Goal: Contribute content: Contribute content

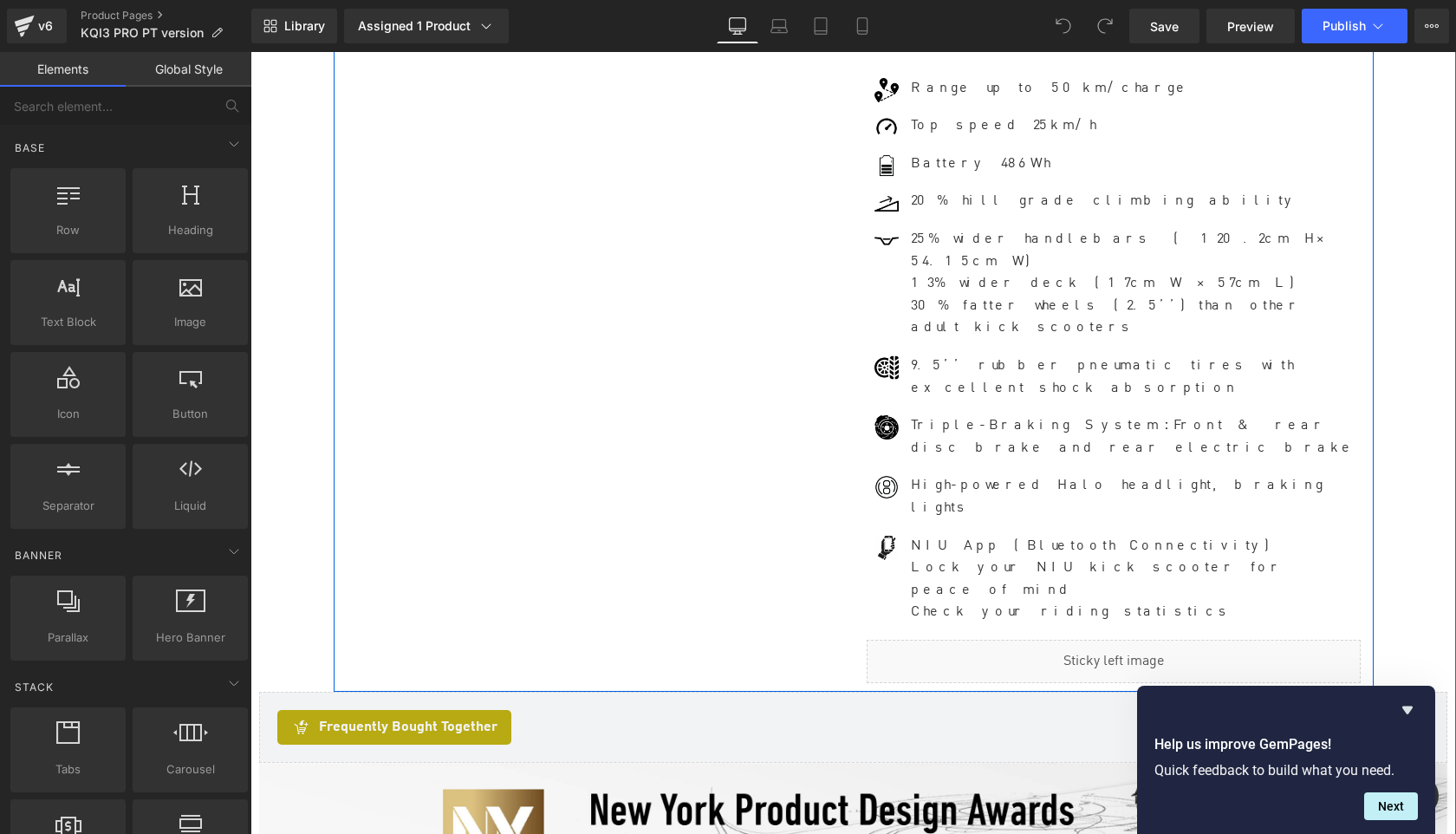
scroll to position [978, 0]
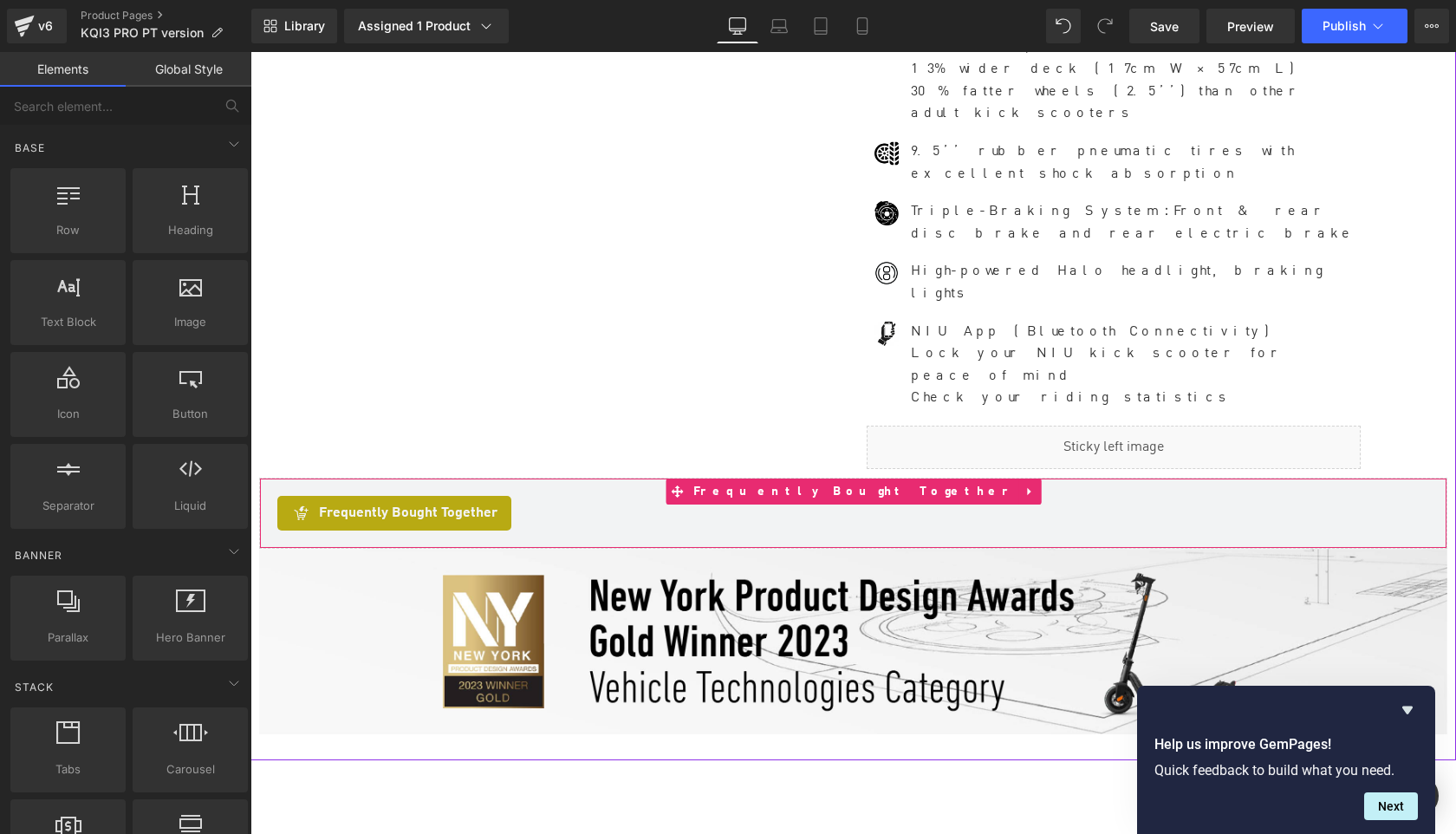
click at [838, 478] on span "Frequently Bought Together" at bounding box center [854, 491] width 330 height 26
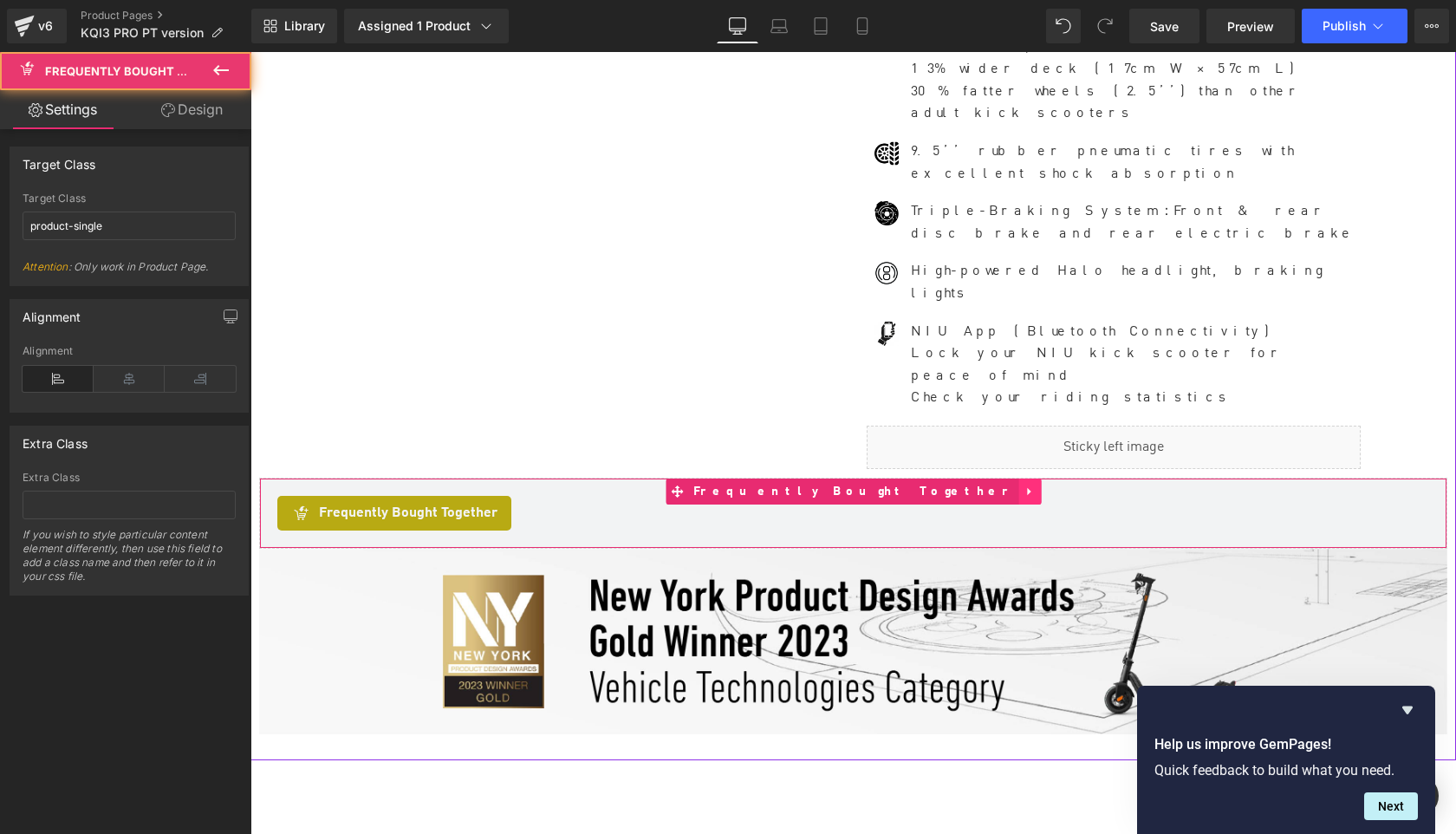
click at [1024, 484] on icon at bounding box center [1030, 491] width 12 height 13
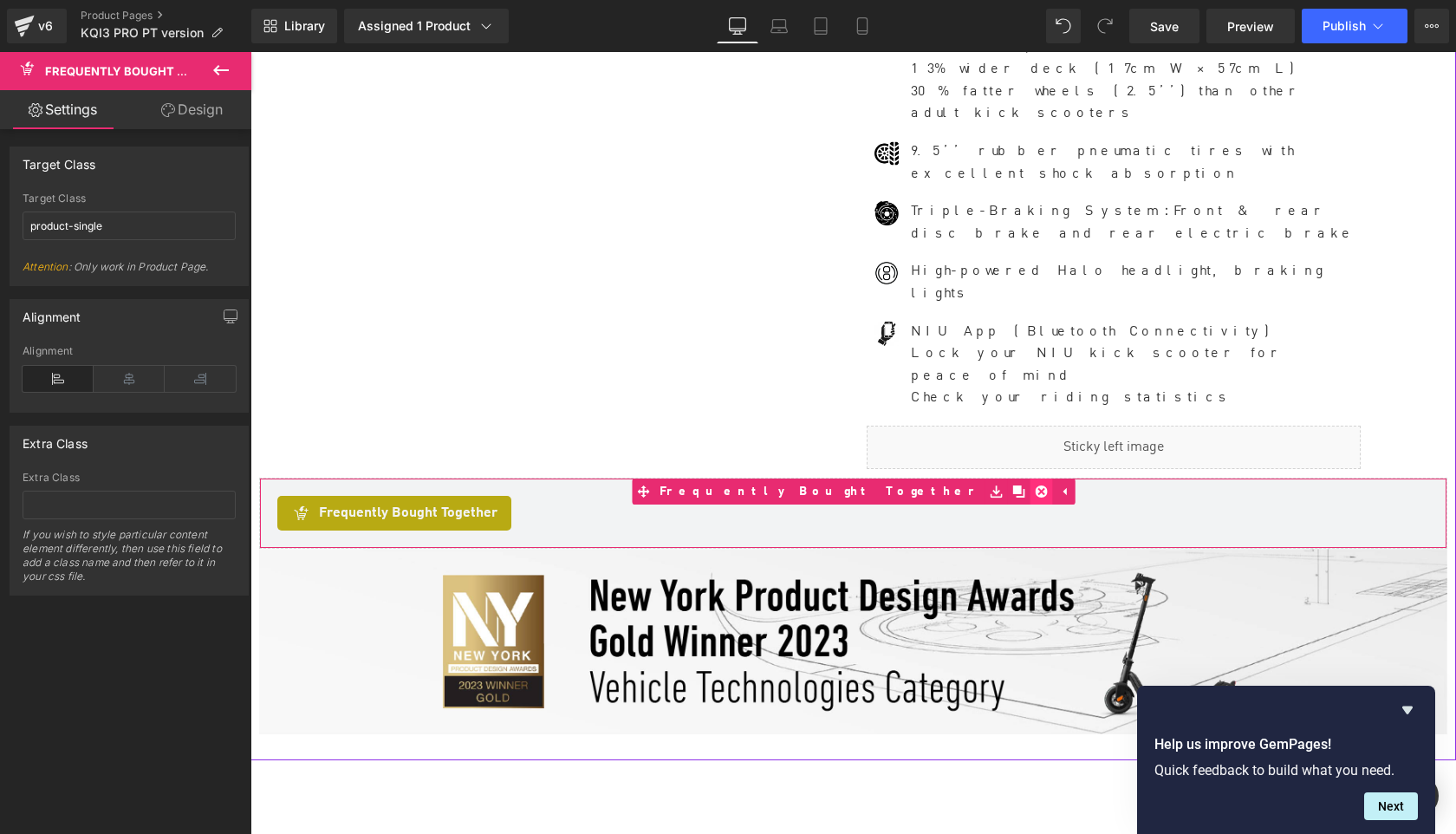
click at [1035, 484] on icon at bounding box center [1040, 491] width 12 height 13
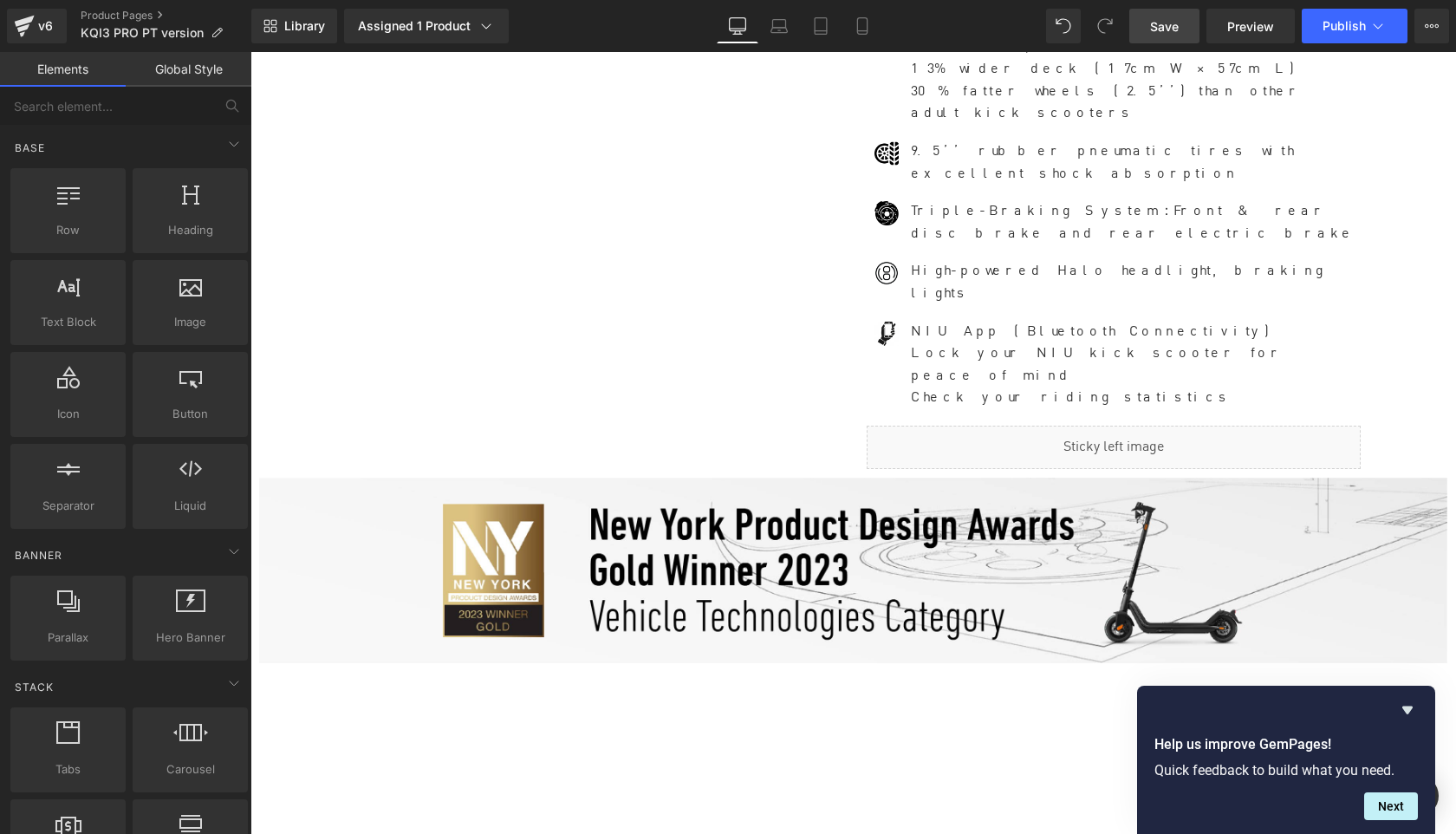
scroll to position [11527, 1205]
click at [1158, 31] on span "Save" at bounding box center [1164, 26] width 29 height 18
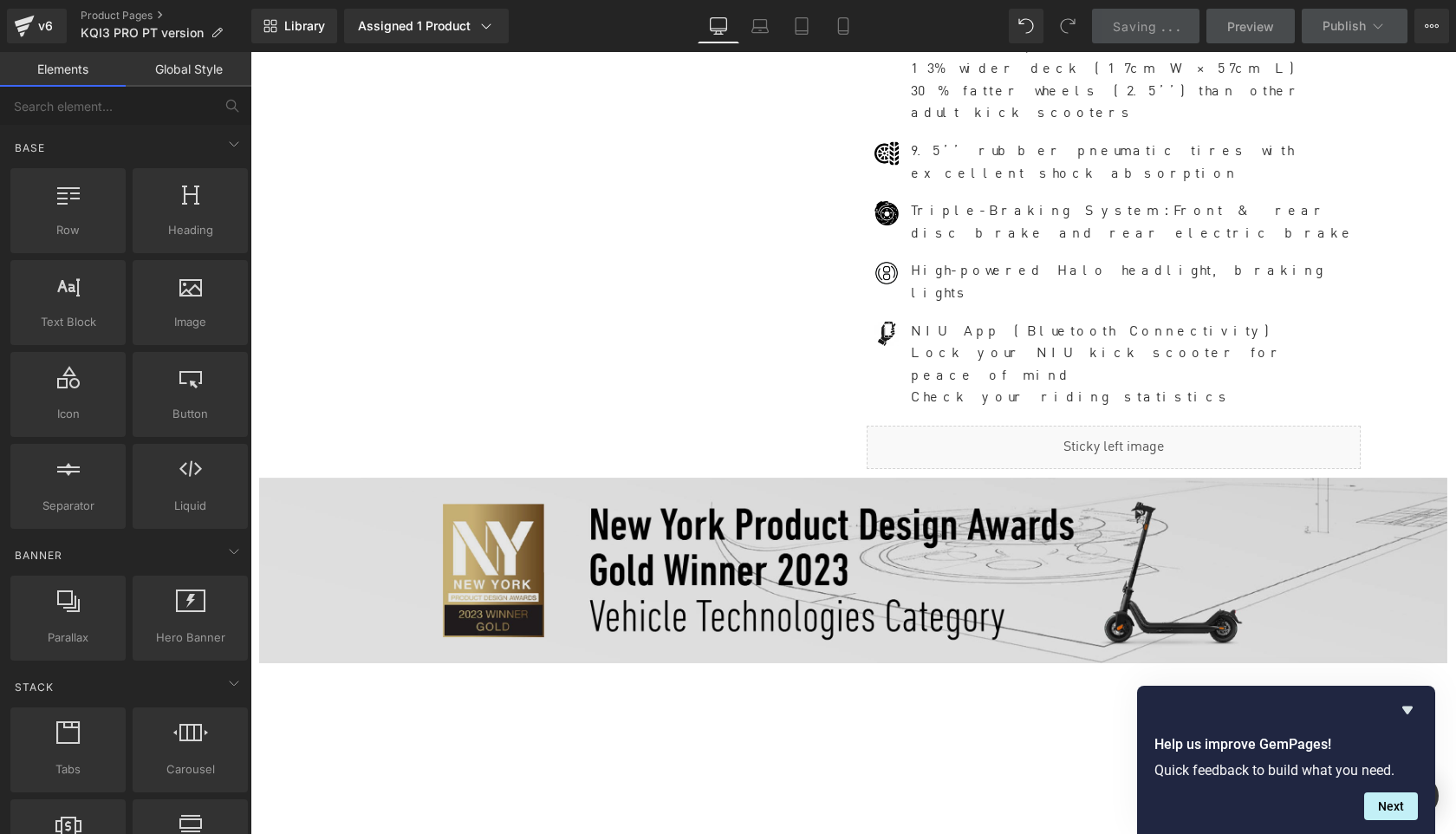
scroll to position [478, 0]
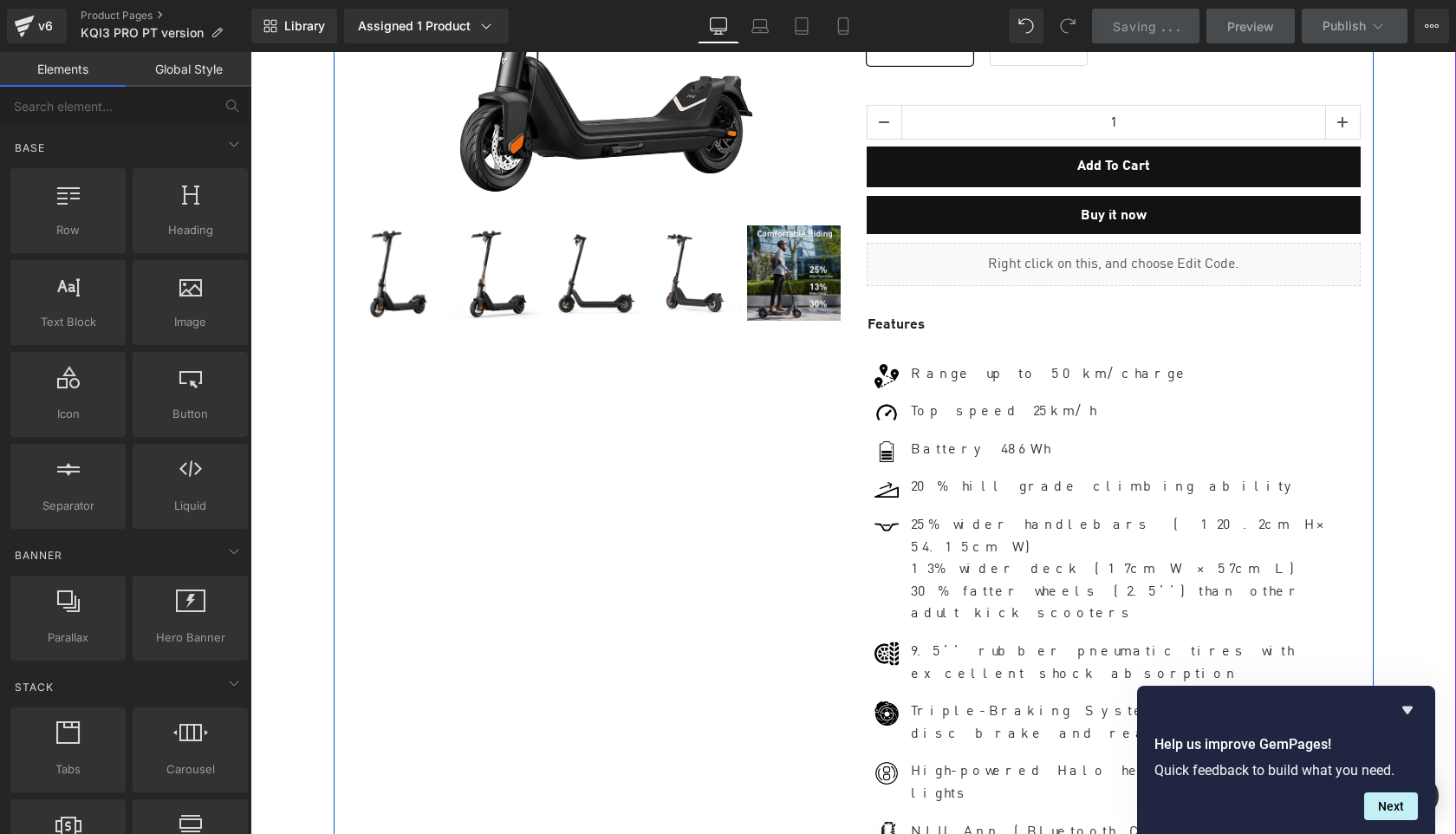
click at [1136, 249] on div "Liquid" at bounding box center [1114, 264] width 494 height 43
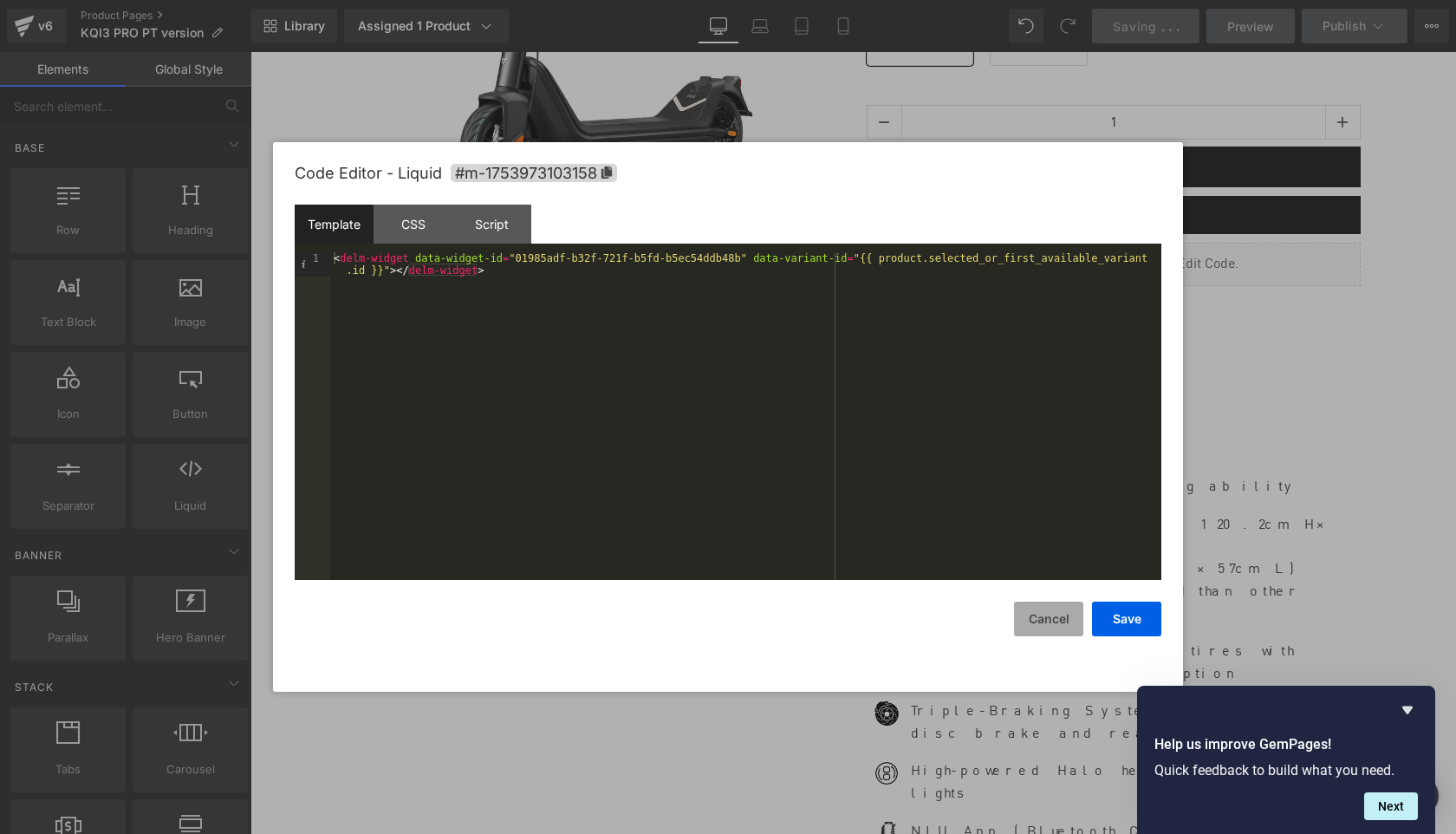
click at [1059, 620] on button "Cancel" at bounding box center [1049, 618] width 70 height 34
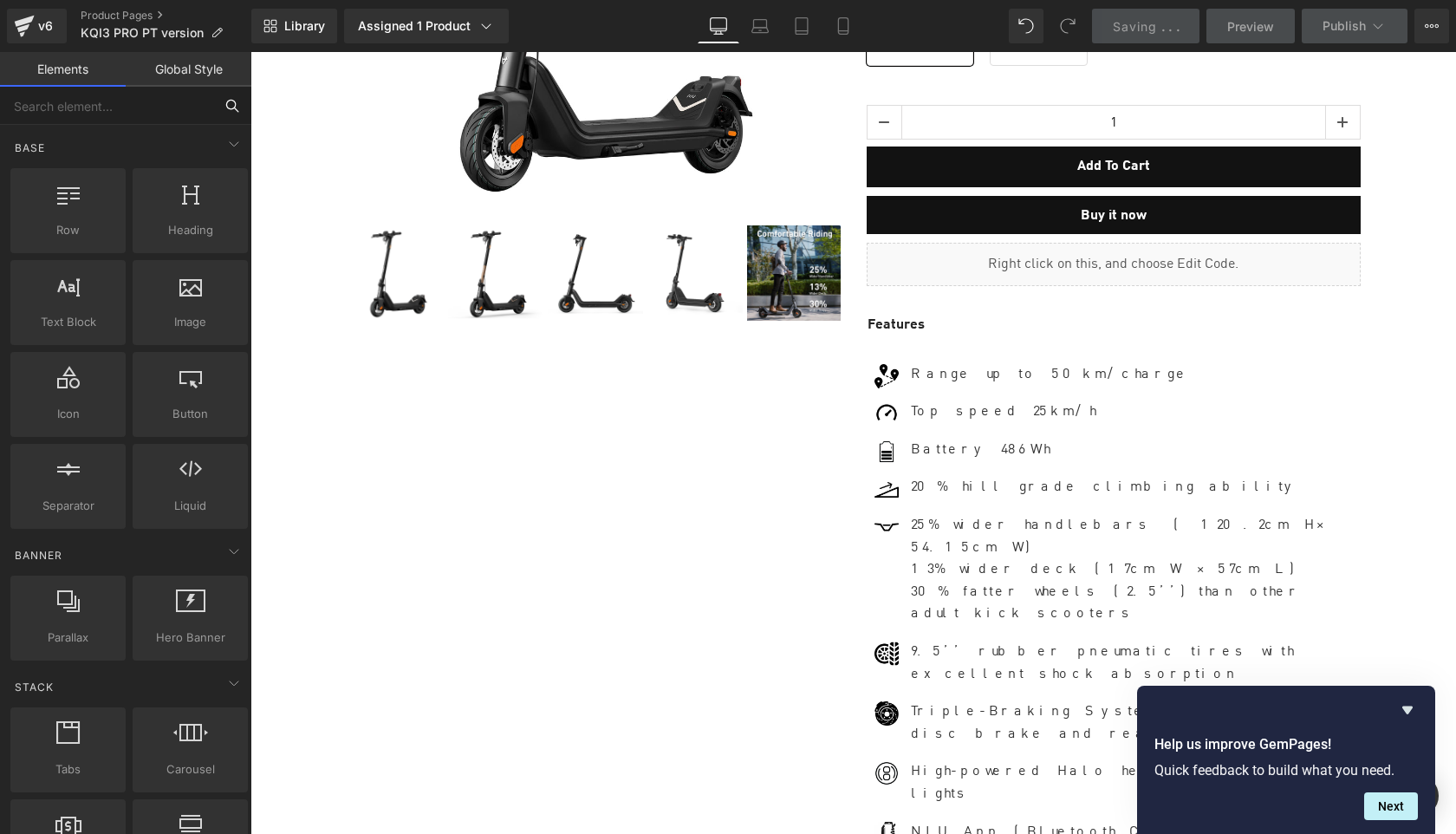
click at [108, 104] on input "text" at bounding box center [107, 106] width 214 height 38
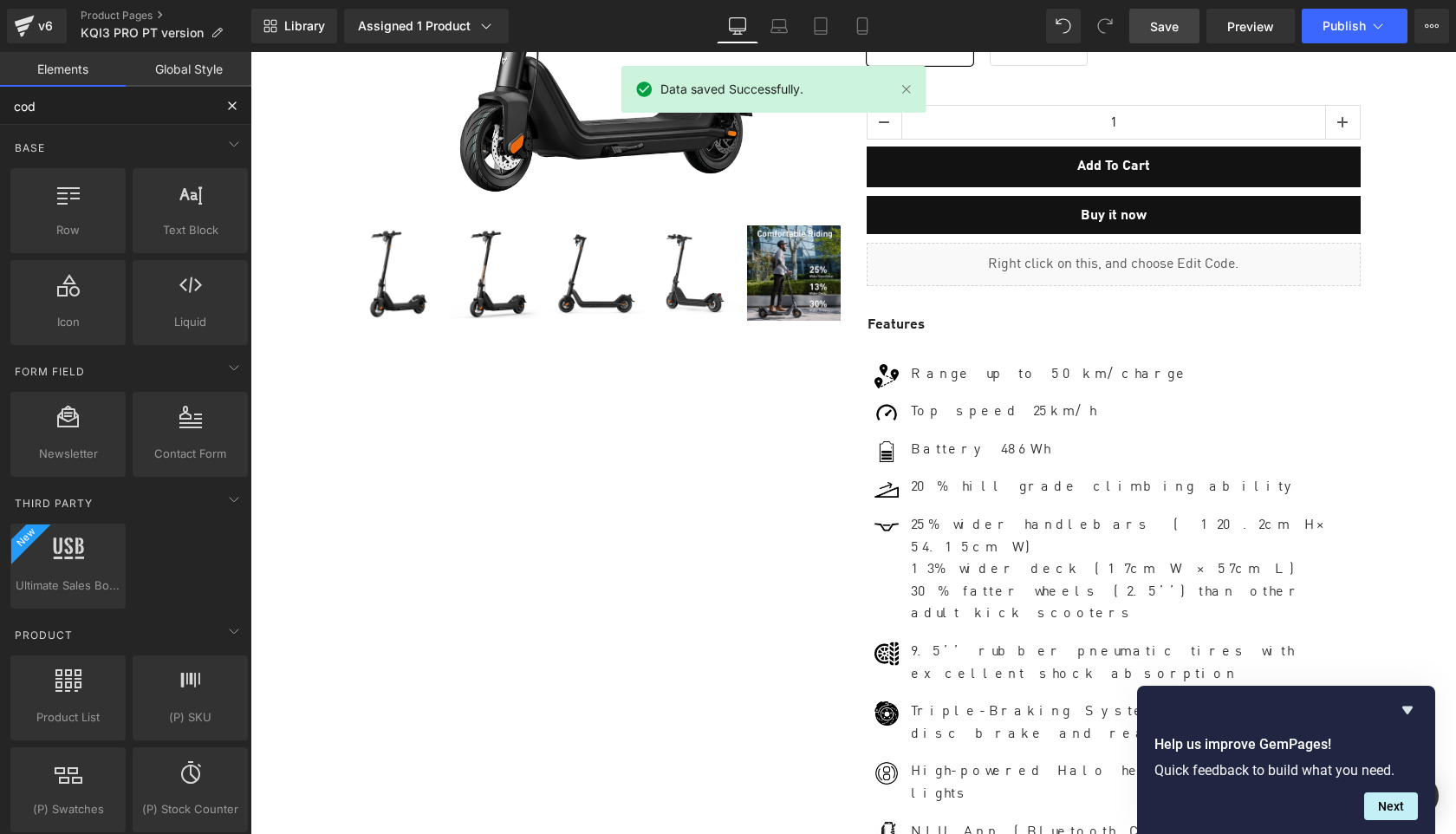
type input "code"
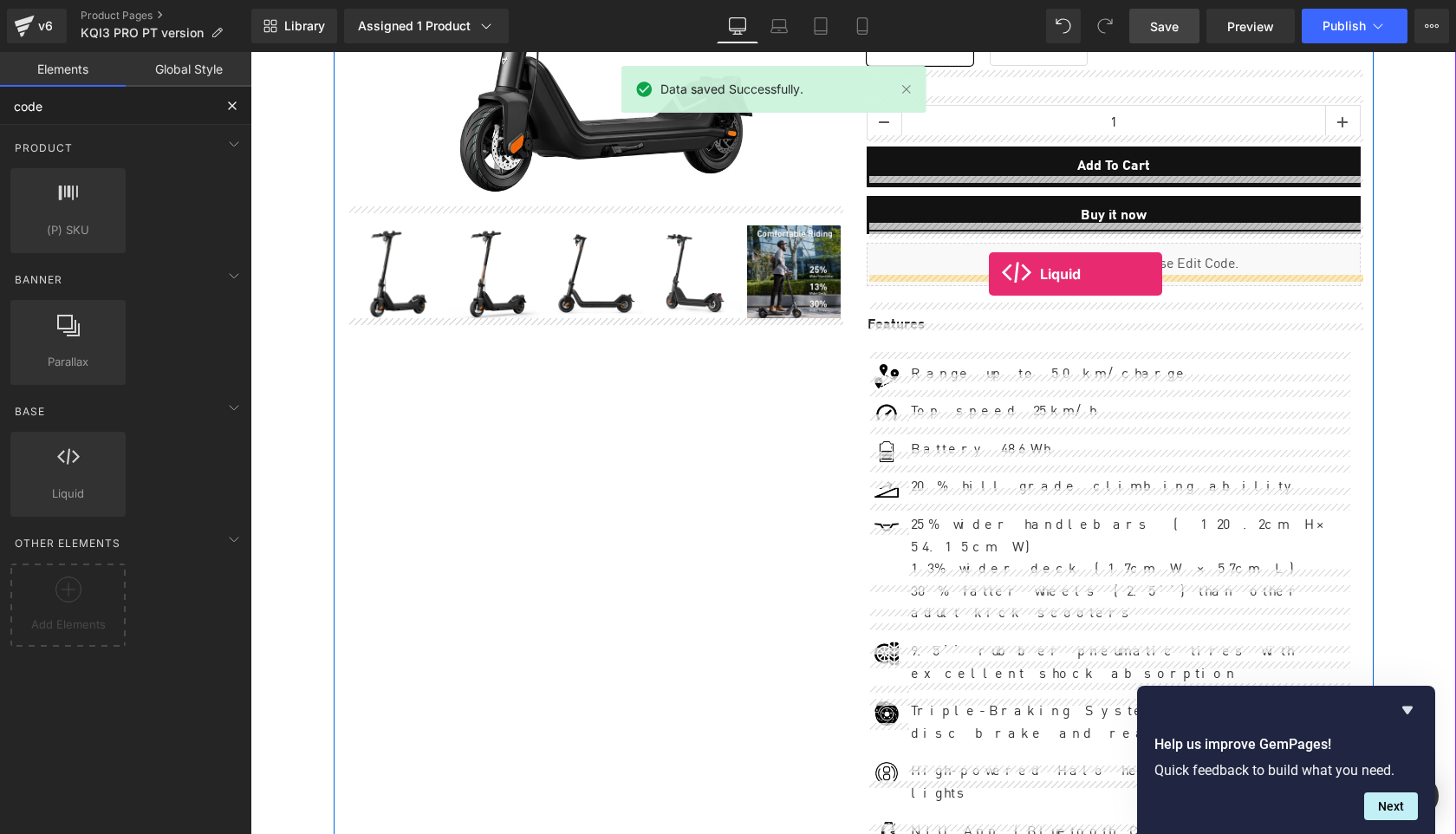
drag, startPoint x: 321, startPoint y: 523, endPoint x: 989, endPoint y: 274, distance: 712.9
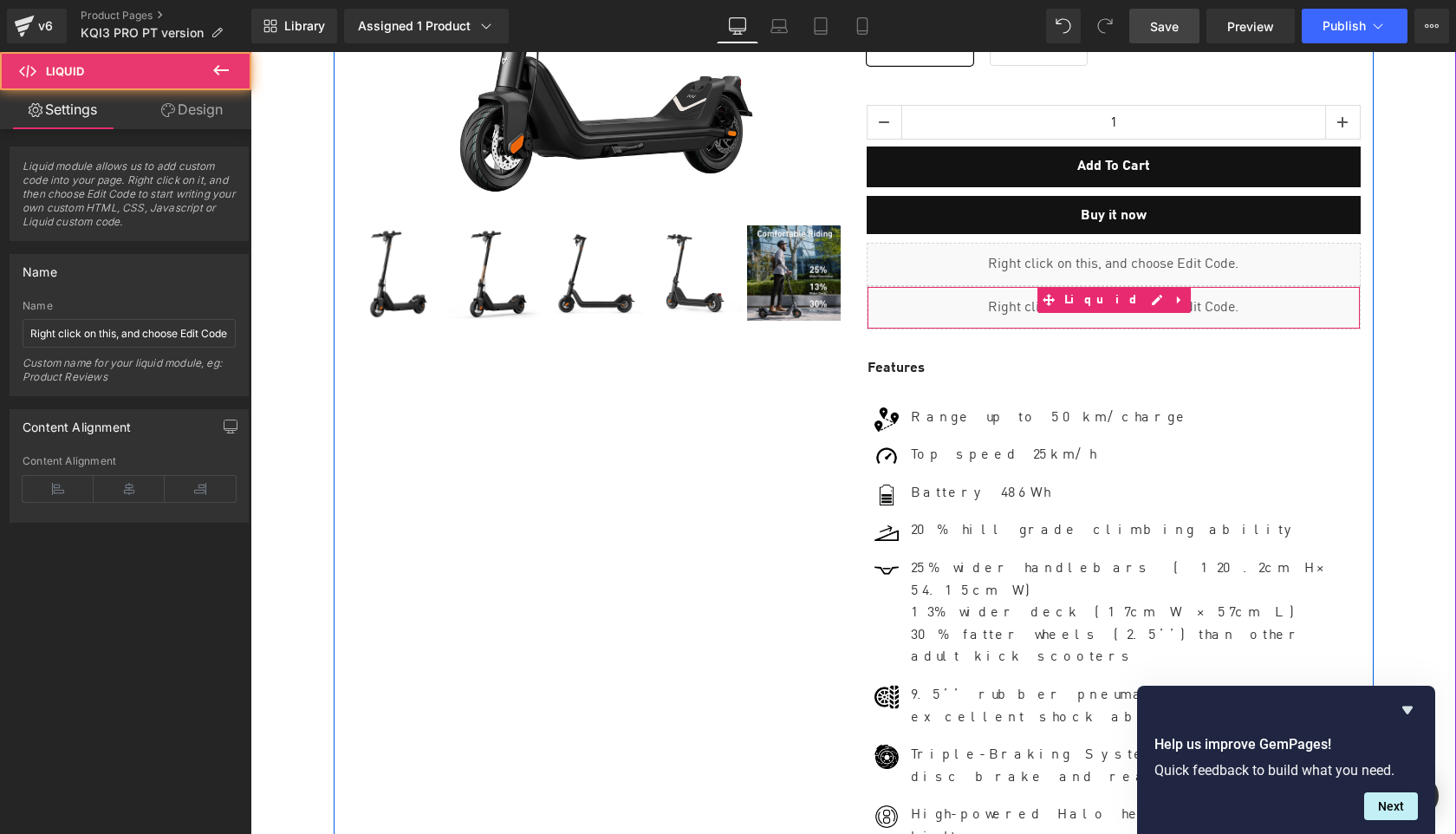
scroll to position [11570, 1205]
click at [1100, 288] on span "Liquid" at bounding box center [1104, 300] width 87 height 26
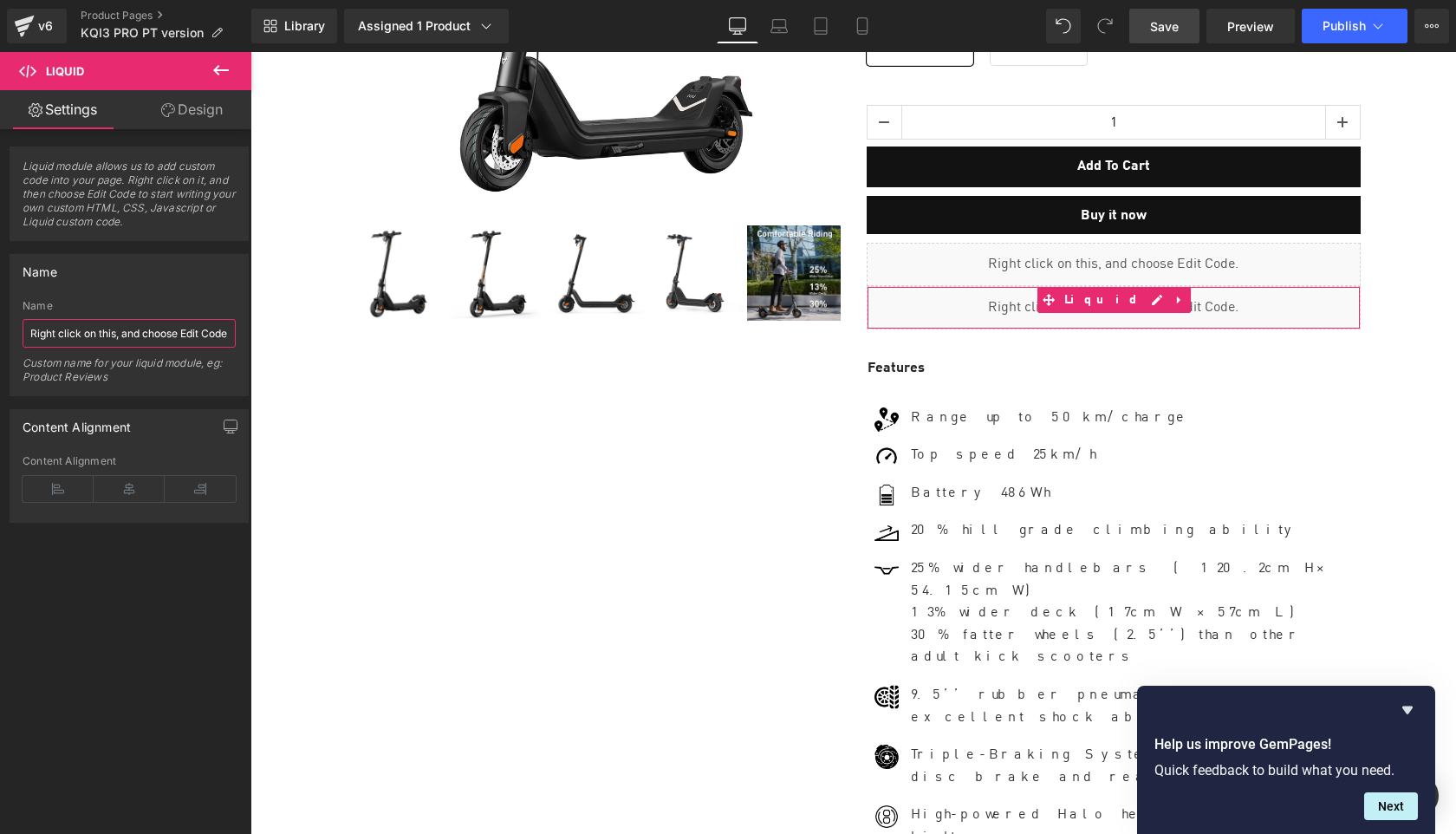
click at [106, 337] on input "Right click on this, and choose Edit Code." at bounding box center [129, 333] width 214 height 29
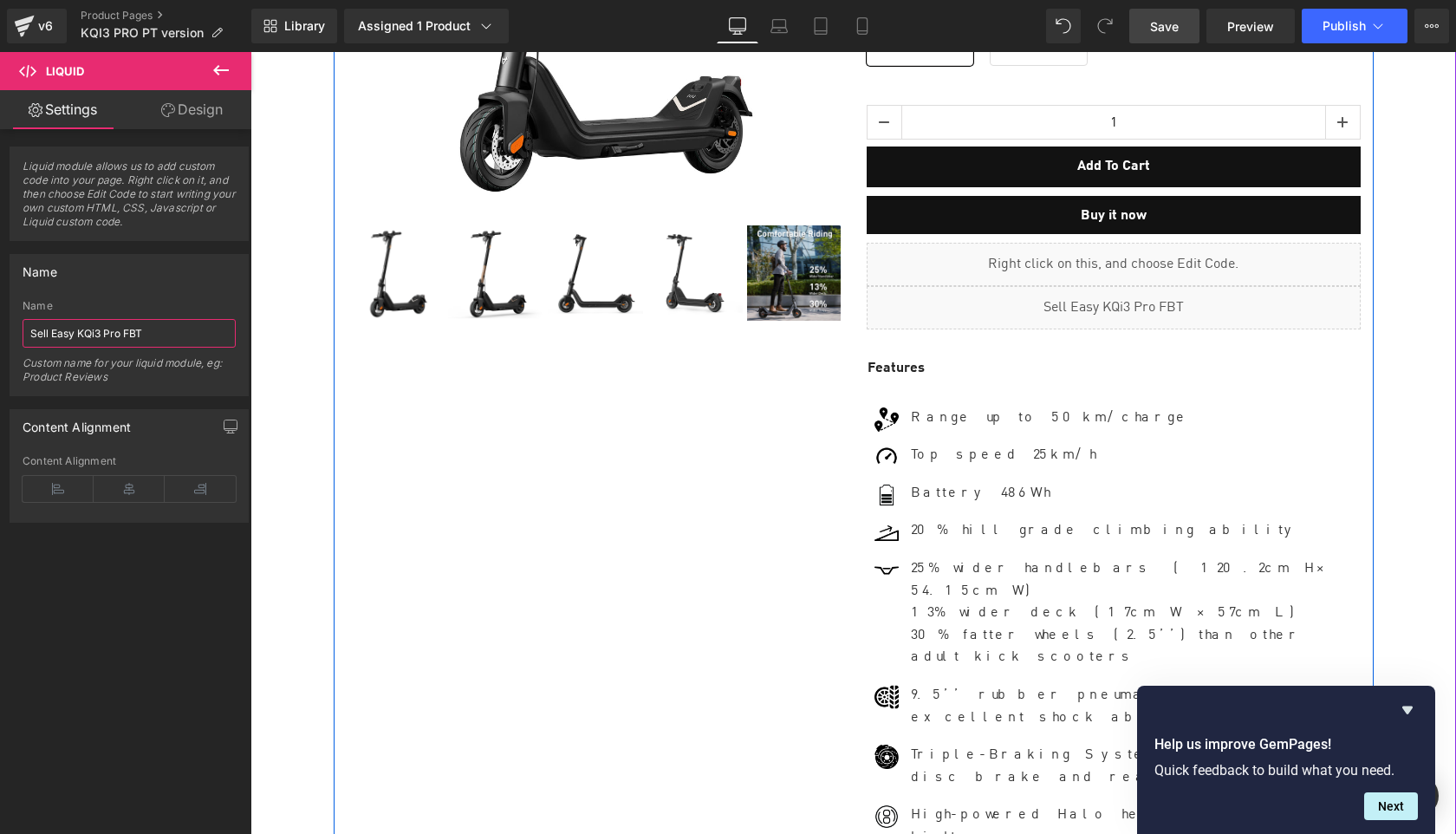
click at [1128, 287] on div "Liquid" at bounding box center [1114, 308] width 494 height 43
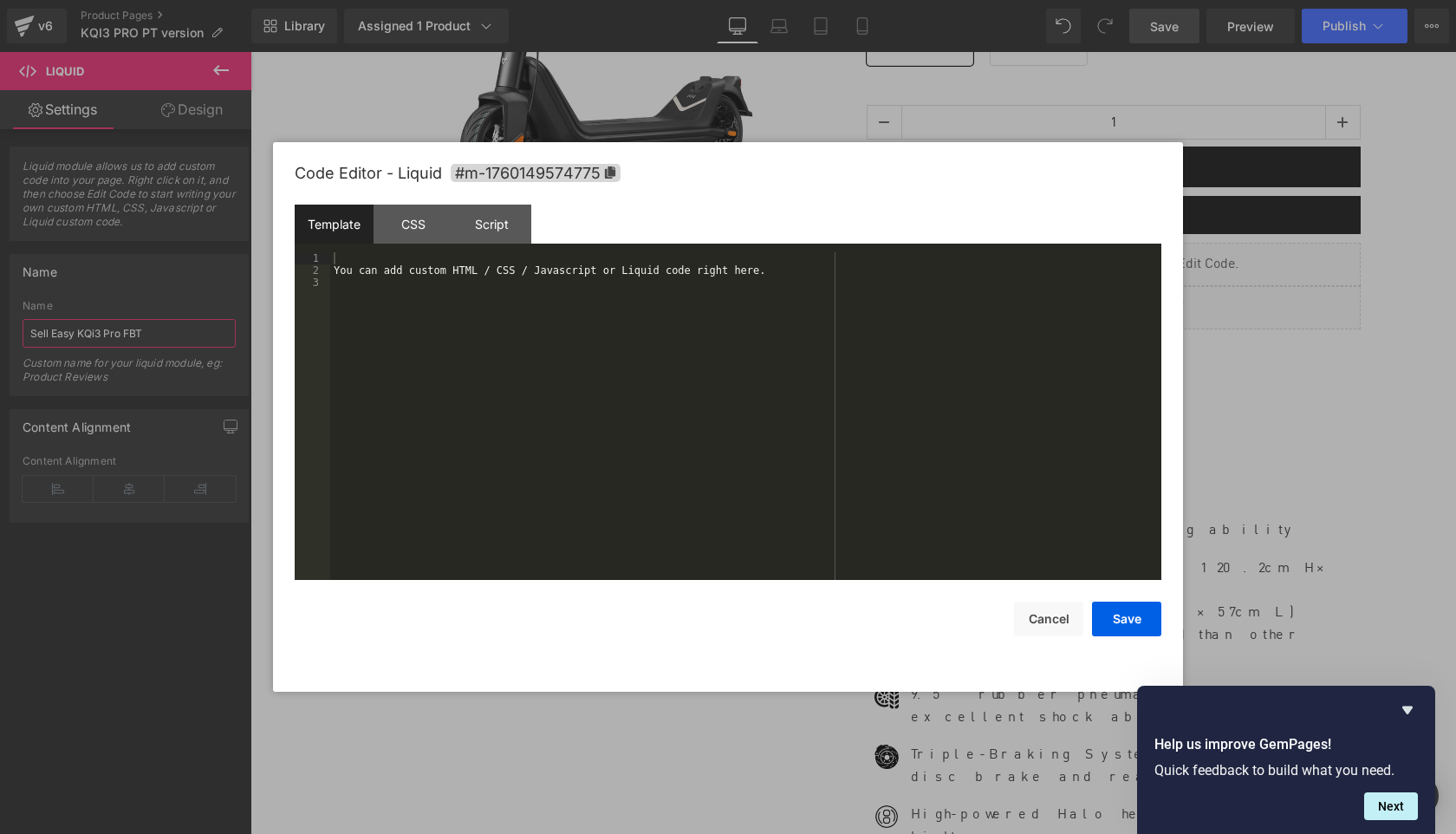
type input "Sell Easy KQi3 Pro FBT"
click at [837, 344] on div "You can add custom HTML / CSS / Javascript or Liquid code right here." at bounding box center [746, 428] width 831 height 352
click at [1132, 611] on button "Save" at bounding box center [1126, 618] width 70 height 34
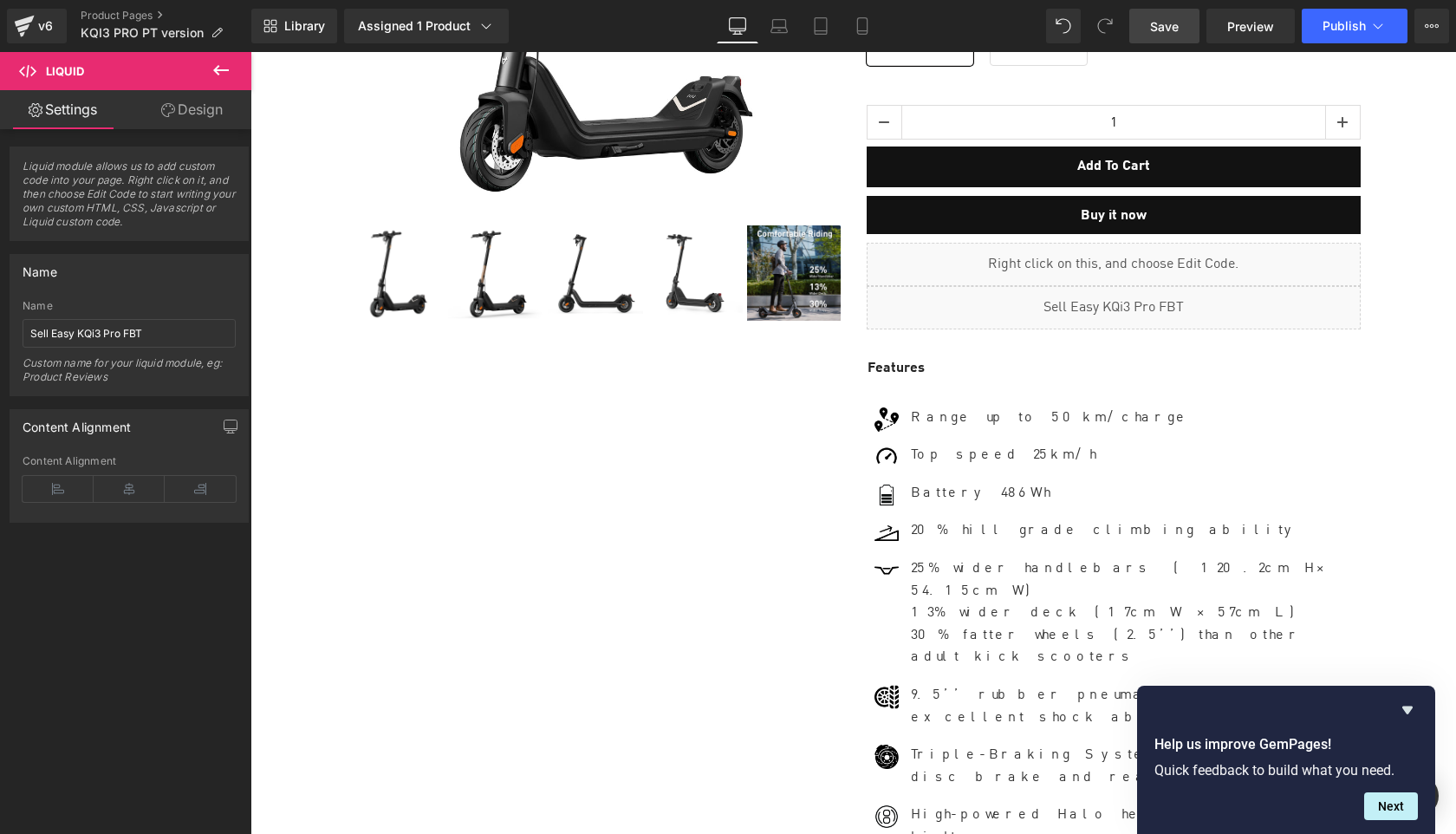
click at [1162, 31] on span "Save" at bounding box center [1164, 26] width 29 height 18
drag, startPoint x: 1164, startPoint y: 29, endPoint x: 1080, endPoint y: 44, distance: 85.3
click at [1164, 29] on span "Save" at bounding box center [1164, 26] width 29 height 18
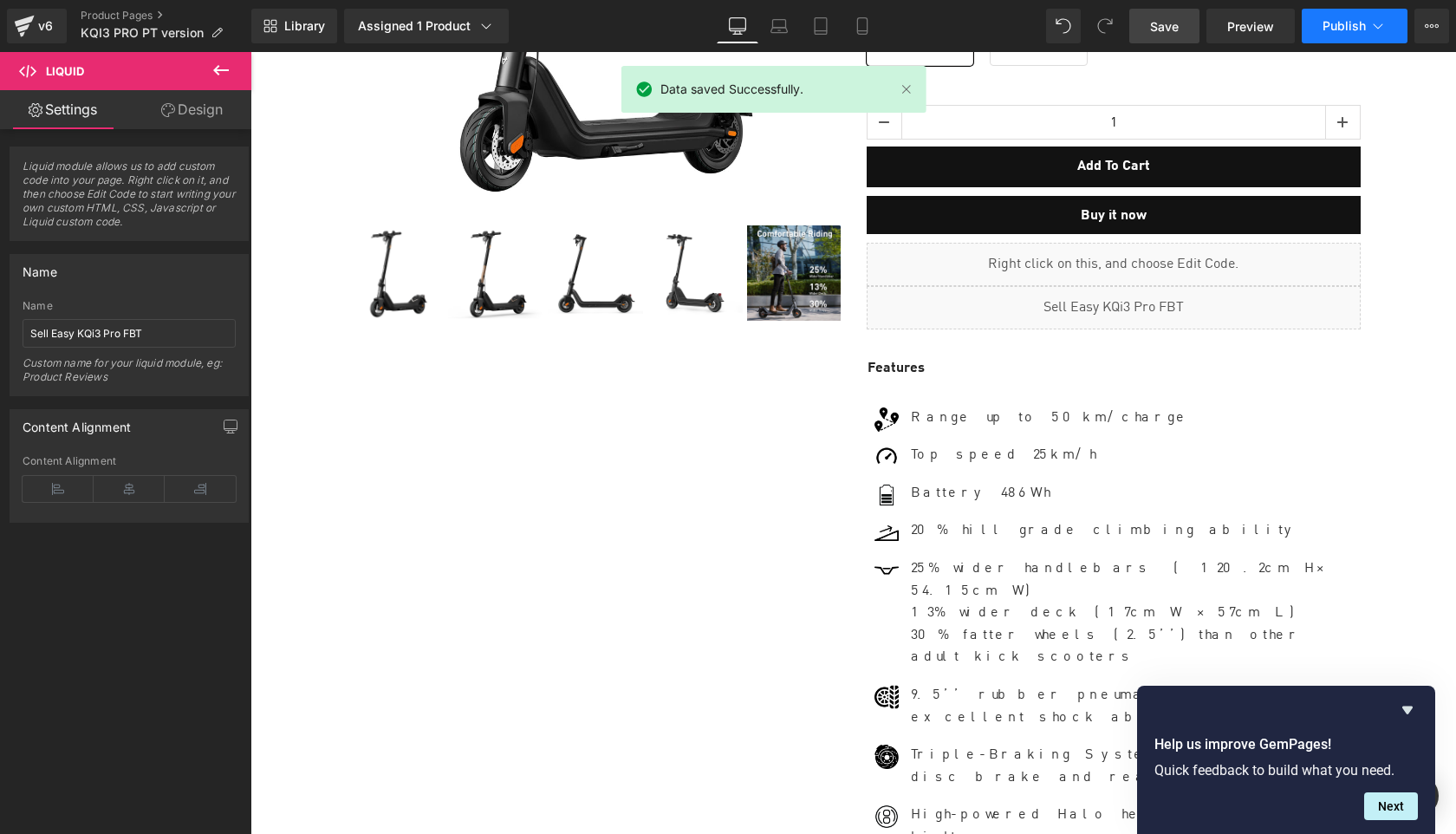
click at [1333, 42] on button "Publish" at bounding box center [1355, 26] width 106 height 34
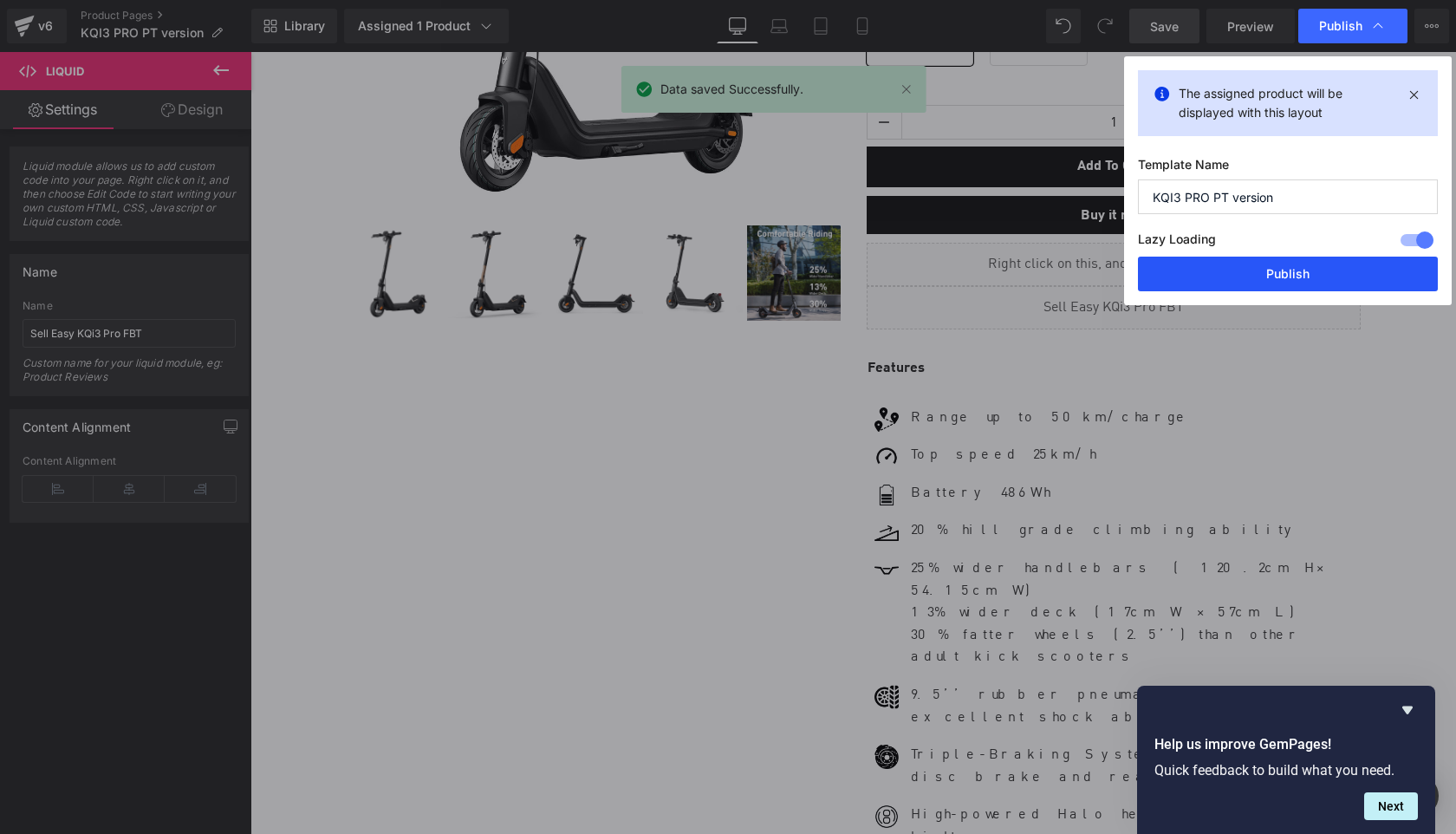
click at [1327, 277] on button "Publish" at bounding box center [1288, 273] width 300 height 34
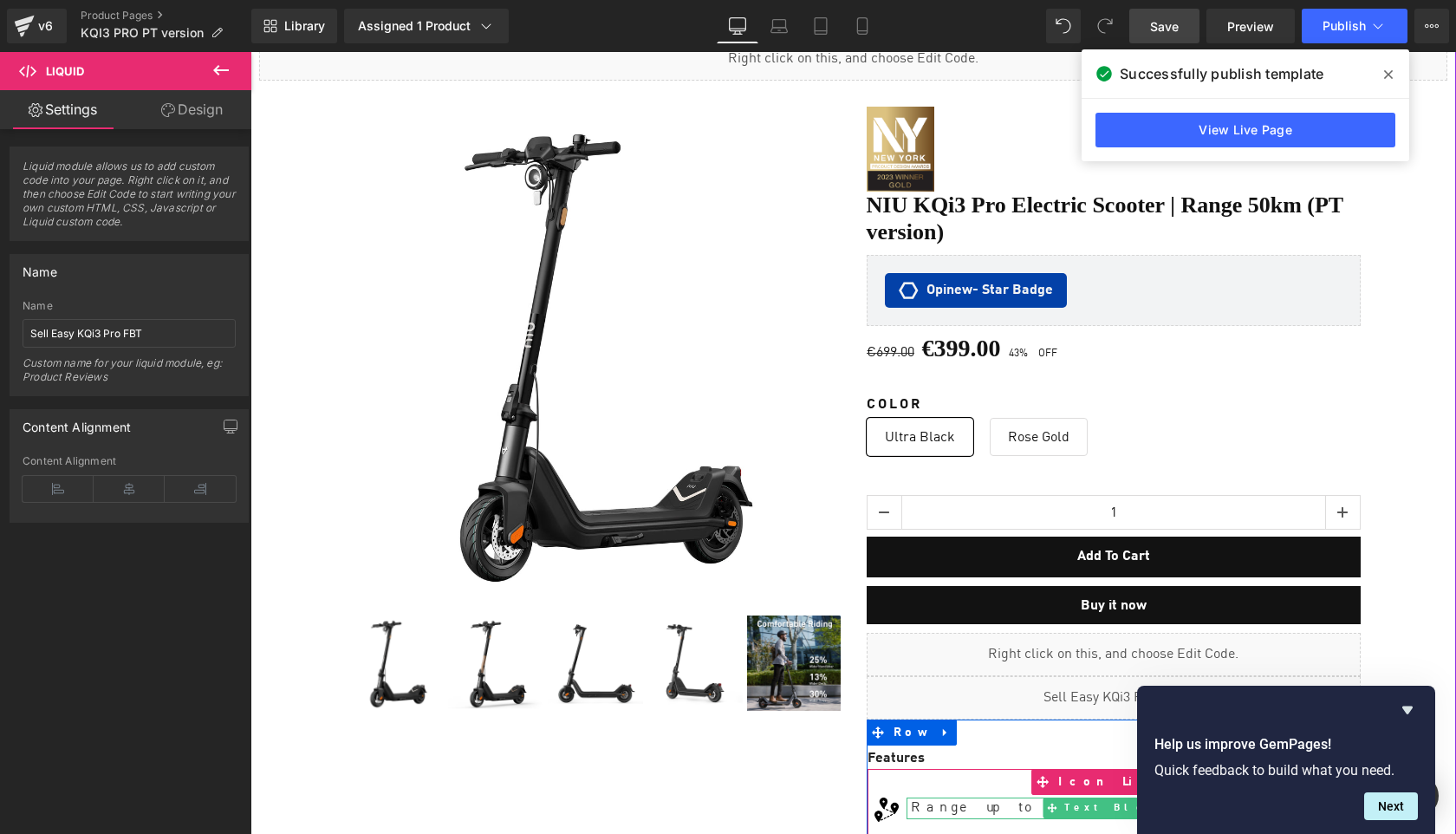
scroll to position [0, 0]
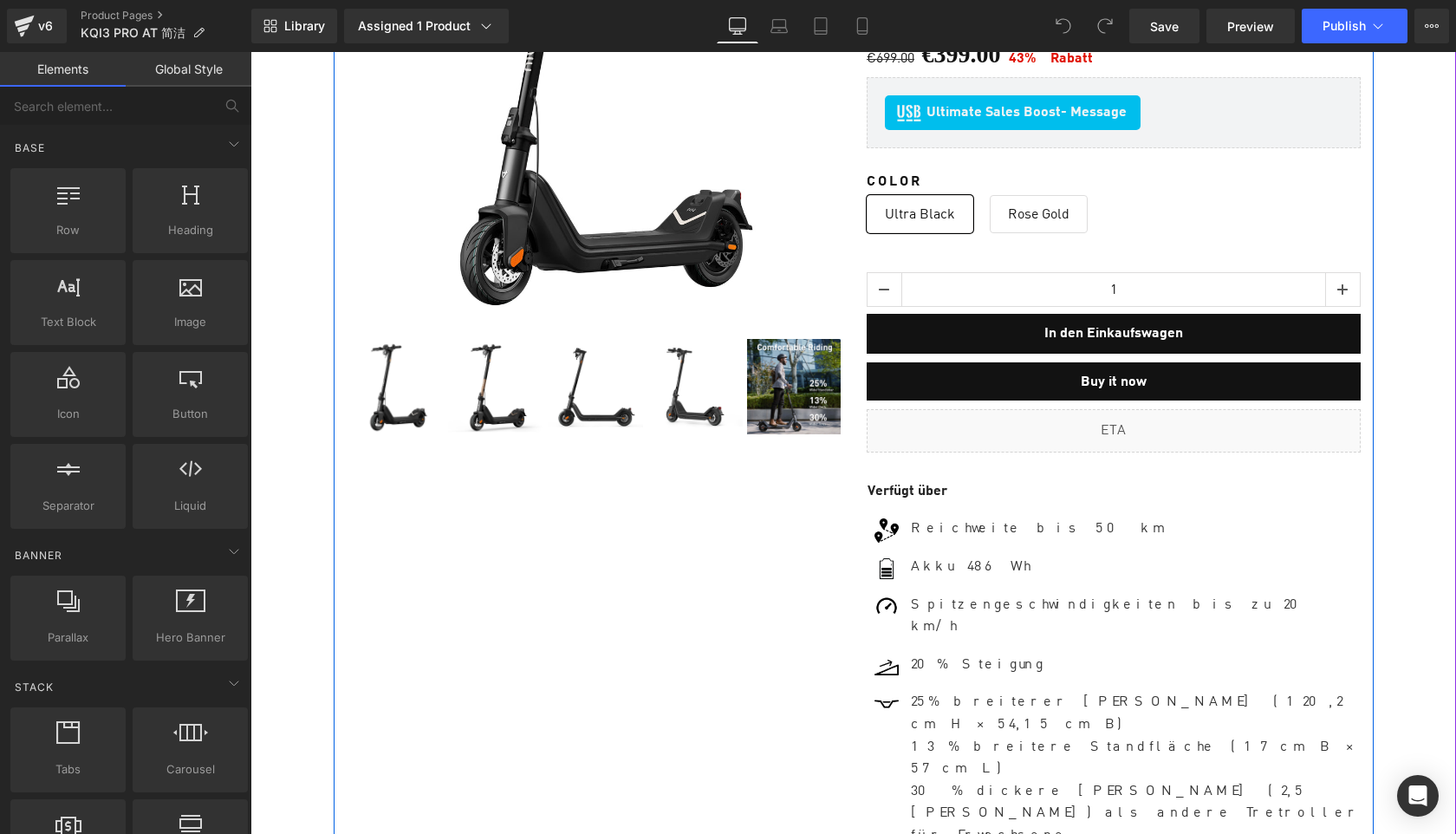
scroll to position [478, 0]
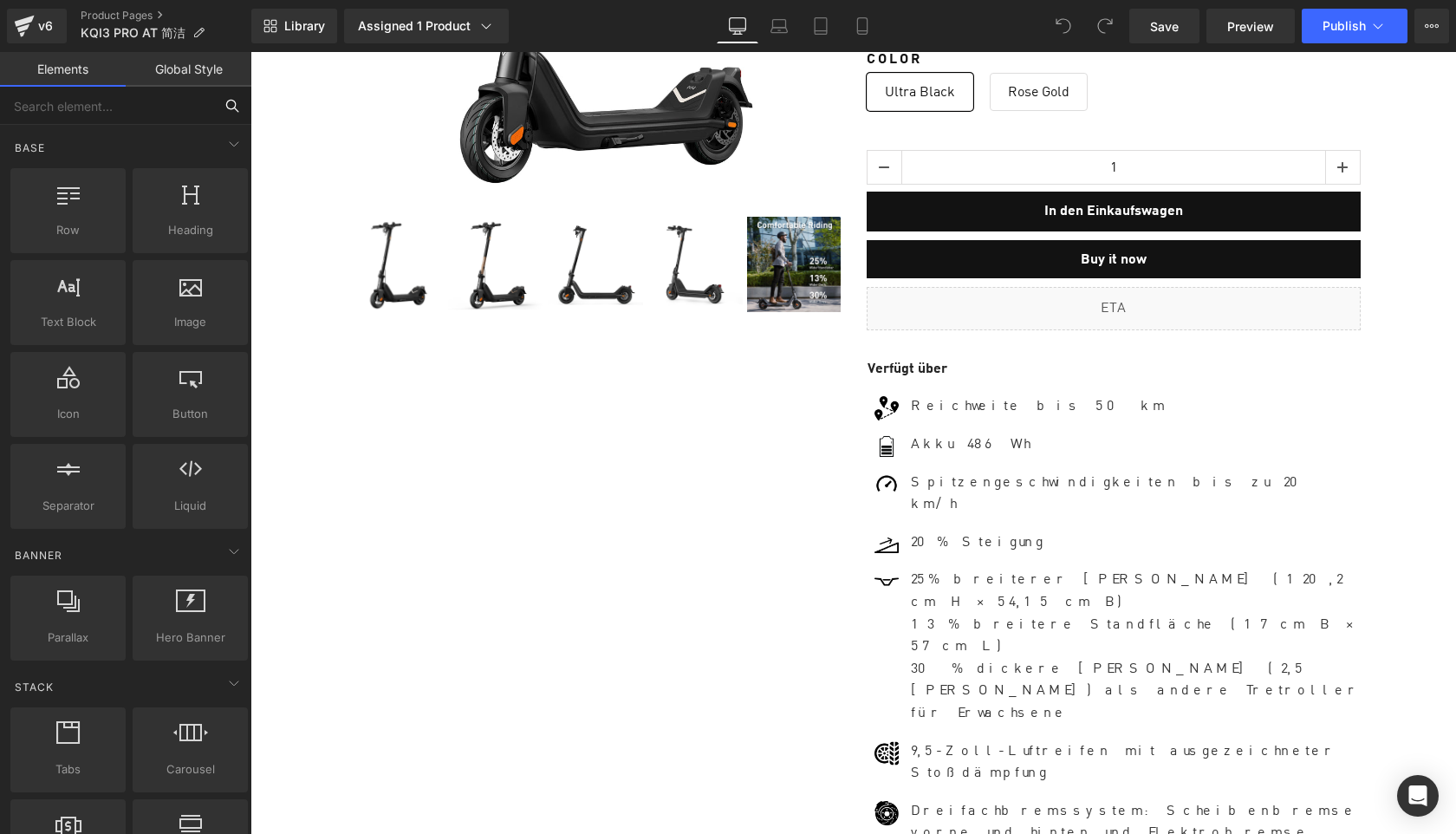
click at [105, 103] on input "text" at bounding box center [107, 106] width 214 height 38
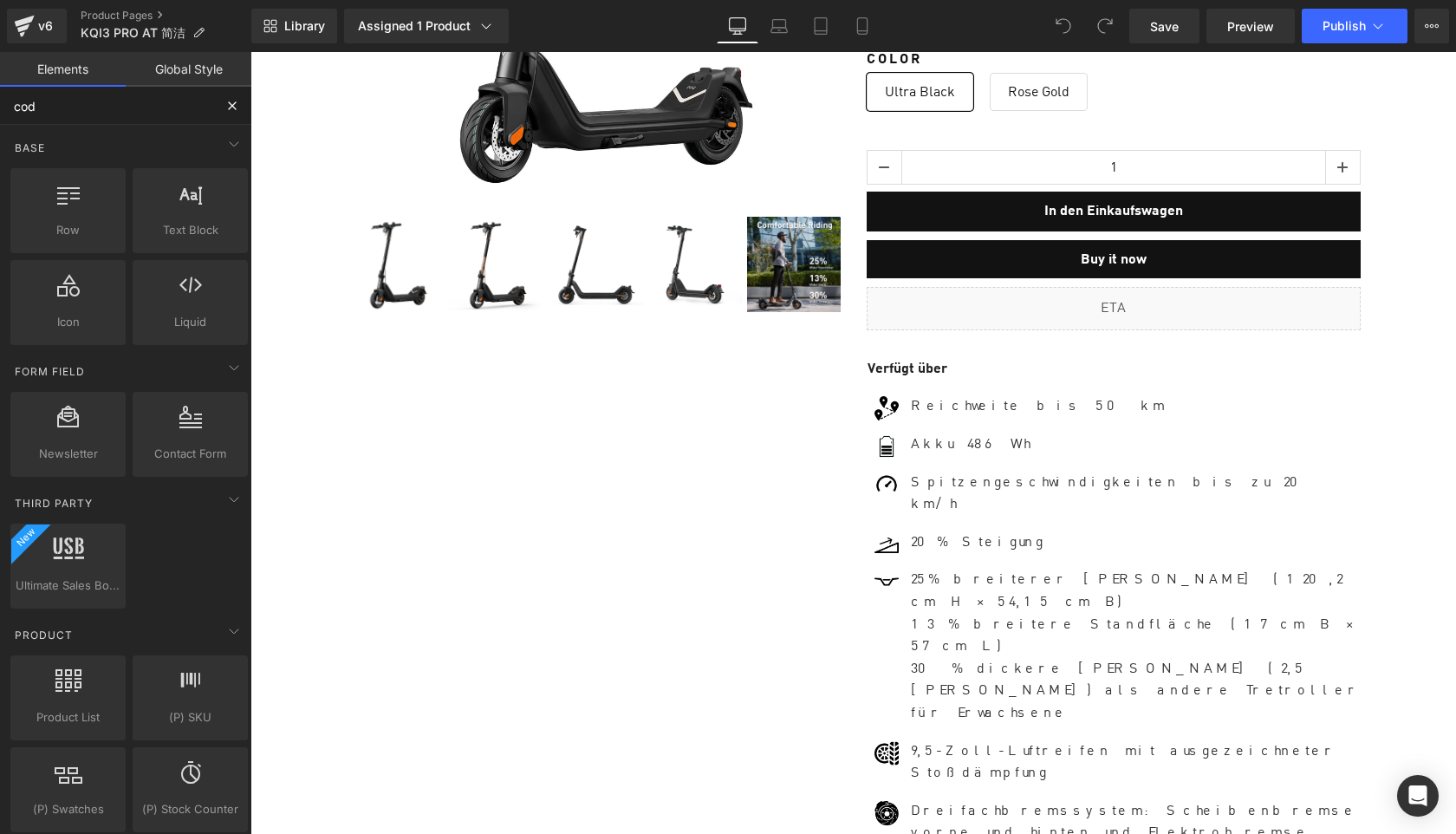
type input "code"
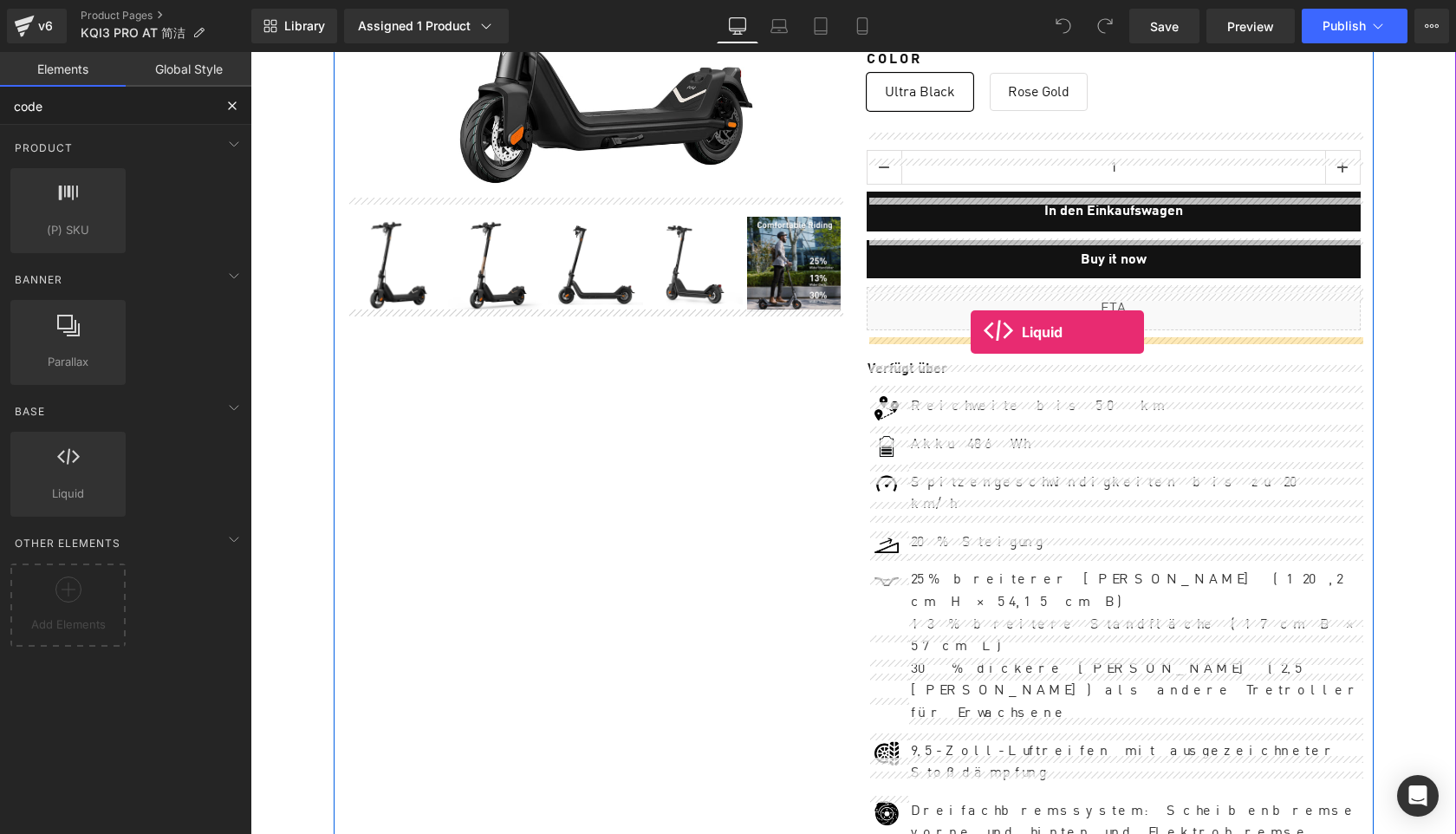
drag, startPoint x: 310, startPoint y: 525, endPoint x: 971, endPoint y: 332, distance: 688.6
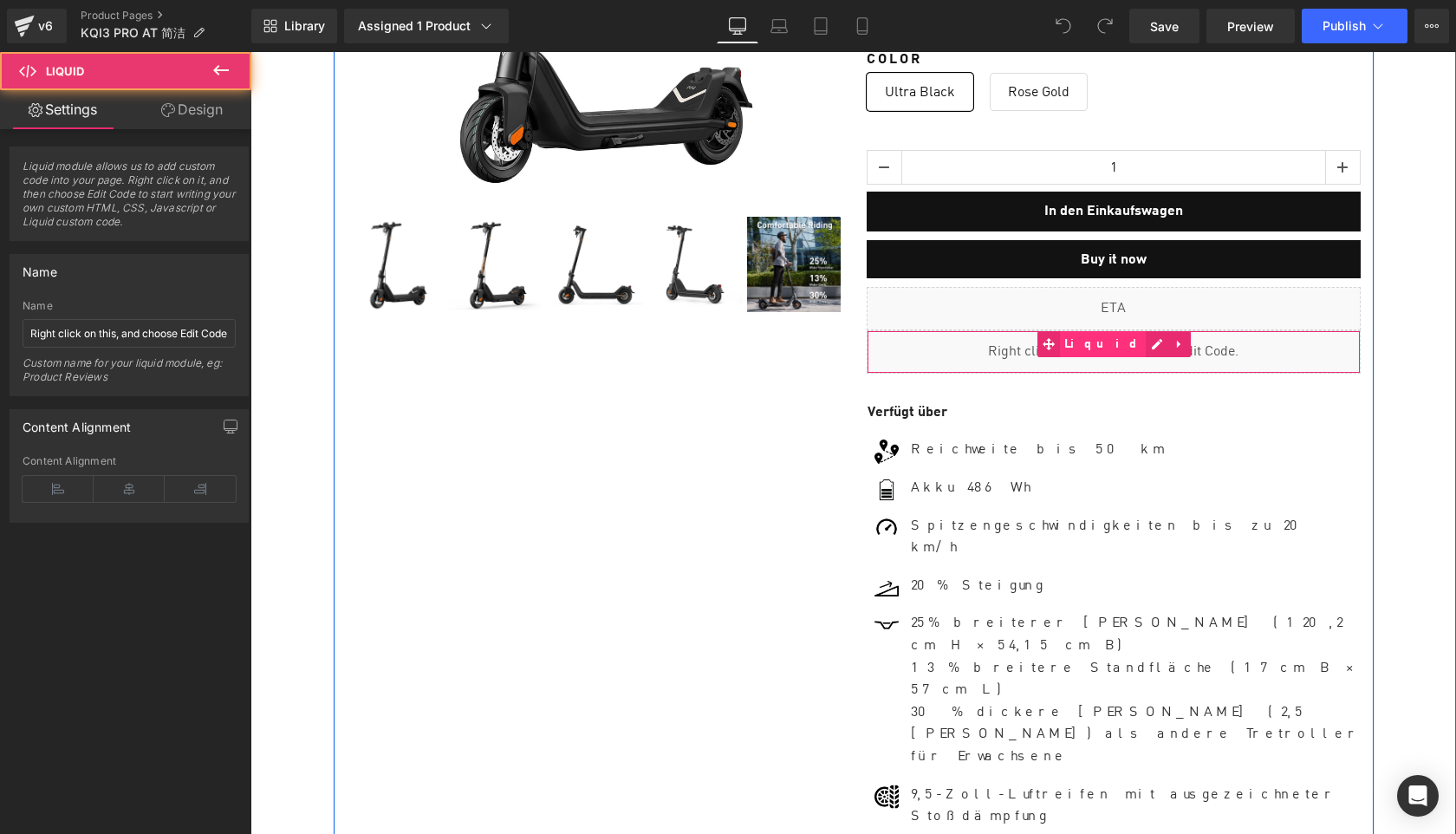
scroll to position [11704, 1205]
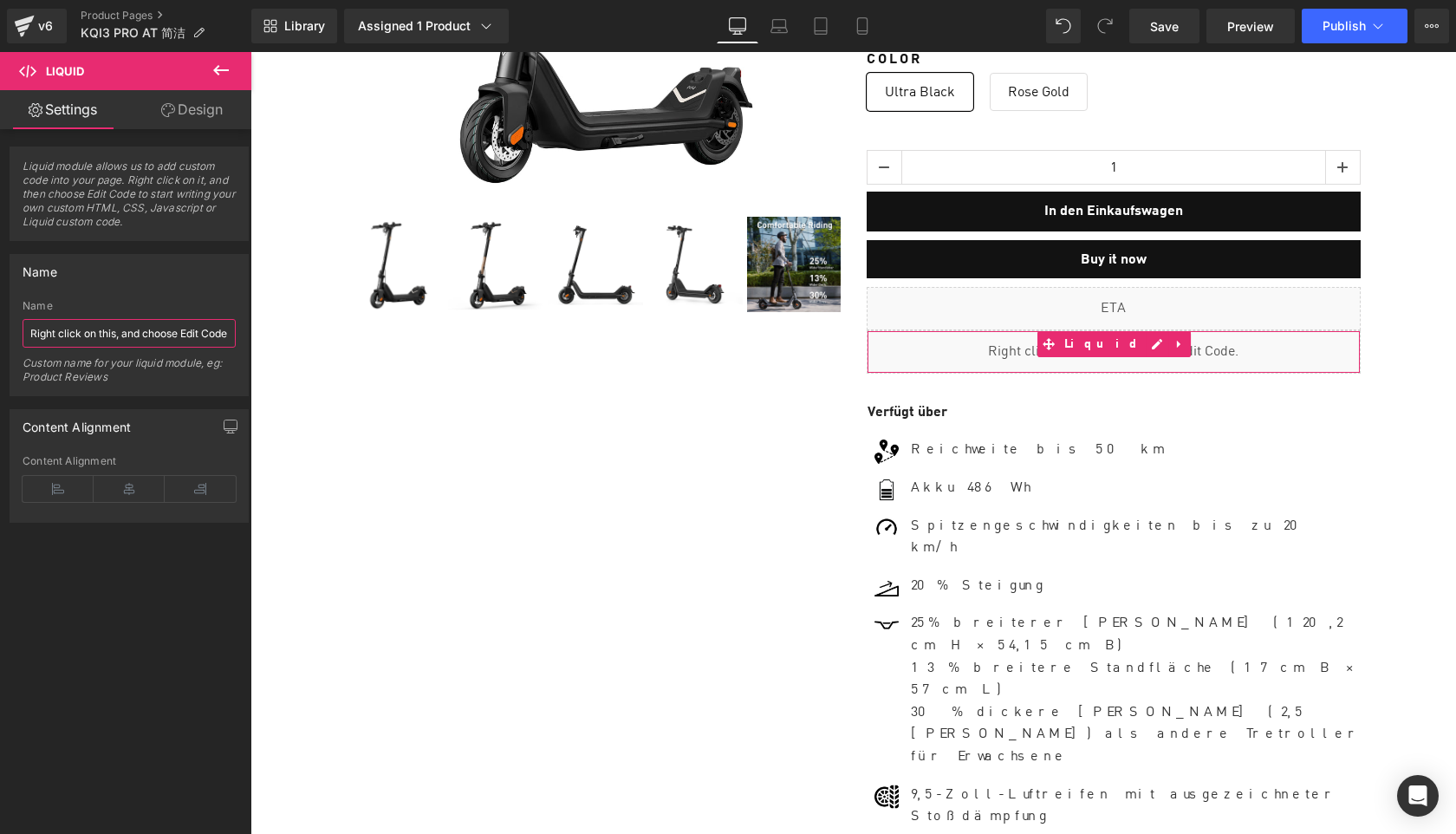
click at [115, 341] on input "Right click on this, and choose Edit Code." at bounding box center [129, 333] width 214 height 29
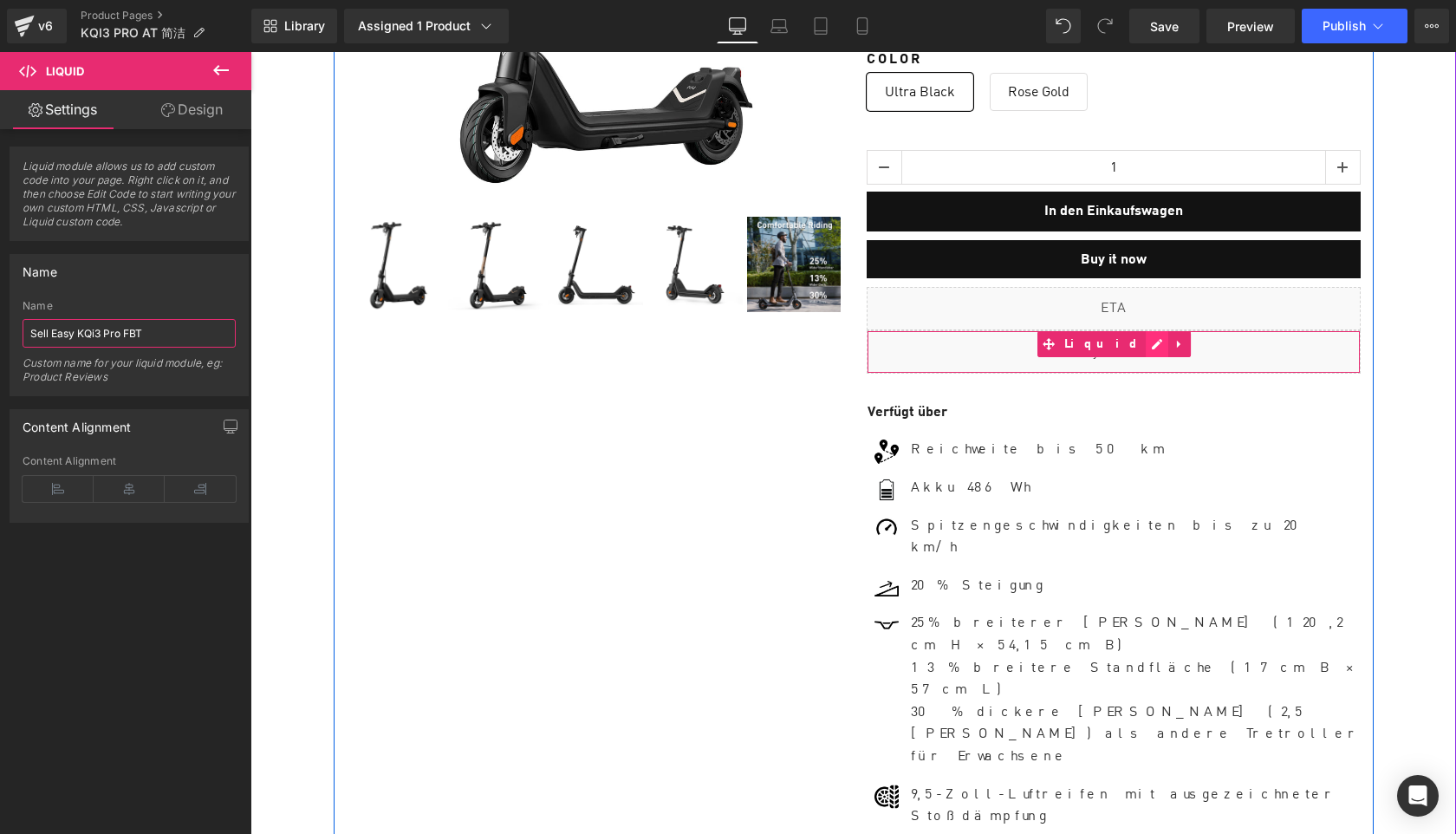
click at [1135, 351] on div "Liquid" at bounding box center [1114, 352] width 494 height 43
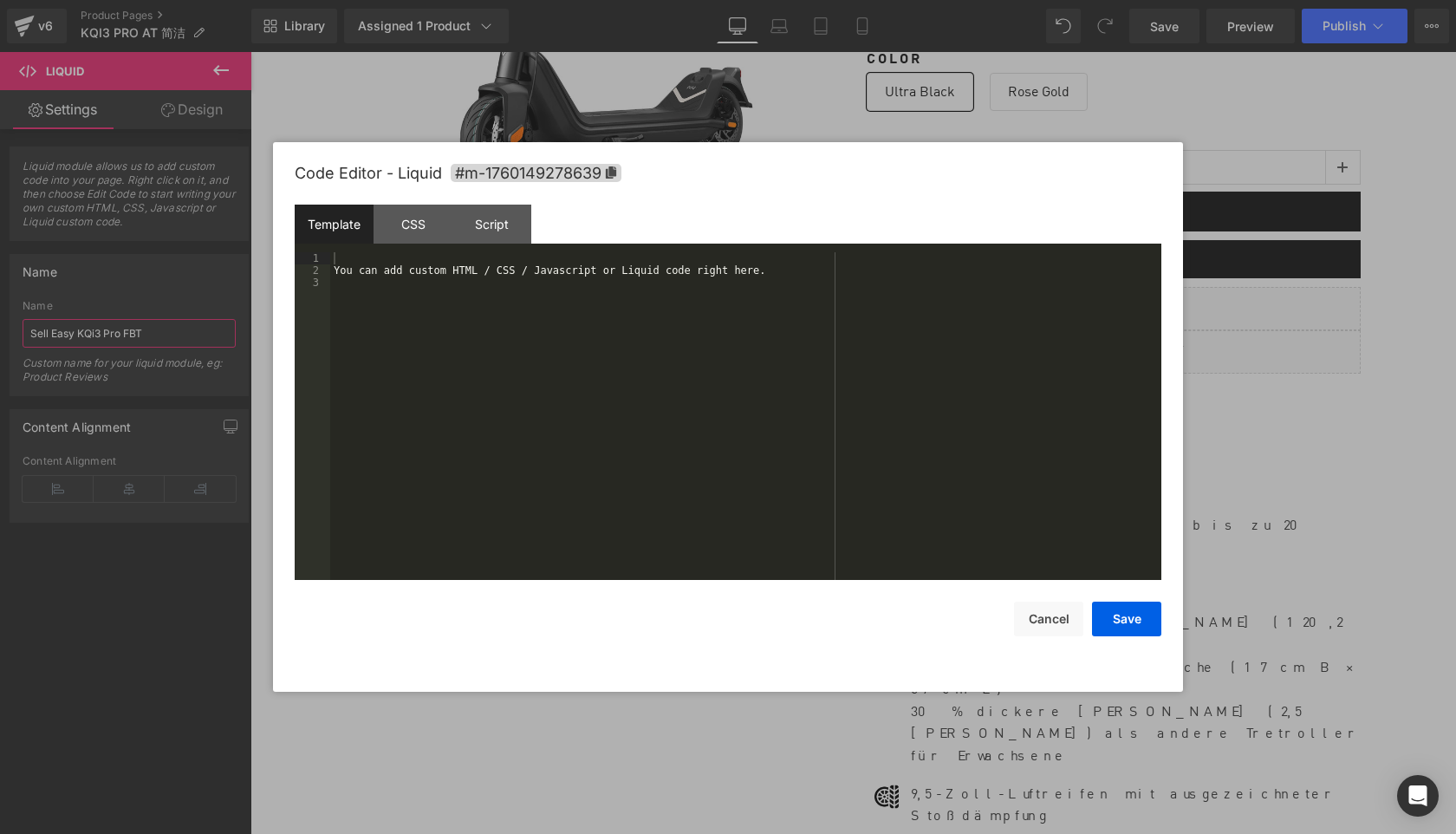
type input "Sell Easy KQi3 Pro FBT"
click at [701, 318] on div "You can add custom HTML / CSS / Javascript or Liquid code right here." at bounding box center [746, 428] width 831 height 352
click at [1135, 618] on button "Save" at bounding box center [1126, 618] width 70 height 34
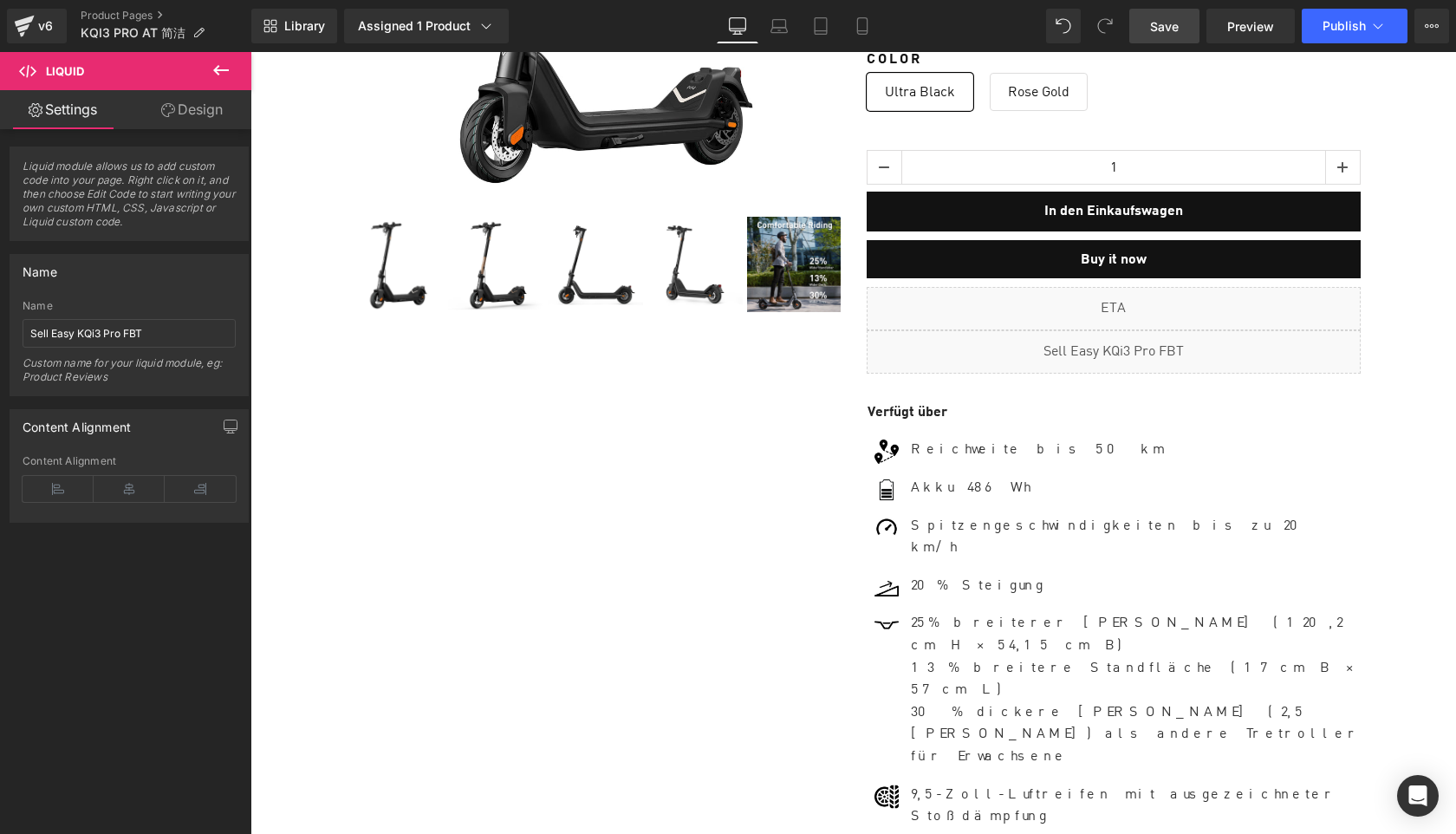
drag, startPoint x: 1170, startPoint y: 39, endPoint x: 963, endPoint y: 76, distance: 210.3
click at [1170, 39] on link "Save" at bounding box center [1164, 26] width 71 height 34
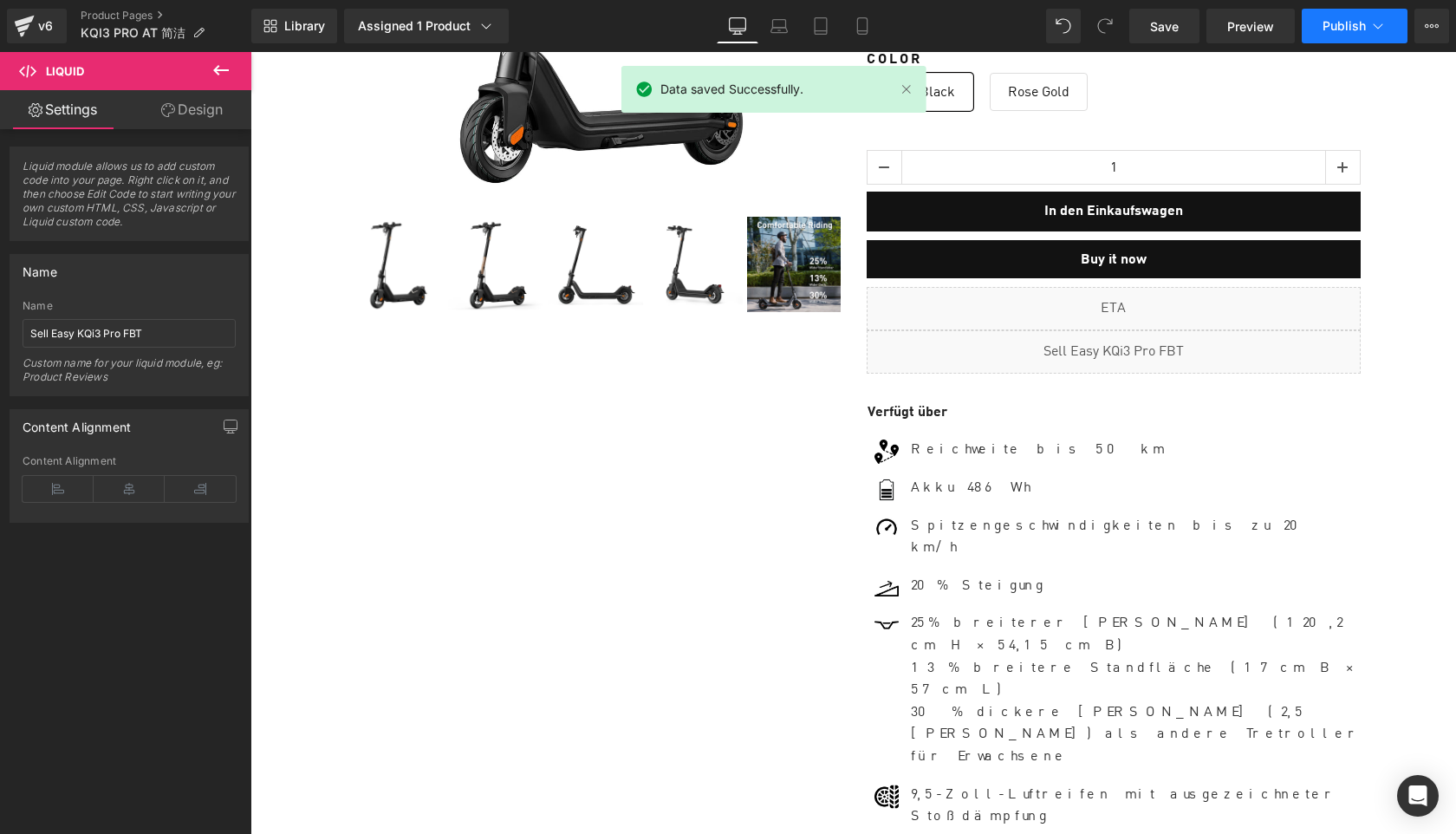
click at [1338, 37] on button "Publish" at bounding box center [1355, 26] width 106 height 34
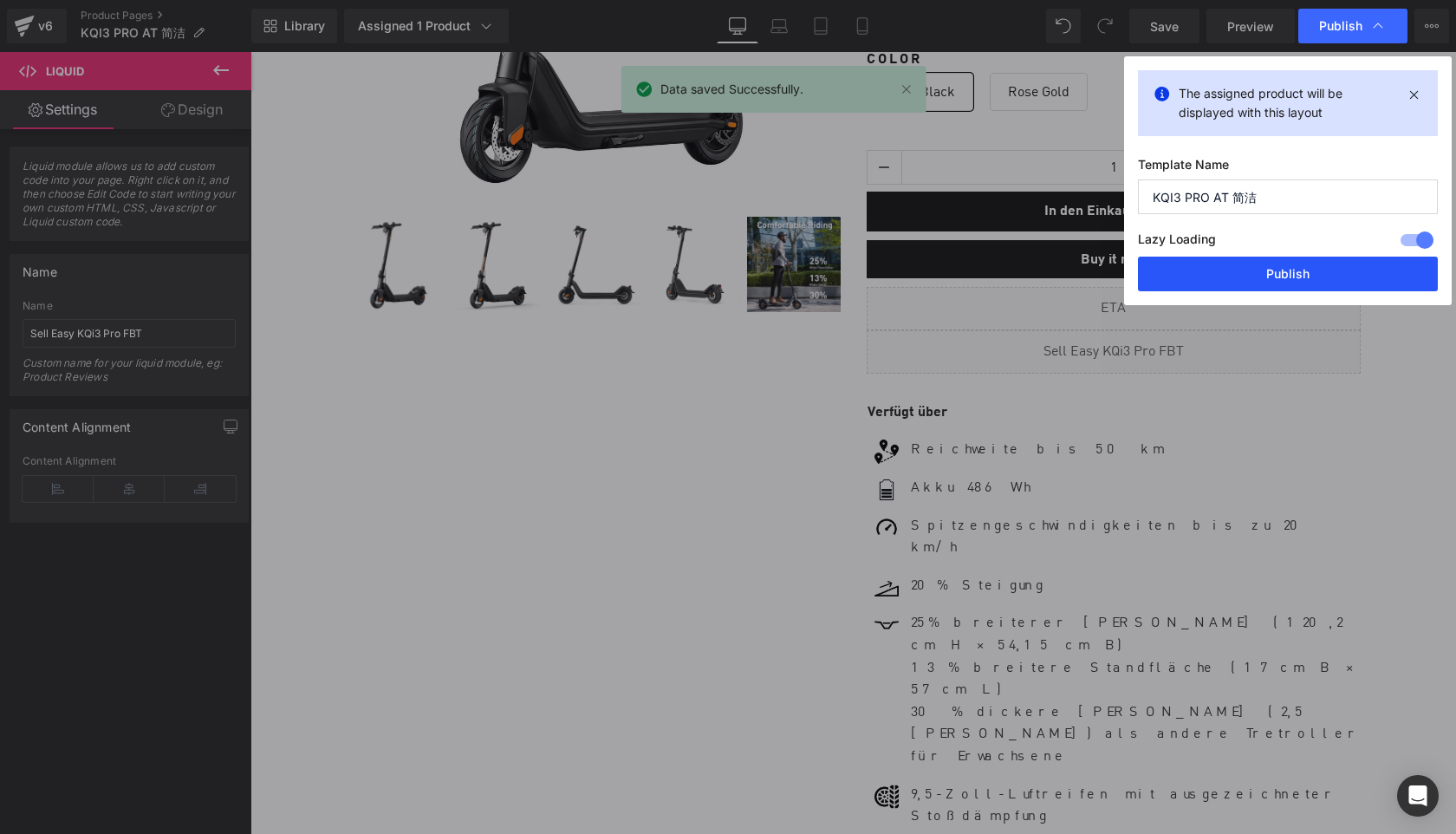
click at [1311, 274] on button "Publish" at bounding box center [1288, 273] width 300 height 34
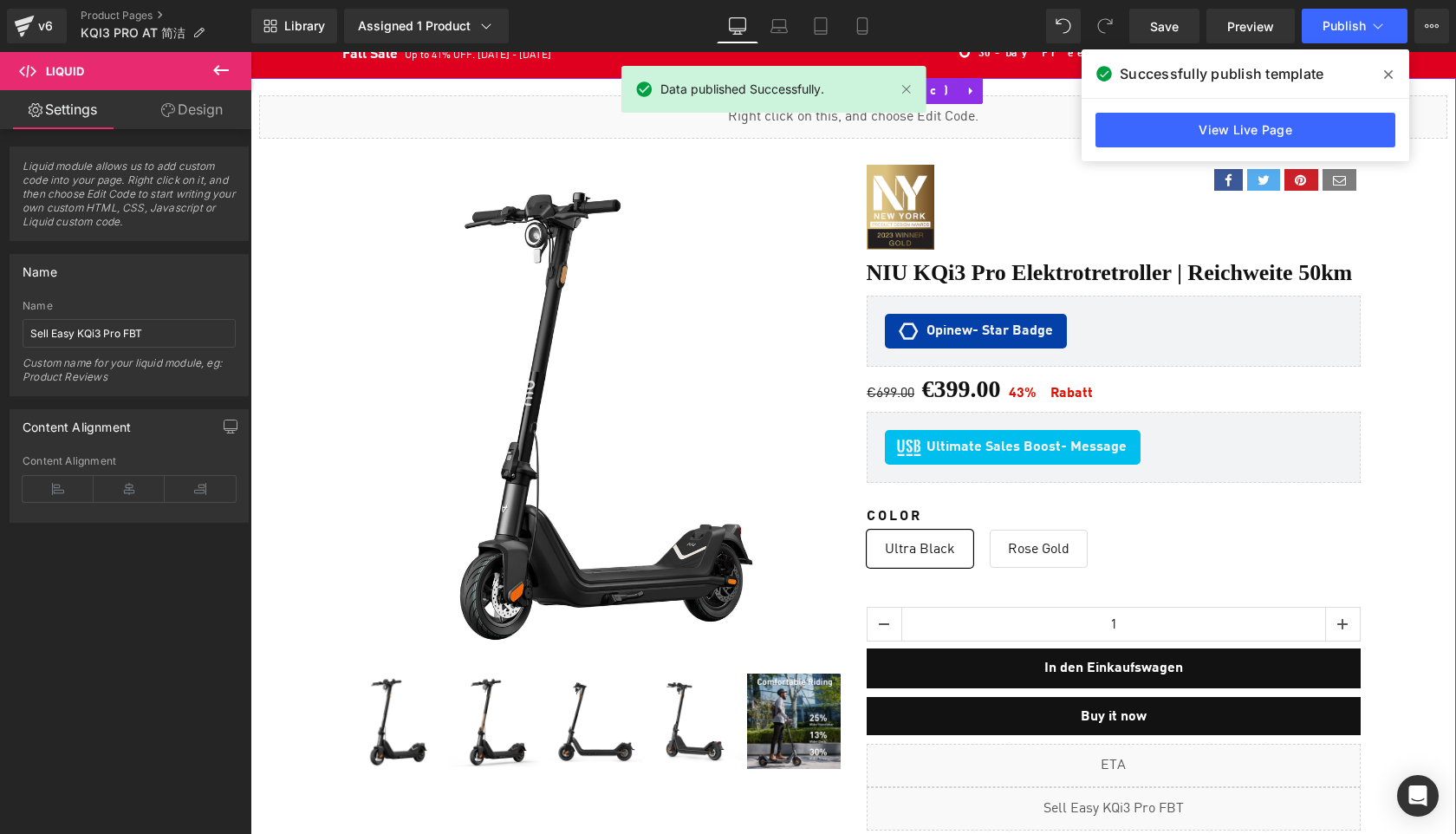
scroll to position [0, 0]
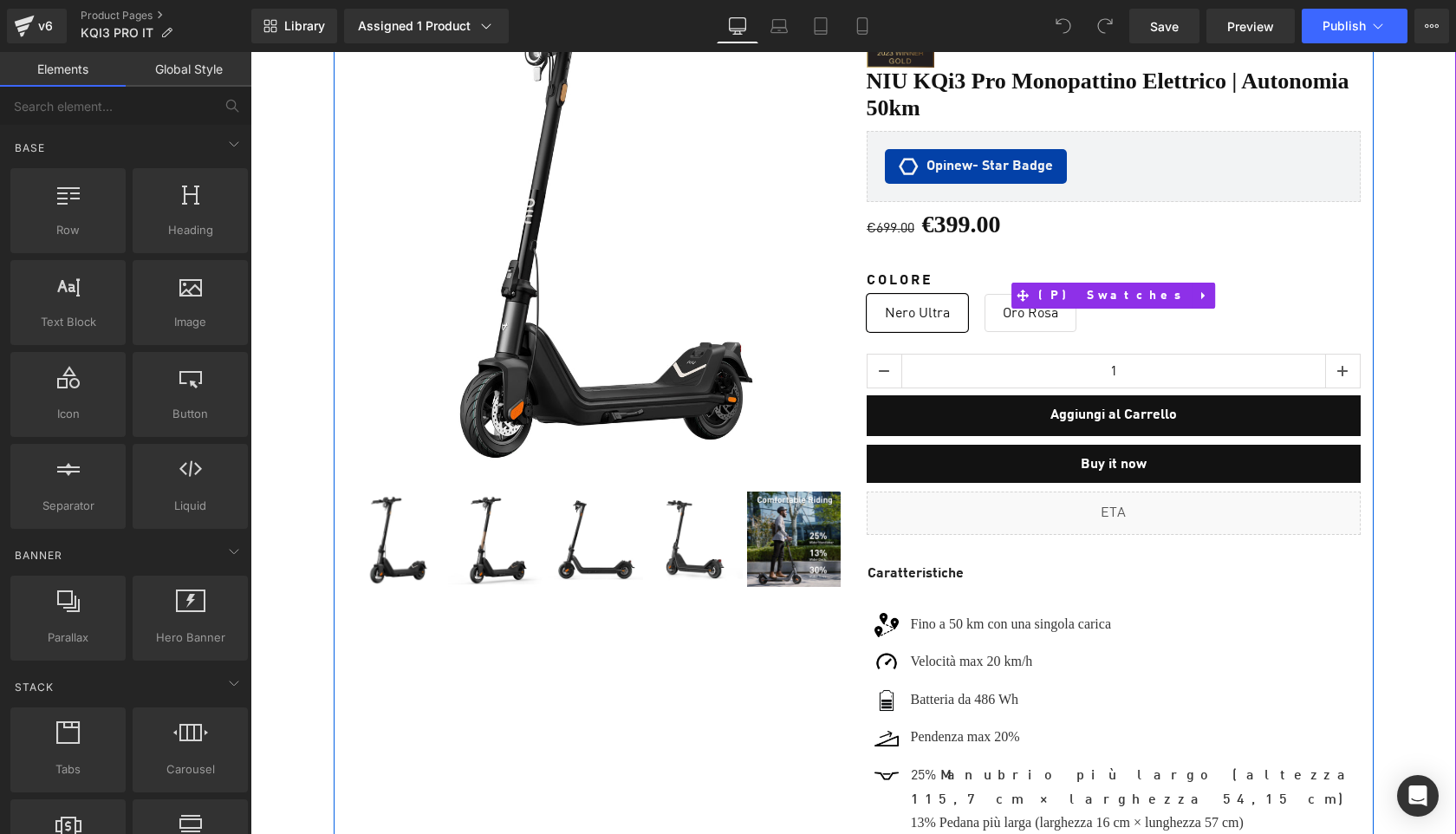
scroll to position [287, 0]
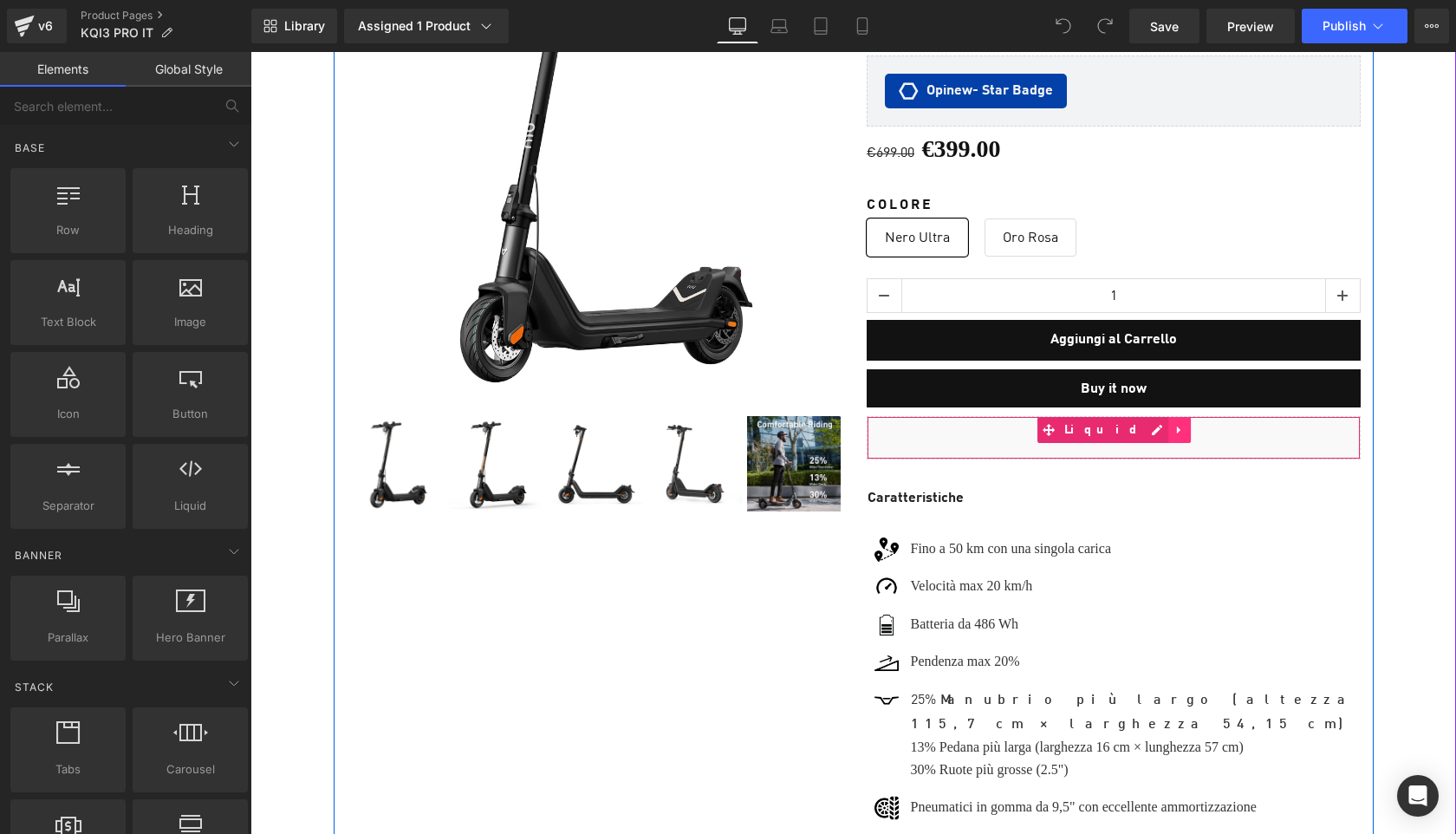
click at [1173, 423] on icon at bounding box center [1179, 429] width 12 height 13
click at [1163, 425] on icon at bounding box center [1168, 429] width 12 height 12
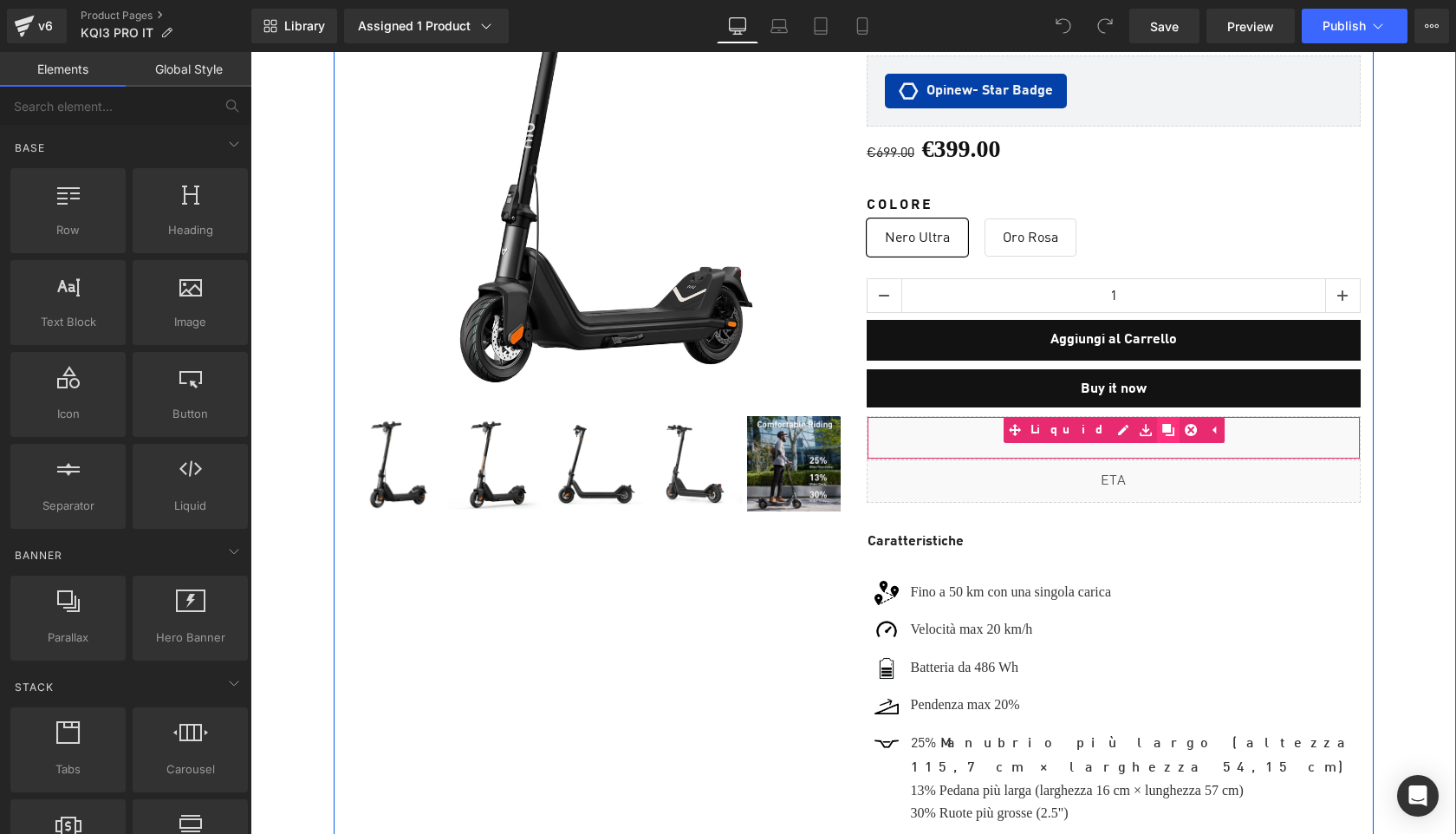
scroll to position [11556, 1205]
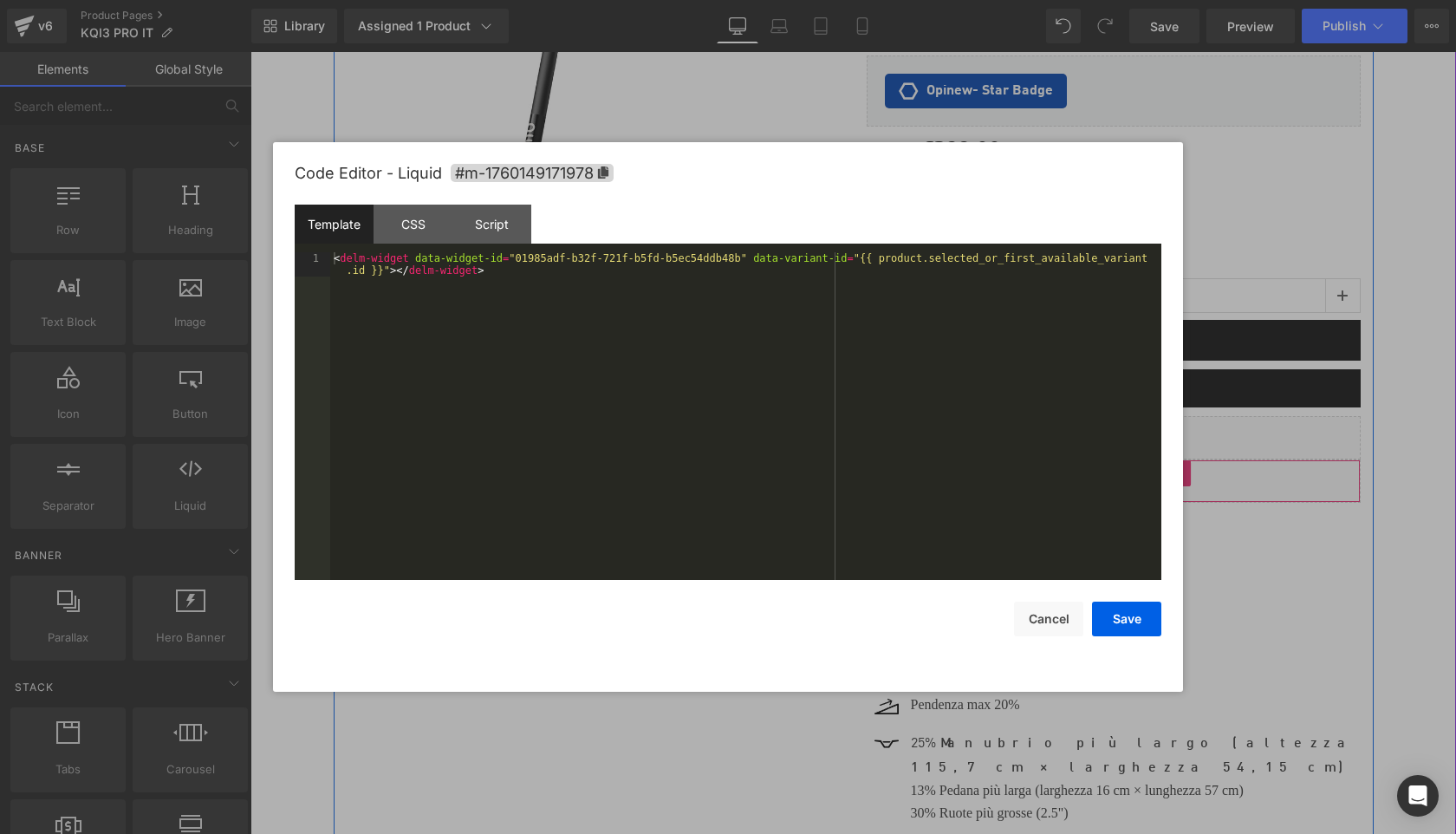
click at [1137, 465] on div "Liquid" at bounding box center [1114, 481] width 494 height 43
click at [815, 407] on div "< delm-widget data-widget-id = "01985adf-b32f-721f-b5fd-b5ec54ddb48b" data-vari…" at bounding box center [746, 441] width 831 height 377
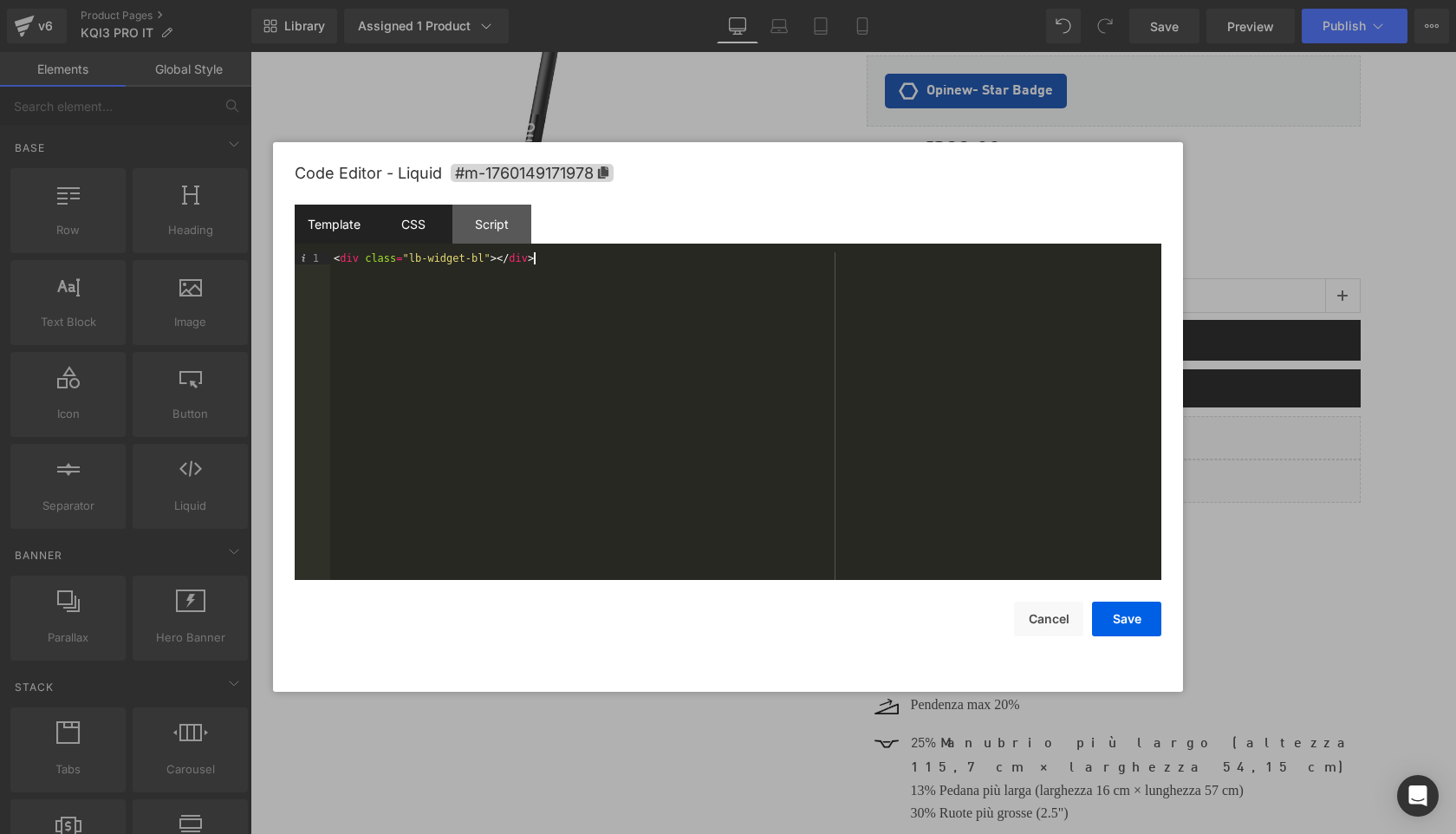
click at [419, 233] on div "CSS" at bounding box center [413, 224] width 79 height 39
click at [489, 235] on div "Script" at bounding box center [492, 224] width 79 height 39
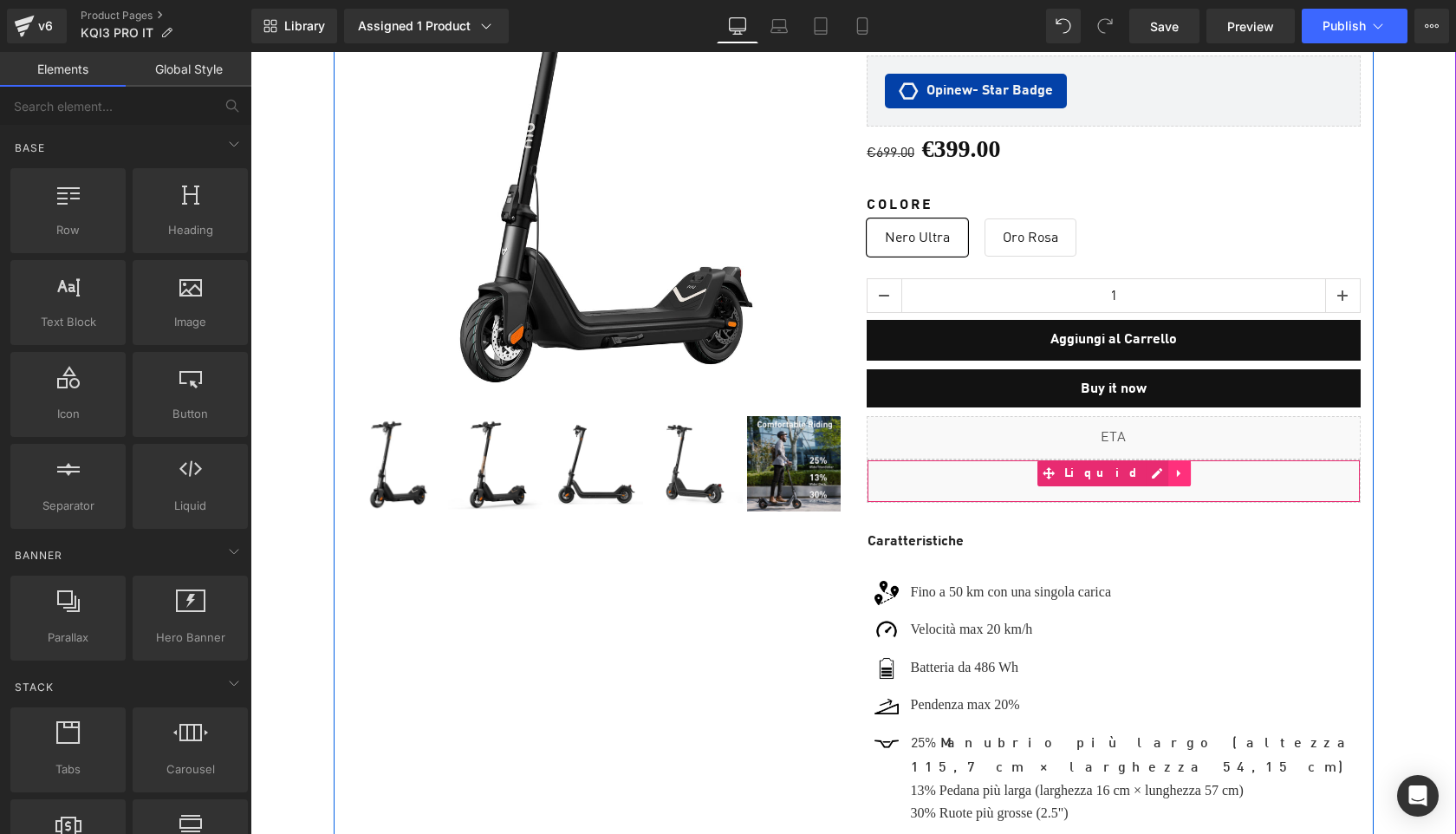
click at [1173, 466] on icon at bounding box center [1179, 473] width 12 height 13
click at [1180, 468] on link at bounding box center [1191, 473] width 23 height 26
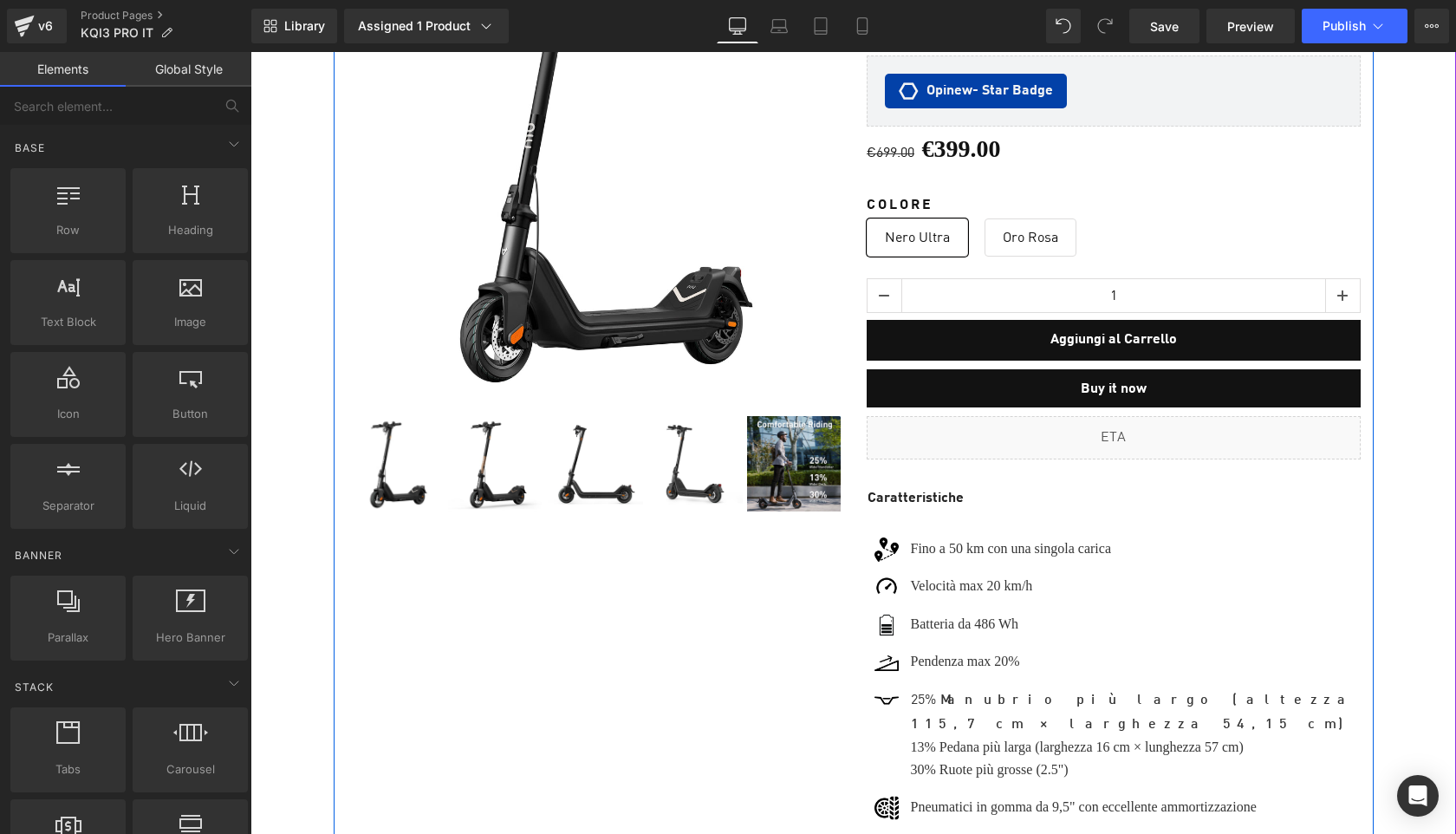
scroll to position [11512, 1205]
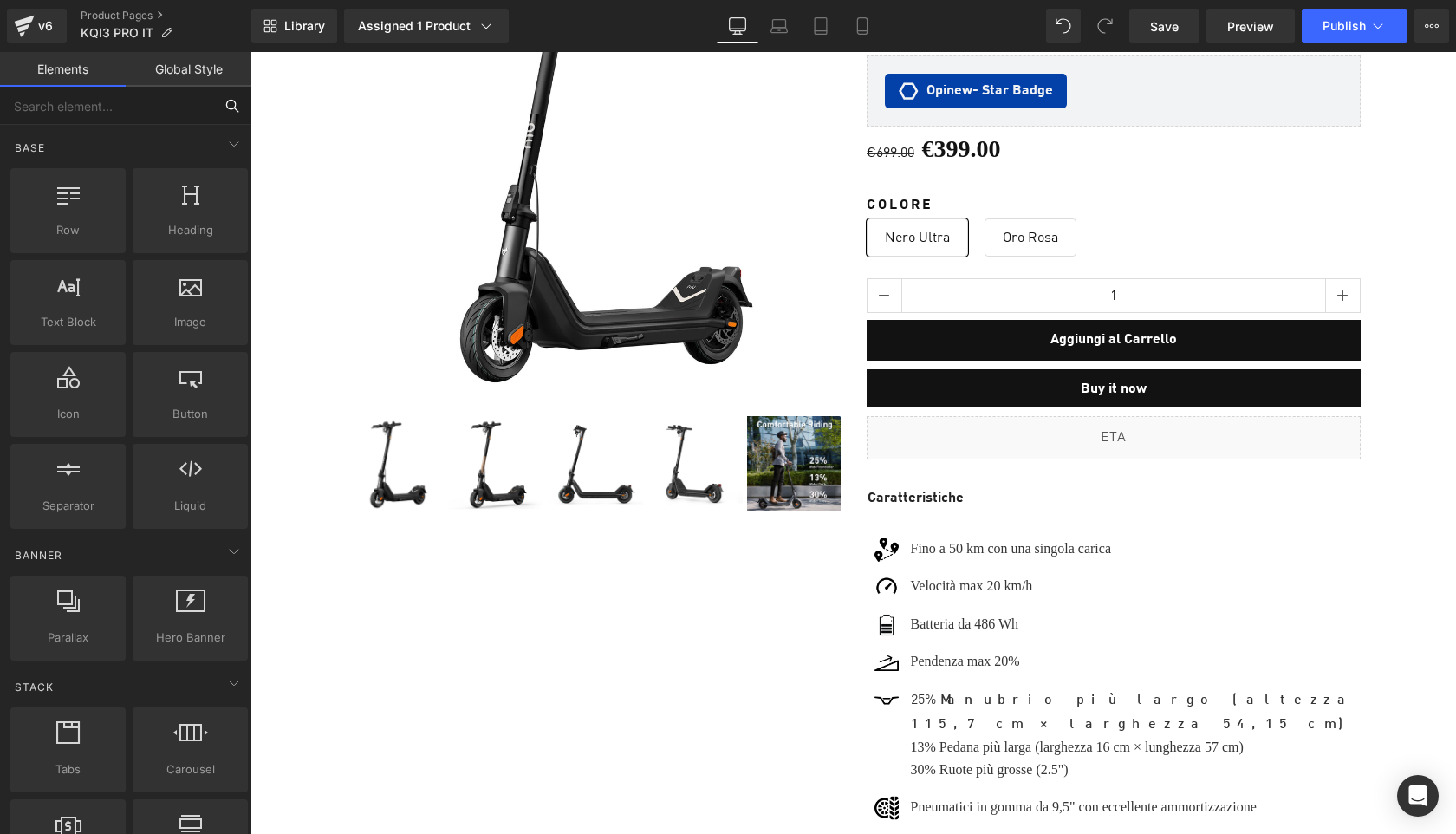
click at [130, 101] on input "text" at bounding box center [107, 106] width 214 height 38
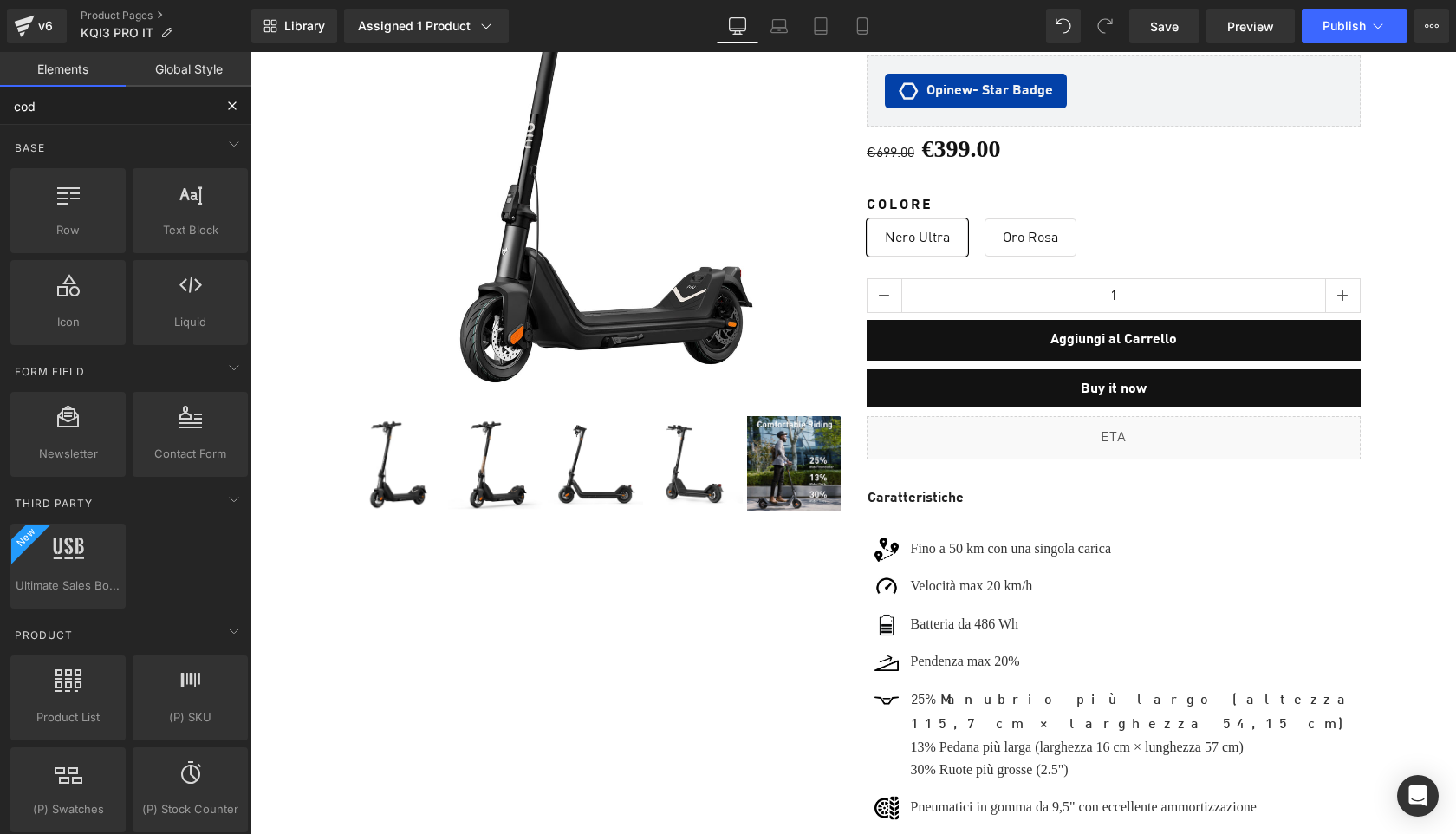
type input "code"
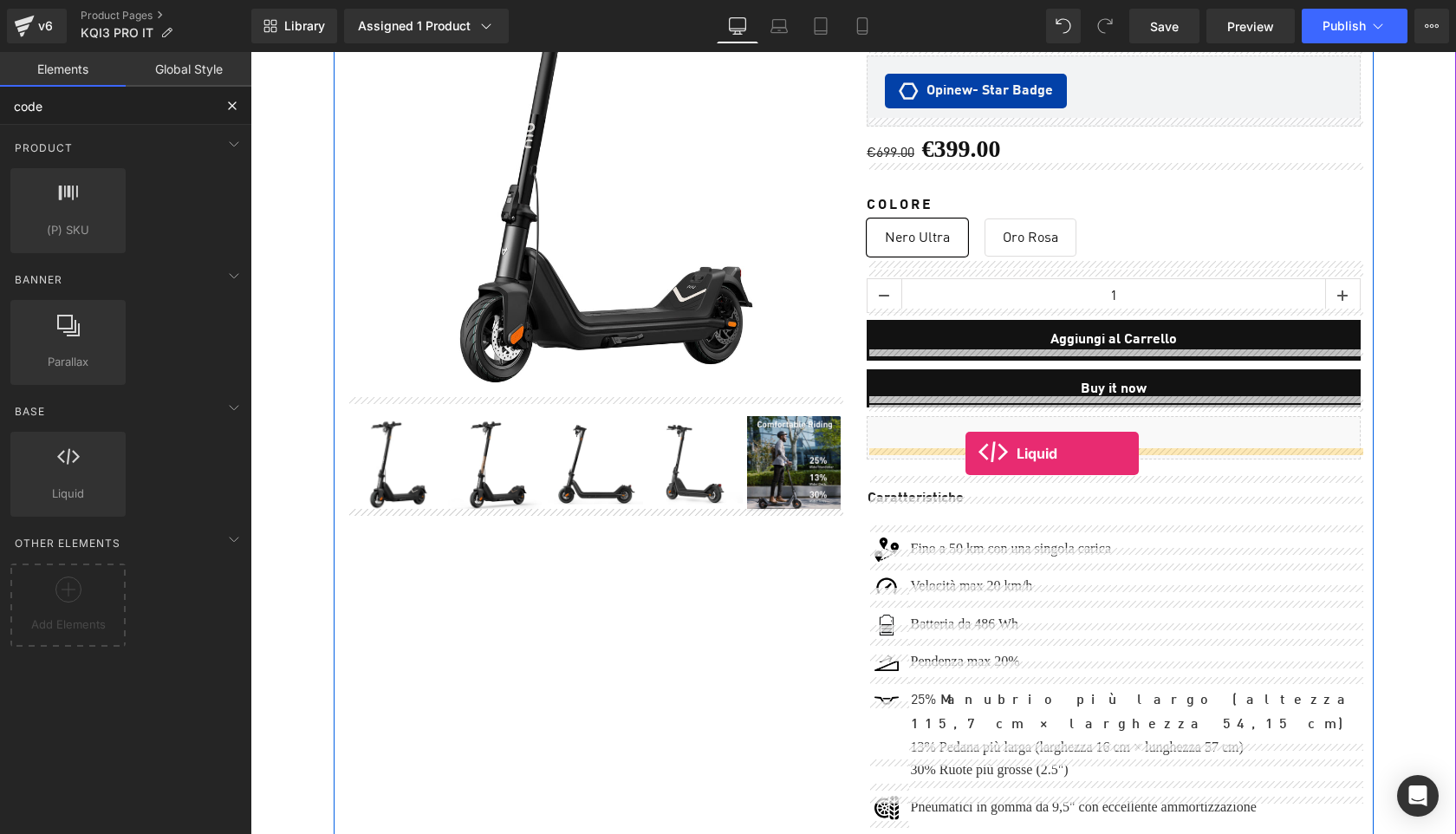
drag, startPoint x: 315, startPoint y: 522, endPoint x: 966, endPoint y: 454, distance: 654.5
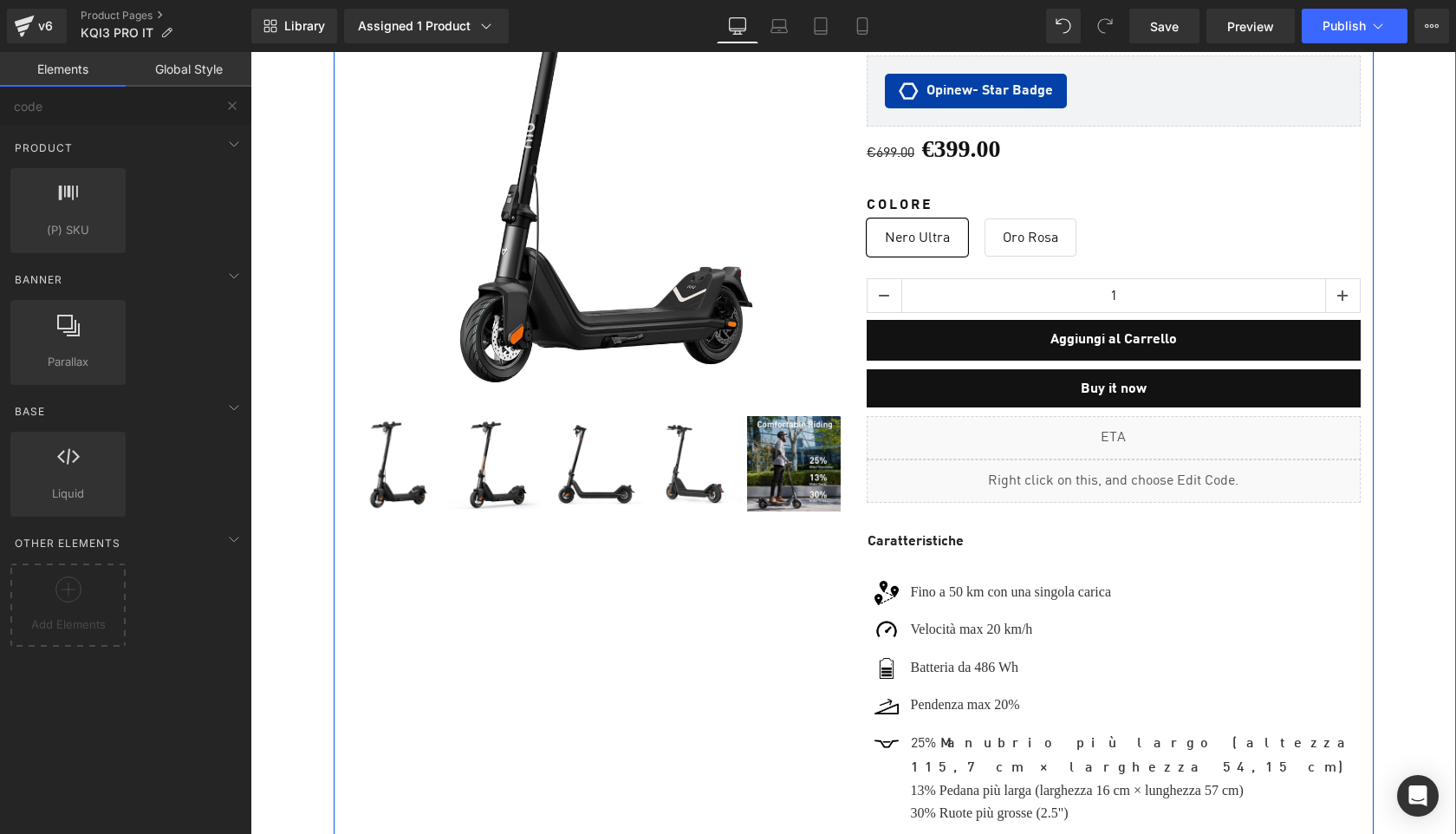
scroll to position [11556, 1205]
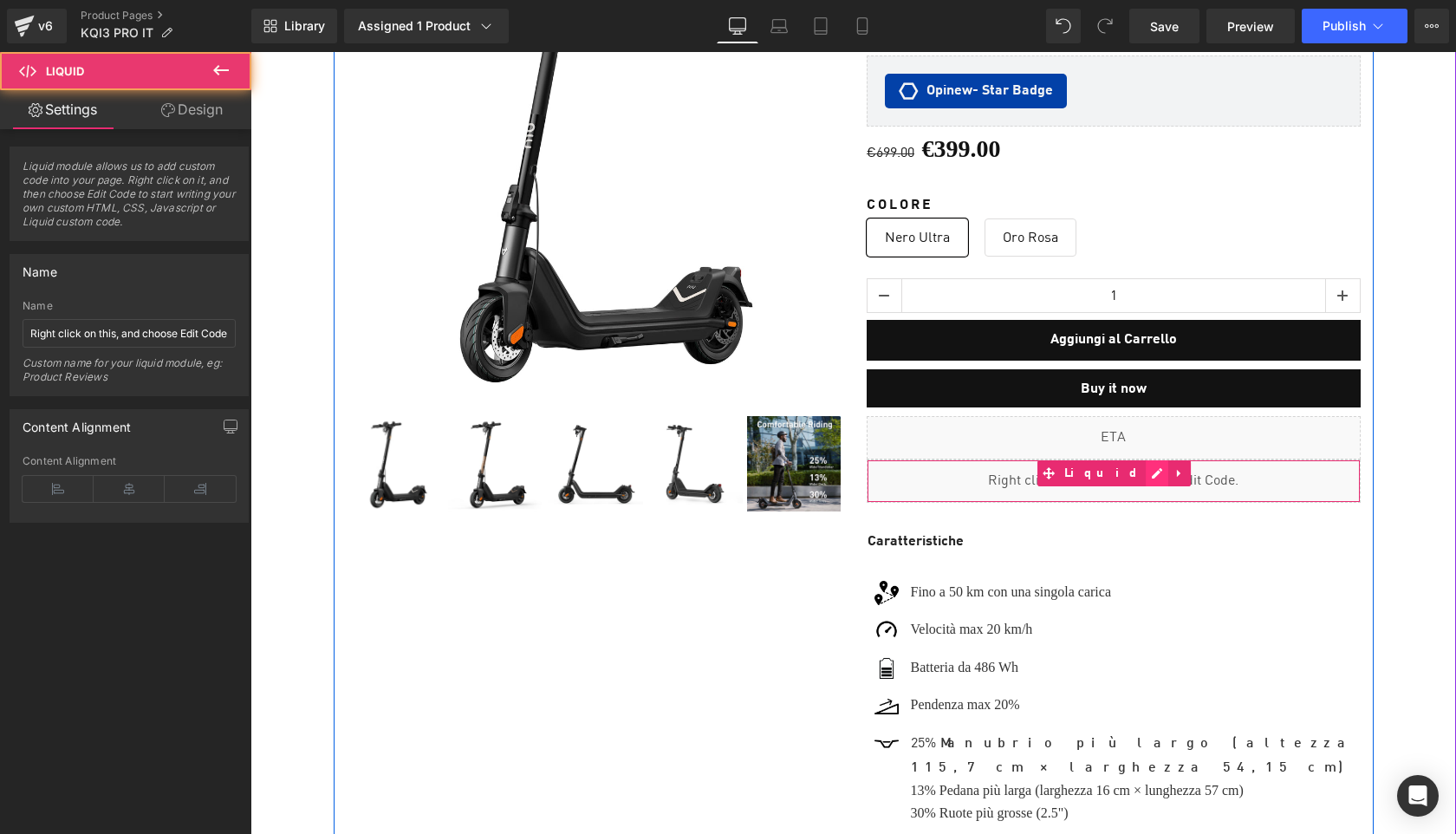
click at [1138, 465] on div "Liquid" at bounding box center [1114, 481] width 494 height 43
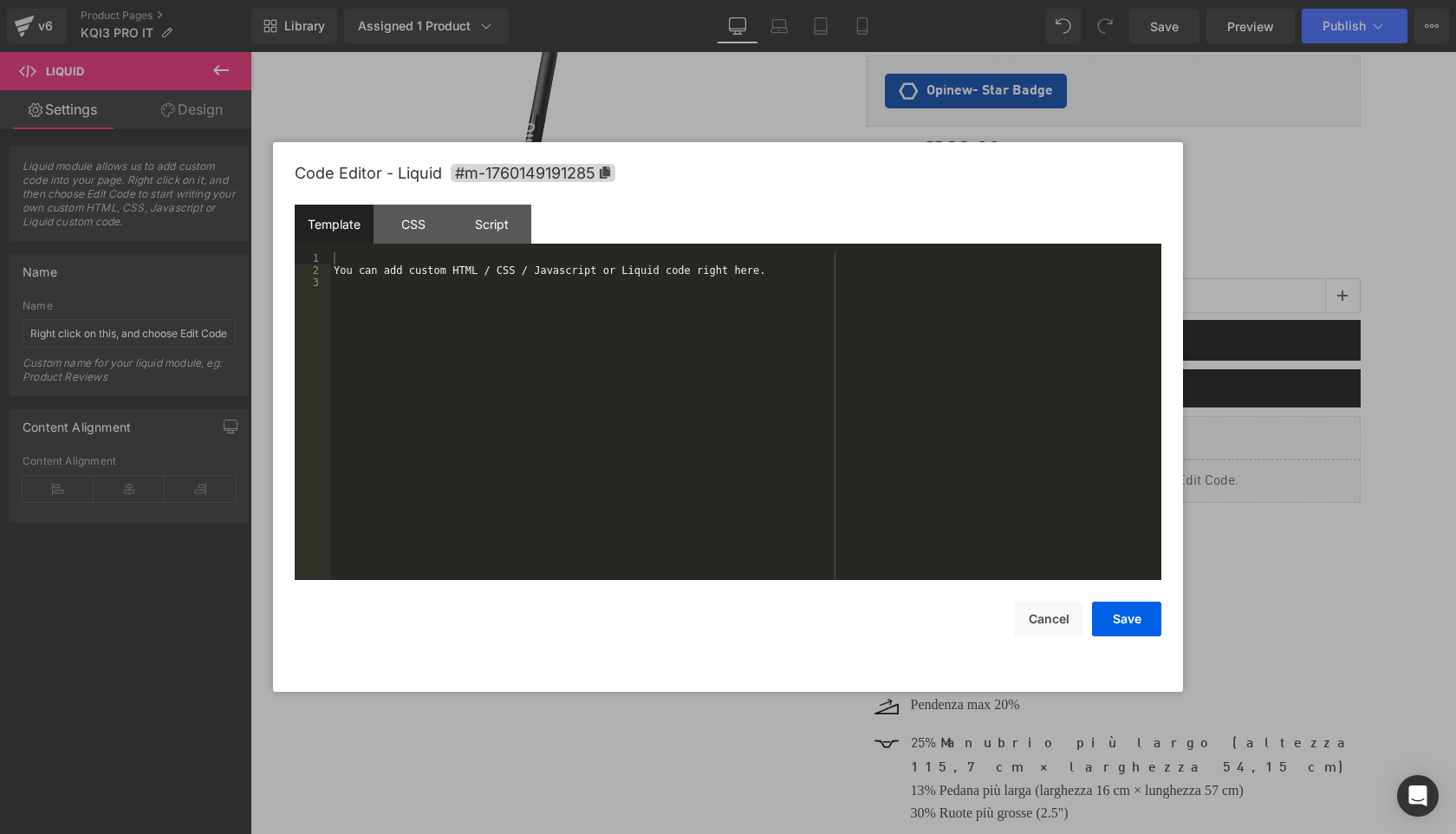
click at [692, 417] on div "You can add custom HTML / CSS / Javascript or Liquid code right here." at bounding box center [746, 428] width 831 height 352
click at [418, 232] on div "CSS" at bounding box center [413, 224] width 79 height 39
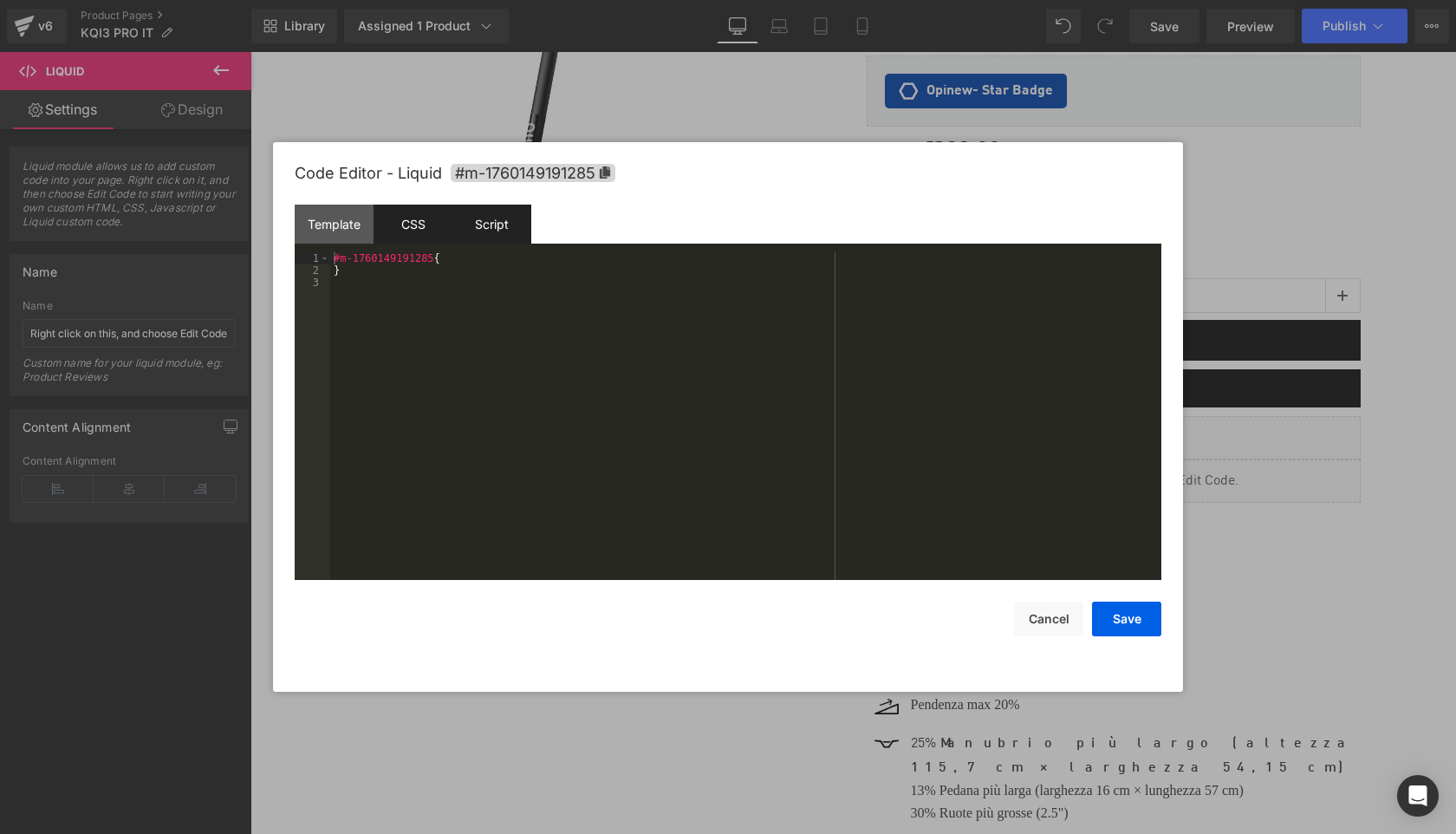
click at [491, 231] on div "Script" at bounding box center [492, 224] width 79 height 39
click at [1128, 618] on button "Save" at bounding box center [1126, 618] width 70 height 34
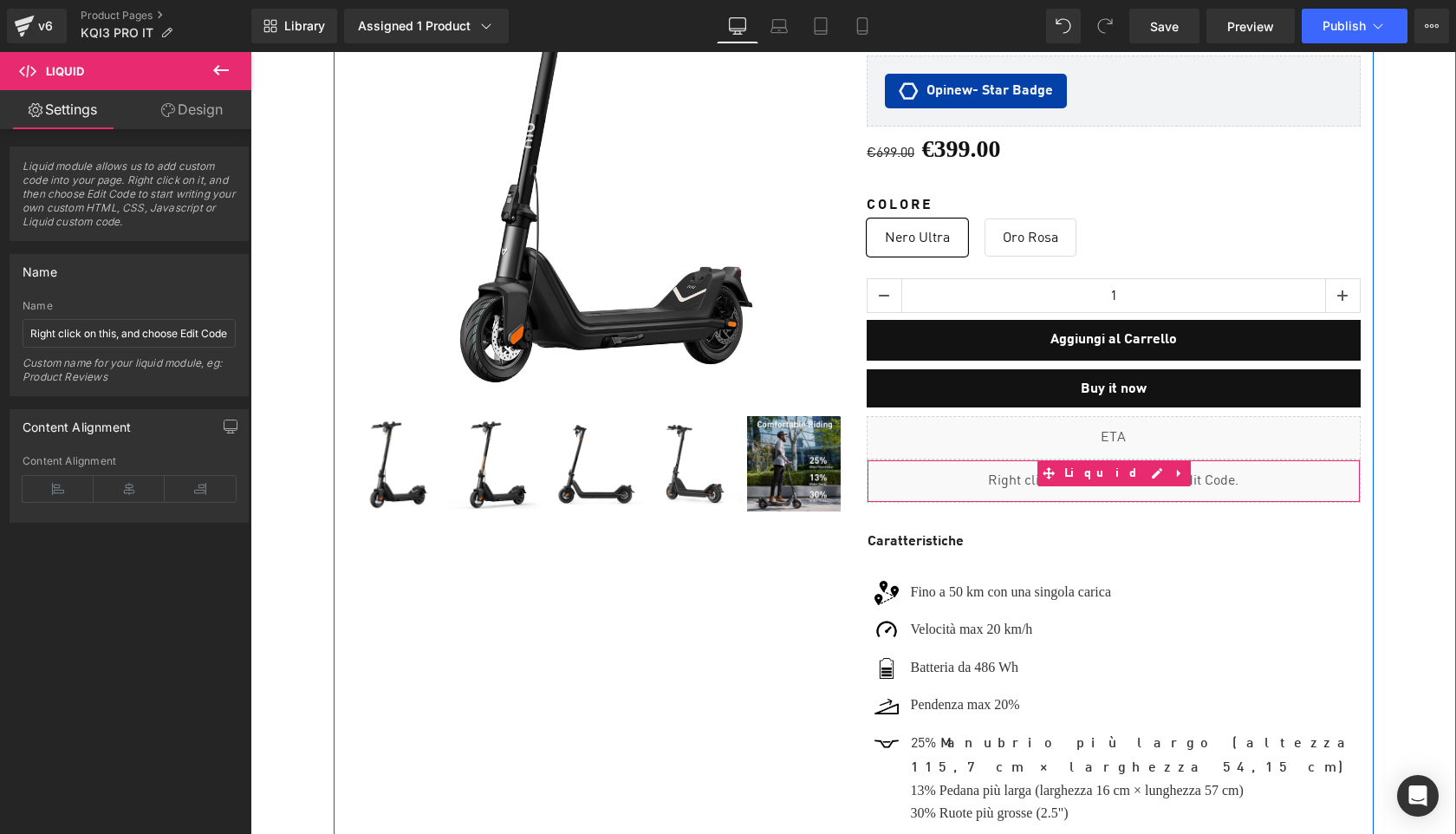
click at [985, 475] on div "Liquid" at bounding box center [1114, 481] width 494 height 43
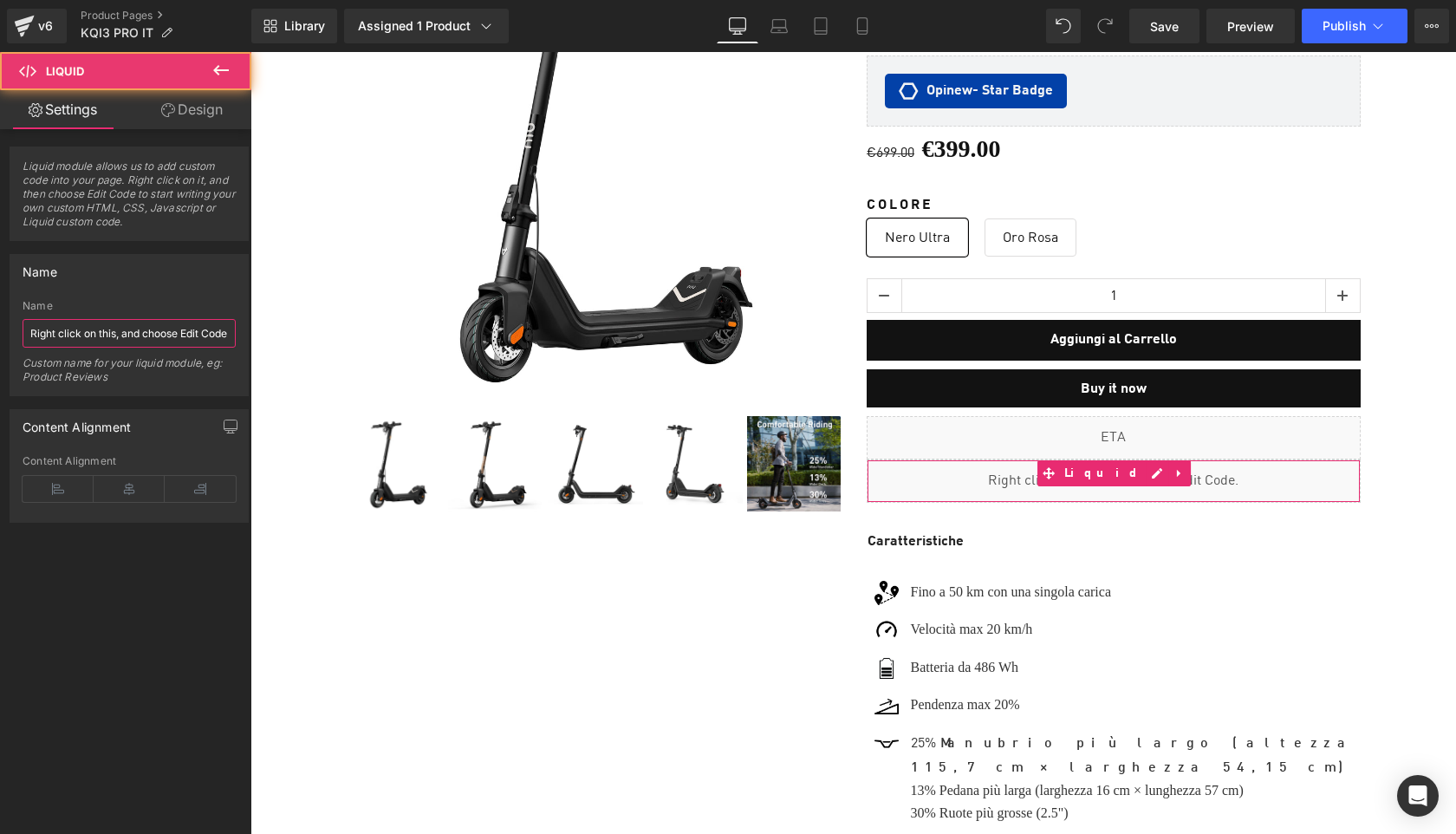
click at [153, 337] on input "Right click on this, and choose Edit Code." at bounding box center [129, 333] width 214 height 29
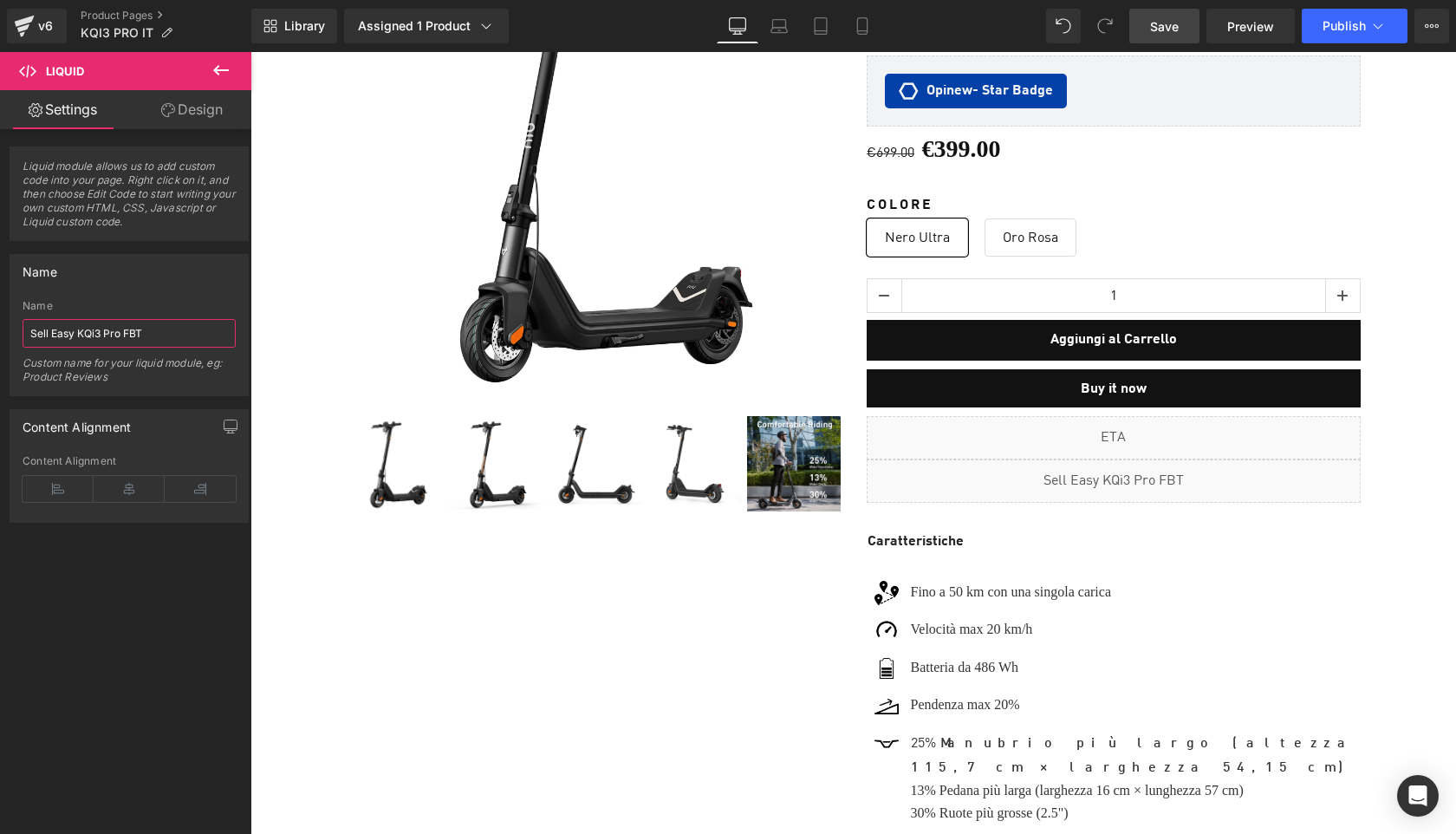
type input "Sell Easy KQi3 Pro FBT"
click at [1169, 24] on span "Save" at bounding box center [1164, 26] width 29 height 18
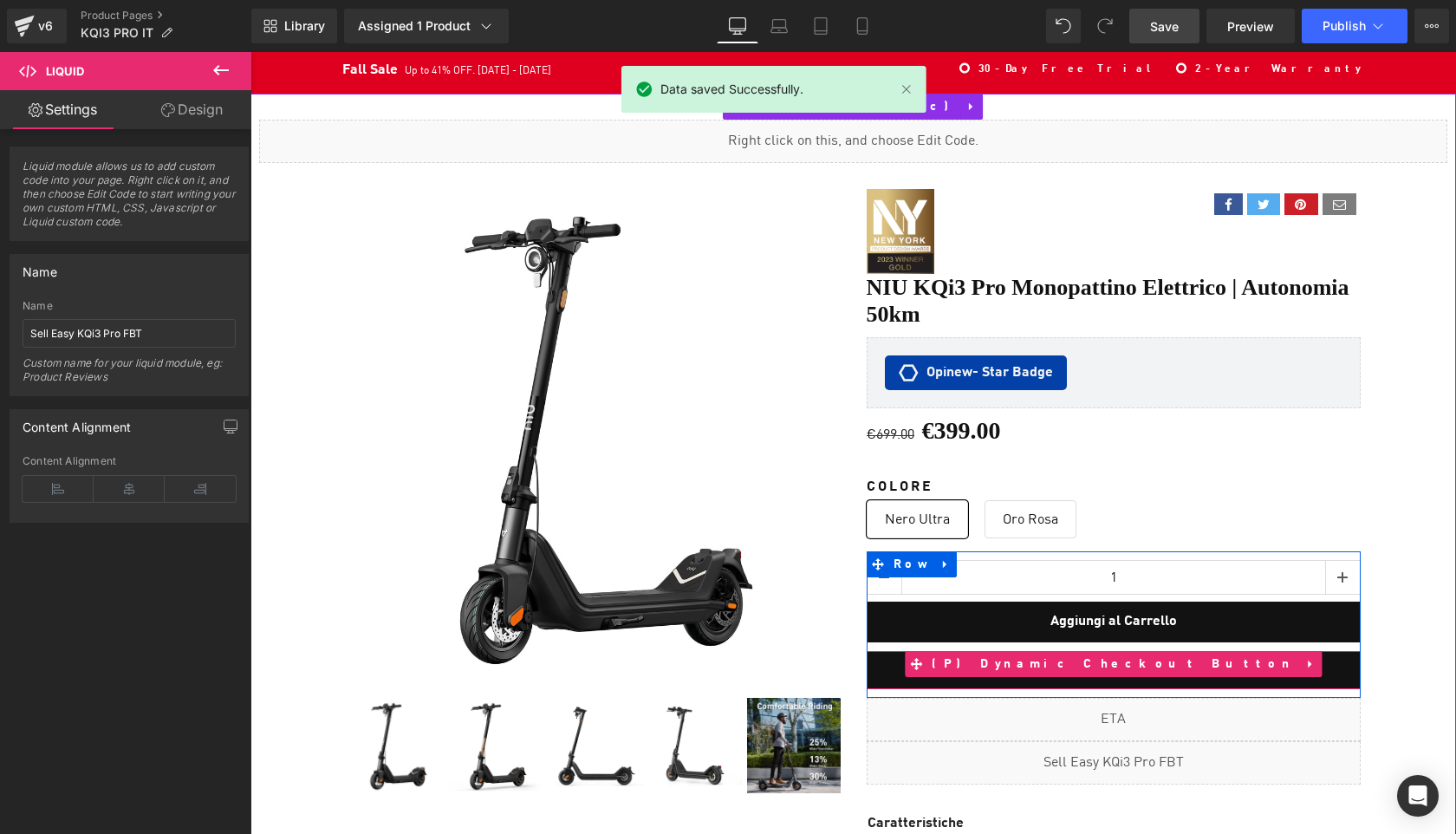
scroll to position [0, 0]
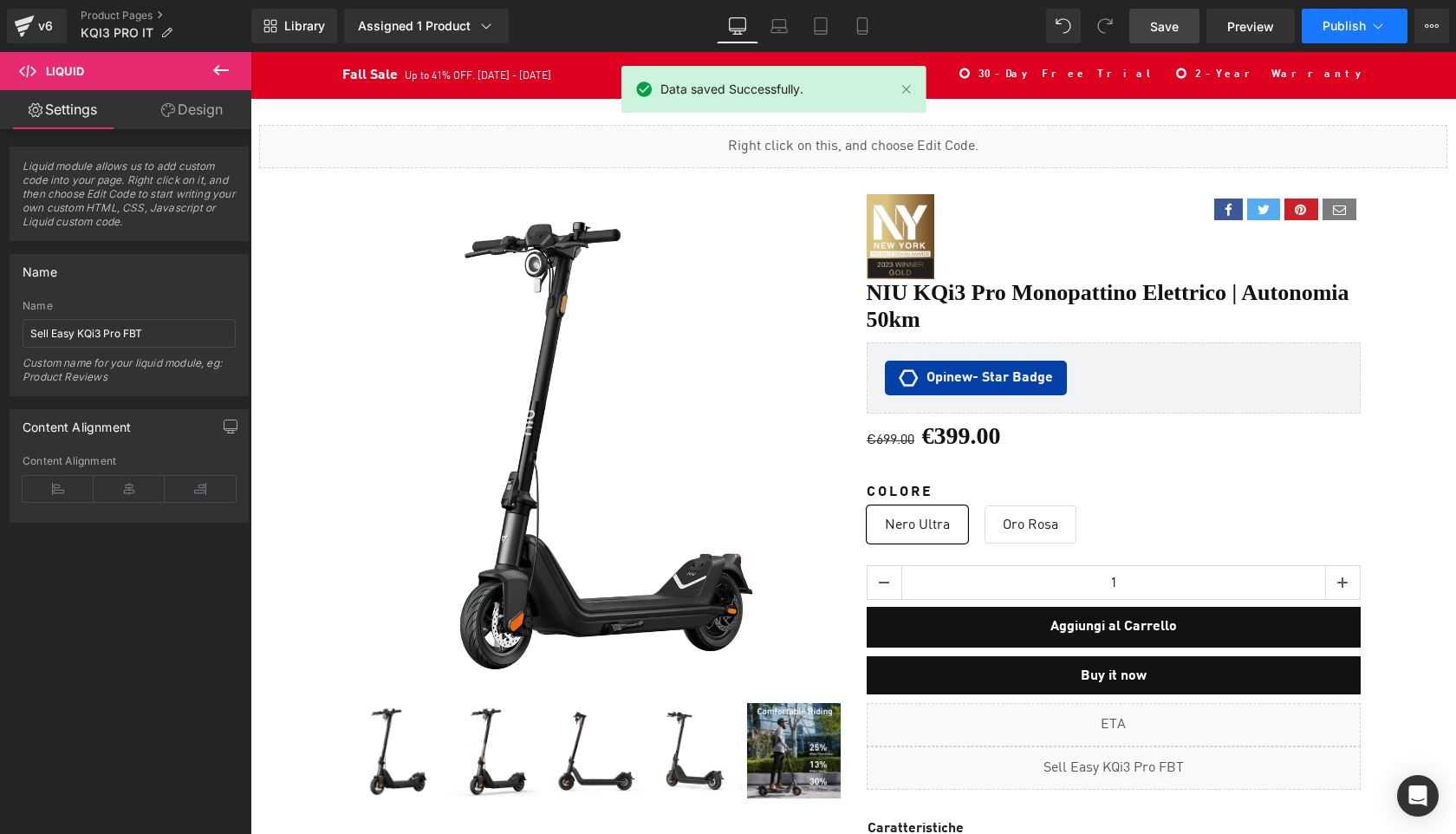
click at [1338, 30] on span "Publish" at bounding box center [1345, 25] width 43 height 14
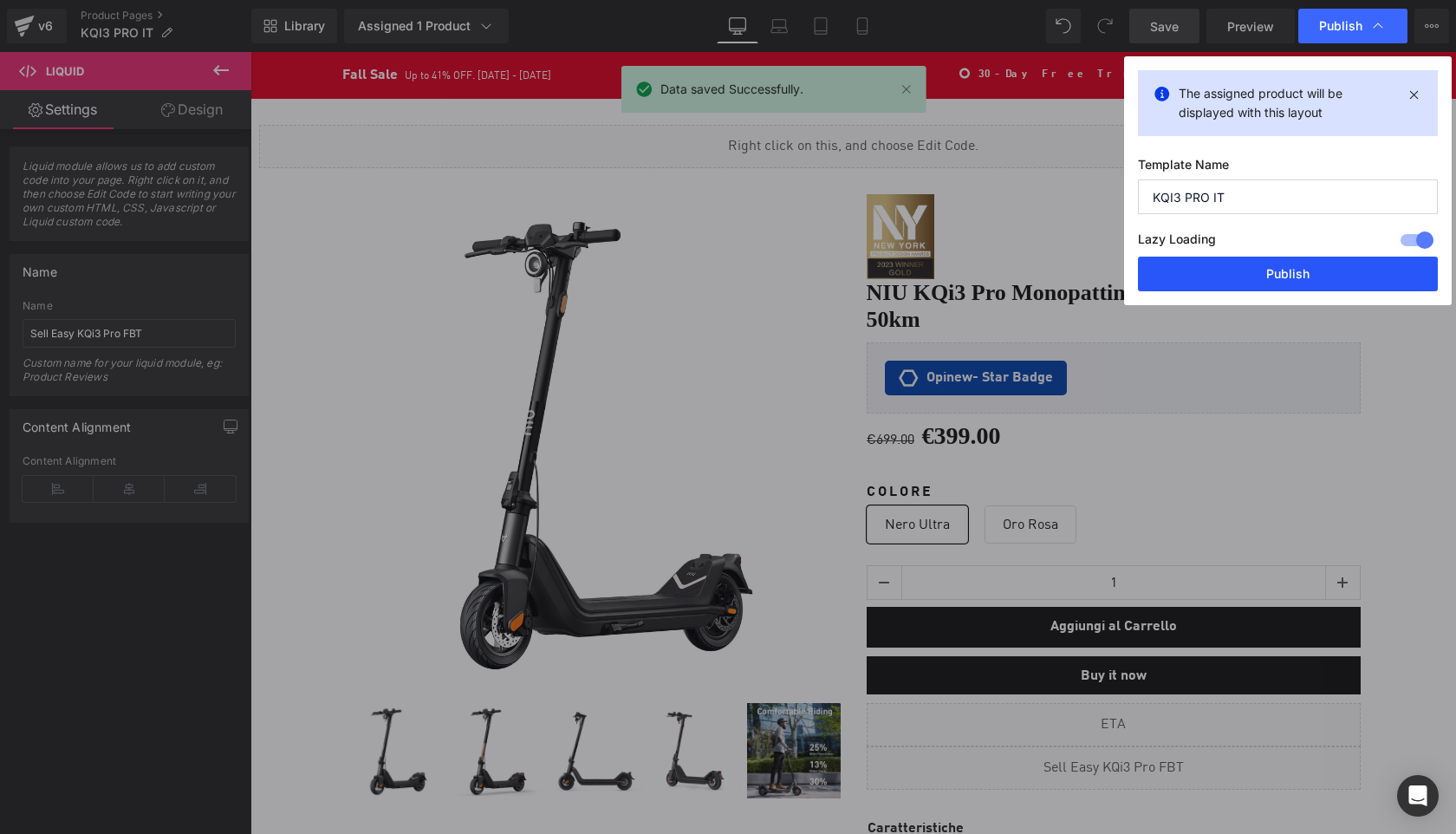
click at [1286, 281] on button "Publish" at bounding box center [1288, 273] width 300 height 34
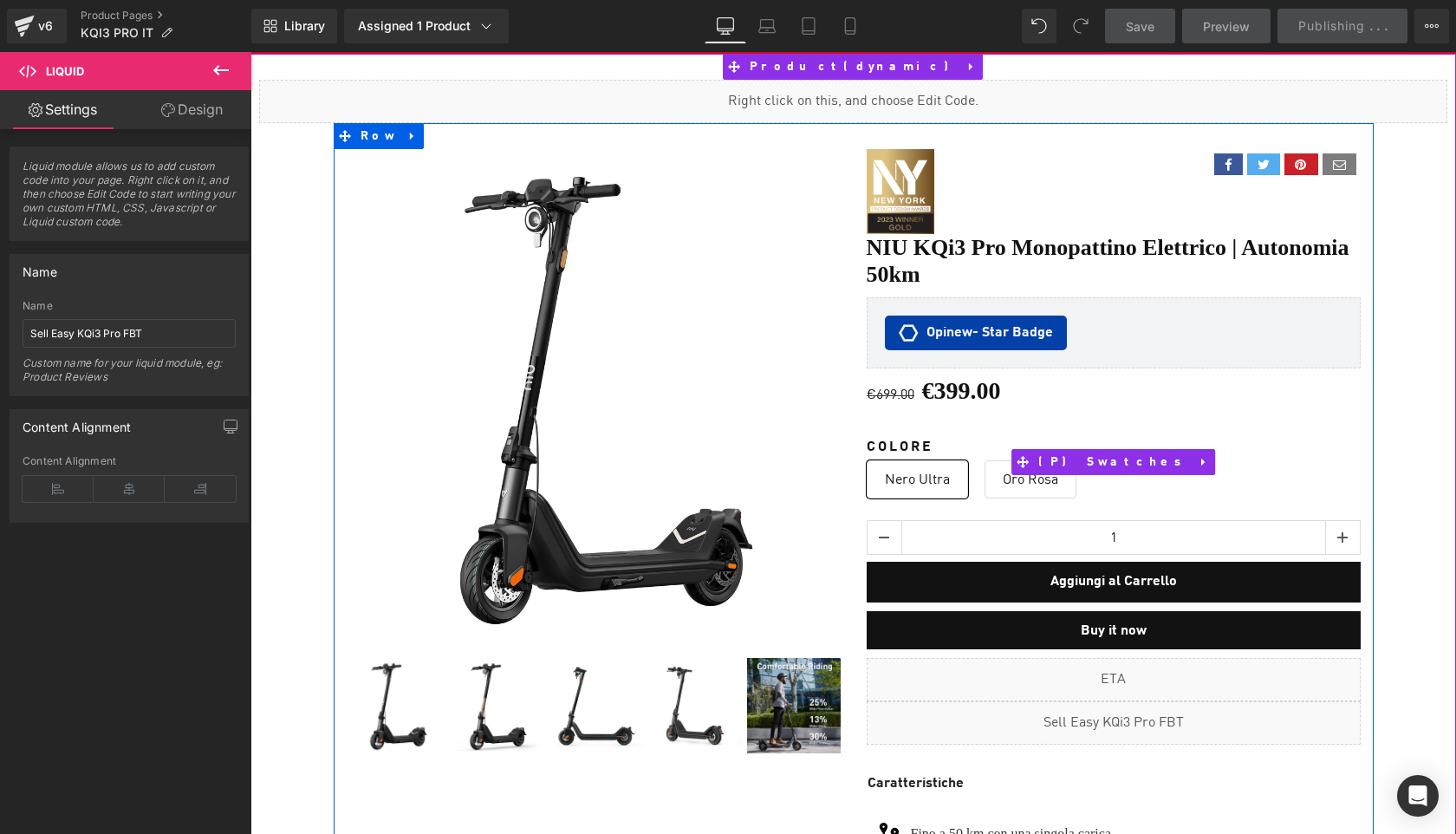
scroll to position [53, 0]
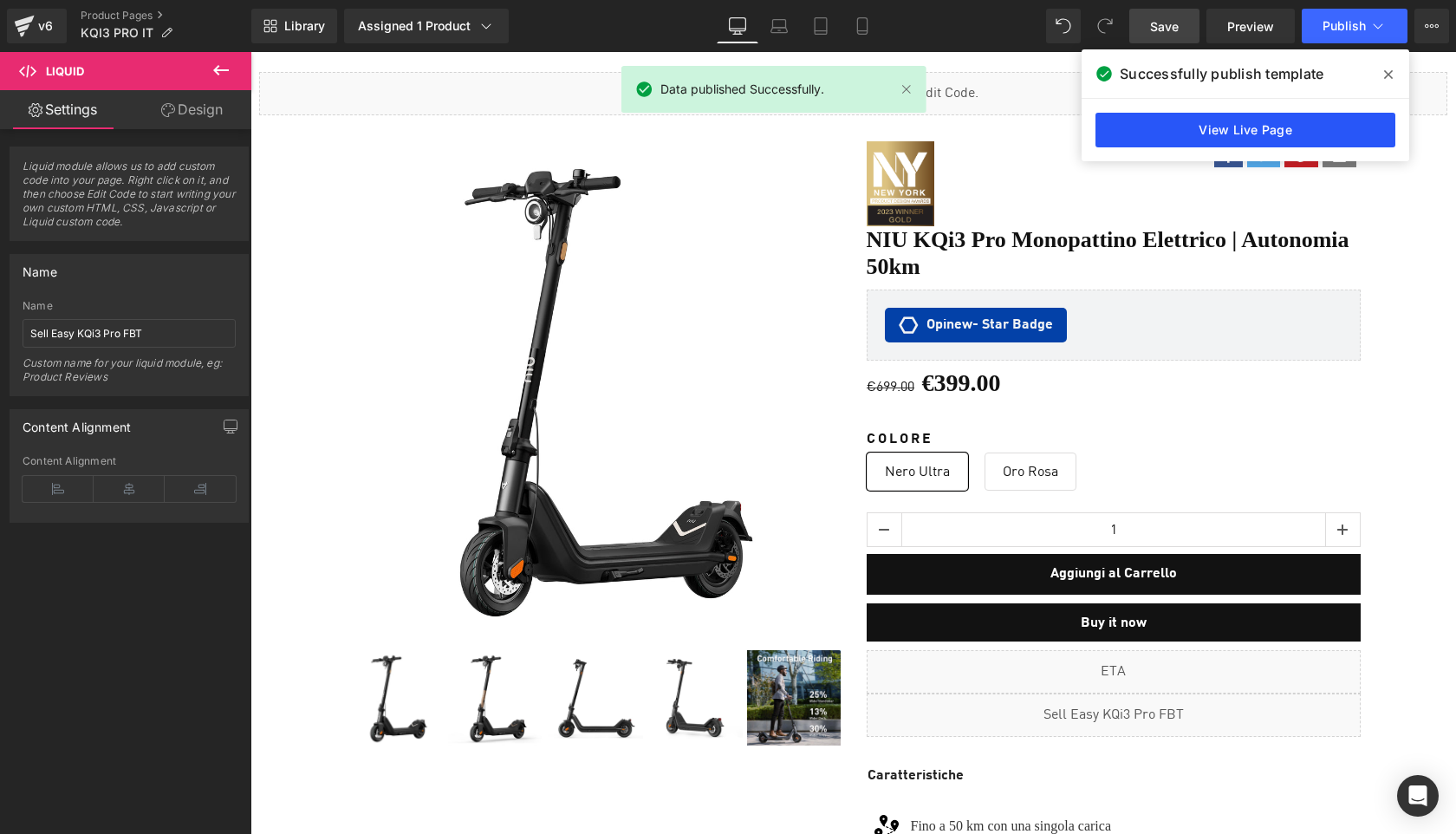
click at [1247, 133] on link "View Live Page" at bounding box center [1245, 129] width 300 height 34
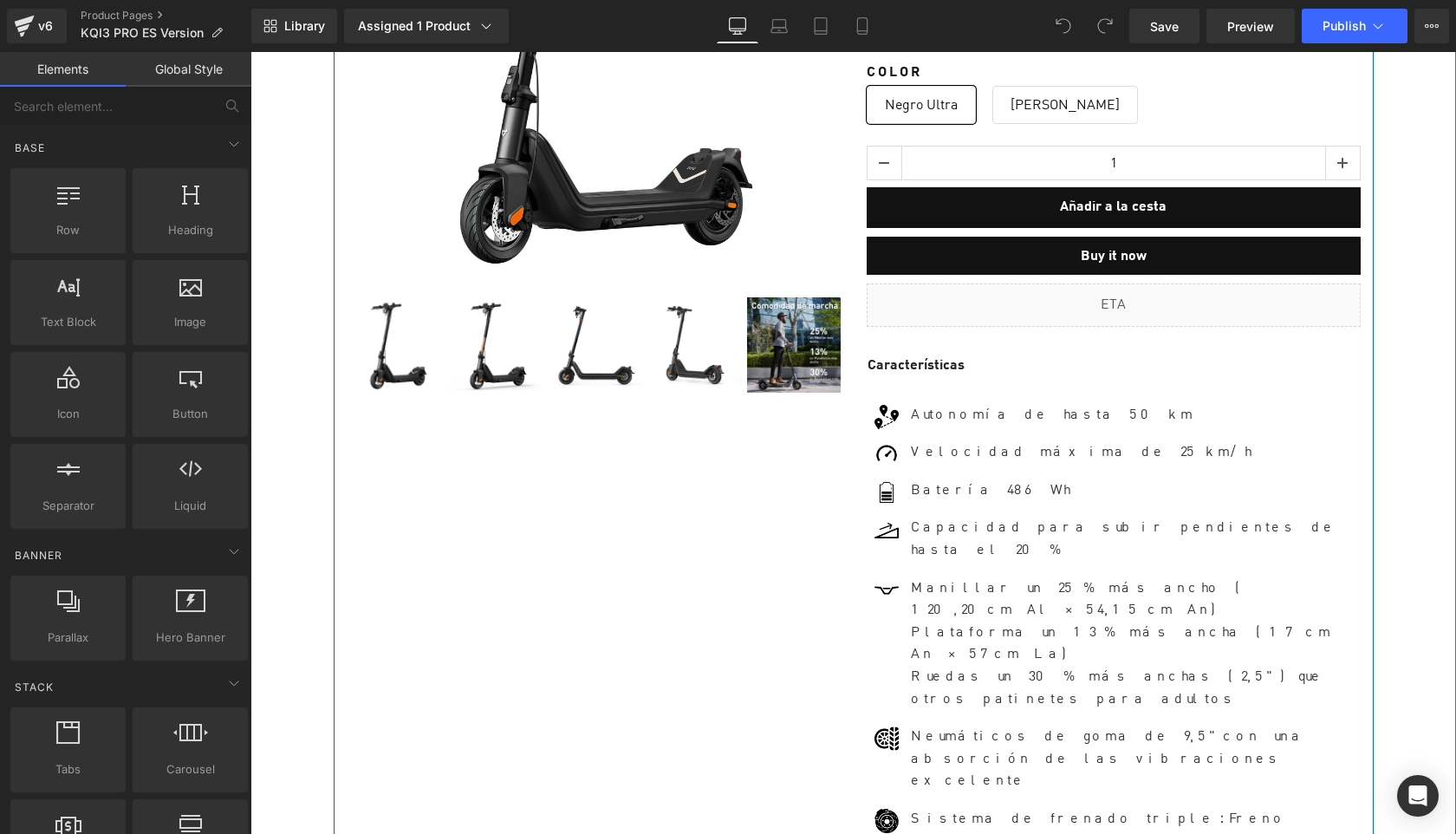
scroll to position [441, 0]
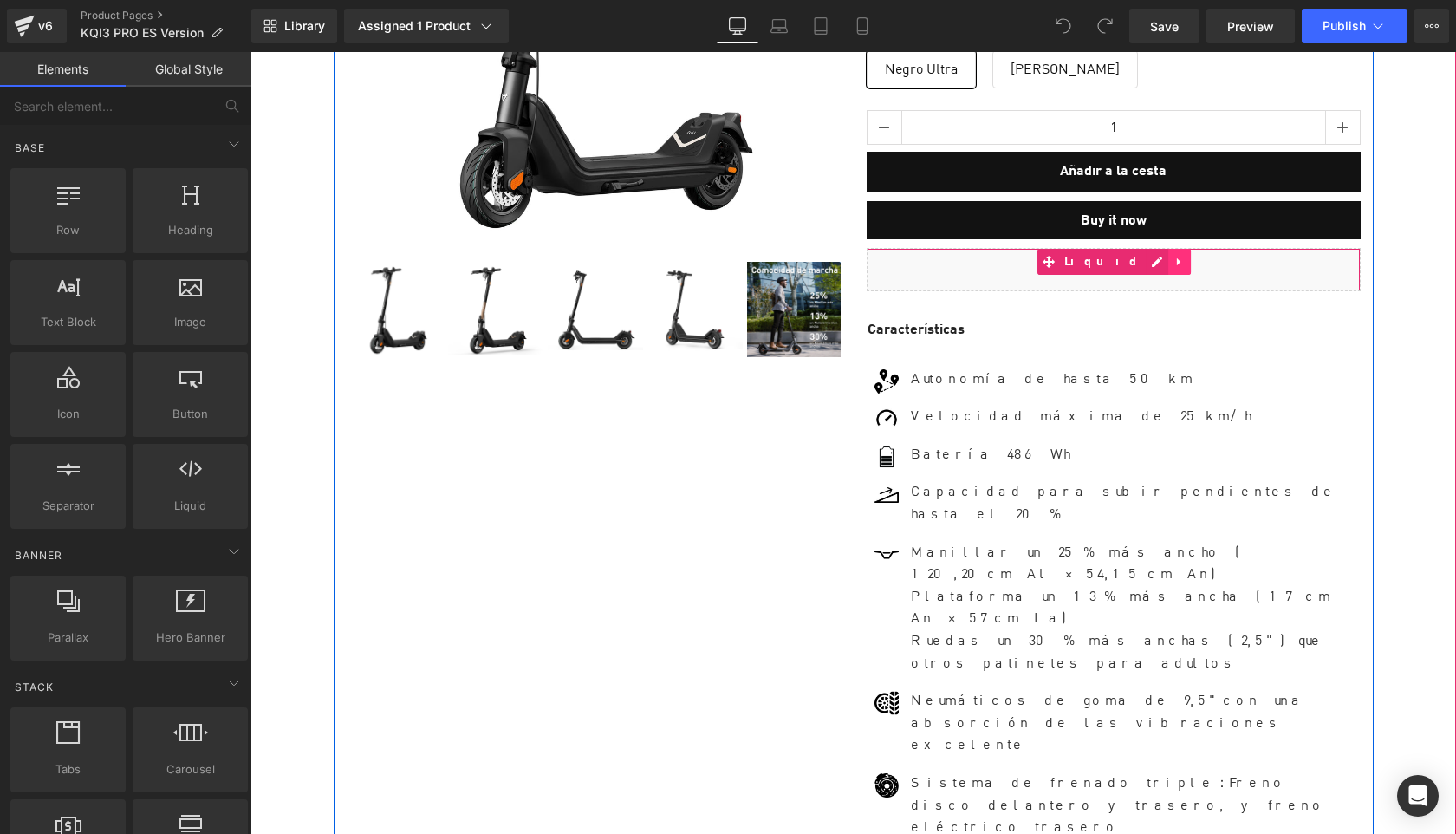
click at [1177, 257] on icon at bounding box center [1179, 261] width 4 height 8
click at [1163, 255] on icon at bounding box center [1168, 261] width 12 height 12
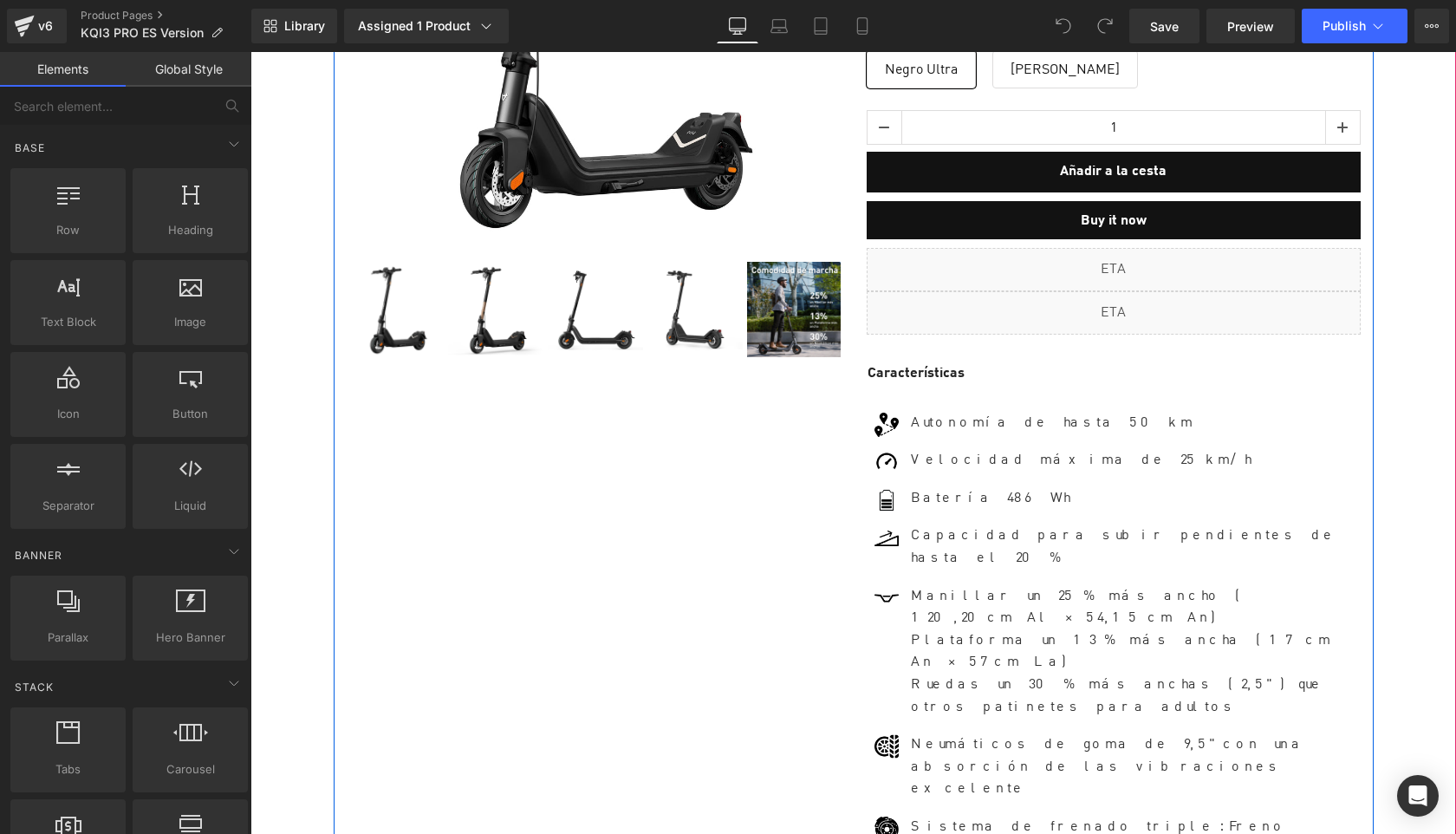
scroll to position [11299, 1205]
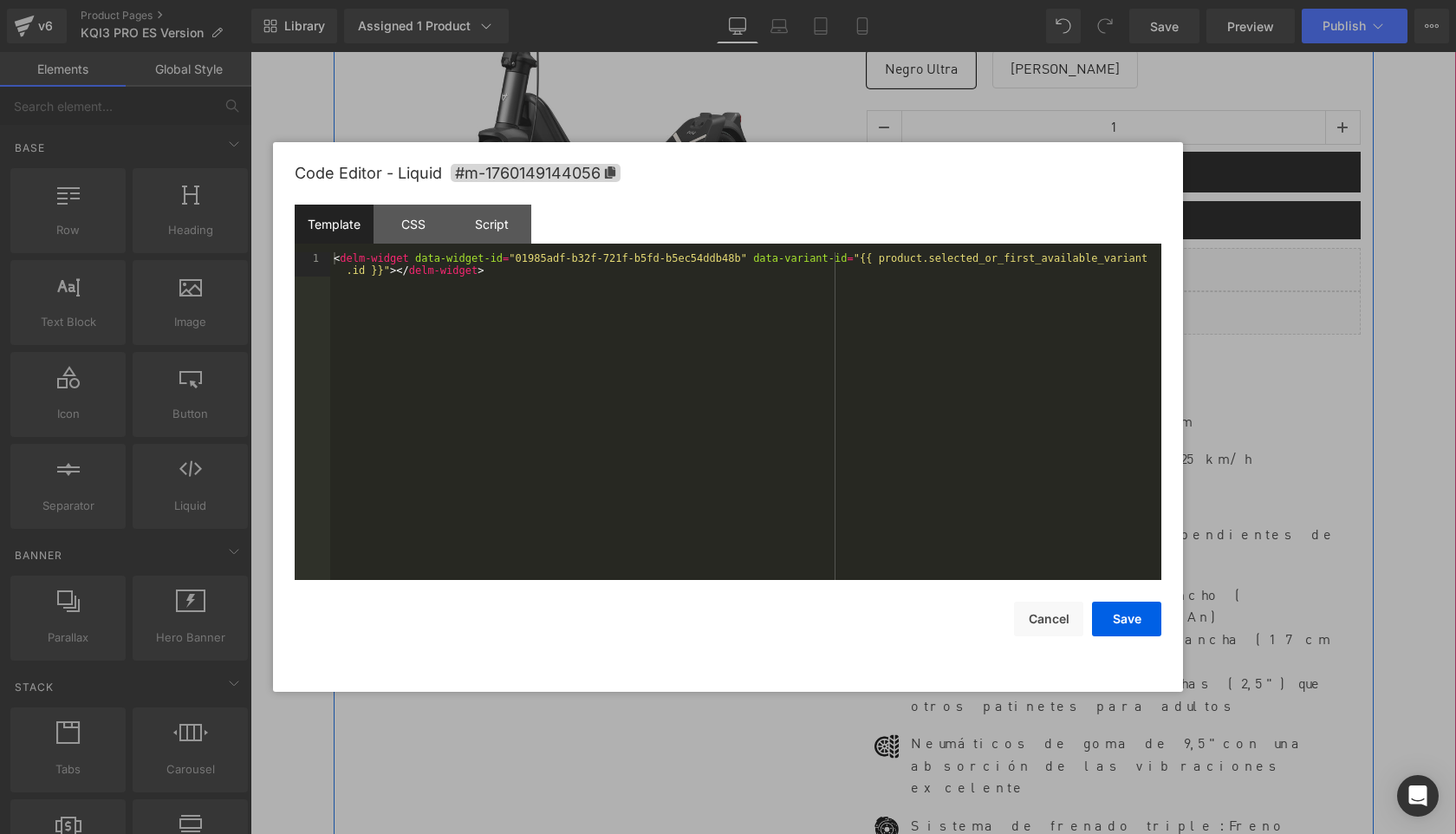
drag, startPoint x: 1130, startPoint y: 296, endPoint x: 1381, endPoint y: 349, distance: 256.5
click at [1130, 296] on div "Liquid" at bounding box center [1114, 313] width 494 height 43
click at [1003, 336] on div "< delm-widget data-widget-id = "01985adf-b32f-721f-b5fd-b5ec54ddb48b" data-vari…" at bounding box center [746, 441] width 831 height 377
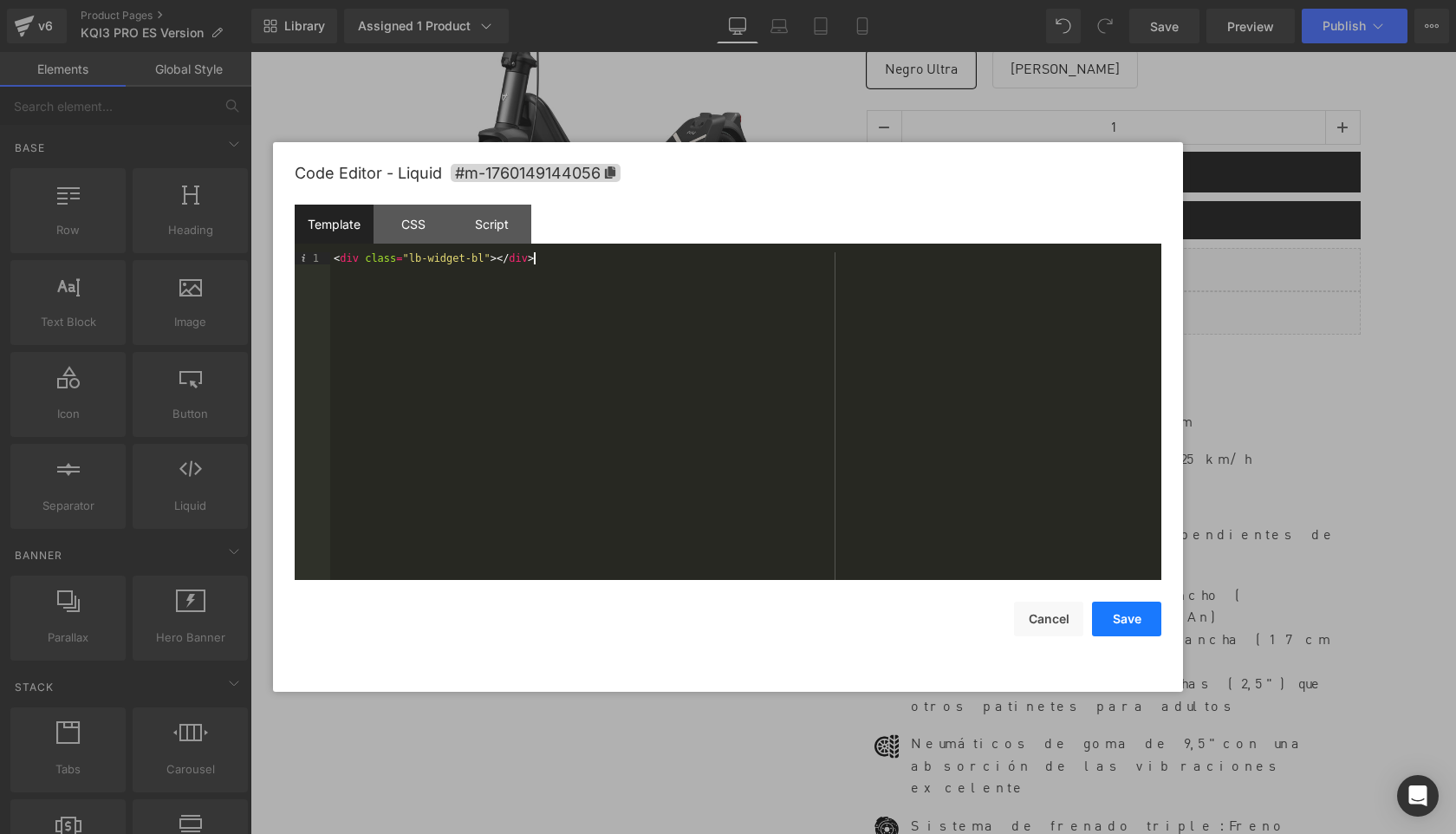
click at [1144, 619] on button "Save" at bounding box center [1126, 618] width 70 height 34
click at [1139, 295] on div "Liquid" at bounding box center [1114, 313] width 494 height 43
click at [955, 369] on div "< div class = "lb-widget-bl" > </ div >" at bounding box center [746, 428] width 831 height 352
click at [1053, 611] on button "Cancel" at bounding box center [1049, 618] width 70 height 34
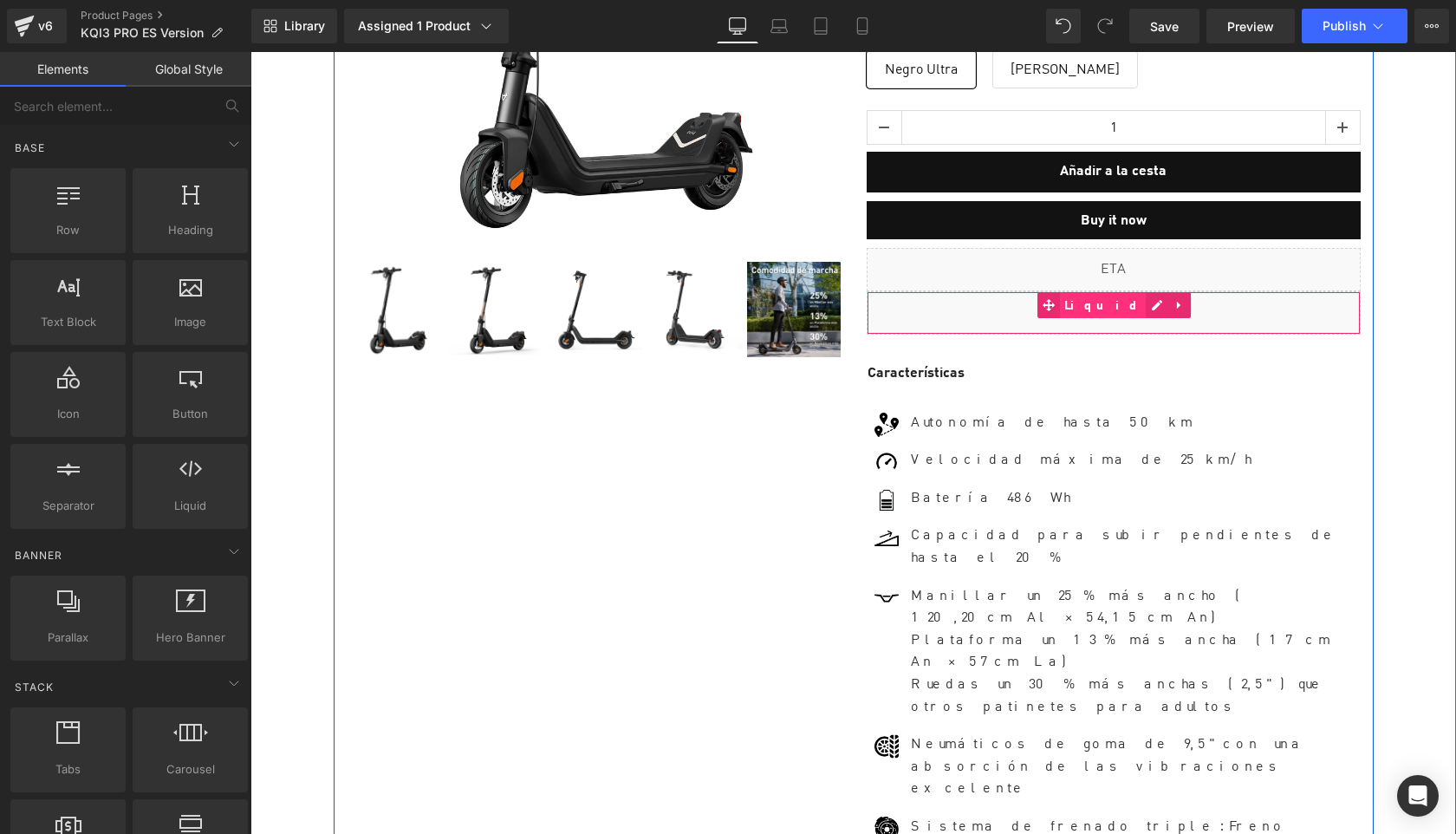
click at [1097, 293] on span "Liquid" at bounding box center [1104, 306] width 87 height 26
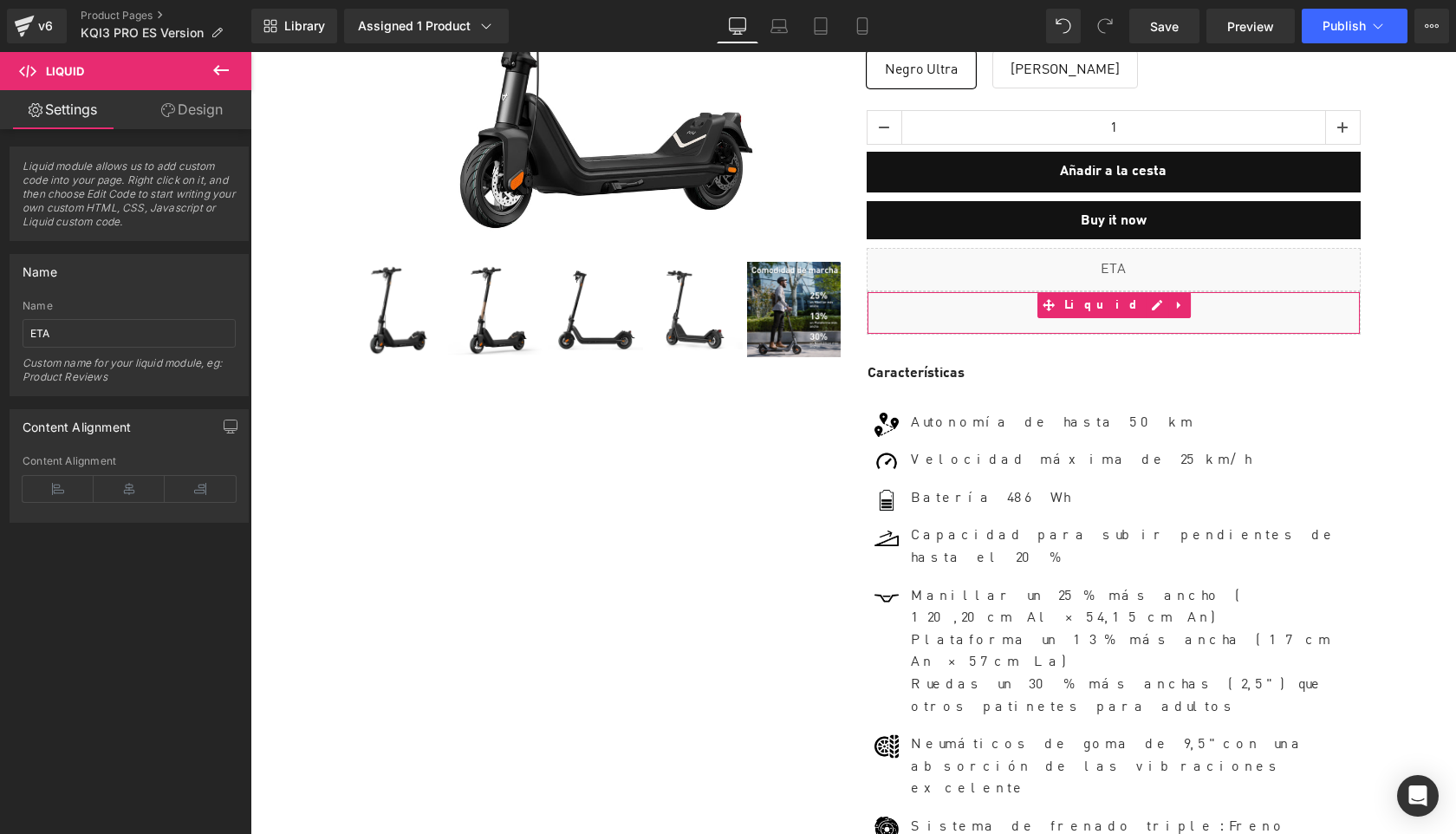
click at [145, 349] on div "Name ETA Custom name for your liquid module, eg: Product Reviews" at bounding box center [129, 347] width 214 height 95
click at [108, 330] on input "ETA" at bounding box center [129, 333] width 214 height 29
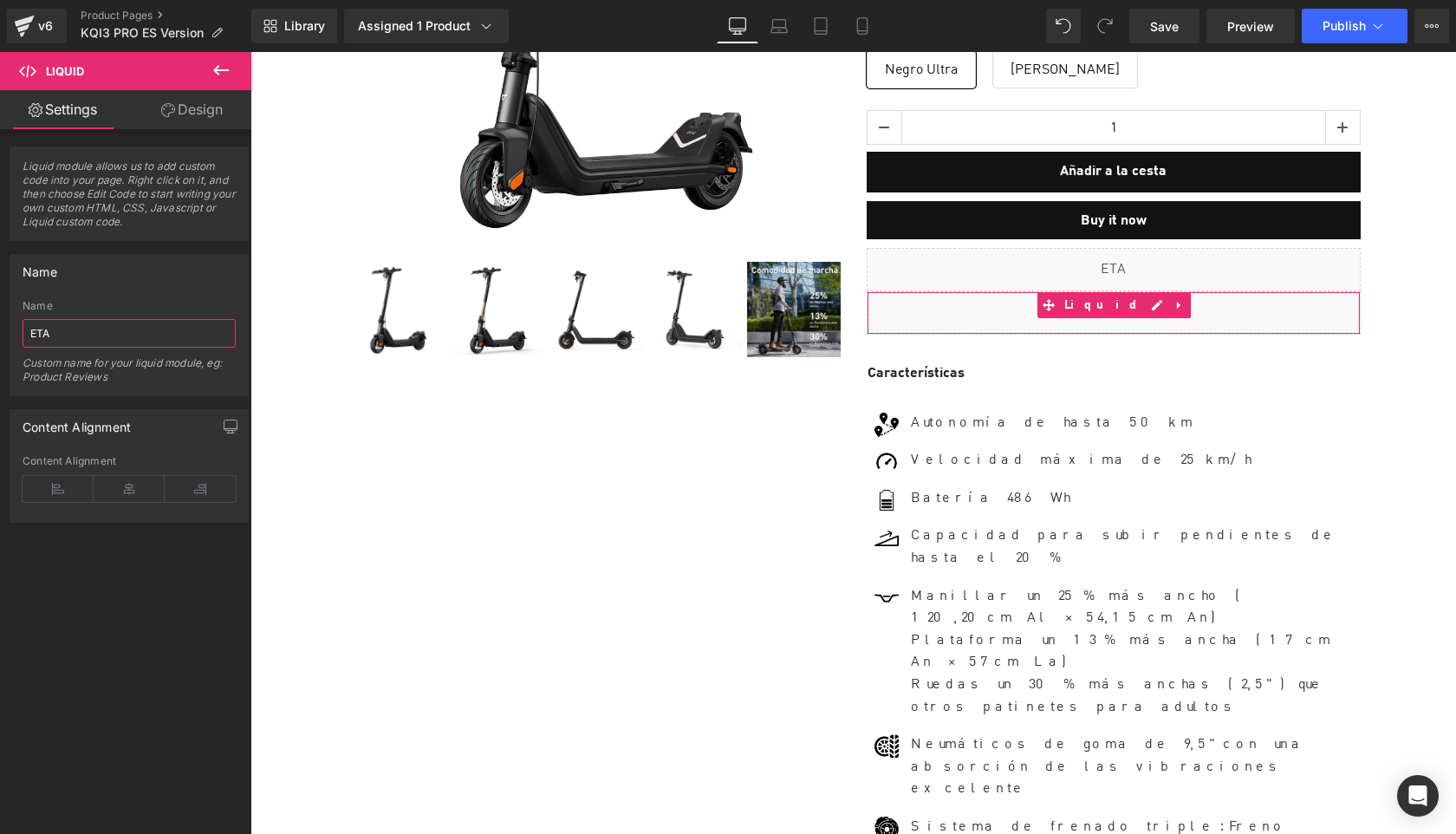
click at [108, 330] on input "ETA" at bounding box center [129, 333] width 214 height 29
type input "Sell Easy FBT KQI3 Pro"
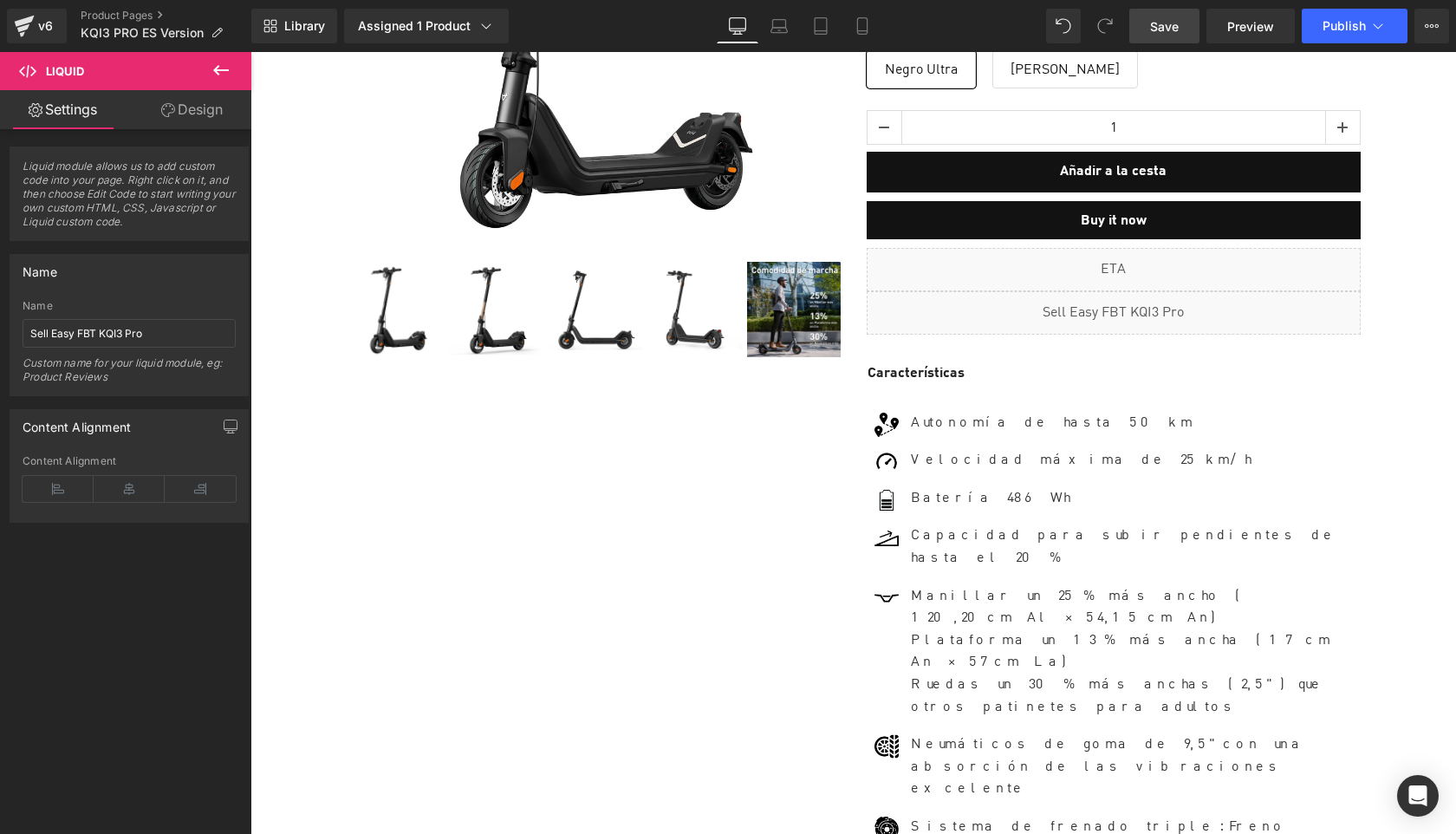
drag, startPoint x: 916, startPoint y: 53, endPoint x: 1167, endPoint y: 29, distance: 252.1
click at [1167, 29] on span "Save" at bounding box center [1164, 26] width 29 height 18
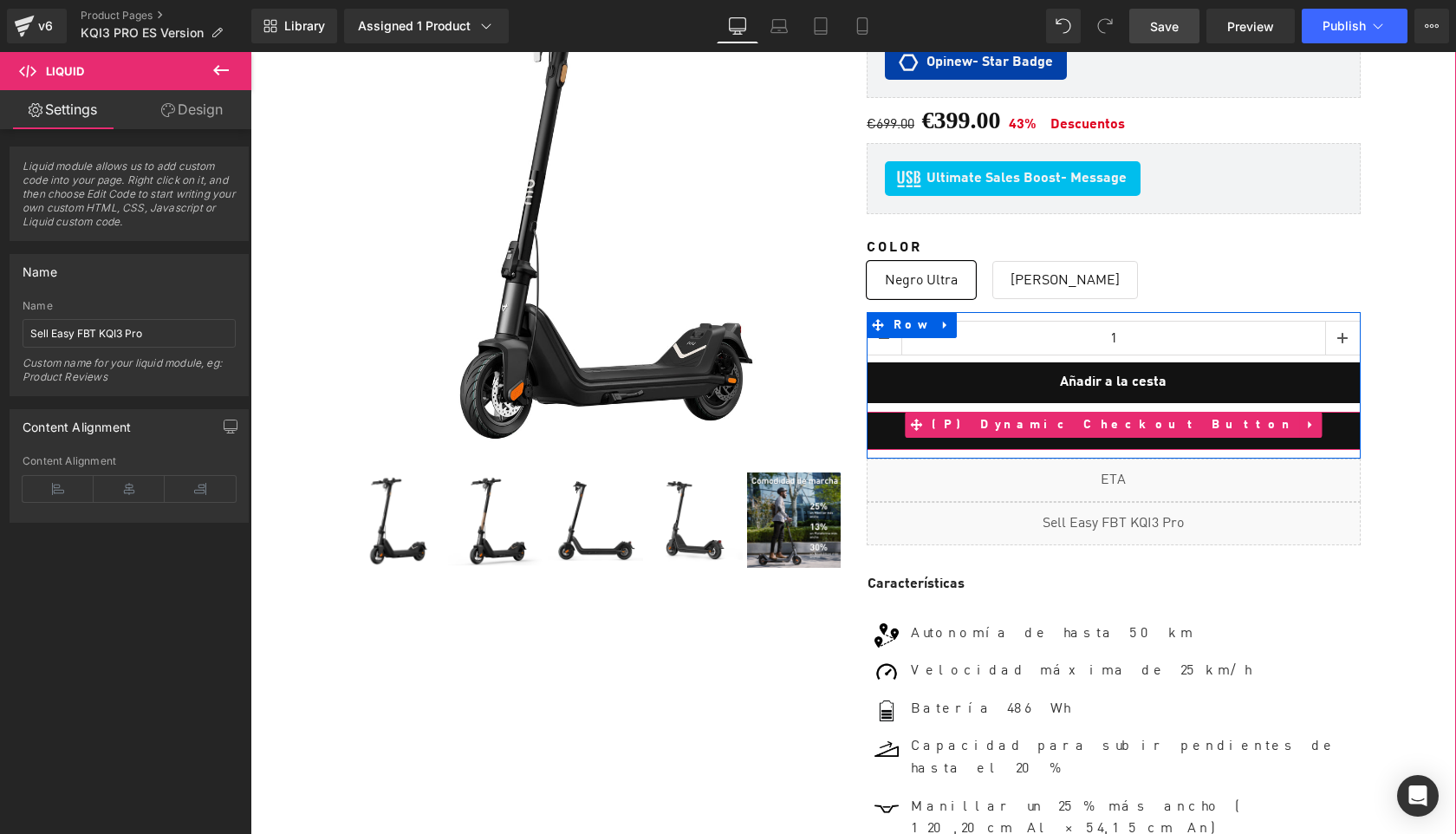
scroll to position [247, 0]
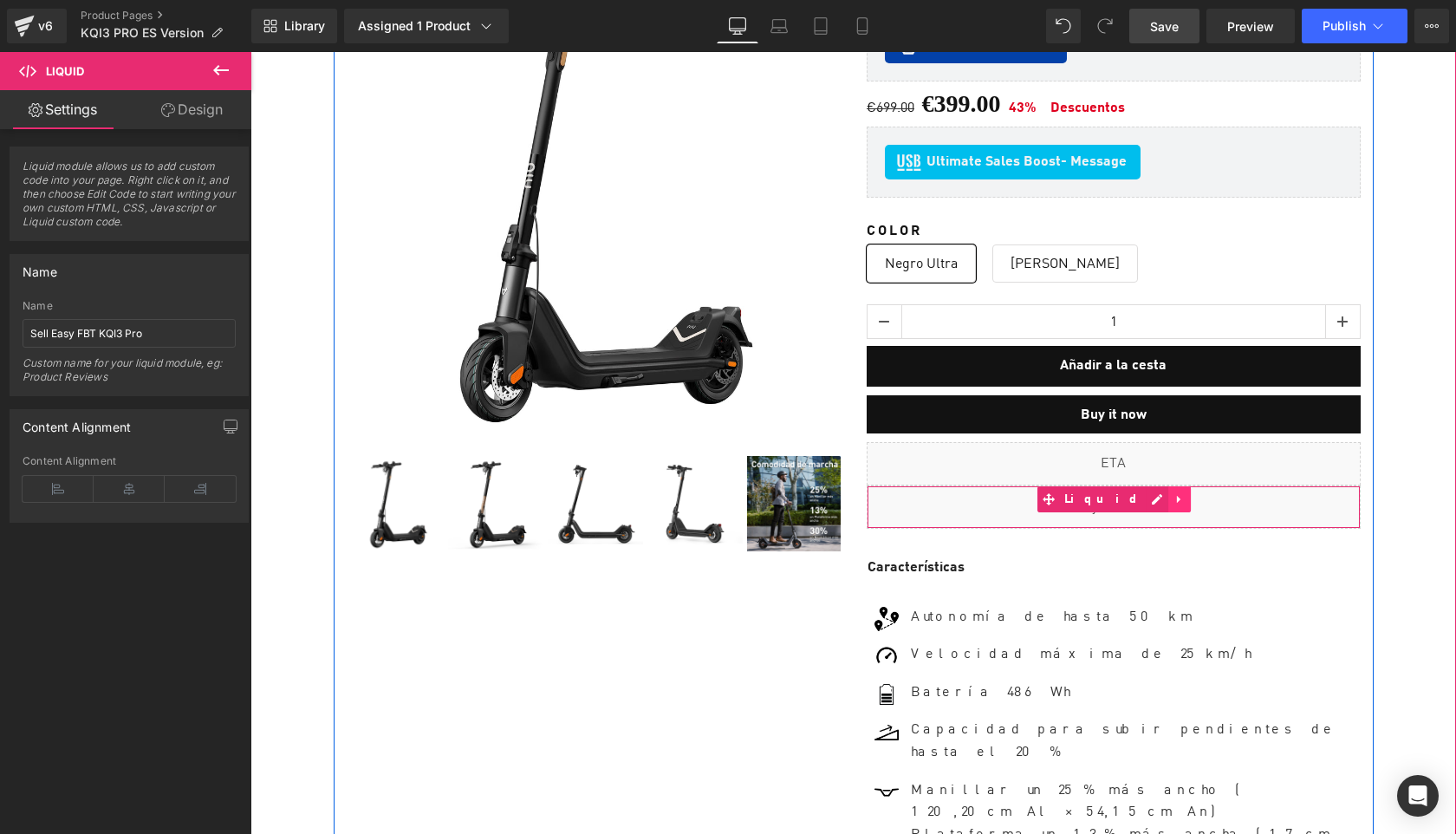
click at [1173, 493] on icon at bounding box center [1179, 499] width 12 height 13
click at [1185, 494] on icon at bounding box center [1191, 499] width 12 height 12
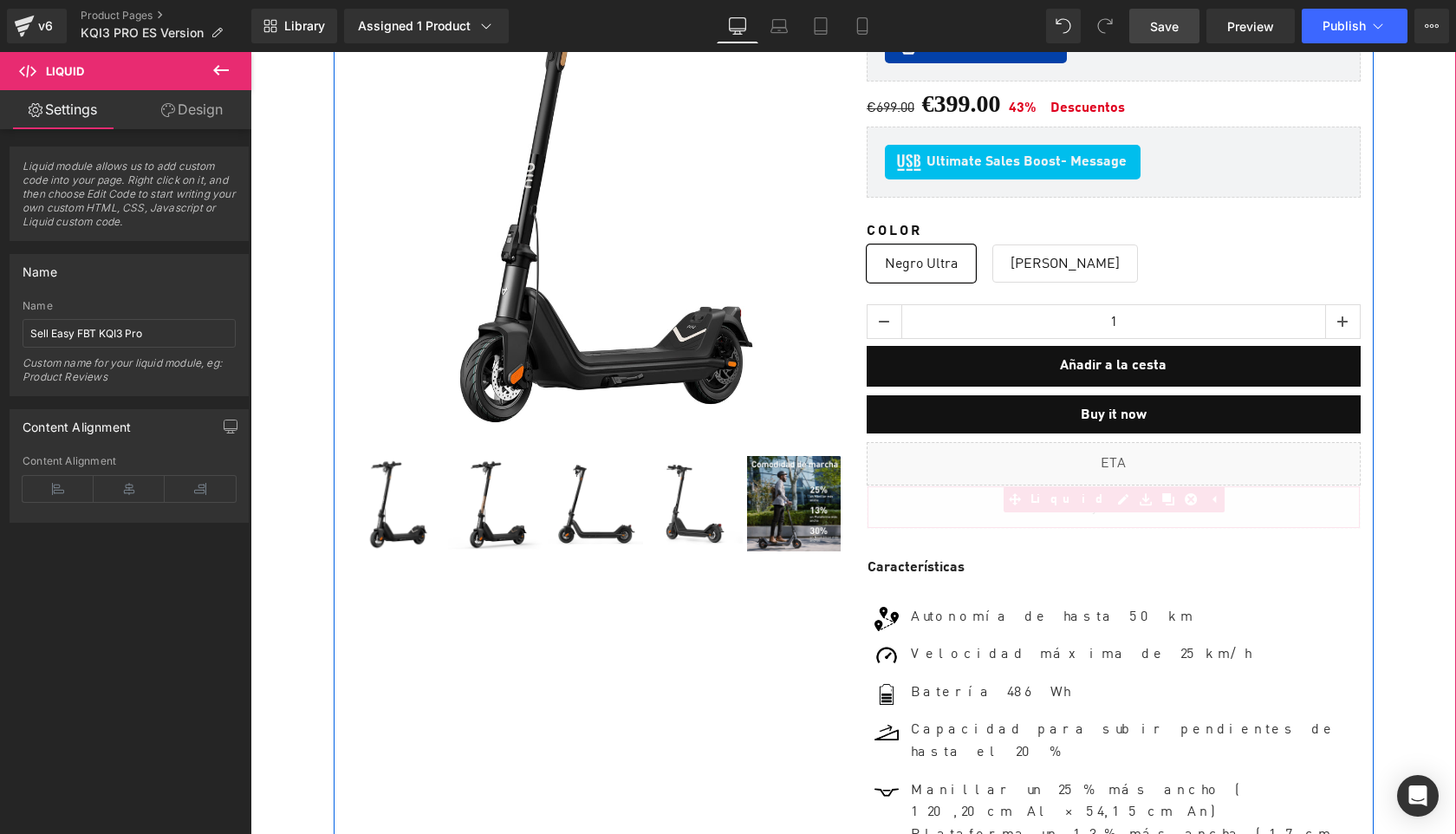
scroll to position [11256, 1205]
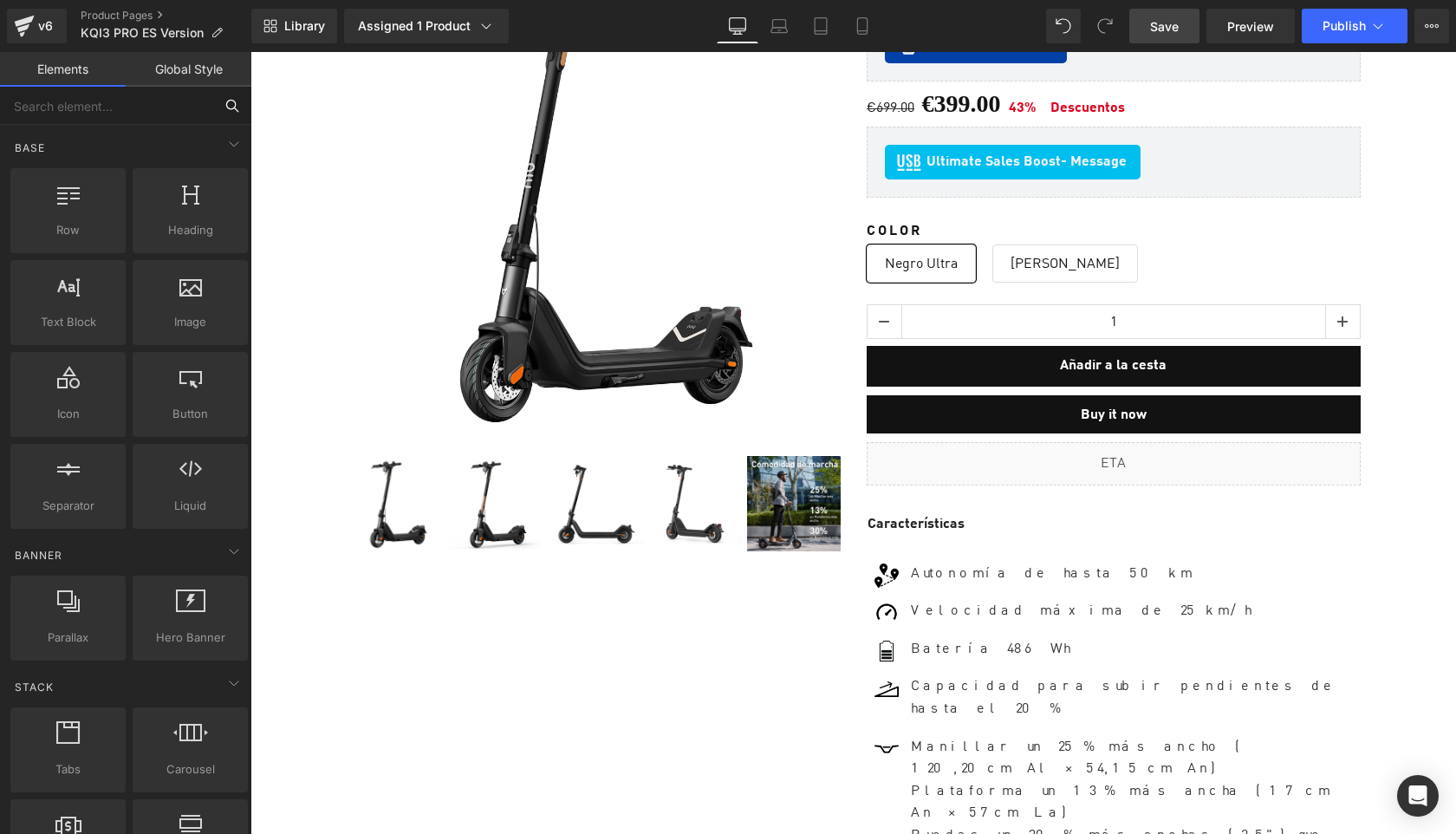
click at [154, 101] on input "text" at bounding box center [107, 106] width 214 height 38
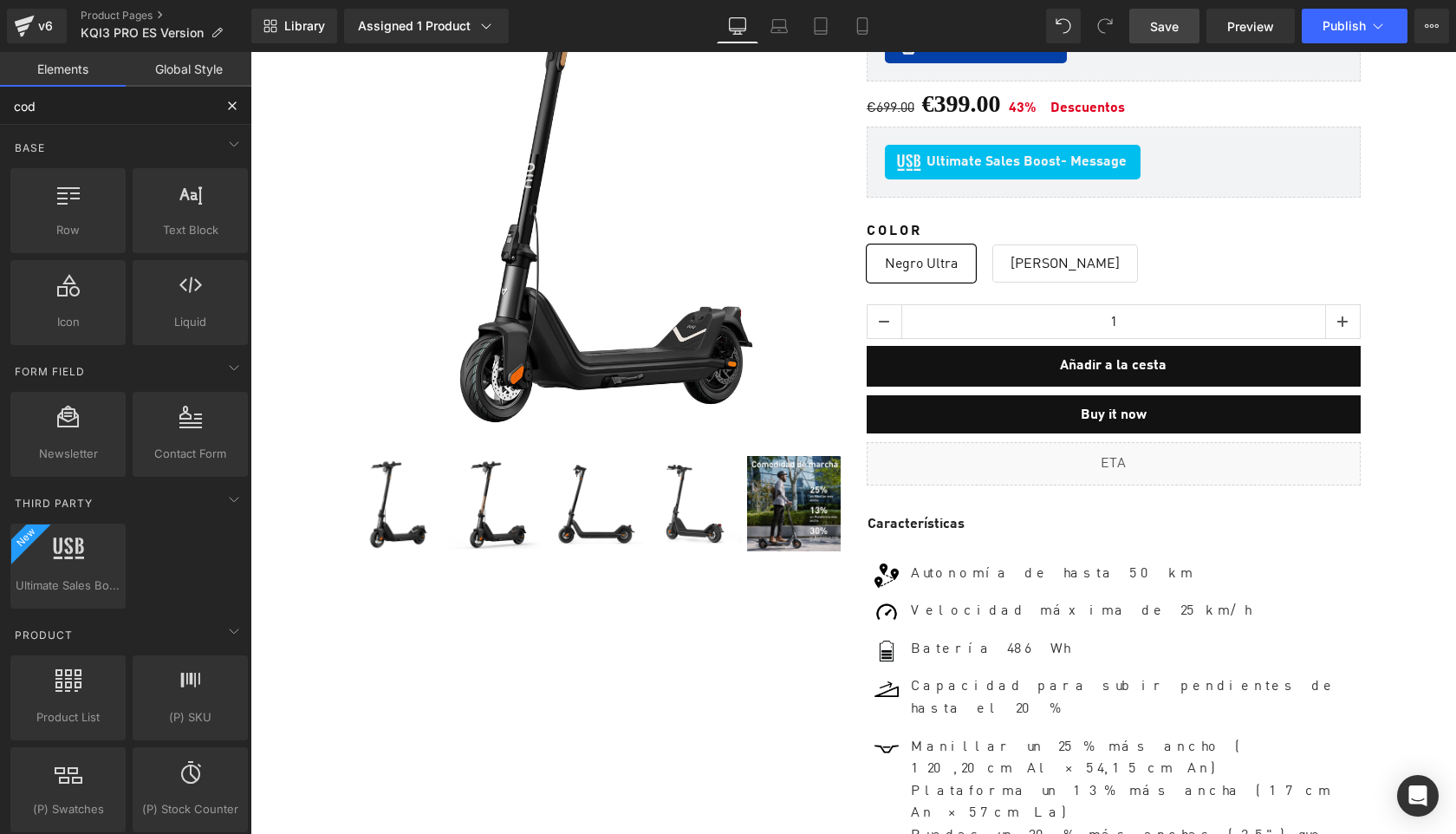
type input "code"
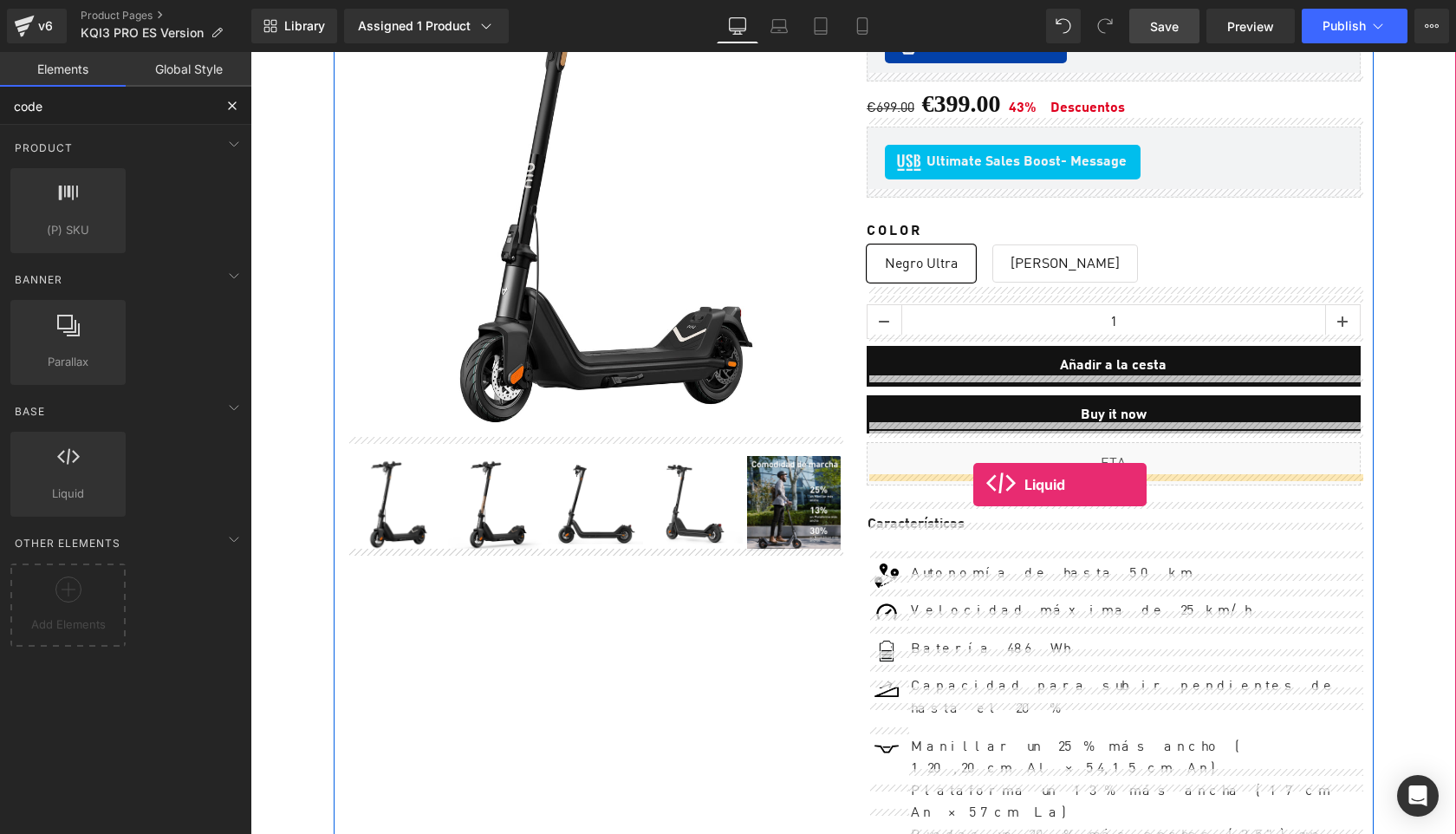
drag, startPoint x: 312, startPoint y: 526, endPoint x: 973, endPoint y: 484, distance: 662.3
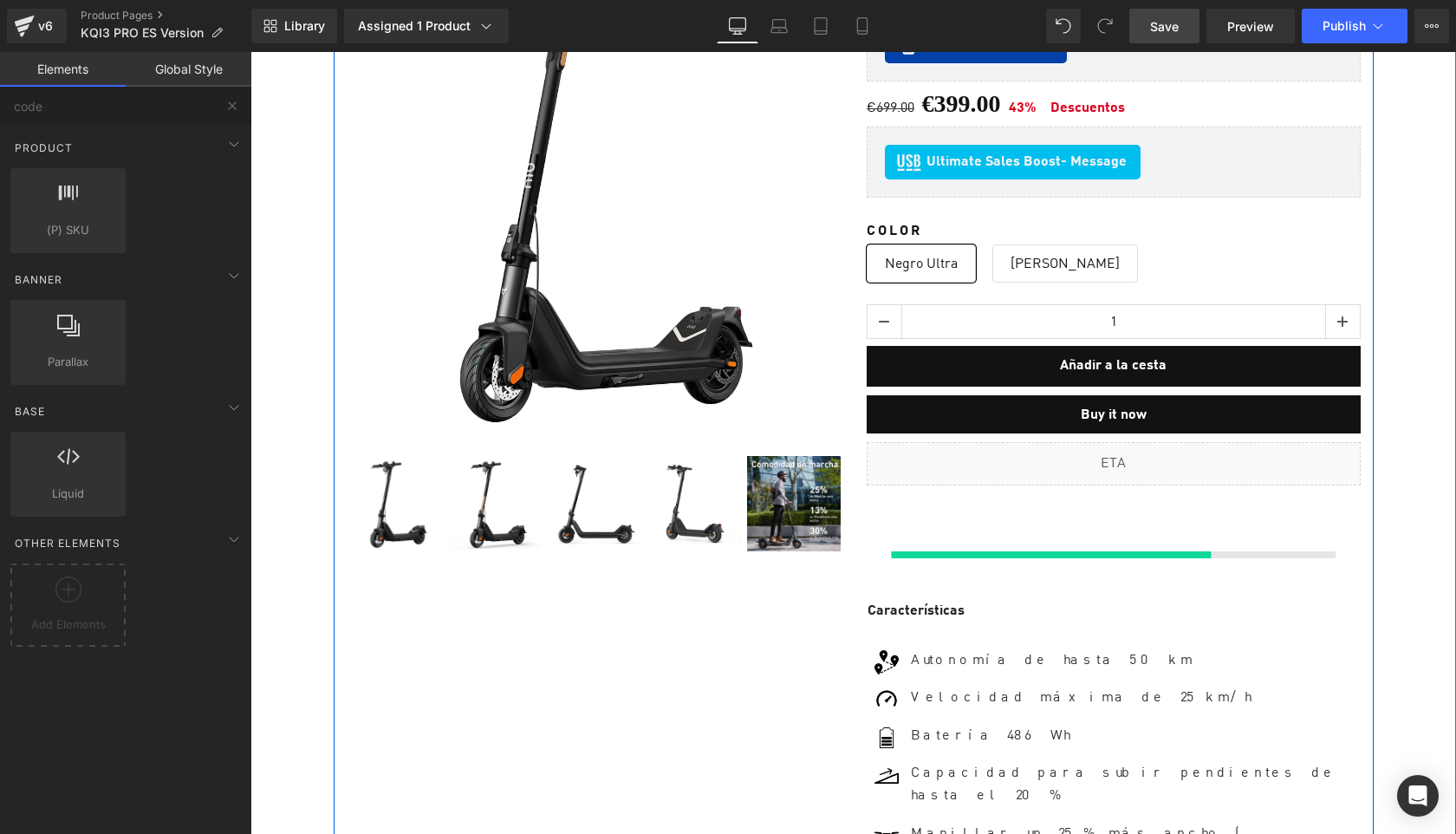
scroll to position [11299, 1205]
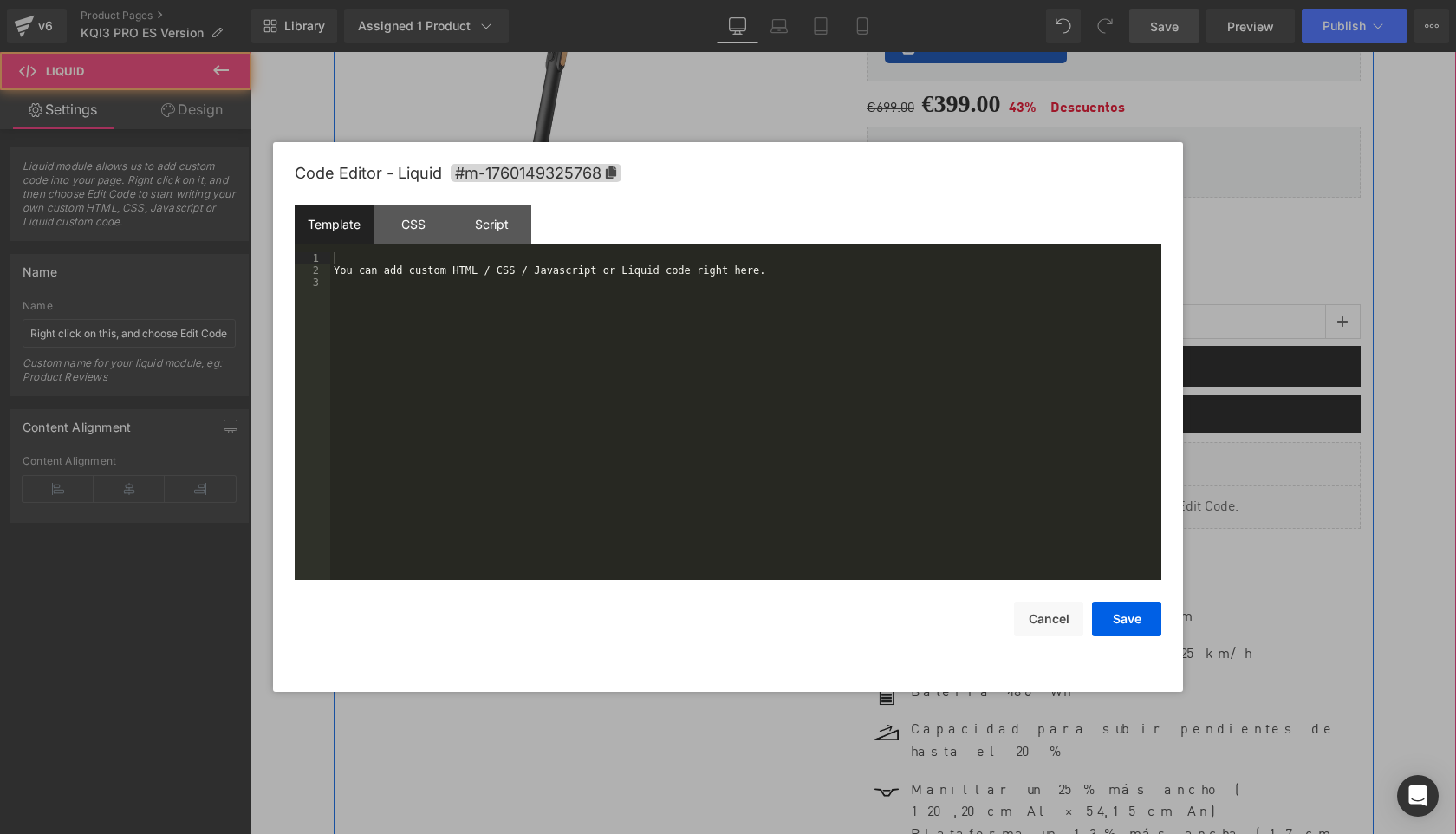
click at [1143, 485] on div "Liquid" at bounding box center [1114, 507] width 494 height 43
click at [729, 354] on div "You can add custom HTML / CSS / Javascript or Liquid code right here." at bounding box center [746, 428] width 831 height 352
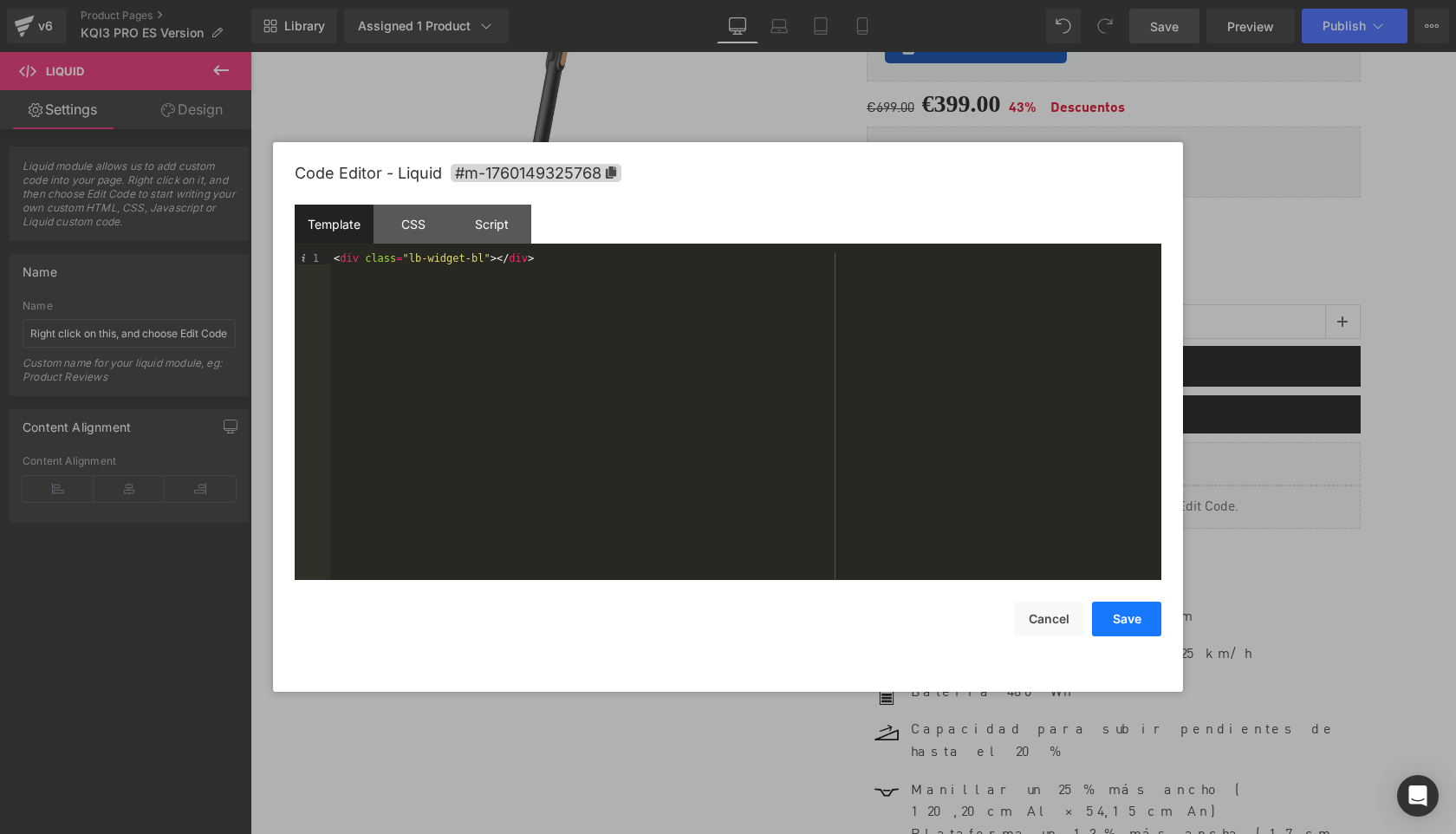
click at [1134, 628] on button "Save" at bounding box center [1126, 618] width 70 height 34
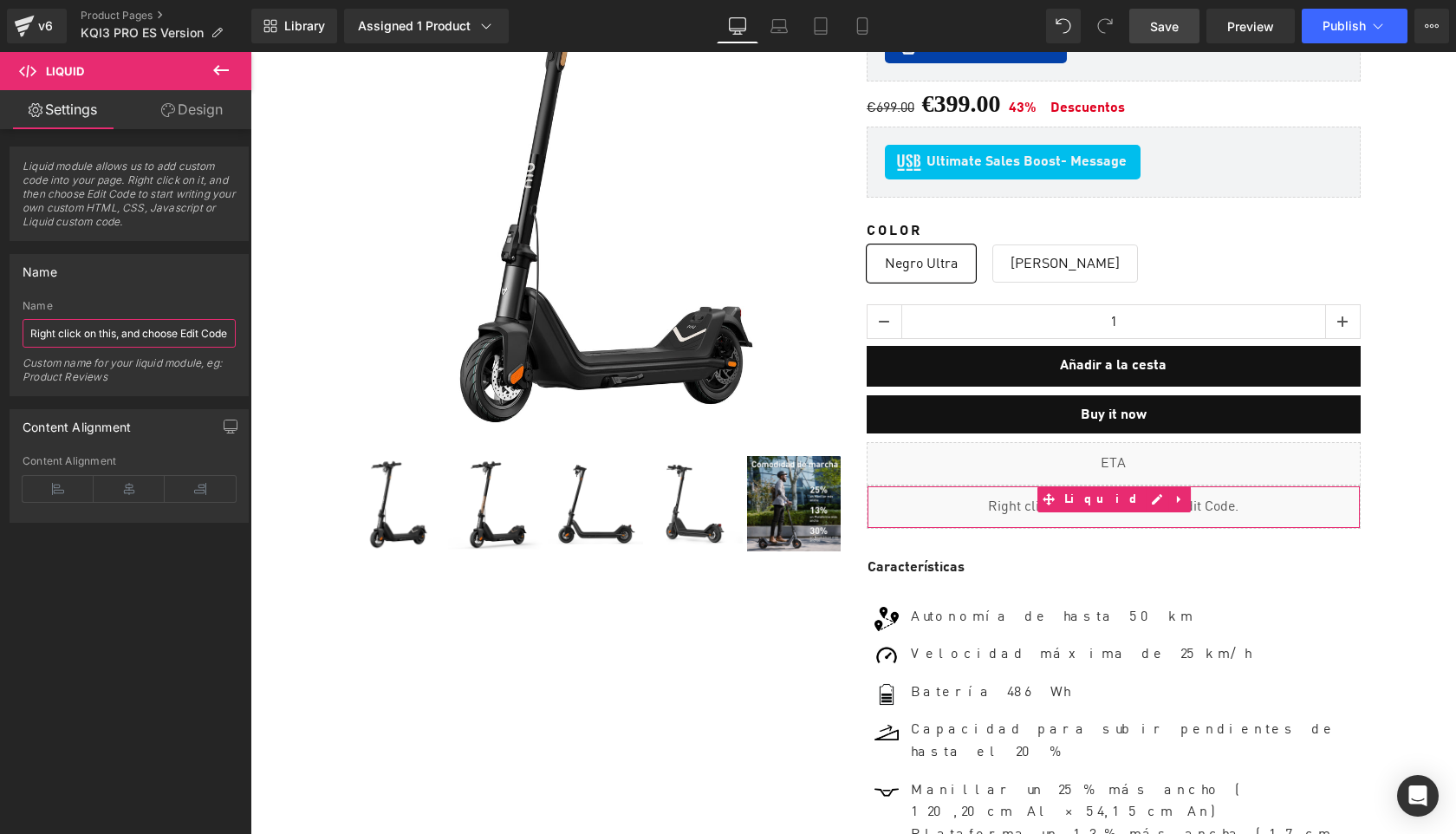
click at [158, 337] on input "Right click on this, and choose Edit Code." at bounding box center [129, 333] width 214 height 29
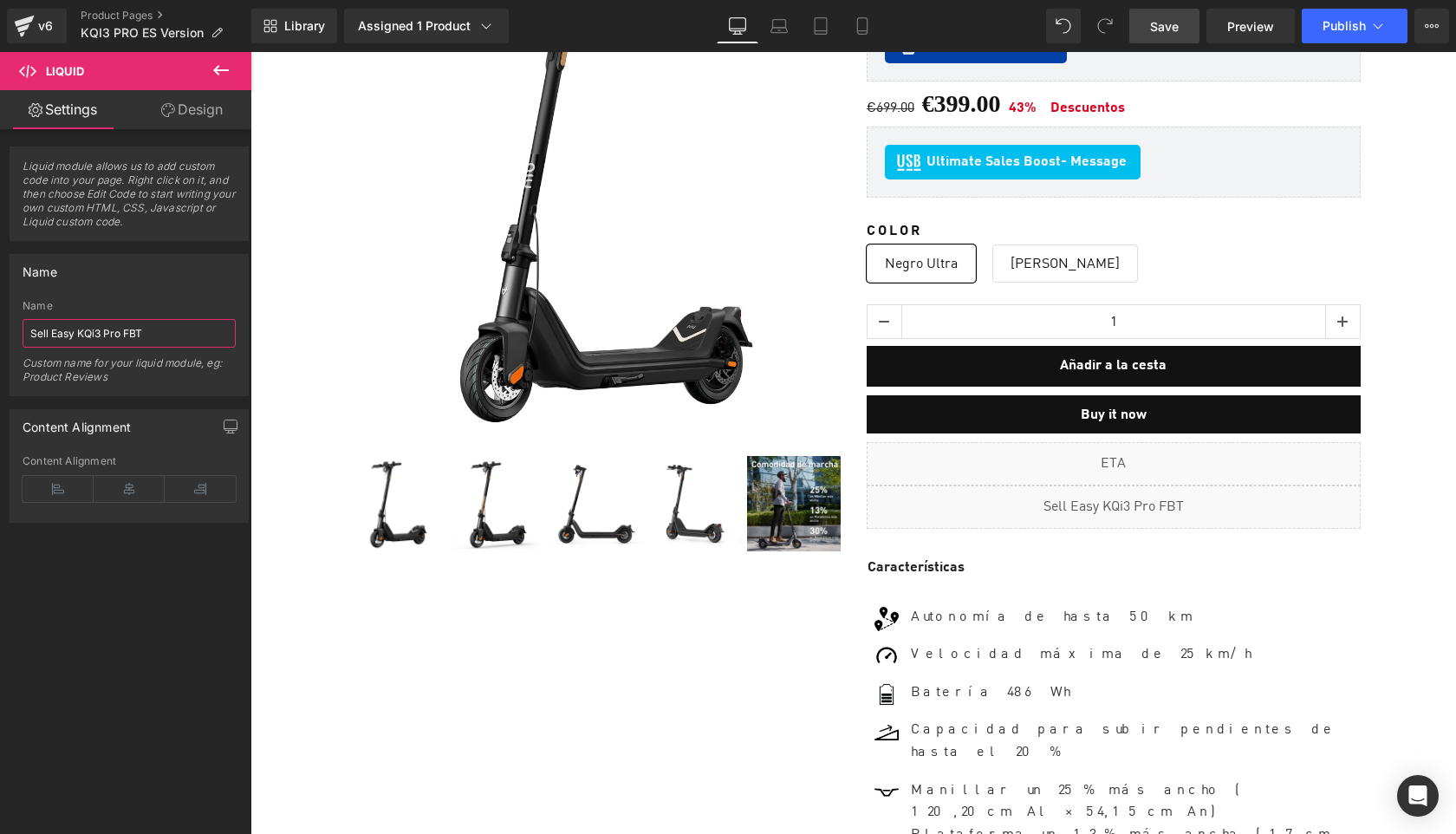
type input "Sell Easy KQi3 Pro FBT"
drag, startPoint x: 925, startPoint y: 51, endPoint x: 1163, endPoint y: 21, distance: 239.9
click at [1163, 21] on span "Save" at bounding box center [1164, 26] width 29 height 18
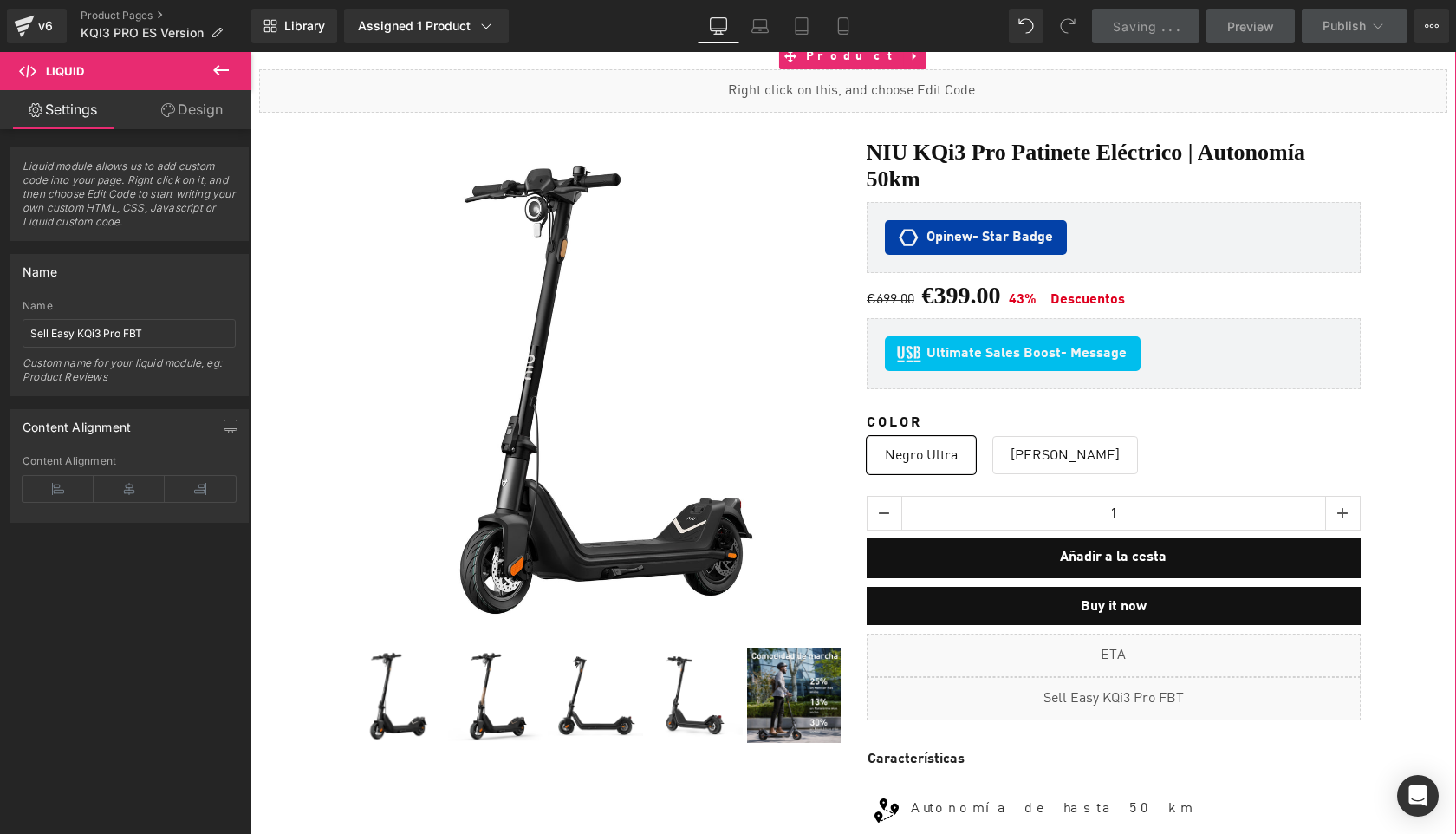
scroll to position [51, 0]
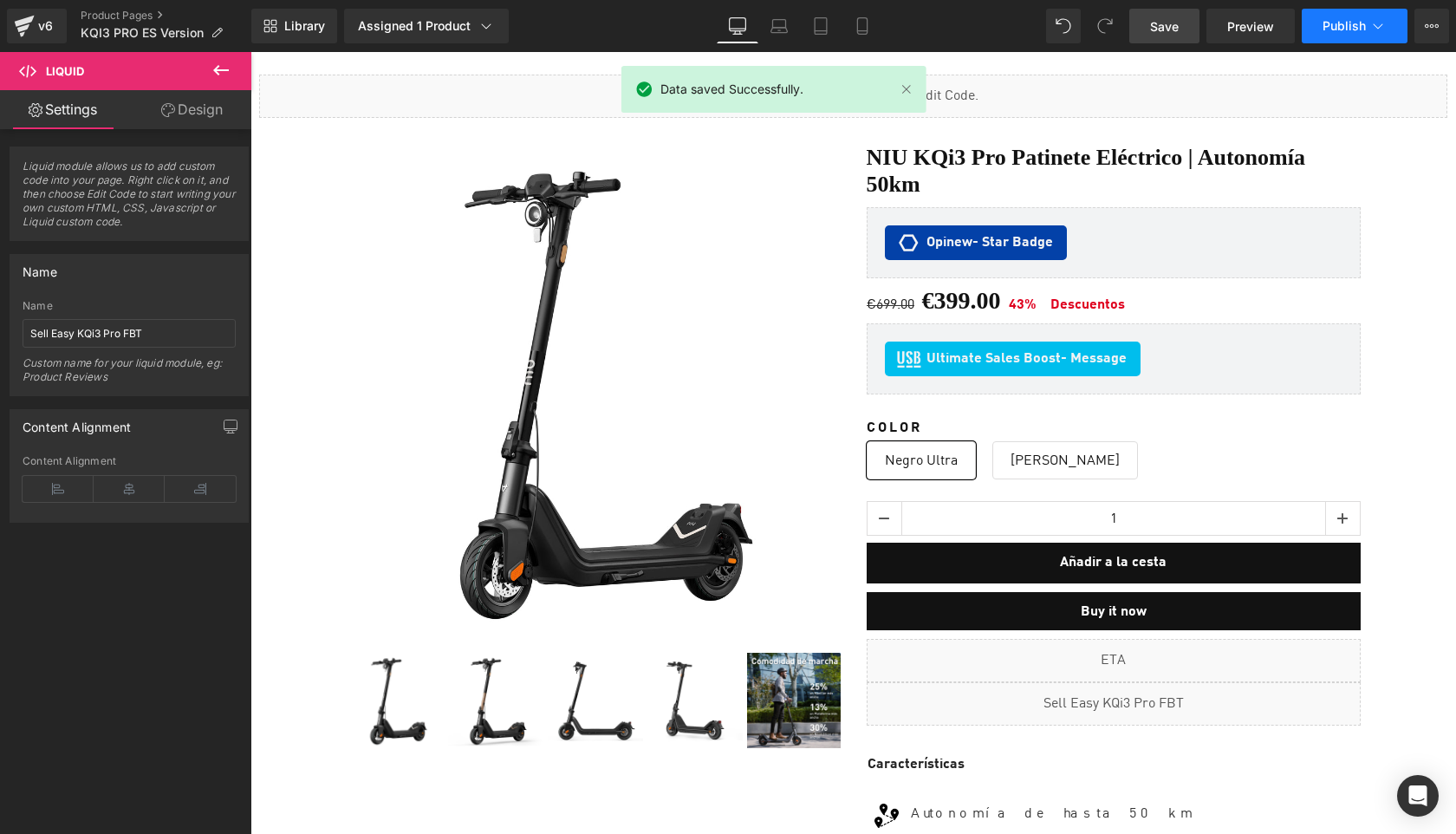
click at [1336, 32] on span "Publish" at bounding box center [1345, 25] width 43 height 14
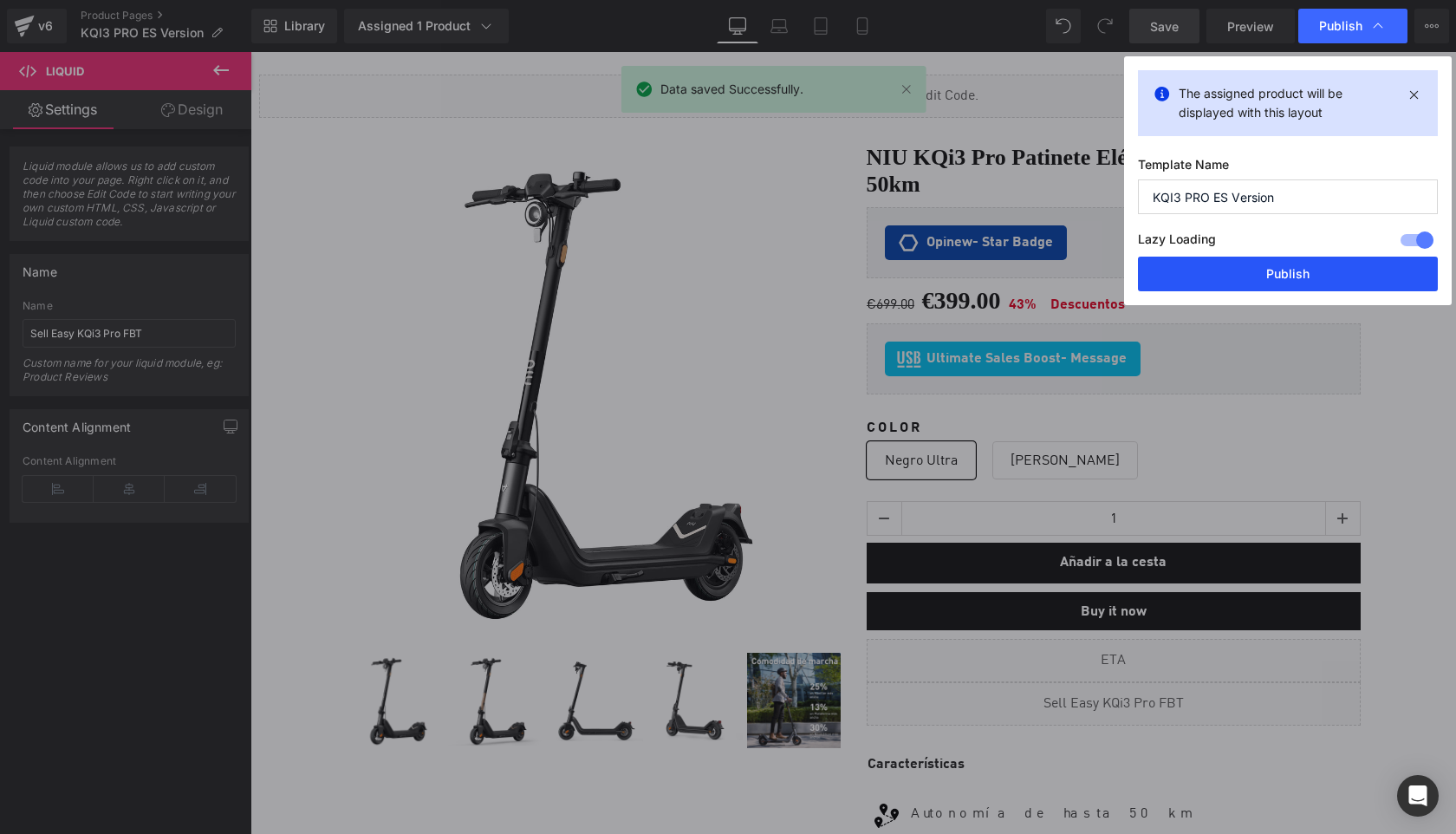
click at [1308, 267] on button "Publish" at bounding box center [1288, 273] width 300 height 34
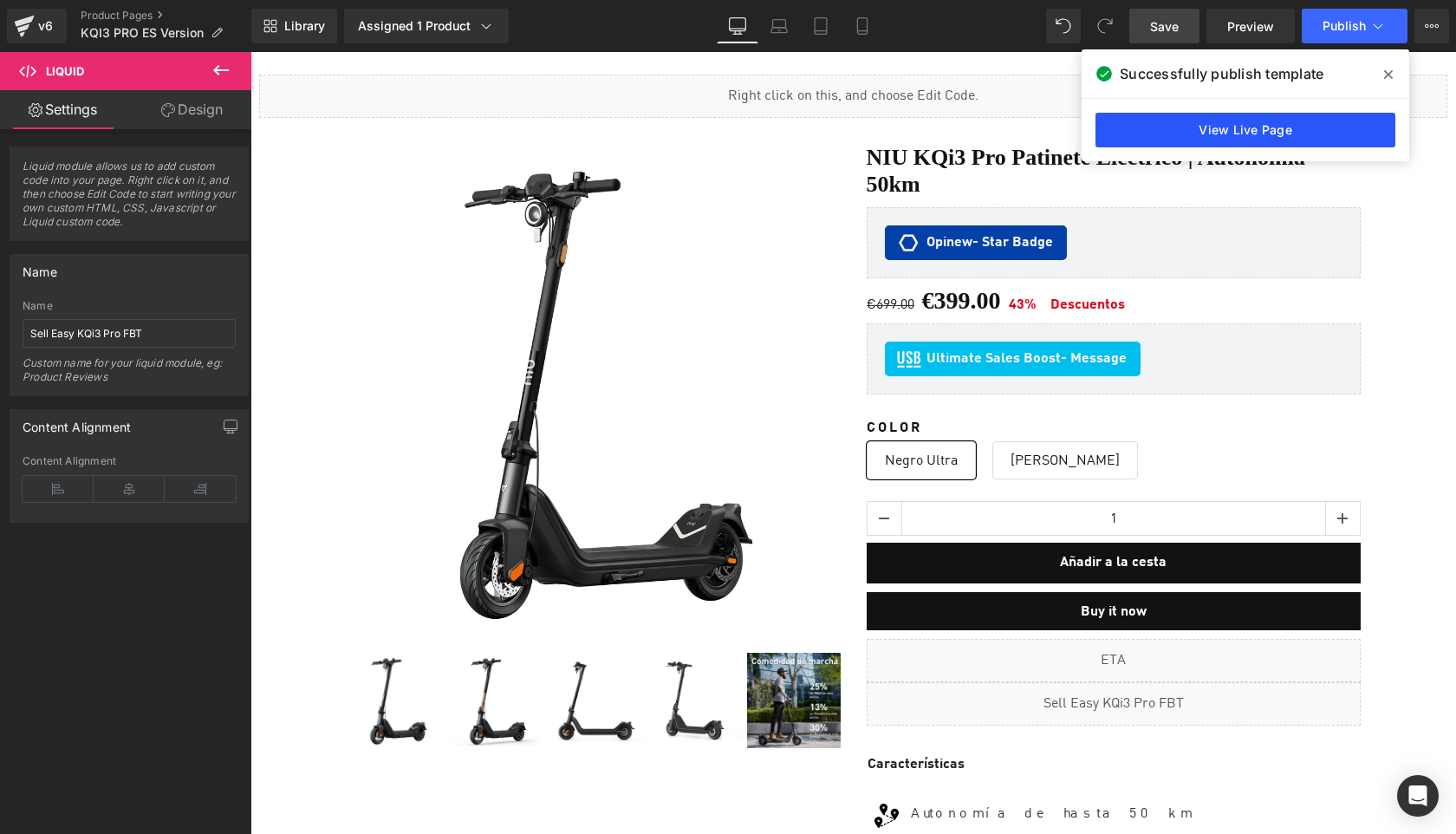
click at [1242, 112] on link "View Live Page" at bounding box center [1245, 129] width 300 height 34
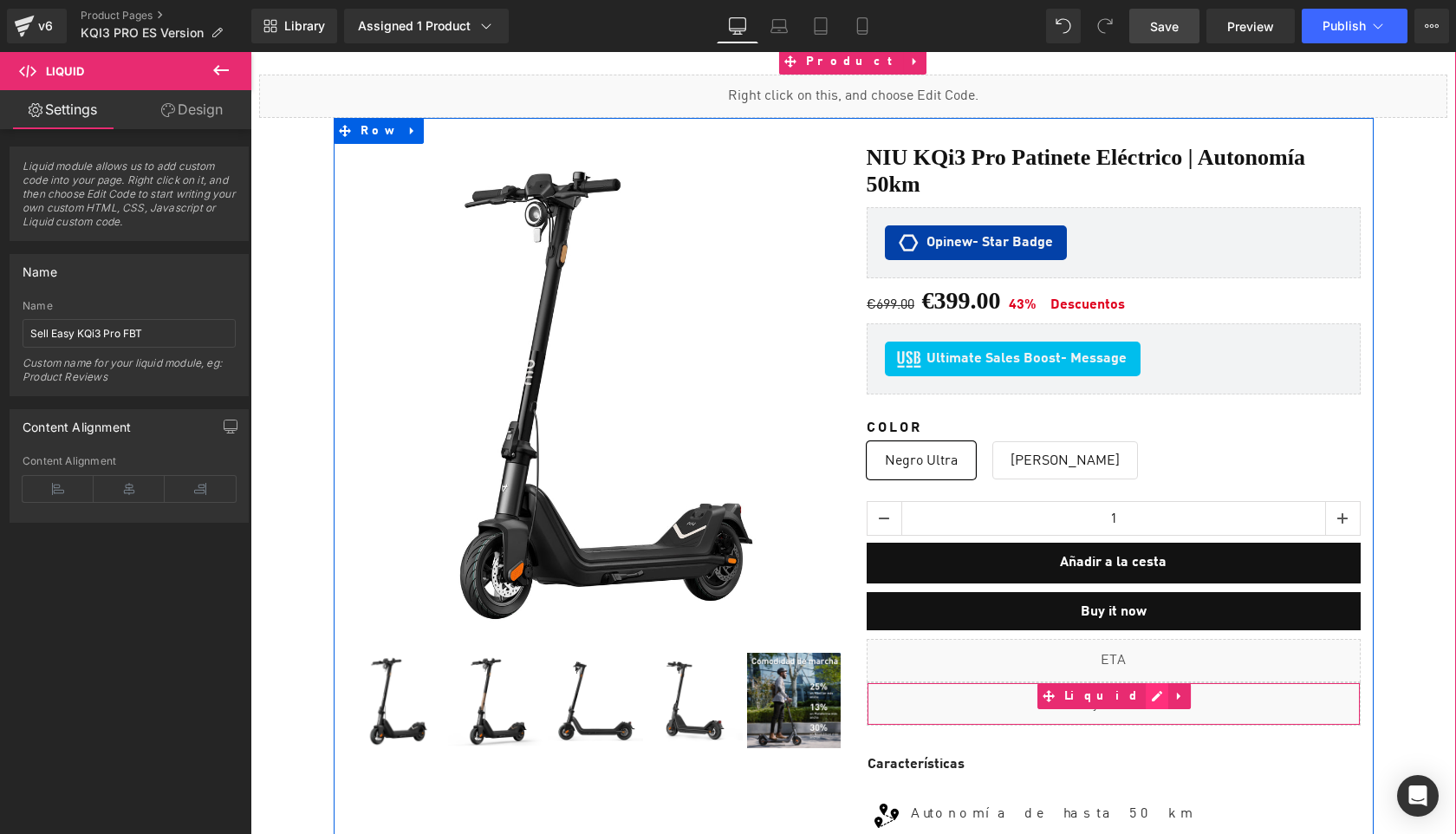
click at [1135, 687] on div "Liquid" at bounding box center [1114, 704] width 494 height 43
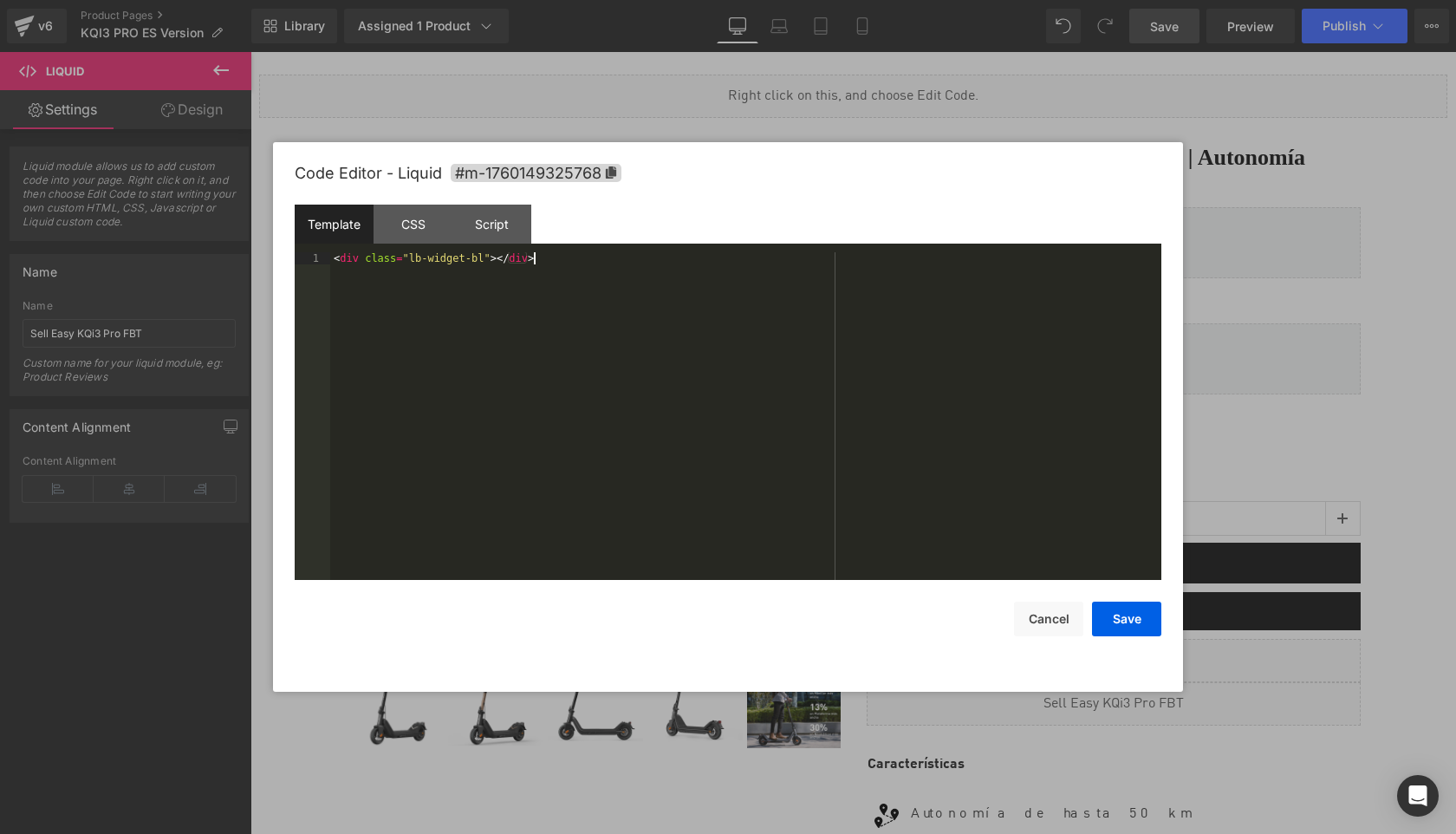
click at [559, 327] on div "< div class = "lb-widget-bl" > </ div >" at bounding box center [746, 428] width 831 height 352
click at [1048, 621] on button "Cancel" at bounding box center [1049, 618] width 70 height 34
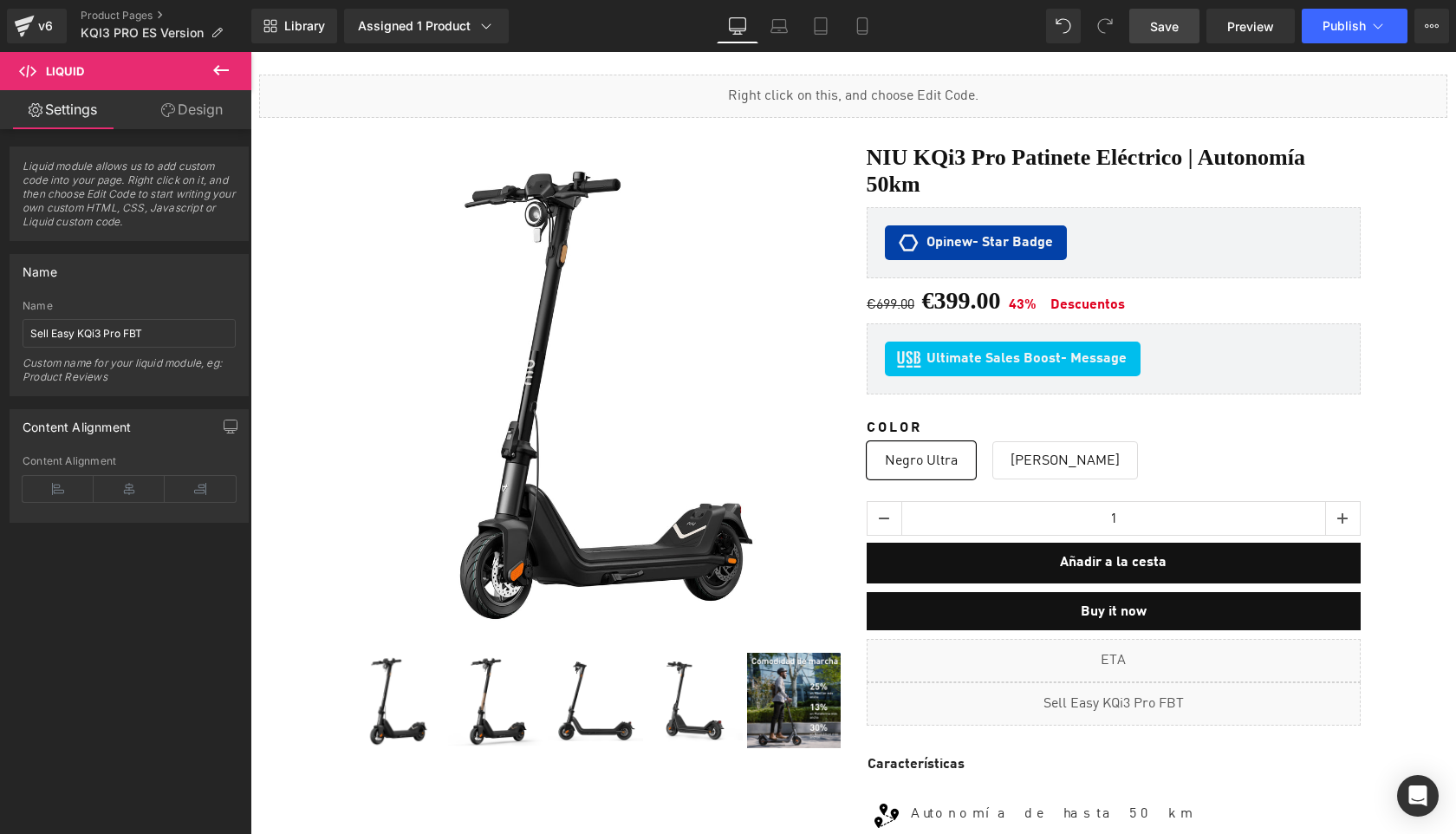
click at [1177, 24] on span "Save" at bounding box center [1164, 26] width 29 height 18
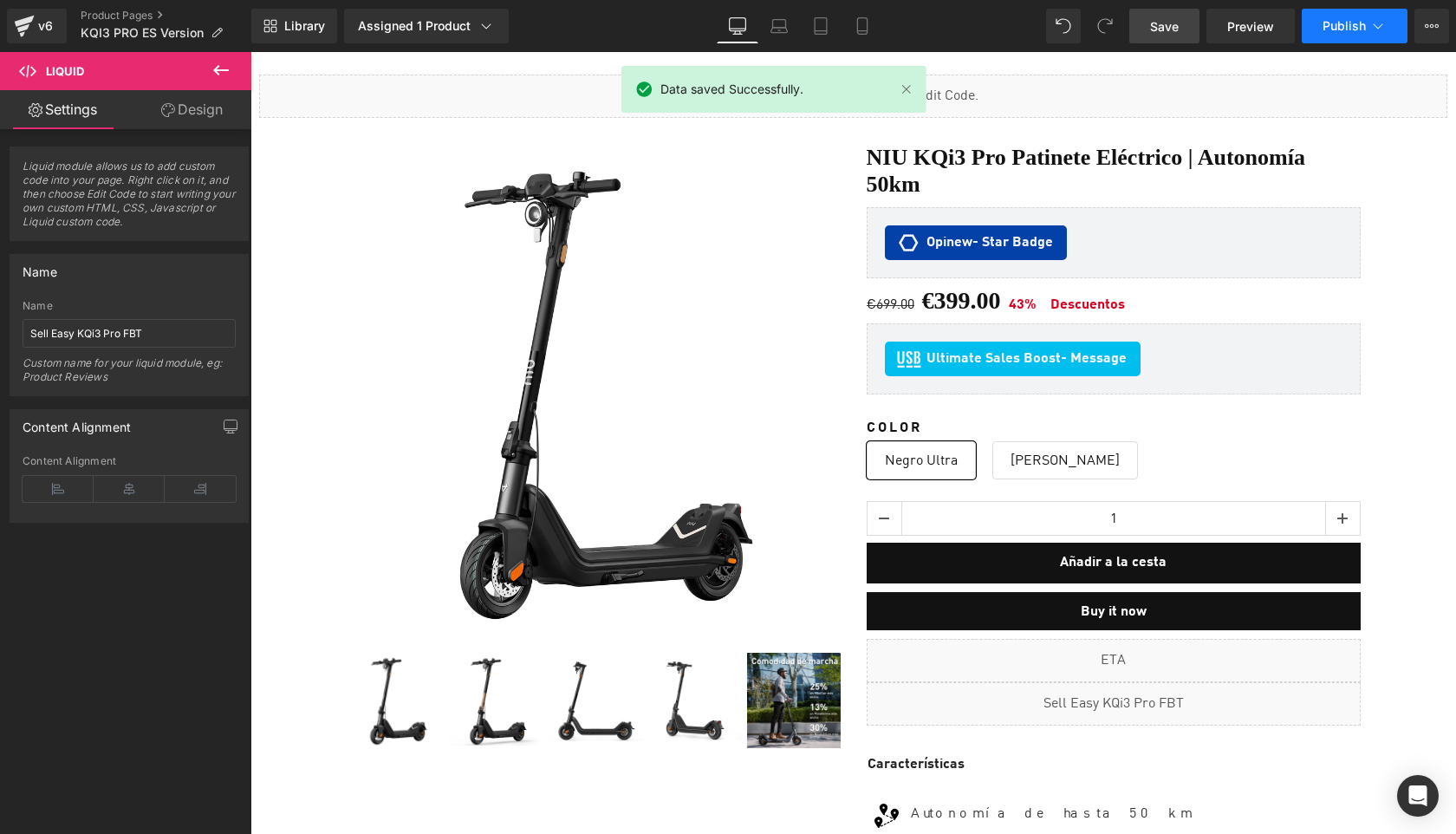
click at [1346, 34] on button "Publish" at bounding box center [1355, 26] width 106 height 34
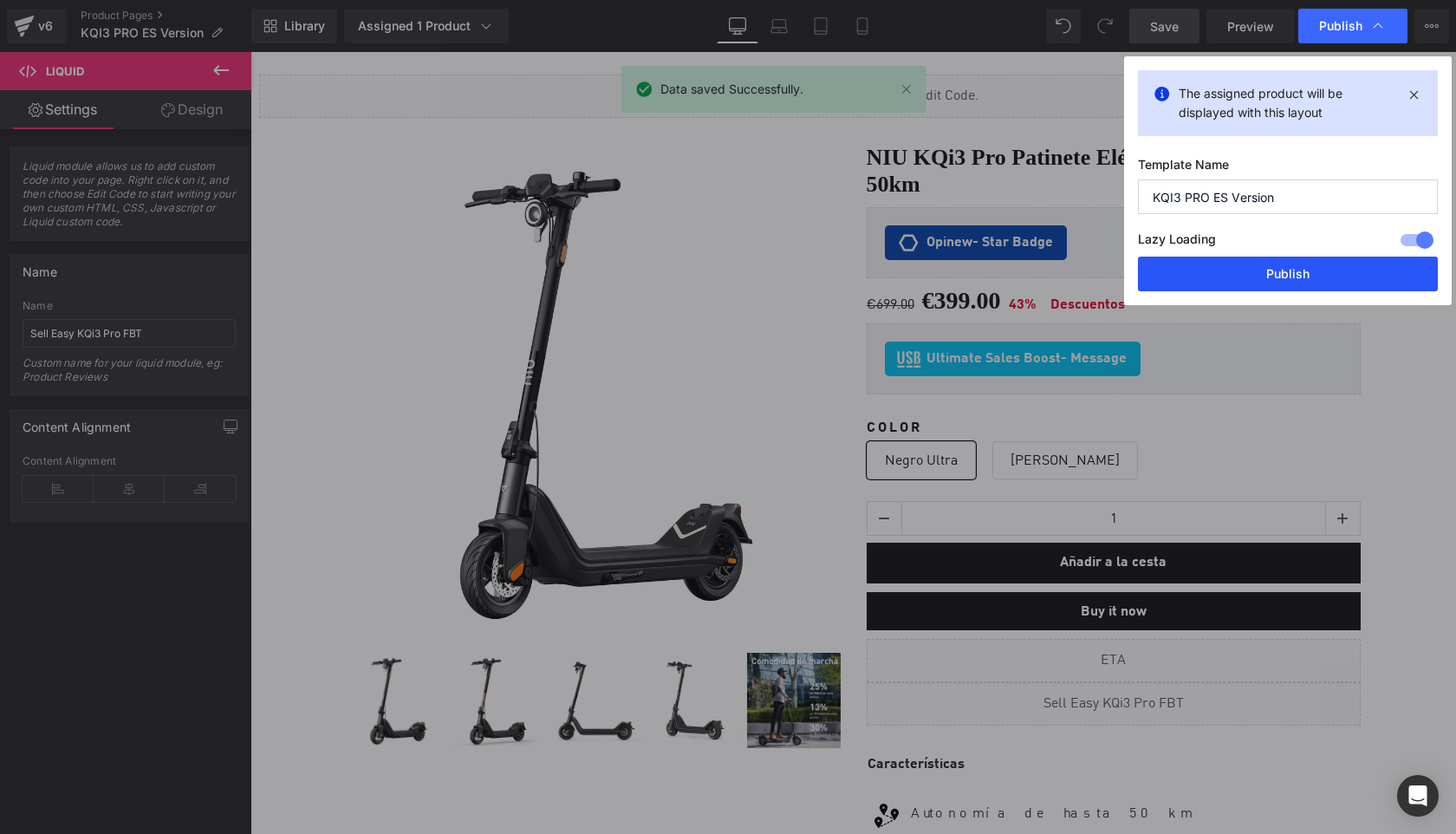
click at [1321, 273] on button "Publish" at bounding box center [1288, 273] width 300 height 34
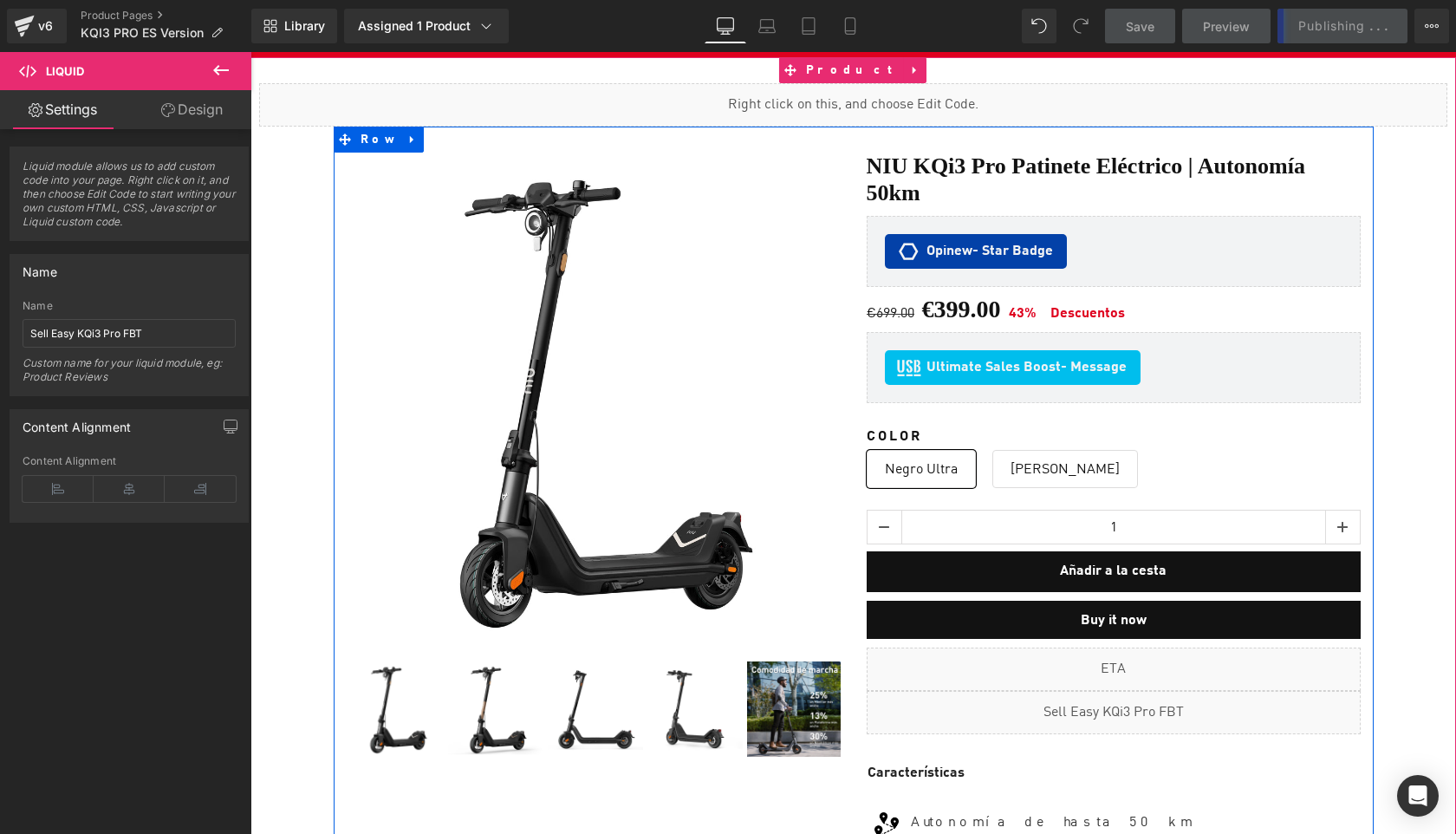
scroll to position [32, 0]
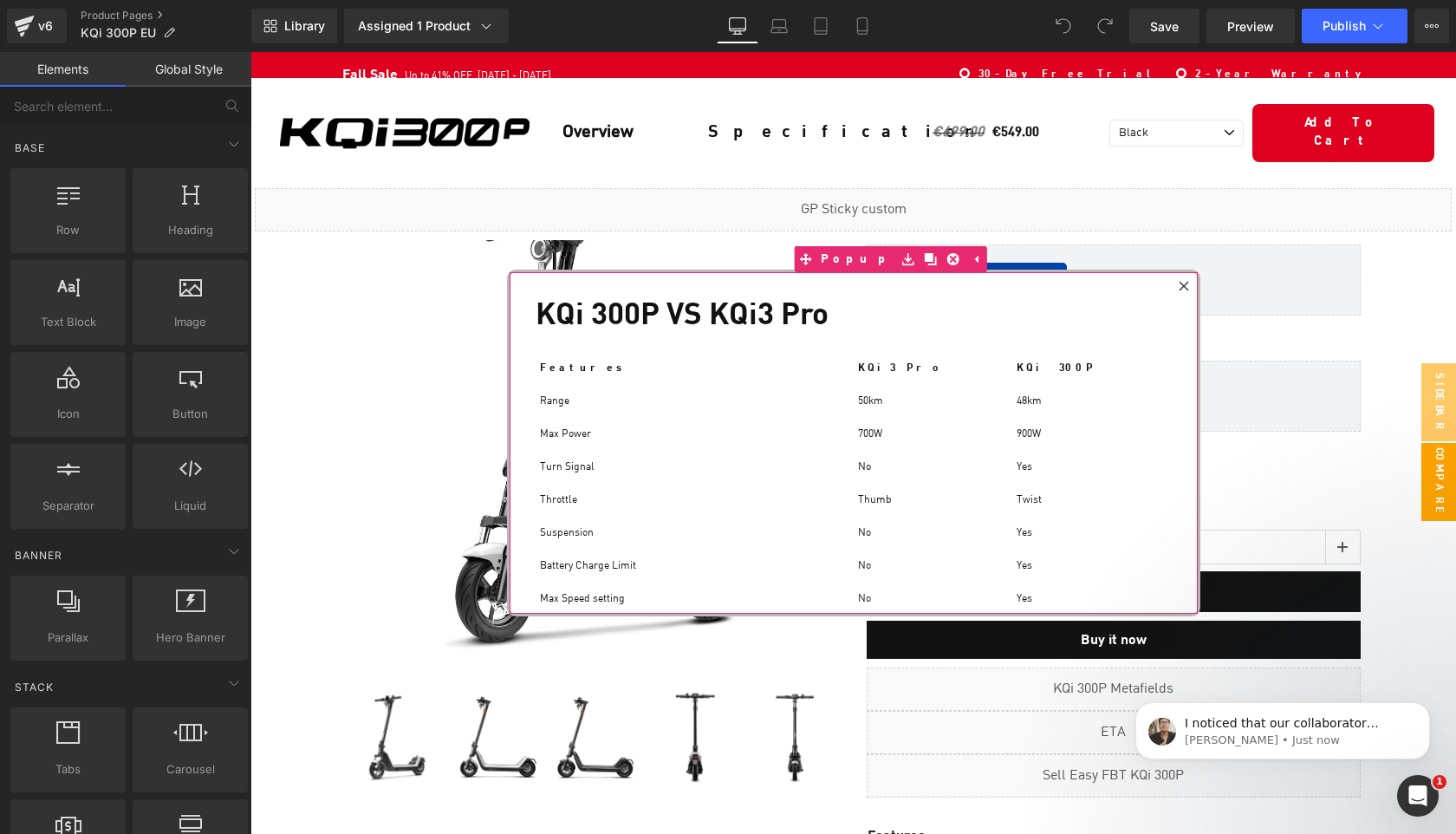
click at [1185, 282] on icon at bounding box center [1183, 285] width 10 height 10
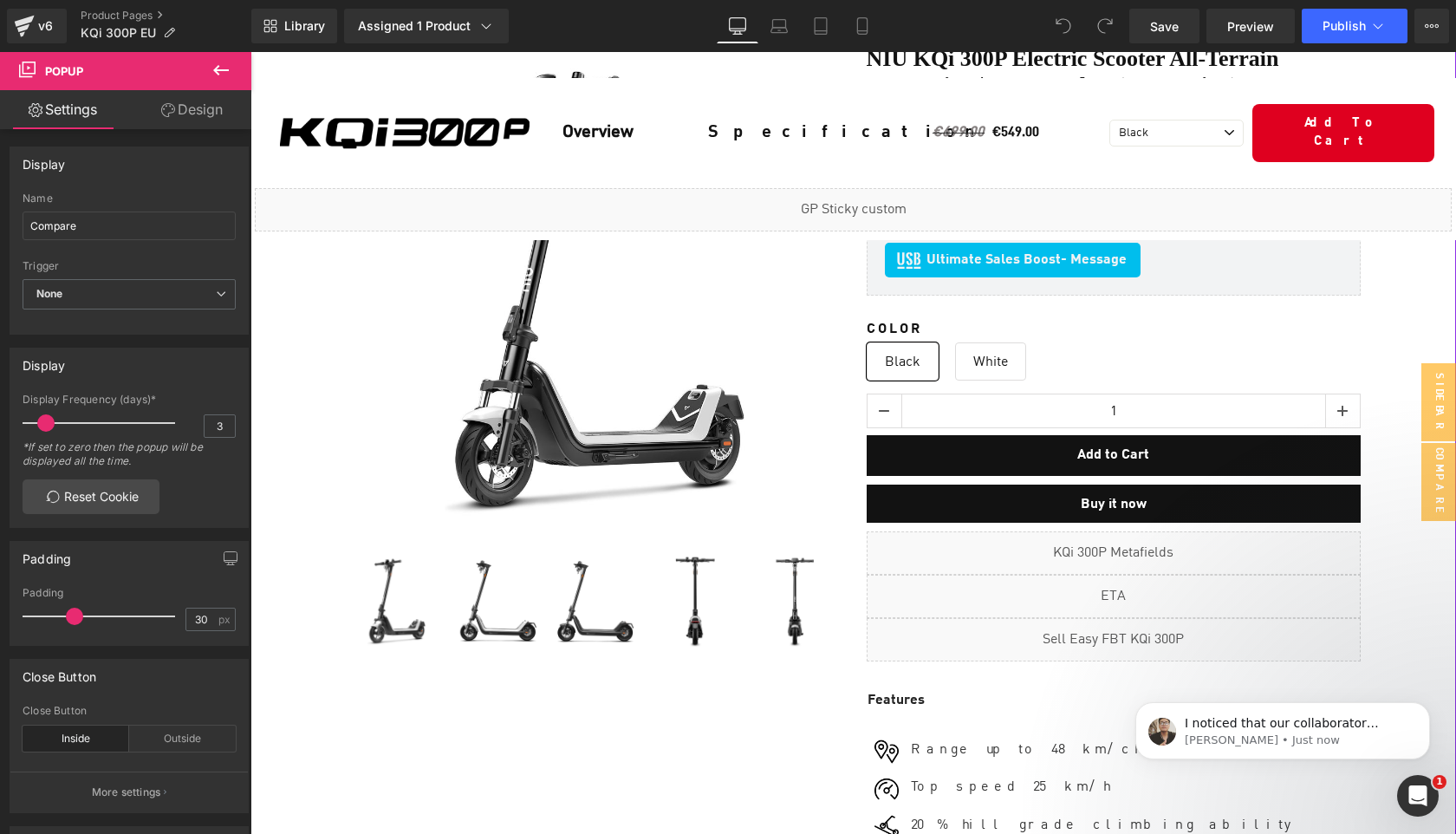
scroll to position [170, 0]
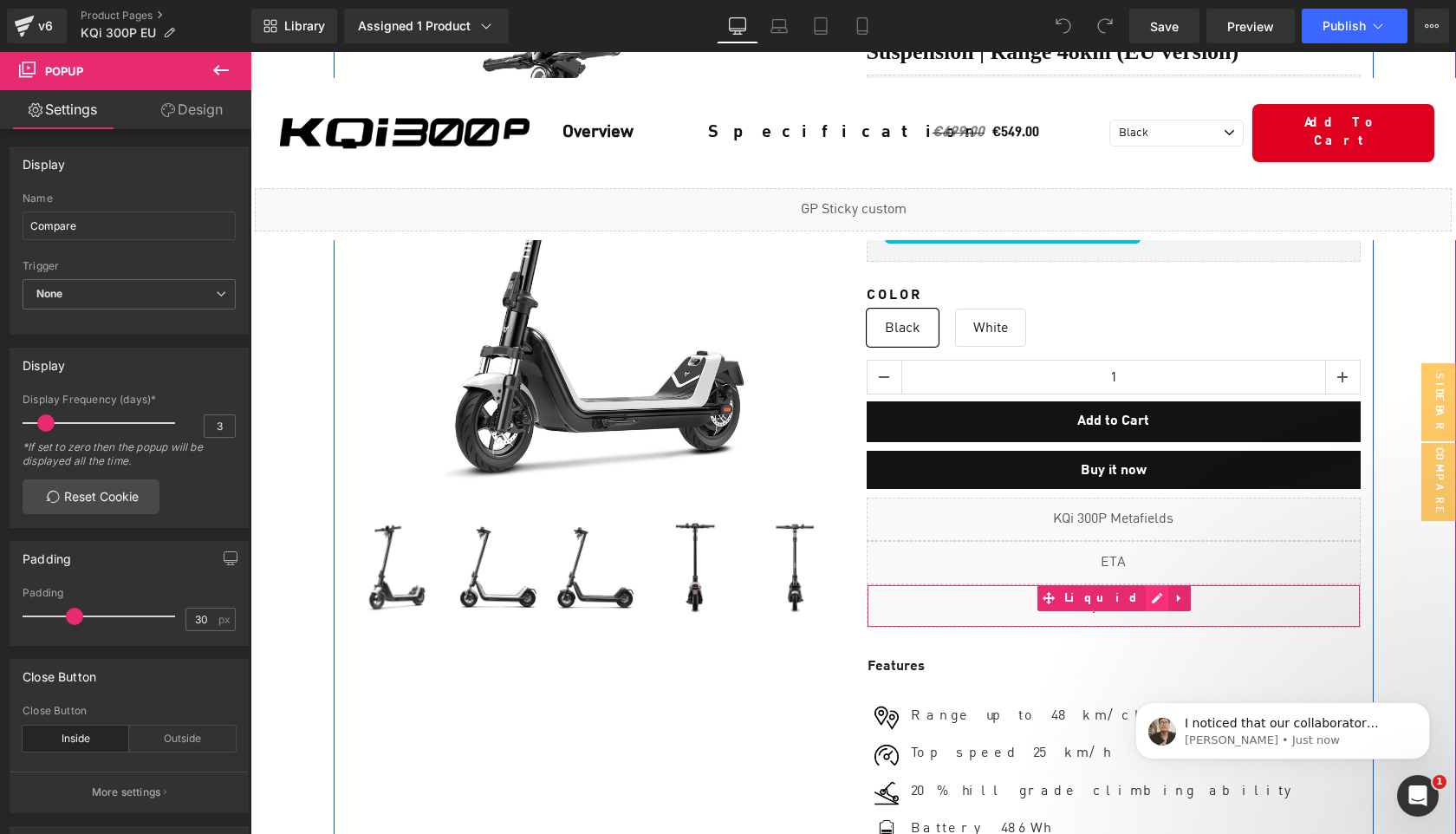
click at [1132, 591] on div "Liquid" at bounding box center [1114, 606] width 494 height 43
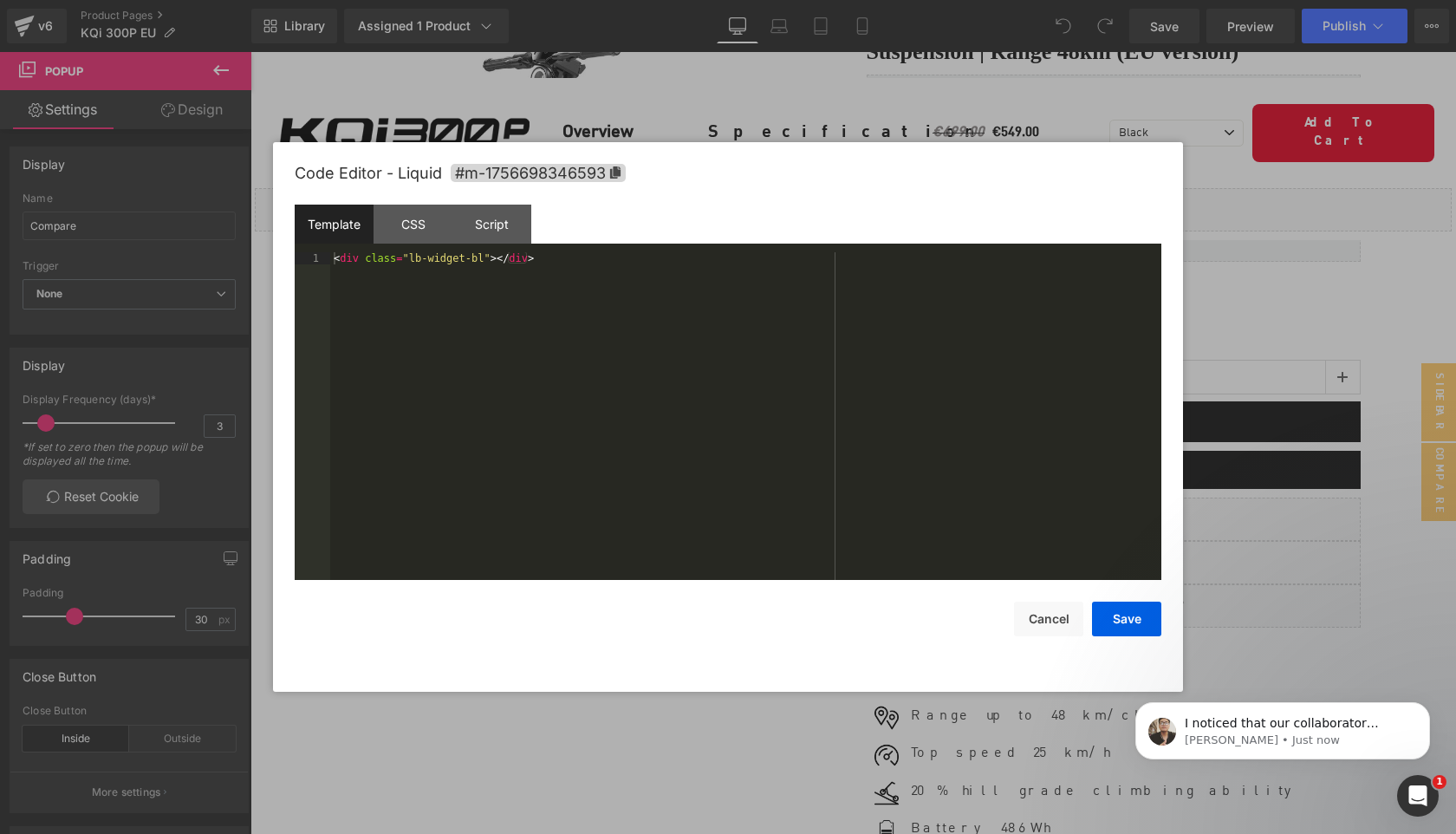
click at [632, 334] on div "< div class = "lb-widget-bl" > </ div >" at bounding box center [746, 428] width 831 height 352
click at [1048, 628] on button "Cancel" at bounding box center [1049, 618] width 70 height 34
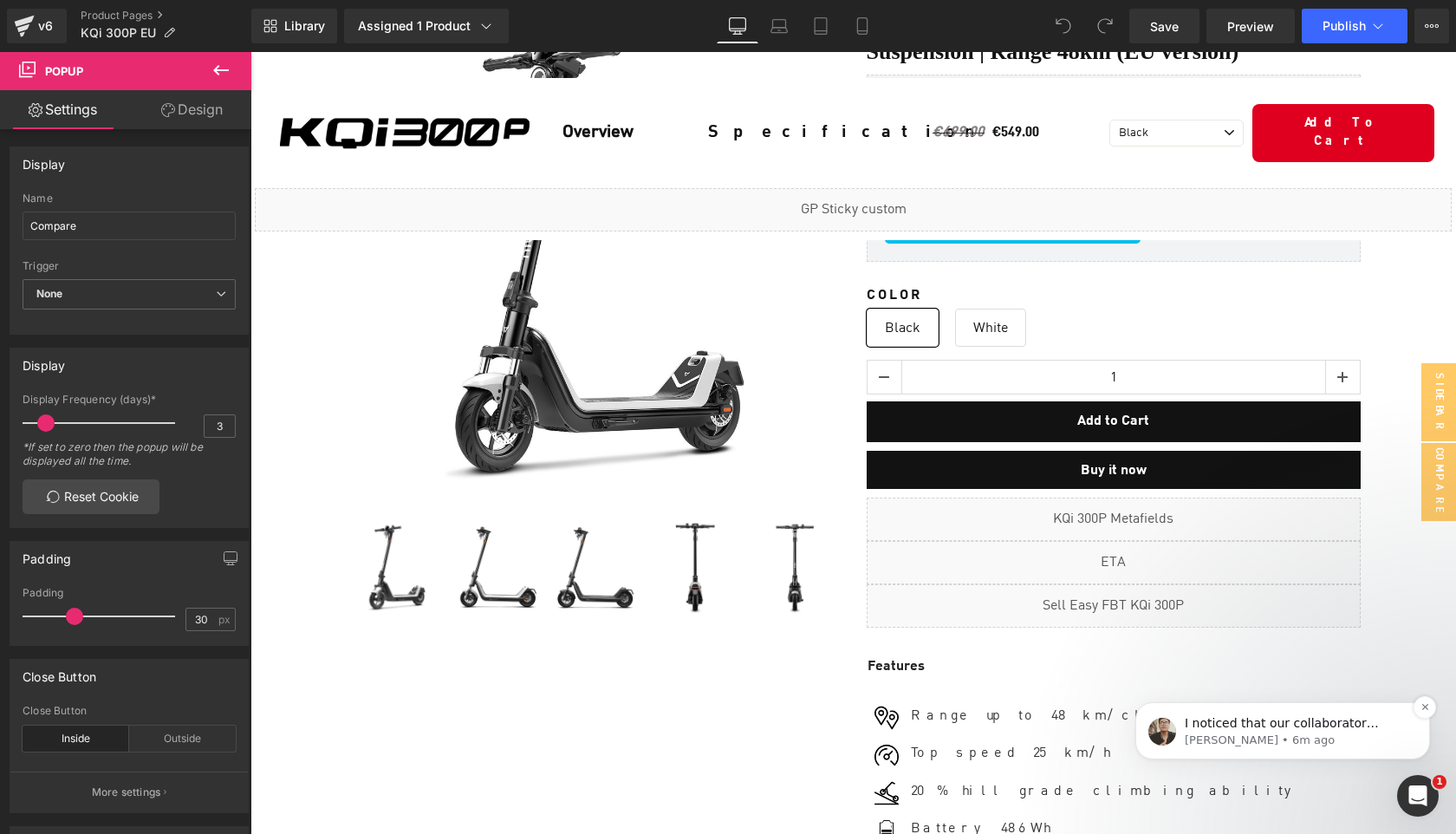
click at [1269, 743] on p "Ken • 6m ago" at bounding box center [1297, 740] width 224 height 15
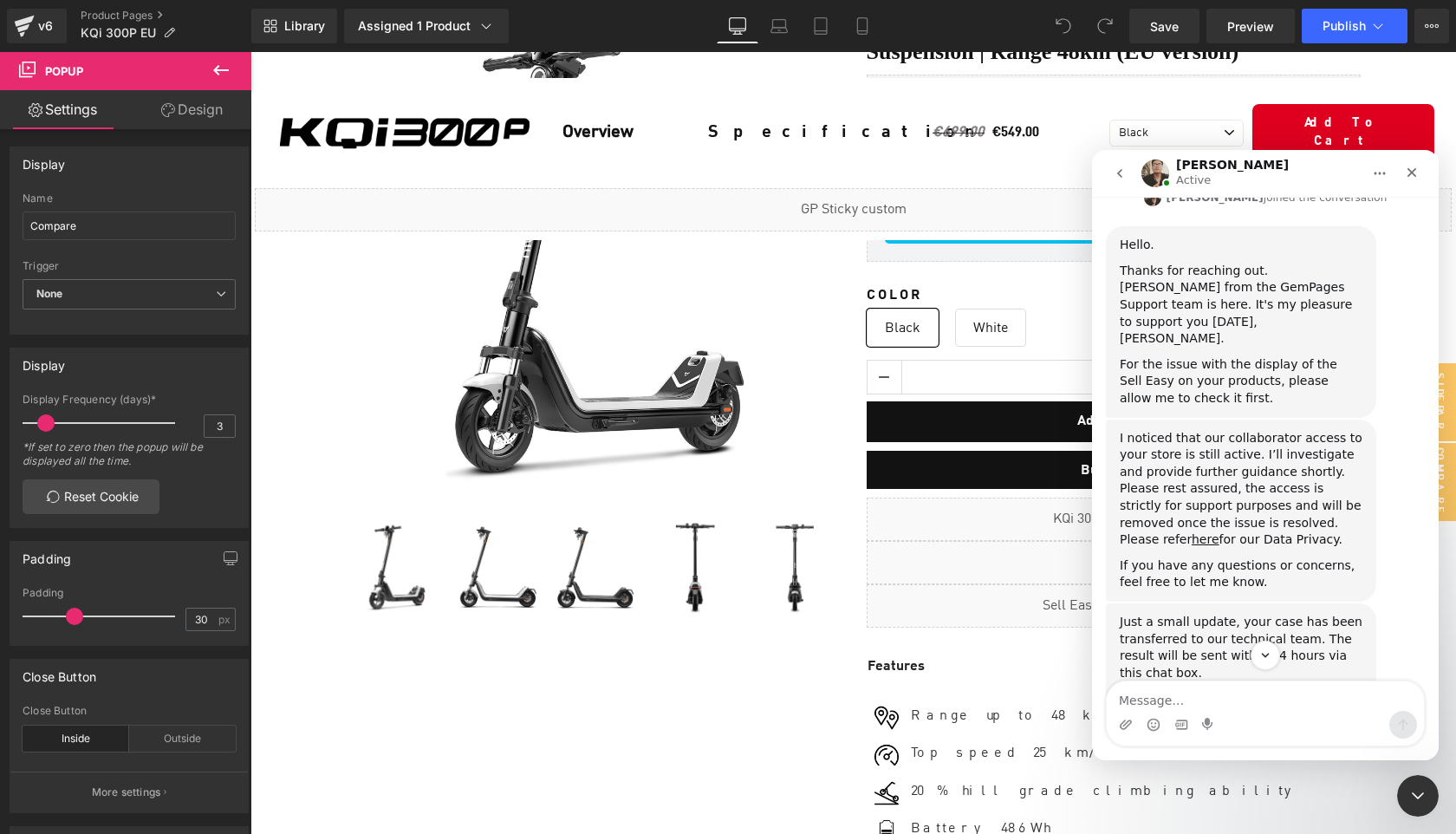
scroll to position [820, 0]
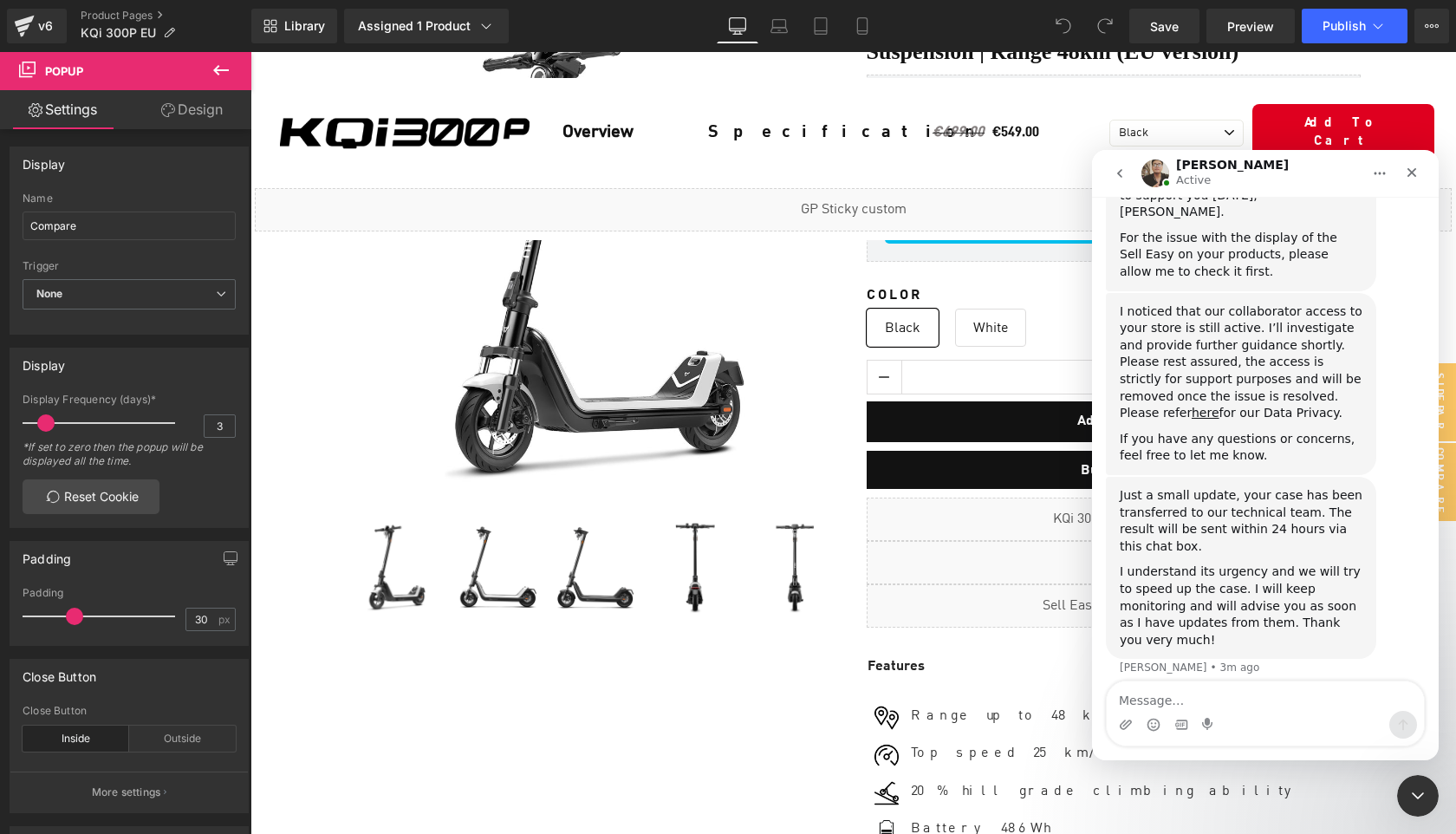
click at [1212, 702] on textarea "Message…" at bounding box center [1266, 696] width 317 height 30
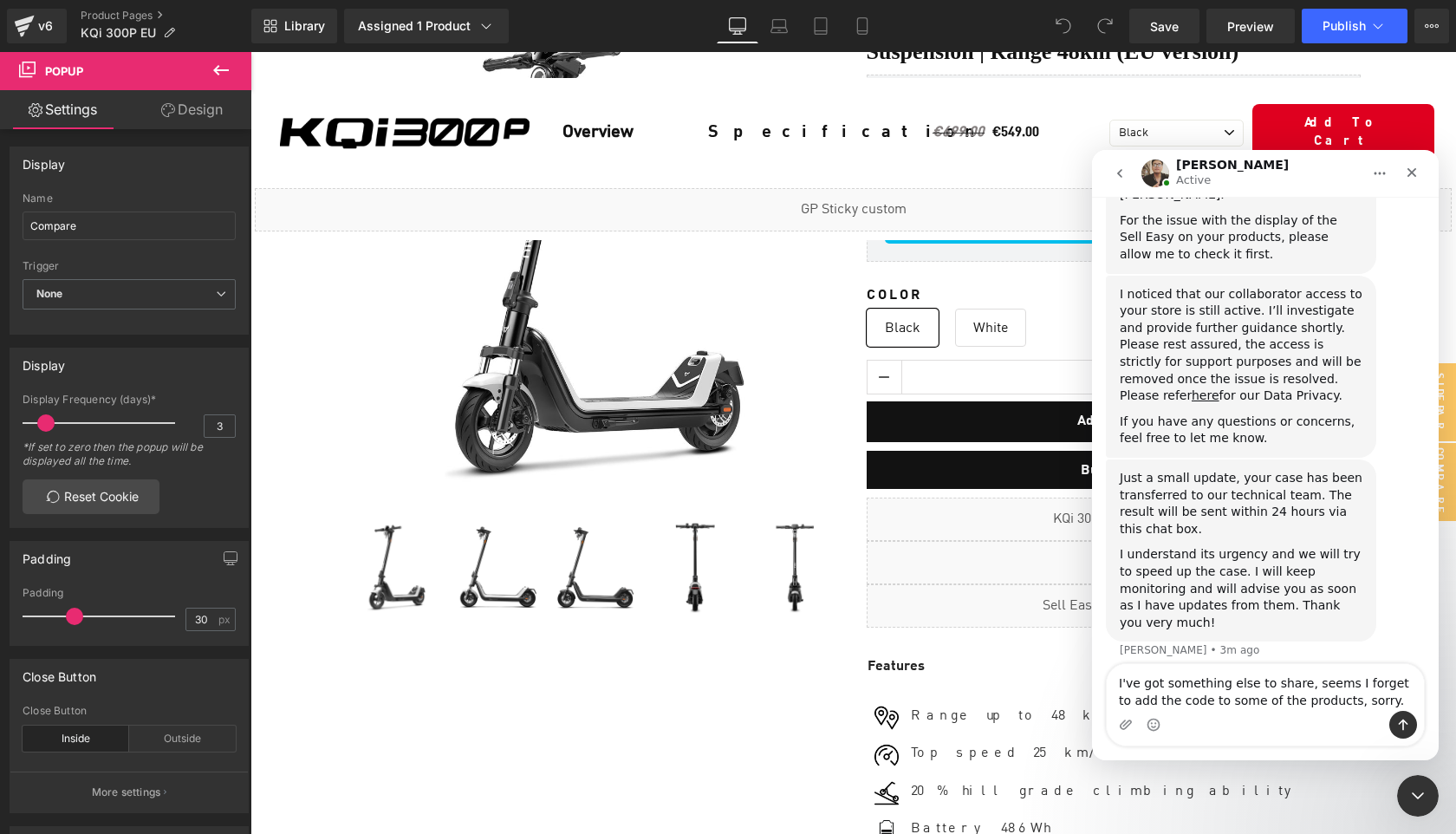
type textarea "I've got something else to share, seems I forget to add the code to some of the…"
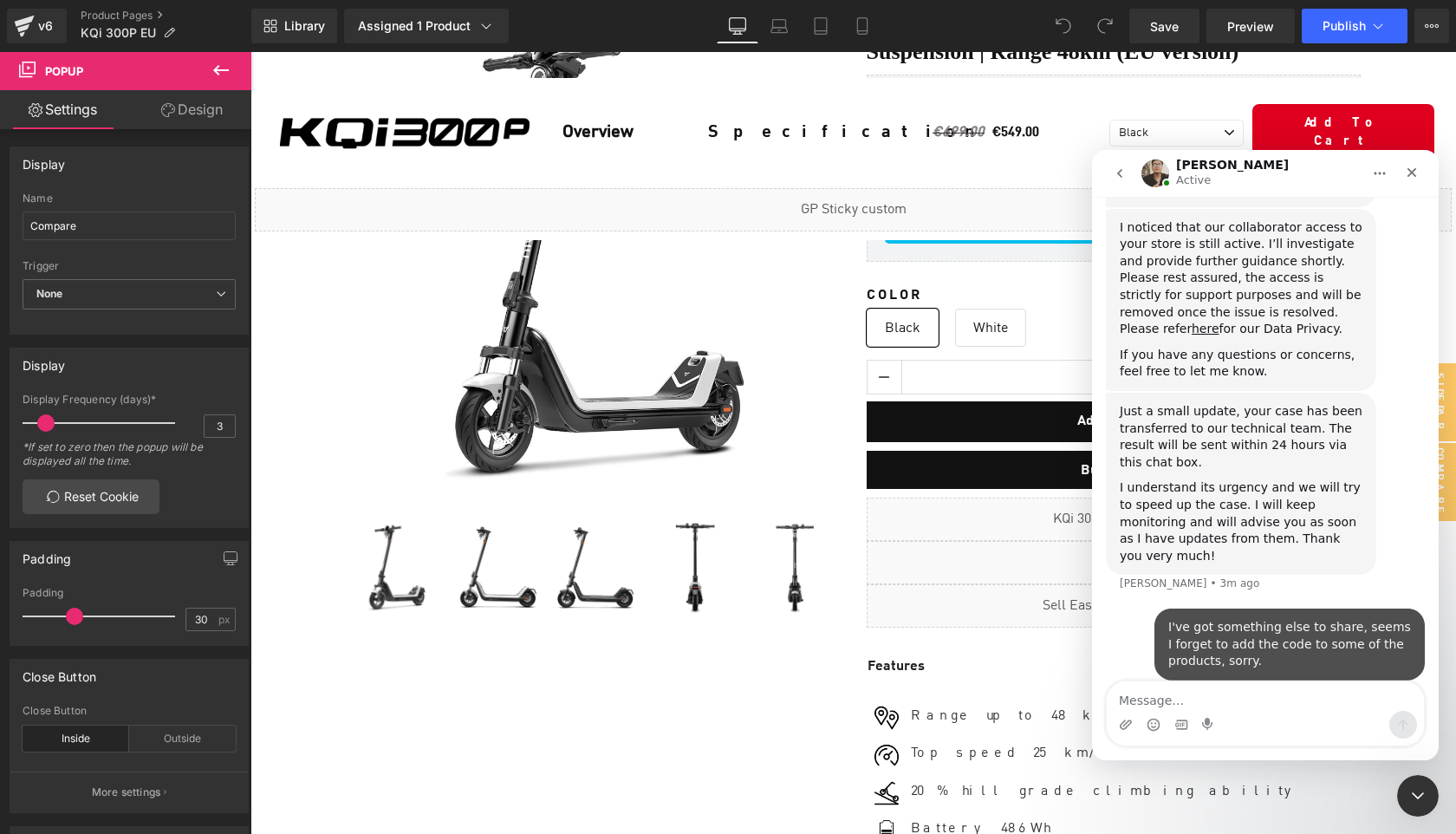
scroll to position [877, 0]
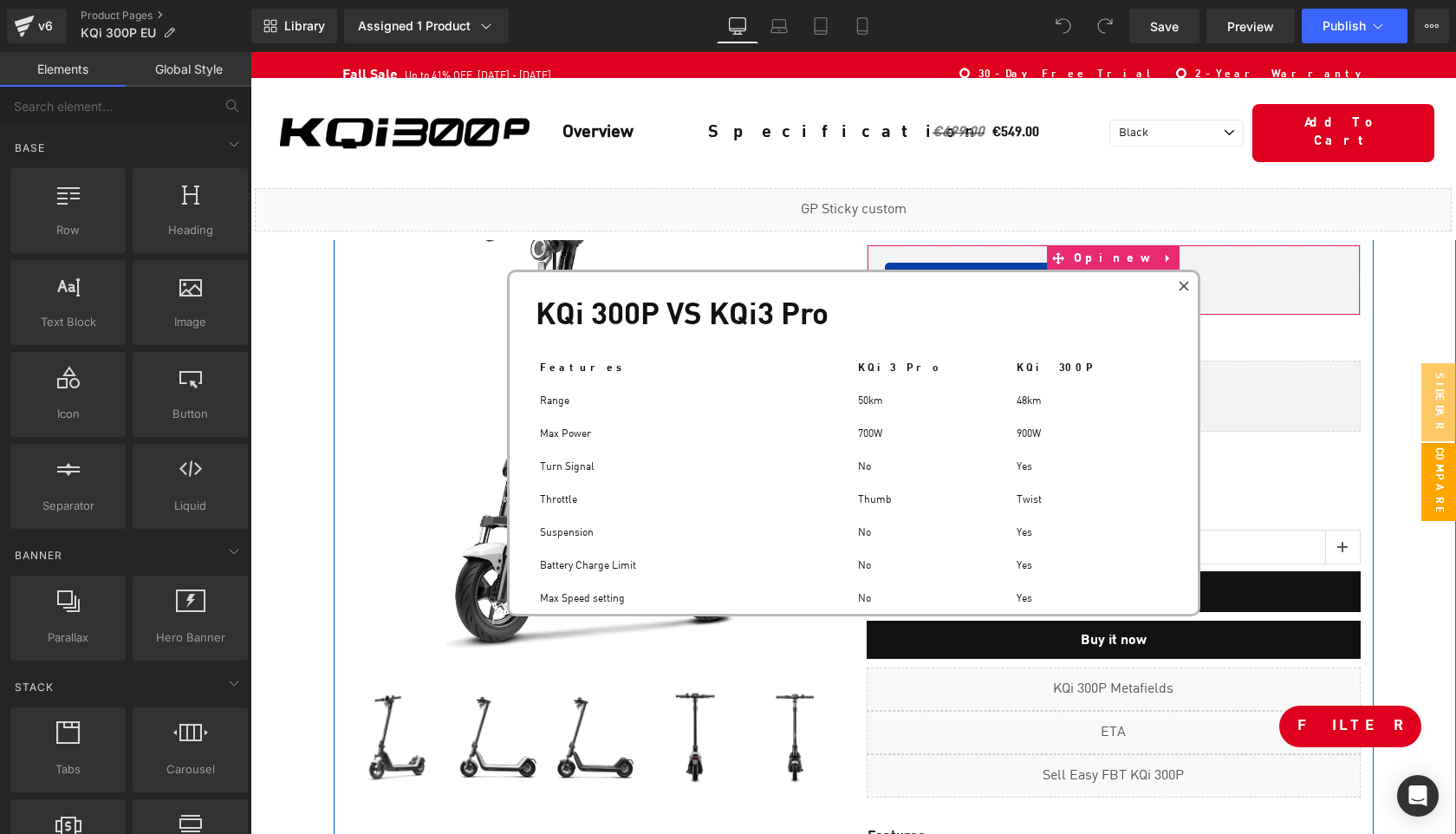
click at [1186, 281] on icon at bounding box center [1183, 285] width 10 height 10
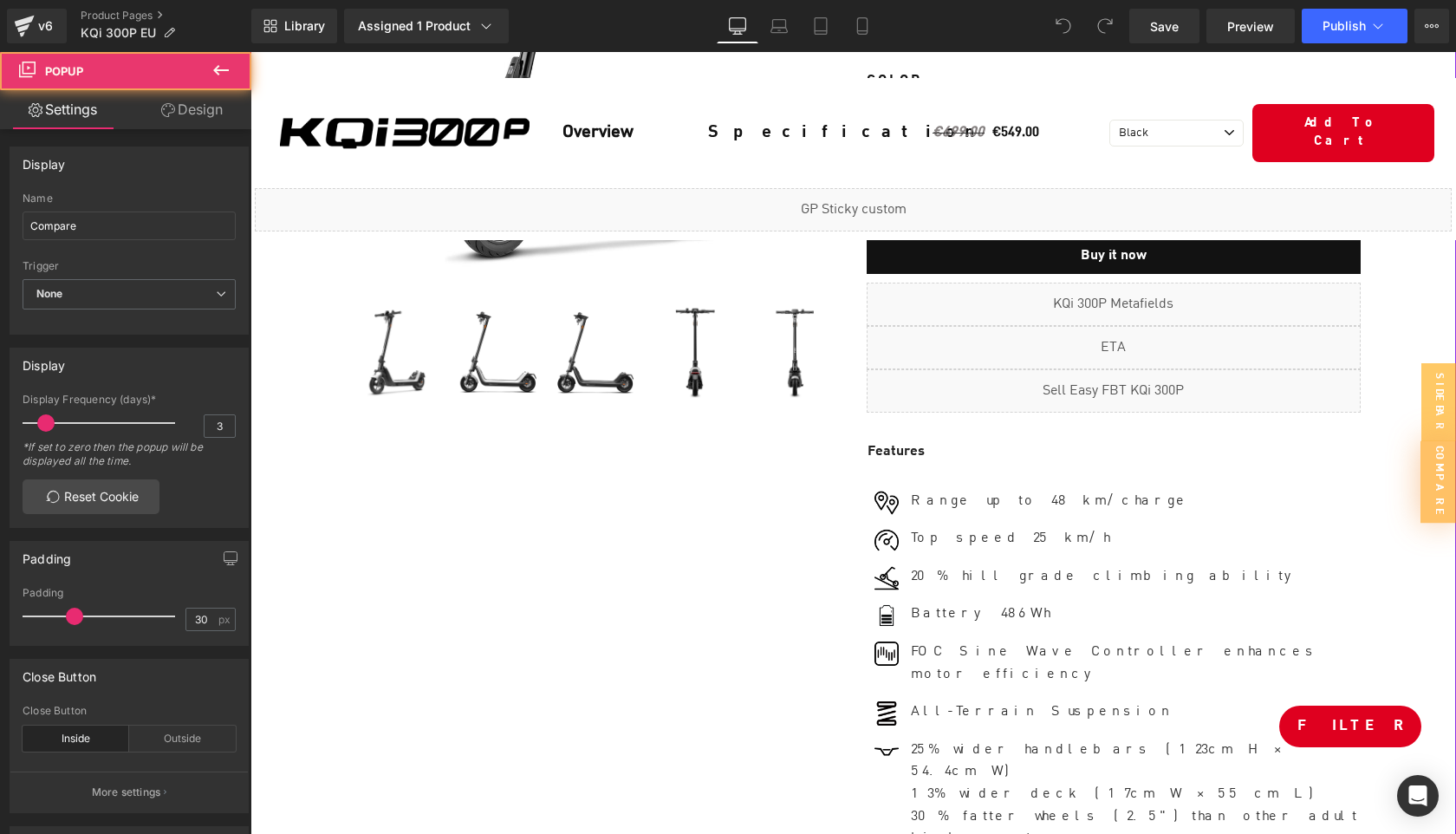
scroll to position [418, 0]
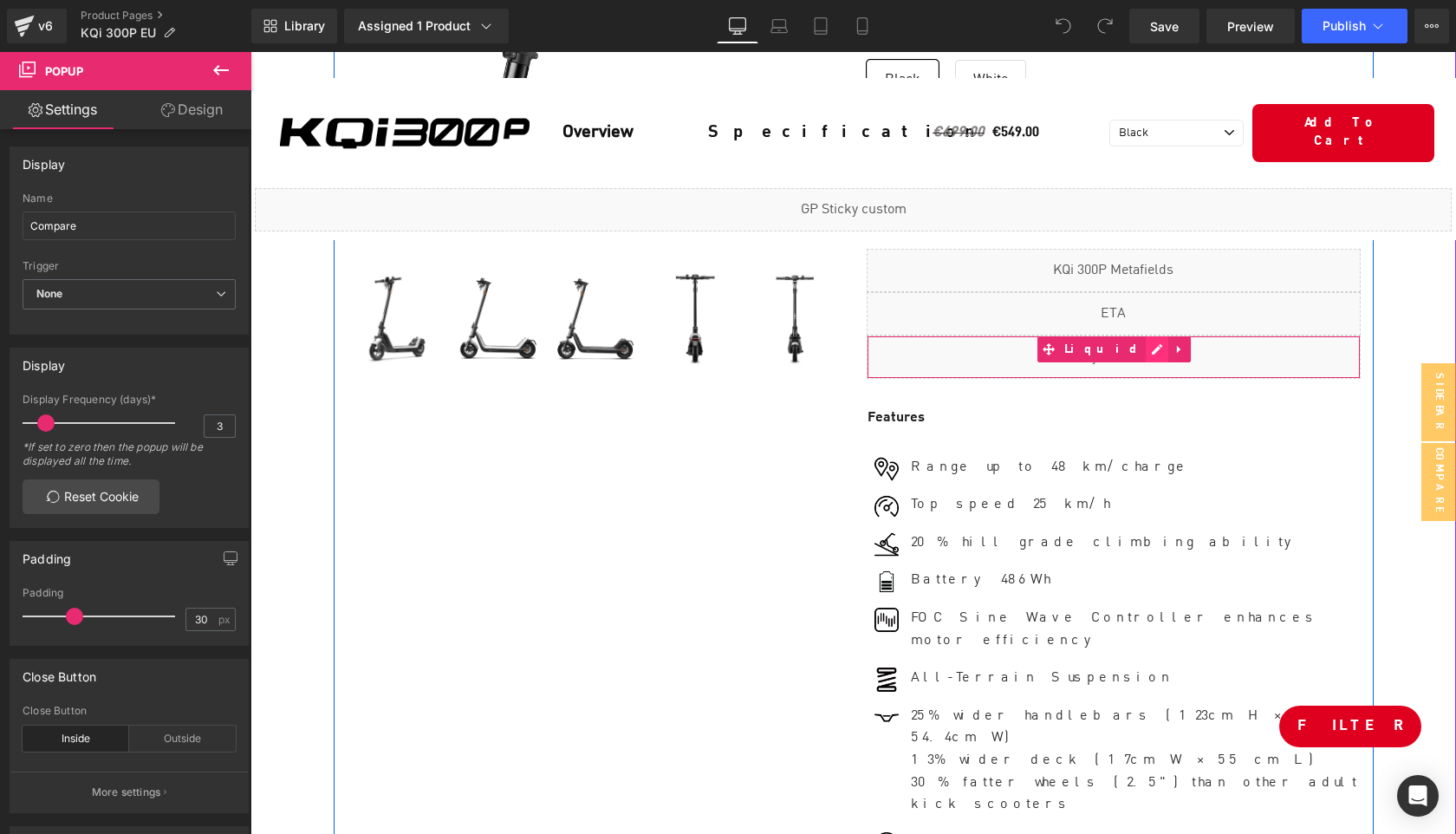
click at [1137, 342] on div "Liquid" at bounding box center [1114, 358] width 494 height 43
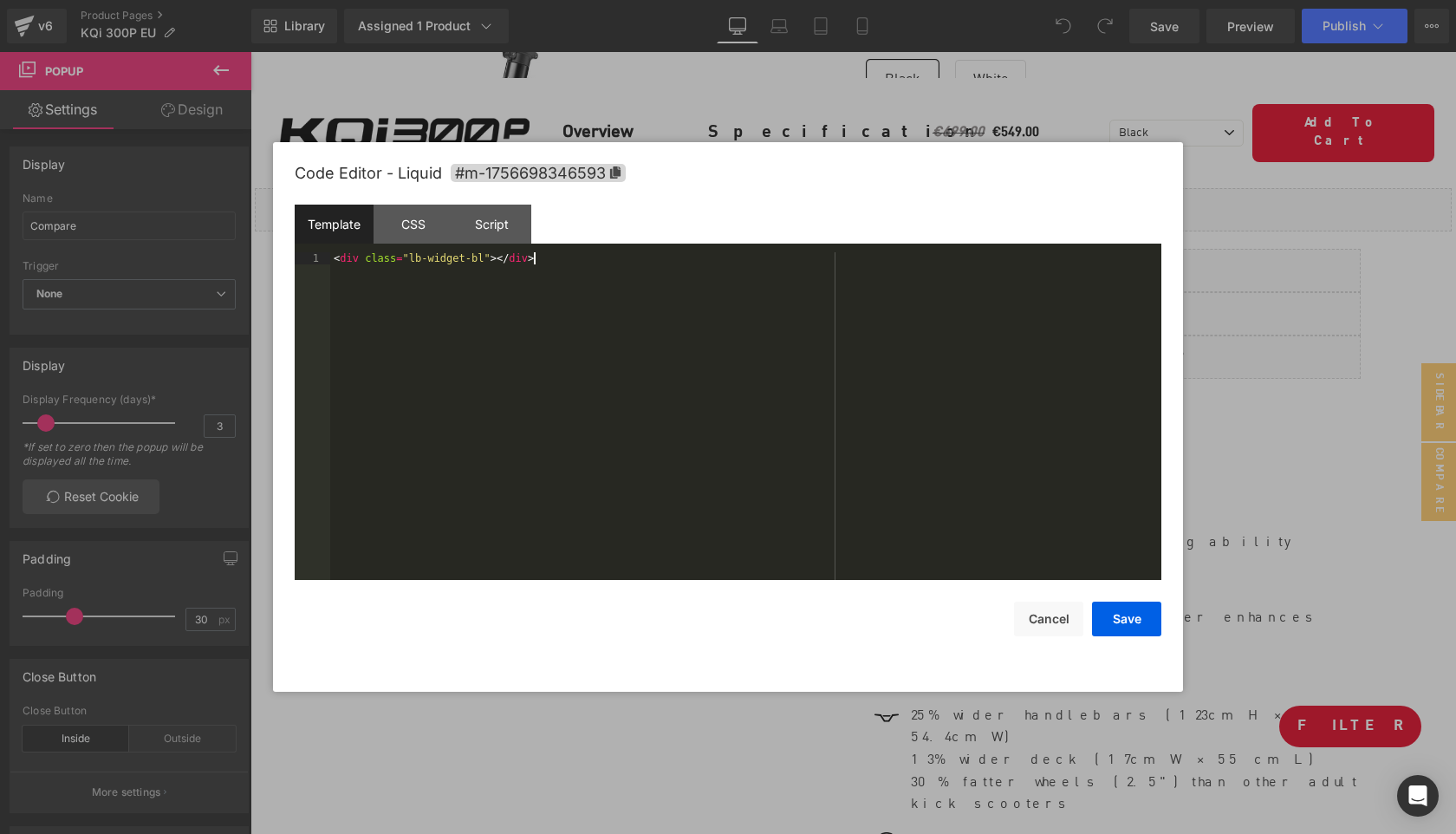
click at [775, 325] on div "< div class = "lb-widget-bl" > </ div >" at bounding box center [746, 428] width 831 height 352
click at [419, 231] on div "CSS" at bounding box center [413, 224] width 79 height 39
click at [487, 231] on div "Script" at bounding box center [492, 224] width 79 height 39
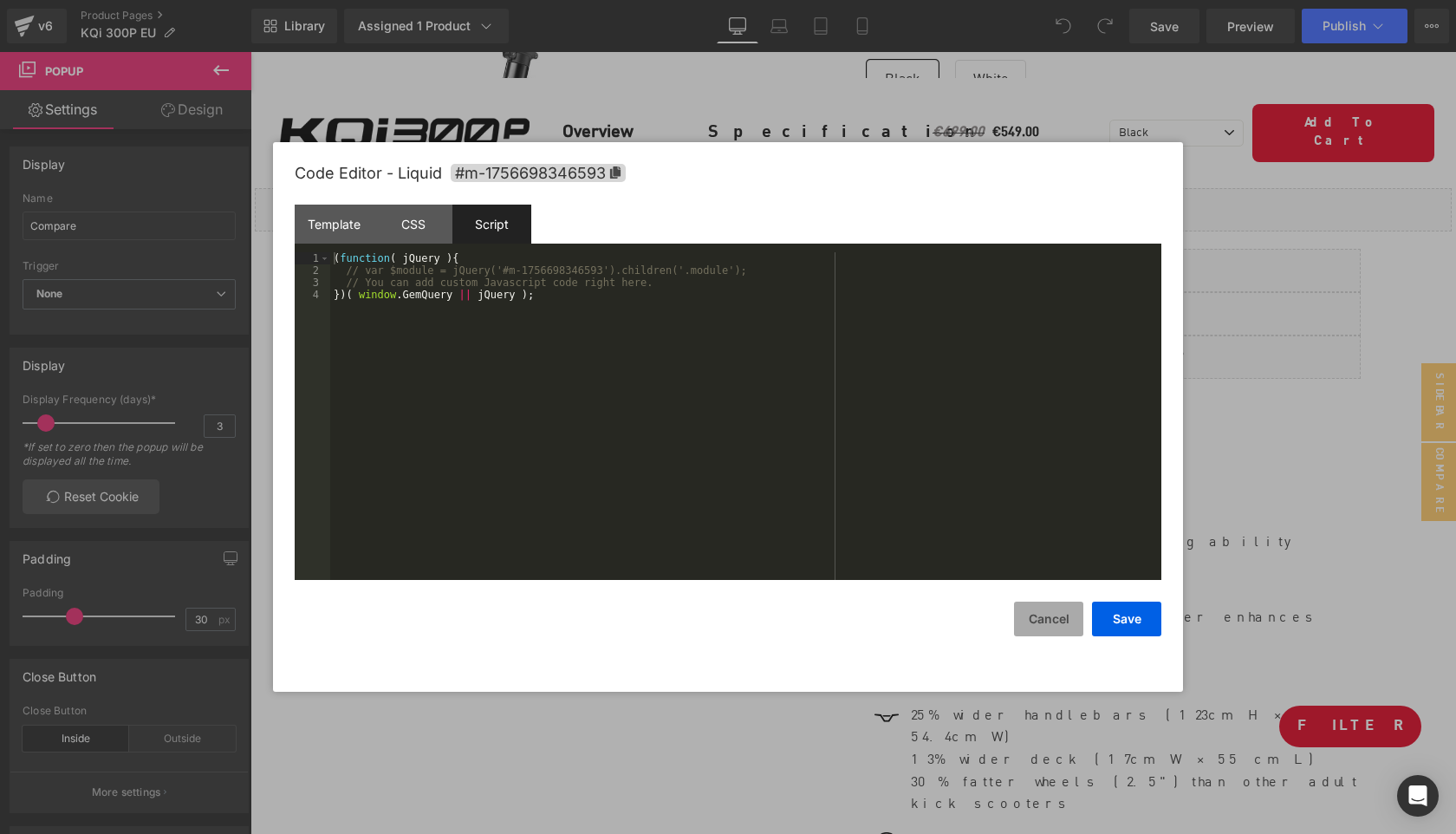
click at [1039, 621] on button "Cancel" at bounding box center [1049, 618] width 70 height 34
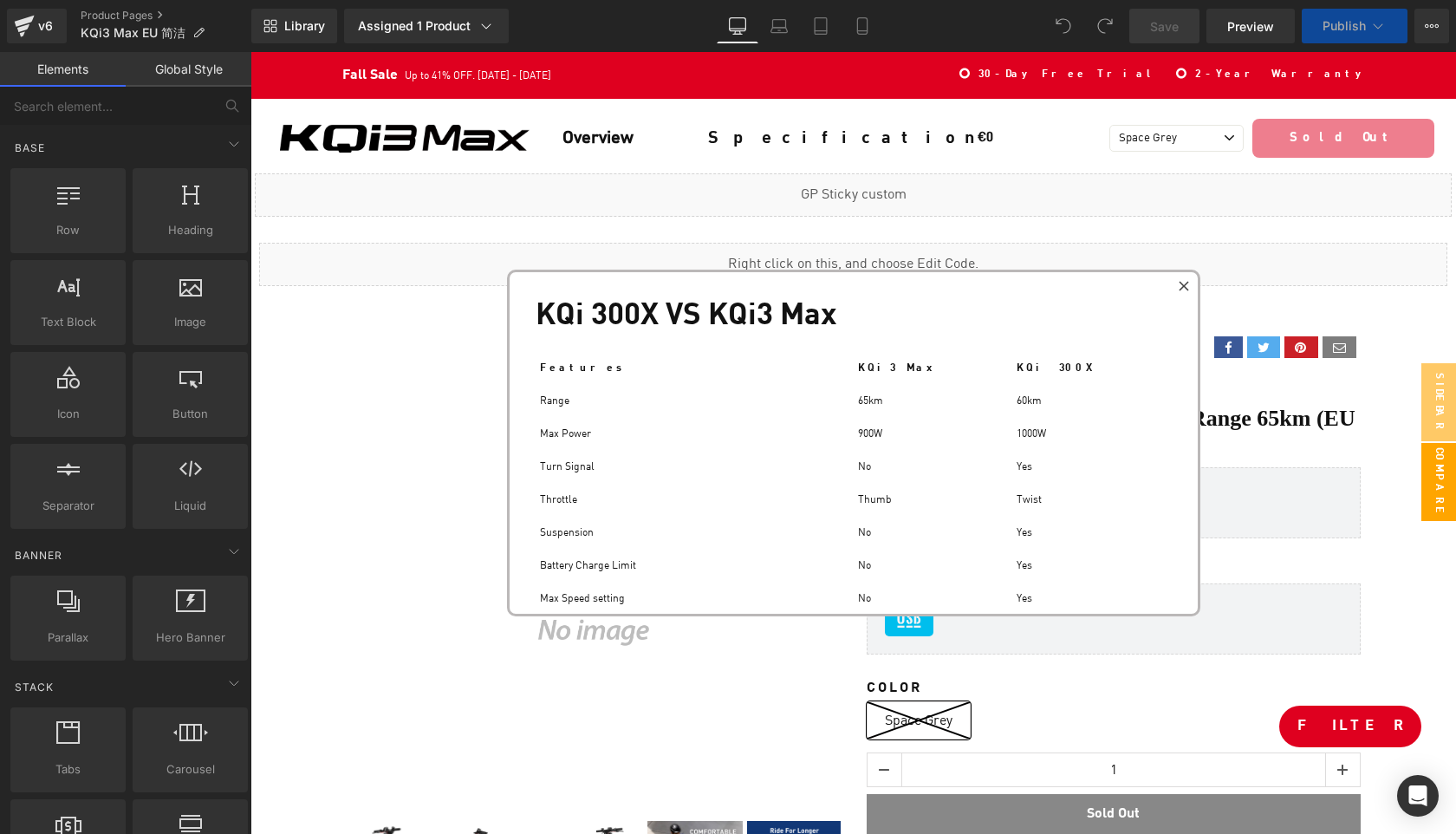
click at [1182, 287] on icon at bounding box center [1183, 285] width 10 height 10
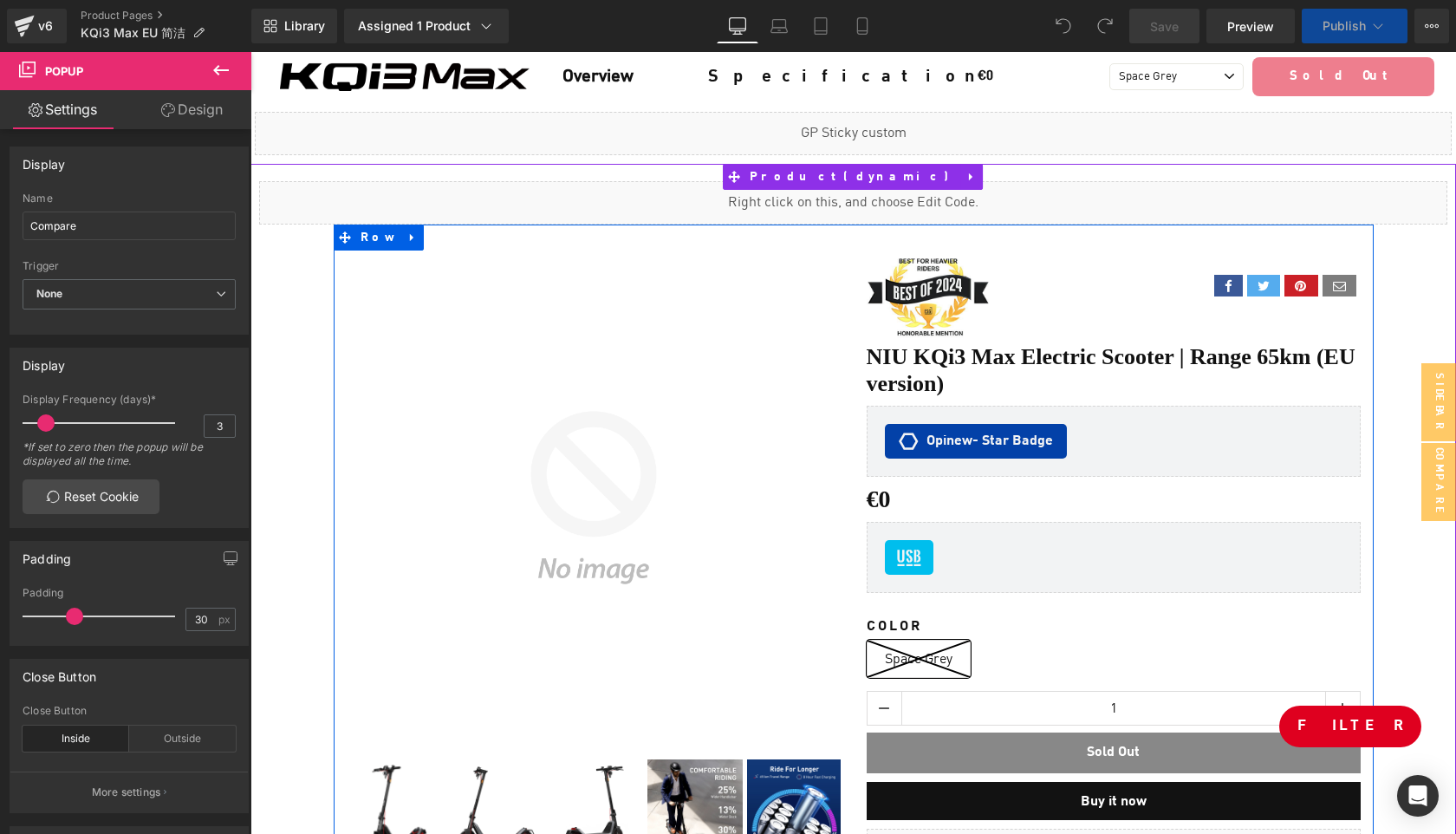
scroll to position [34, 0]
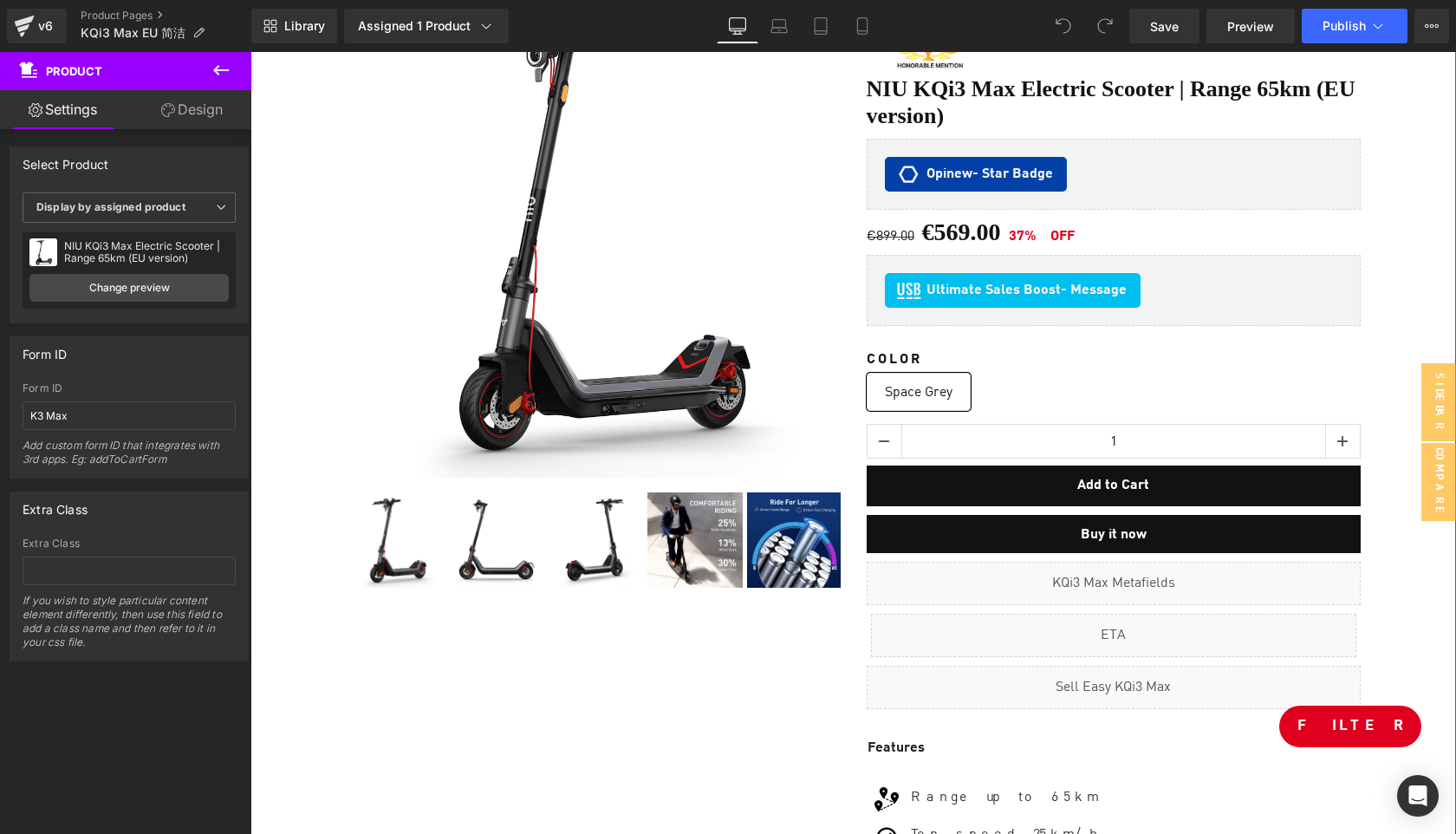
scroll to position [445, 0]
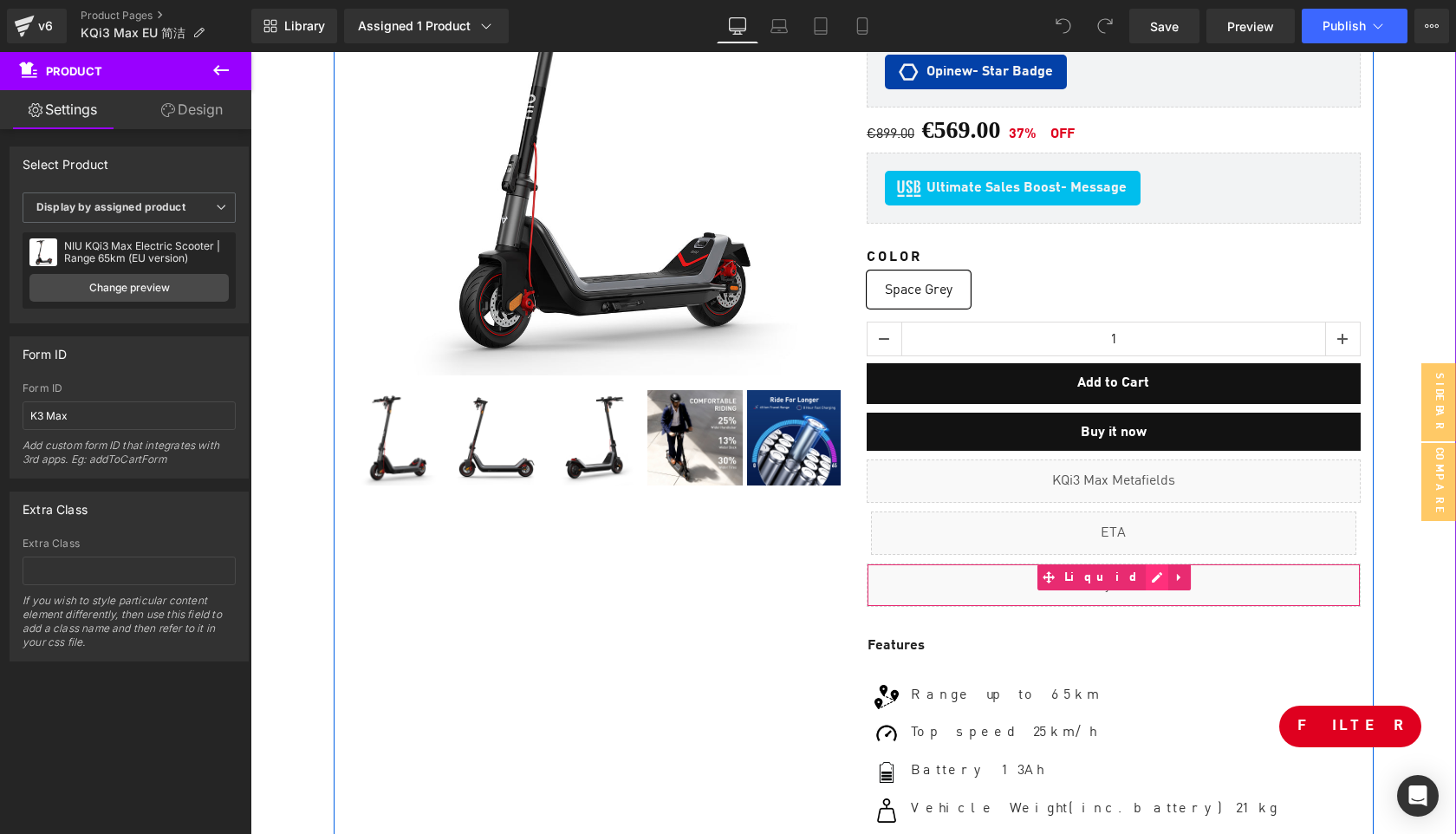
click at [1135, 563] on div "Liquid" at bounding box center [1114, 585] width 494 height 43
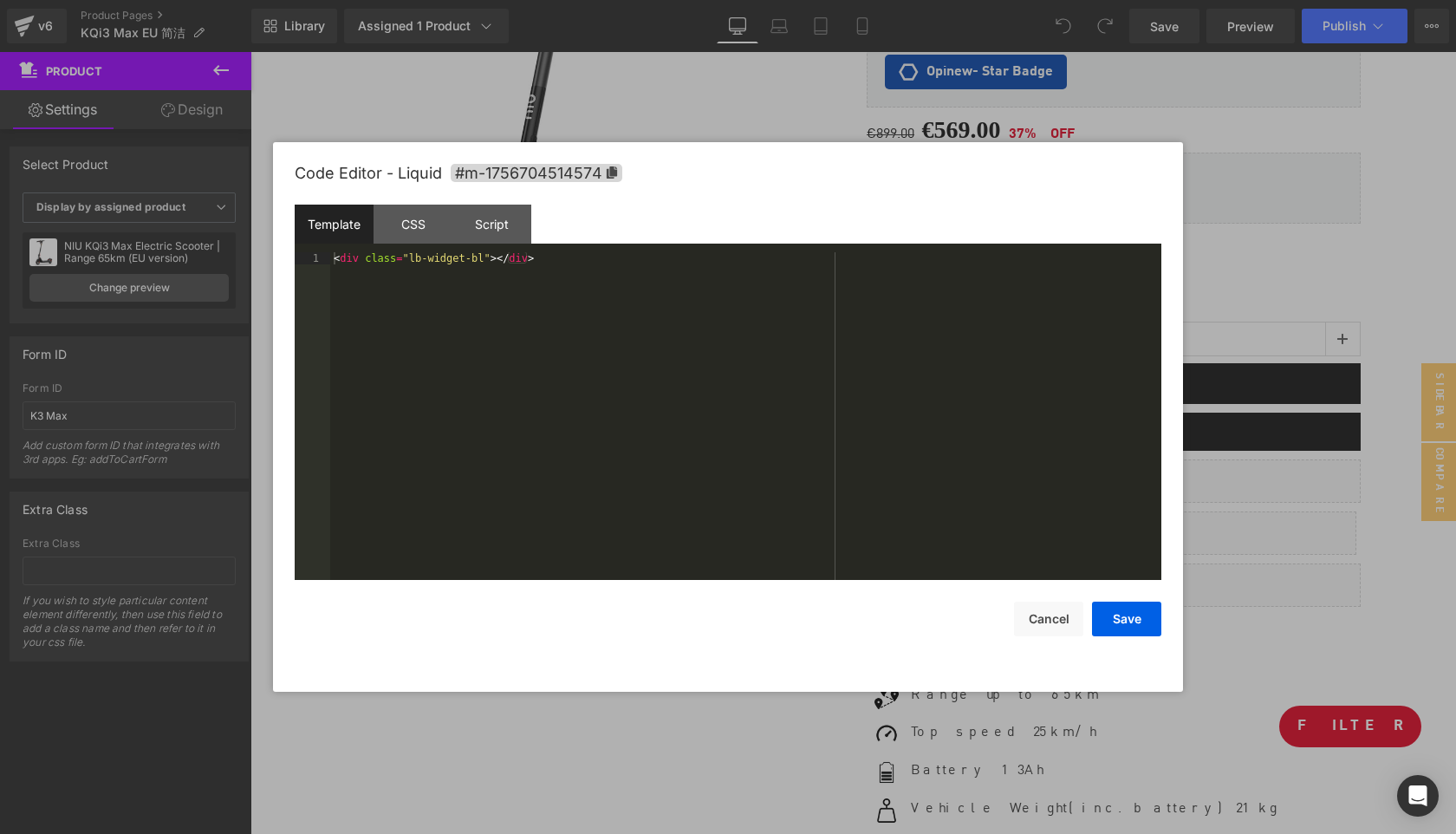
click at [770, 321] on div "< div class = "lb-widget-bl" > </ div >" at bounding box center [746, 428] width 831 height 352
click at [1048, 618] on button "Cancel" at bounding box center [1049, 618] width 70 height 34
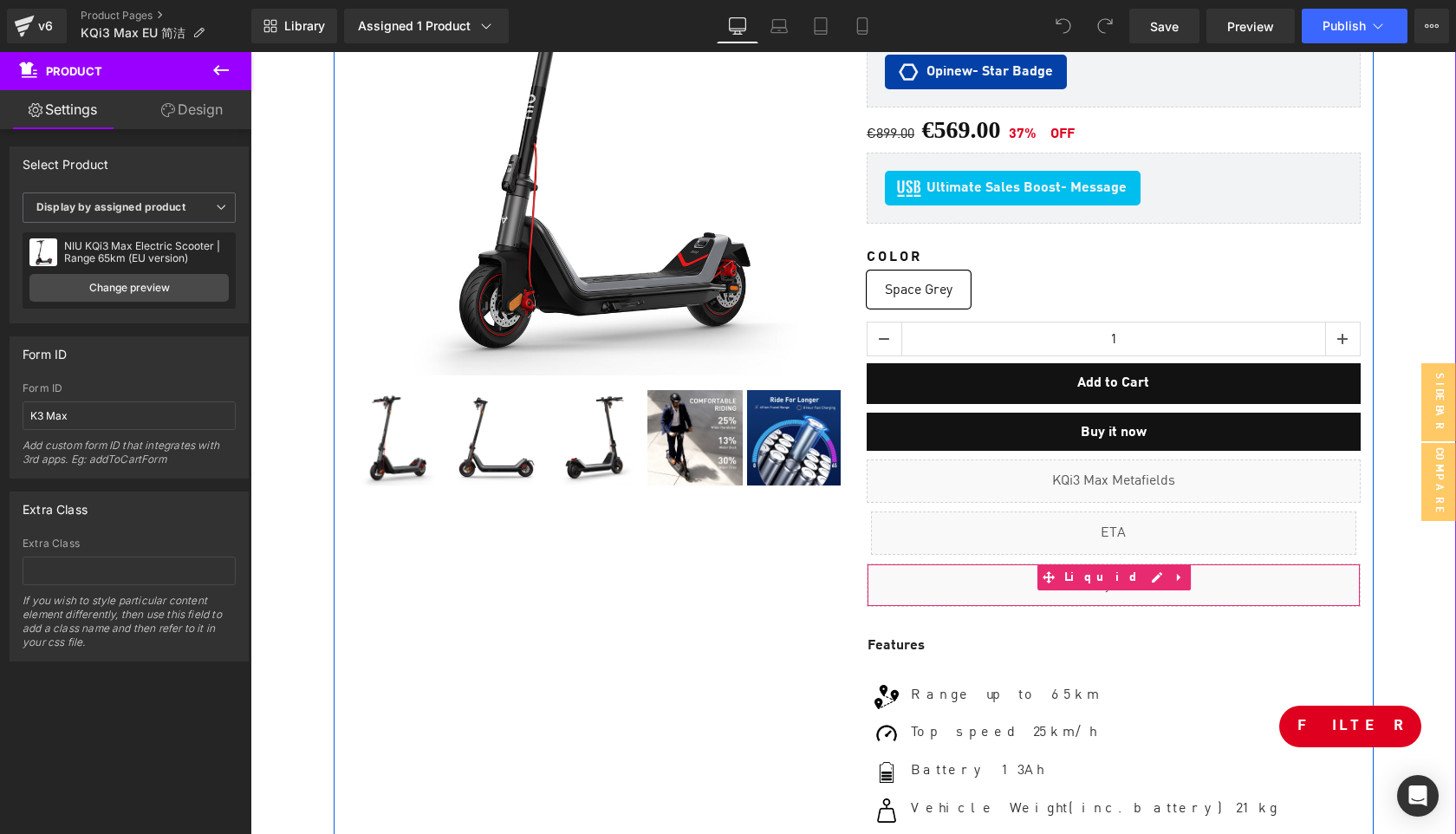
click at [1135, 563] on div "Liquid" at bounding box center [1114, 585] width 494 height 43
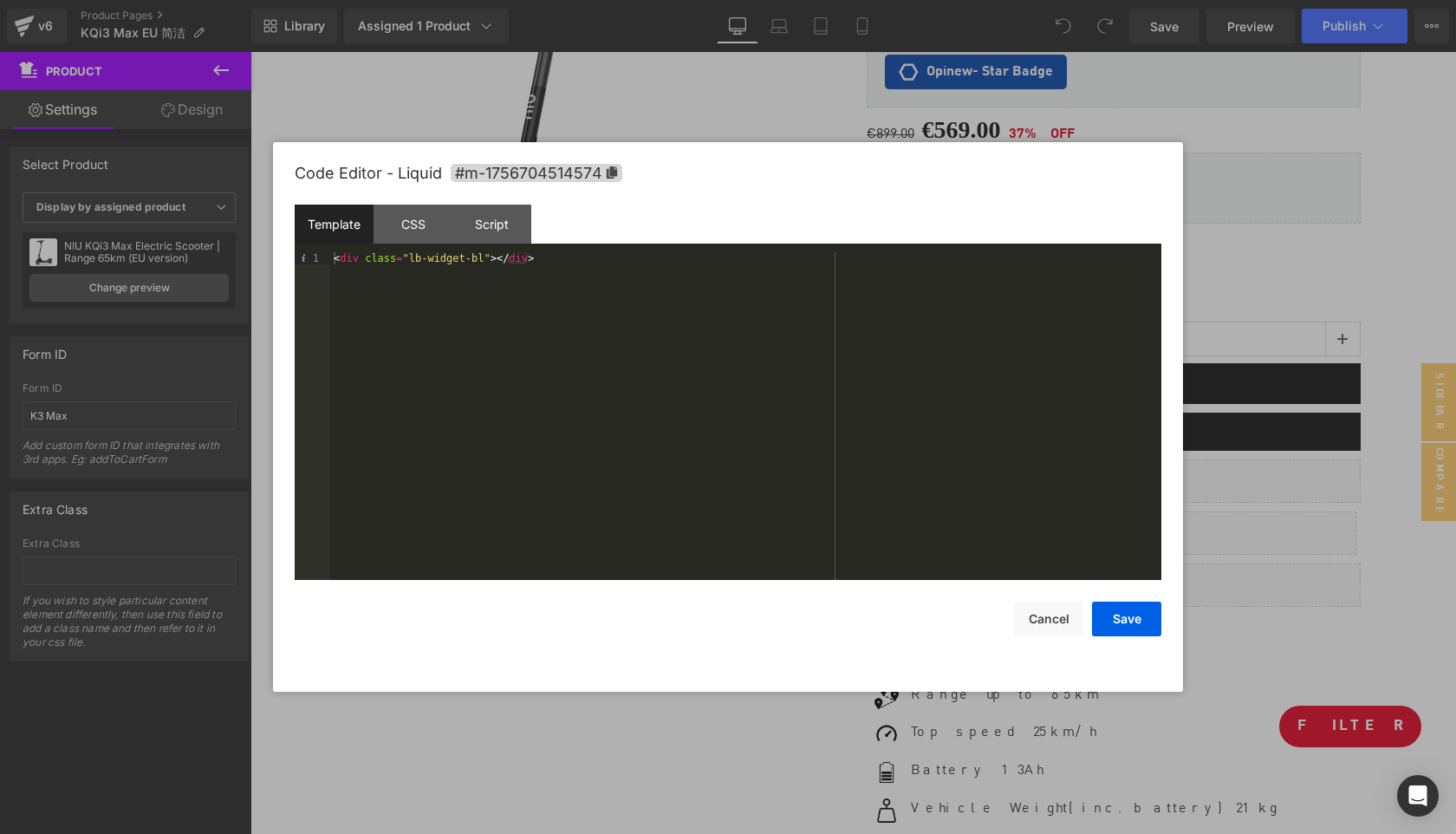
click at [1320, 226] on div at bounding box center [728, 417] width 1456 height 834
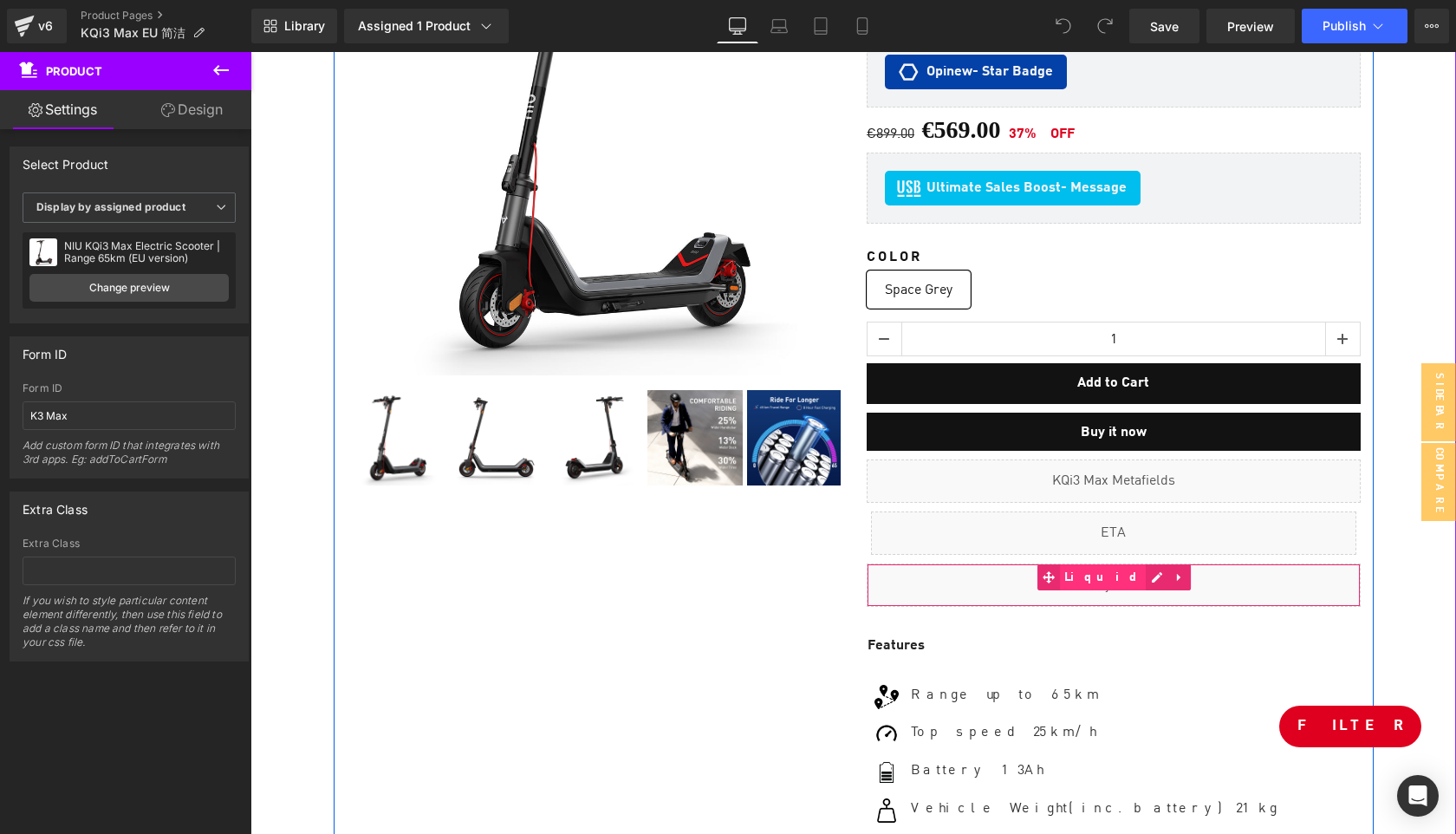
click at [1108, 564] on span "Liquid" at bounding box center [1104, 577] width 87 height 26
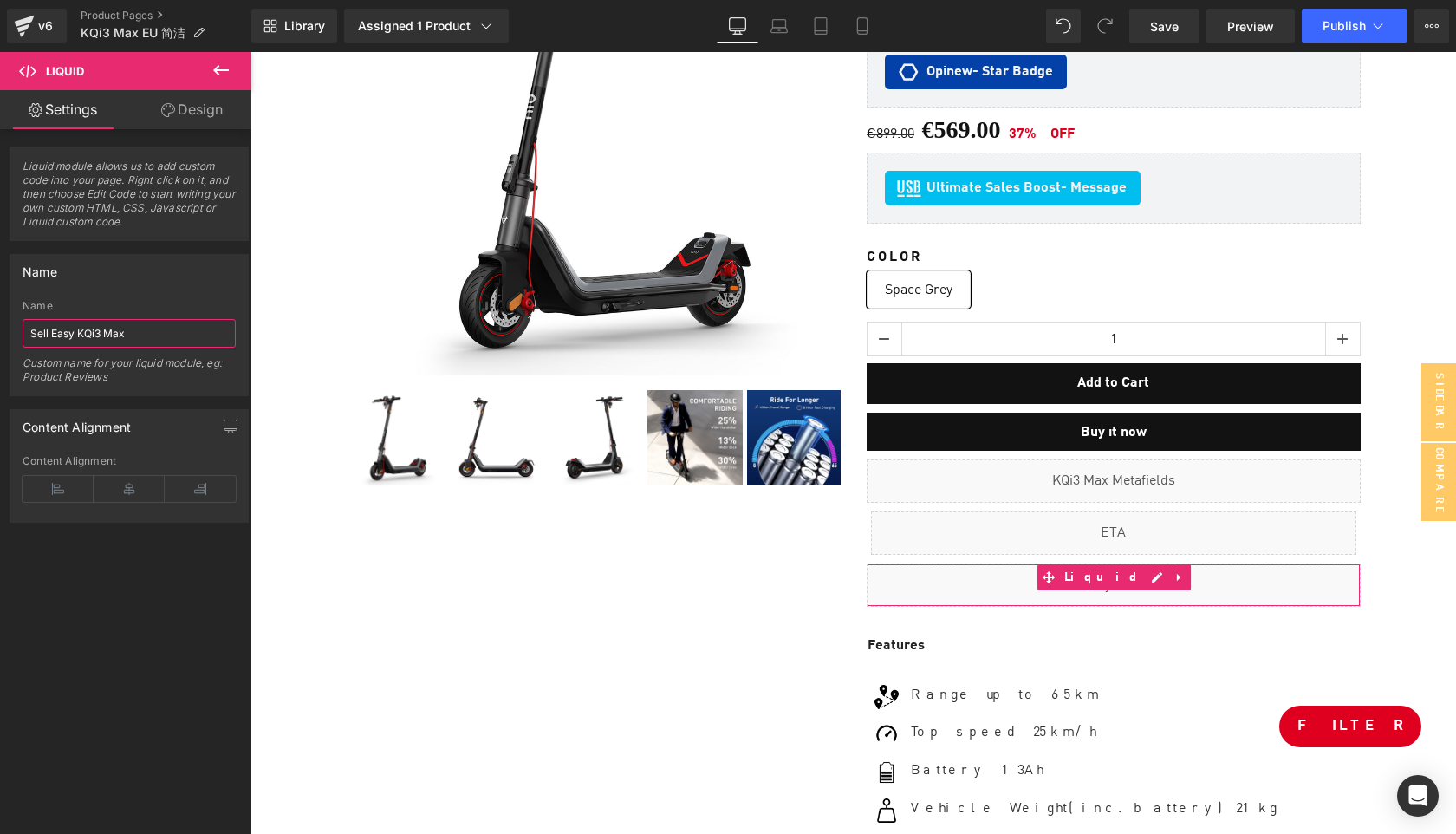
click at [150, 336] on input "Sell Easy KQi3 Max" at bounding box center [129, 333] width 214 height 29
type input "Sell Easy KQi3 Max"
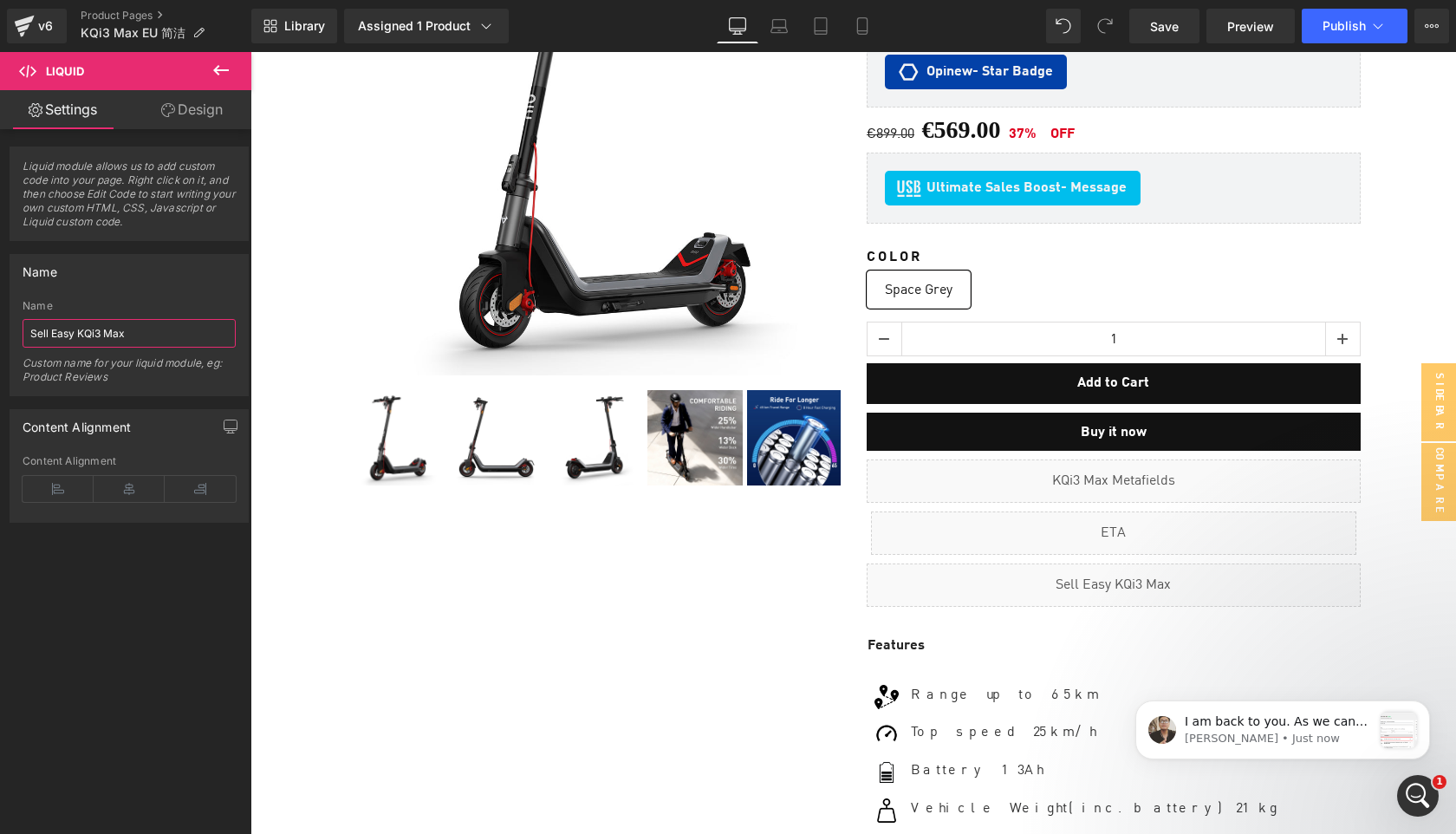
scroll to position [0, 0]
click at [1287, 726] on span "I am back to you. As we can see, the product is not added to any campaign insid…" at bounding box center [1278, 833] width 186 height 237
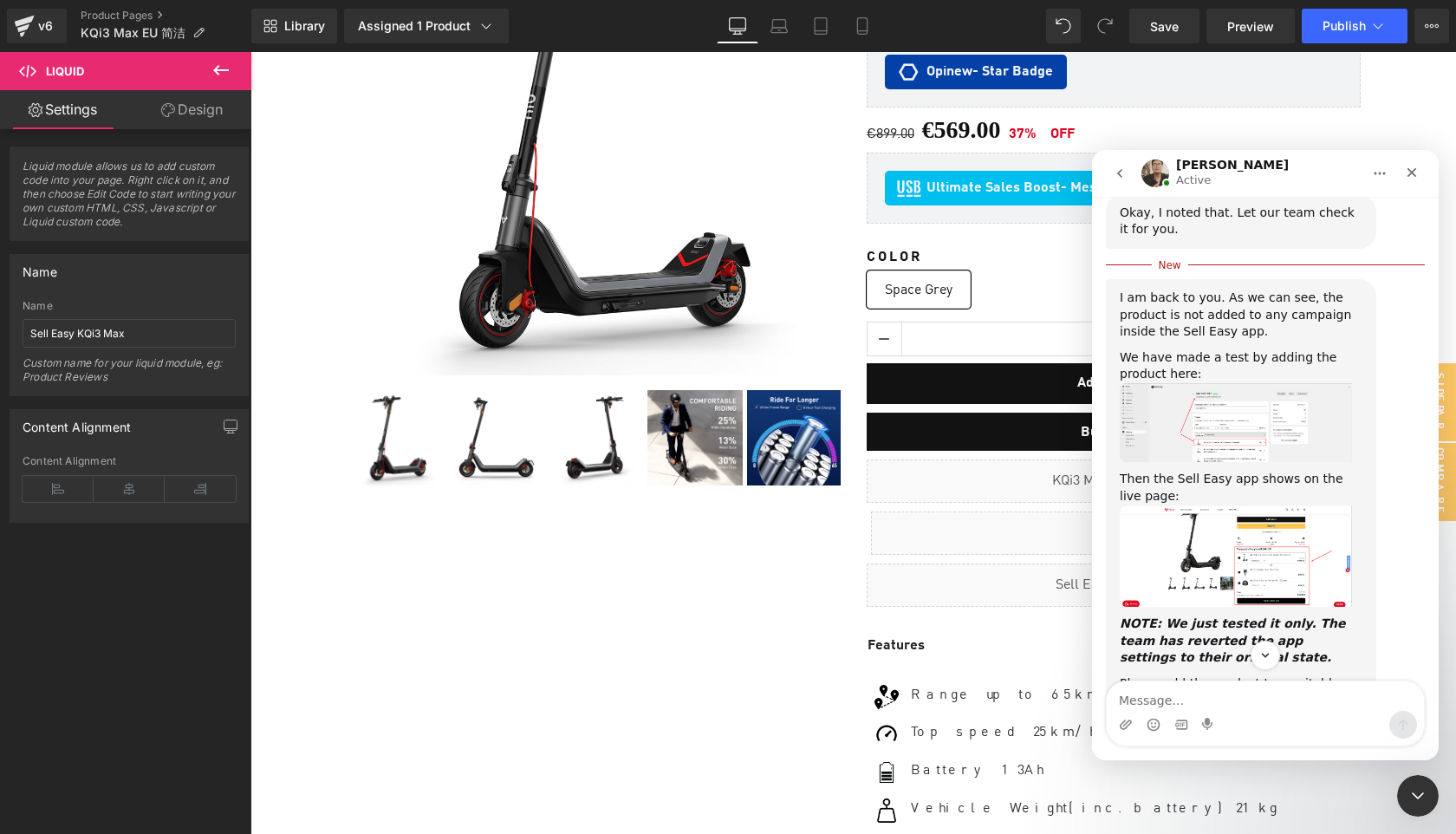
scroll to position [1504, 0]
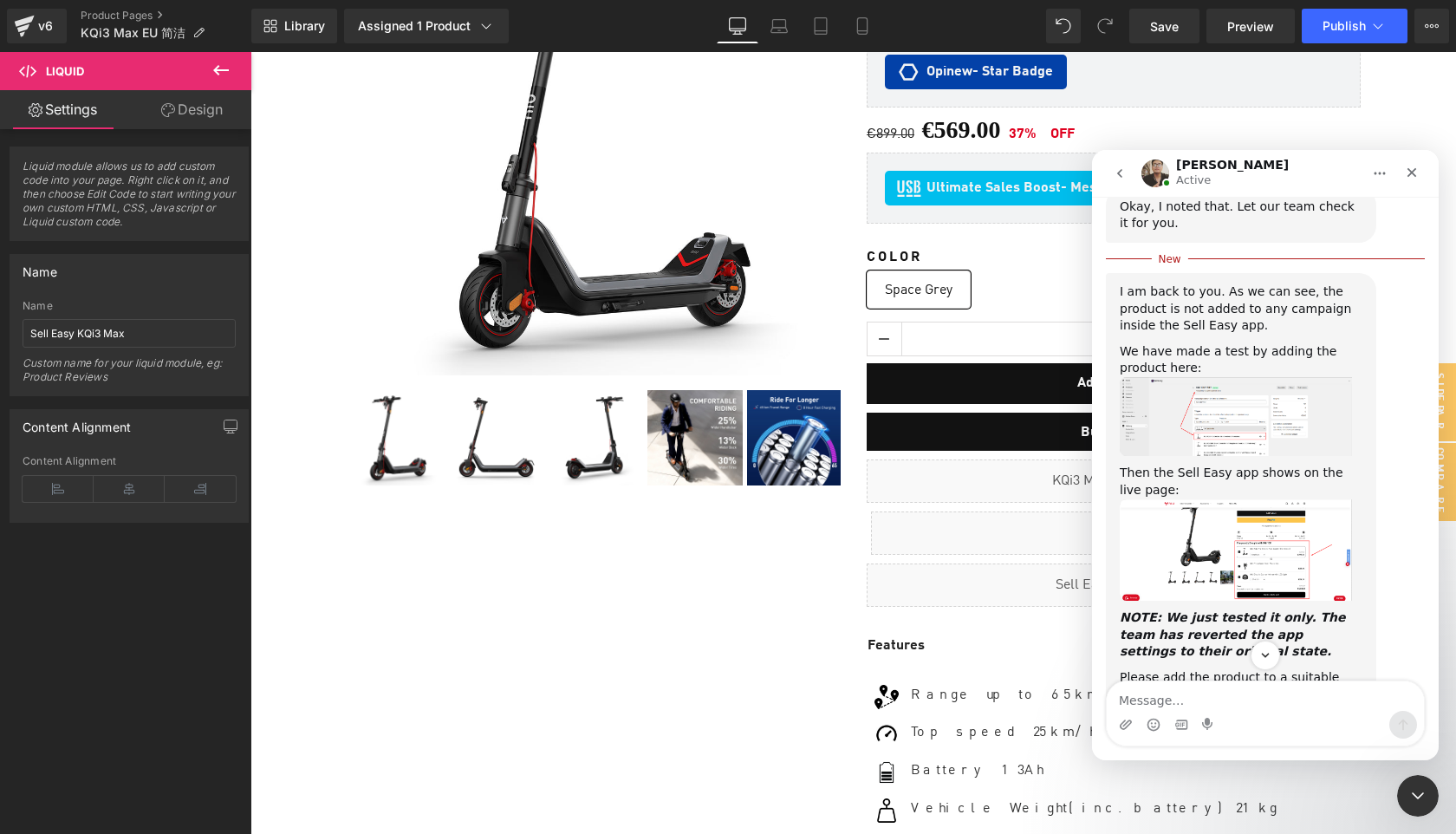
click at [1237, 456] on img "Ken says…" at bounding box center [1236, 416] width 233 height 79
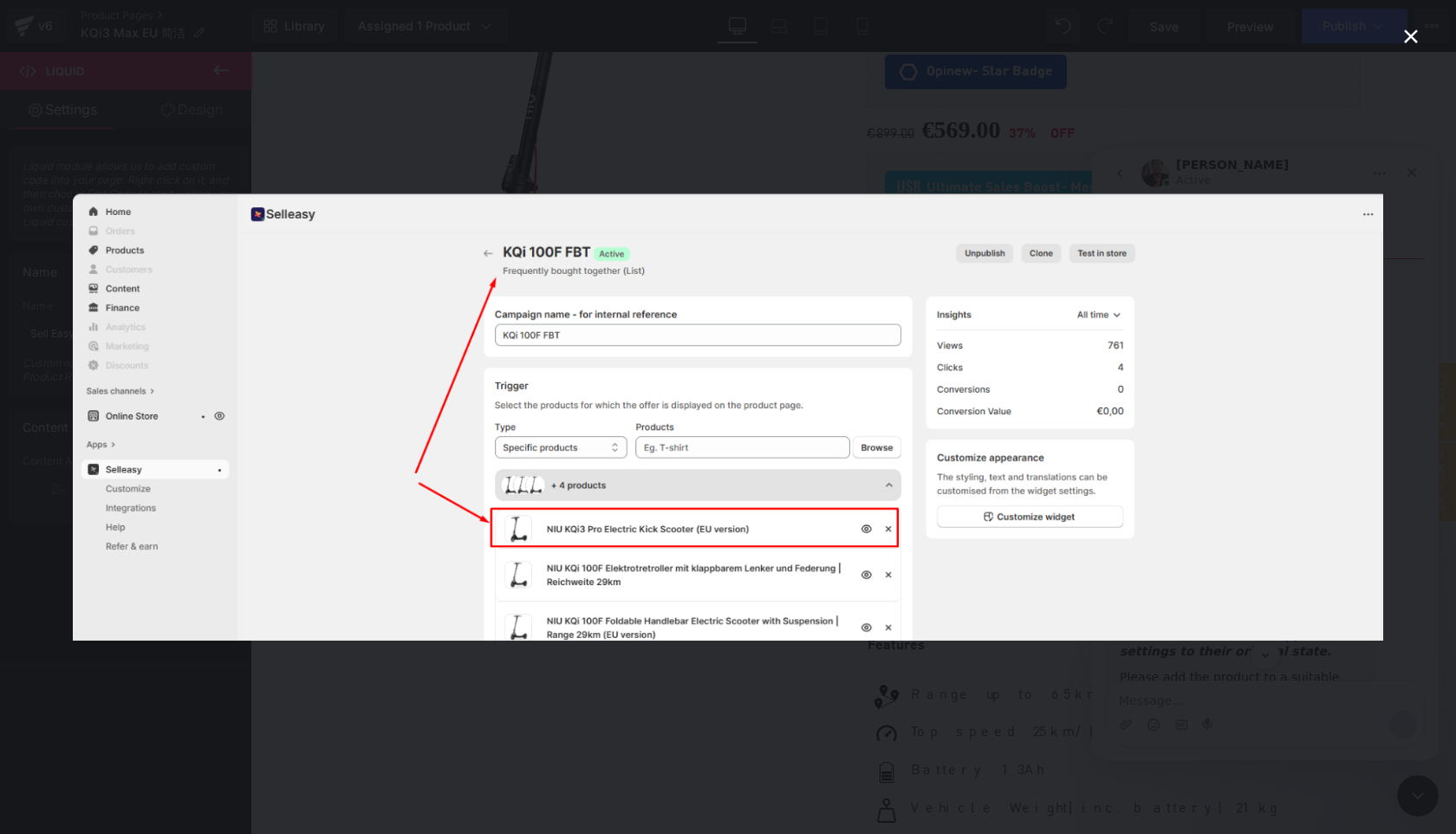
click at [1223, 468] on img "Close" at bounding box center [728, 417] width 1311 height 447
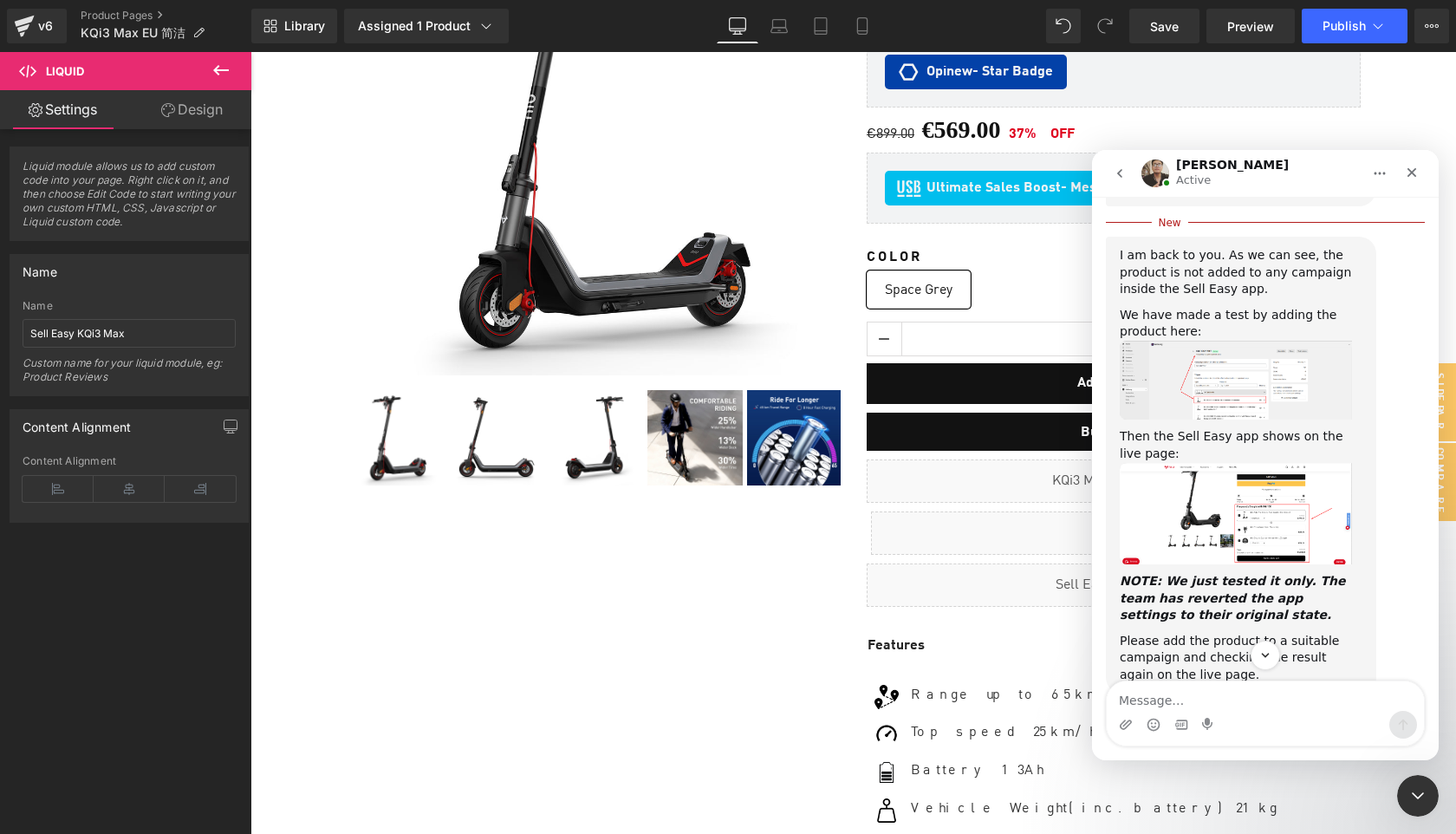
scroll to position [1552, 0]
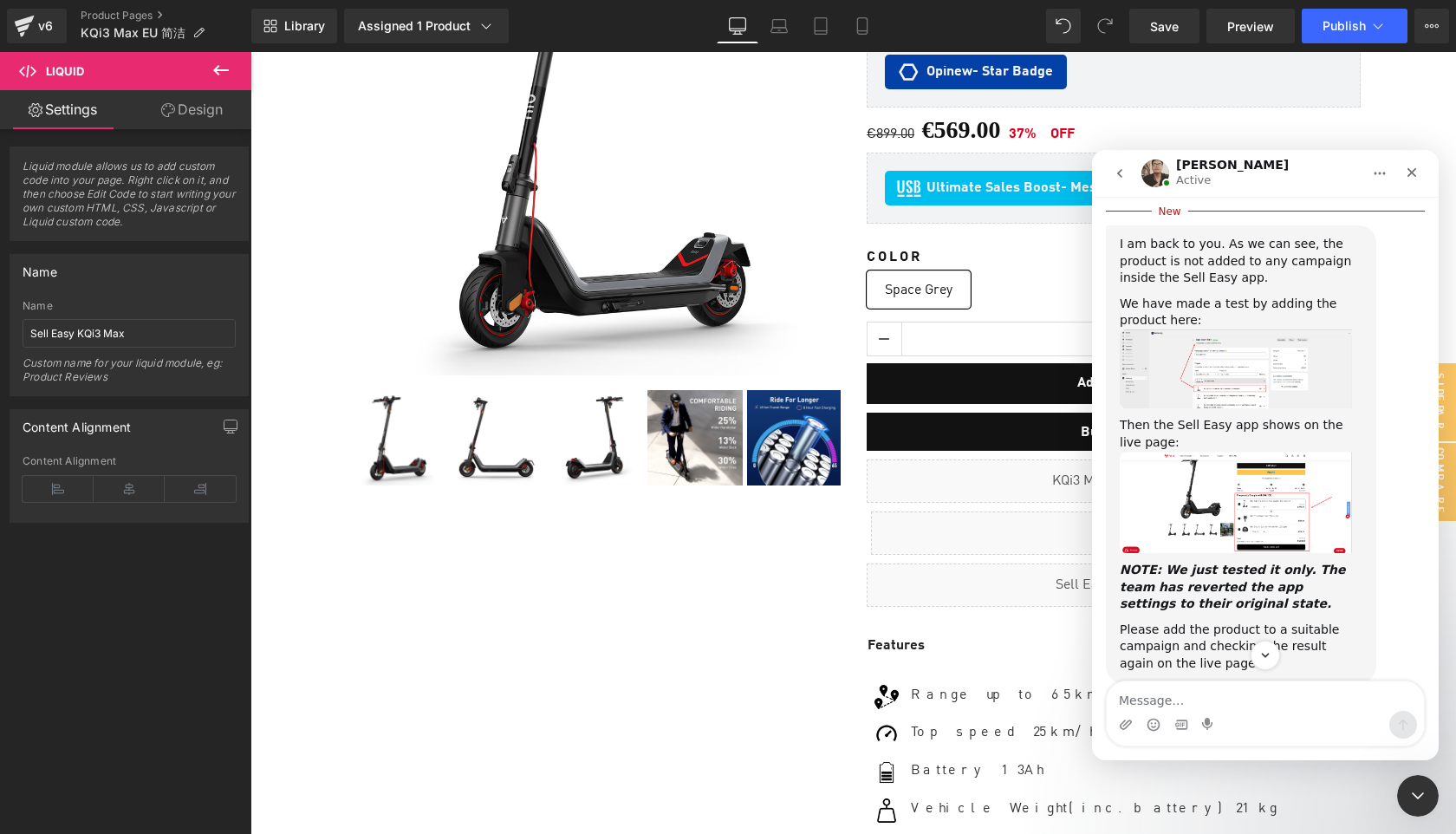
click at [1276, 553] on img "Ken says…" at bounding box center [1236, 503] width 233 height 101
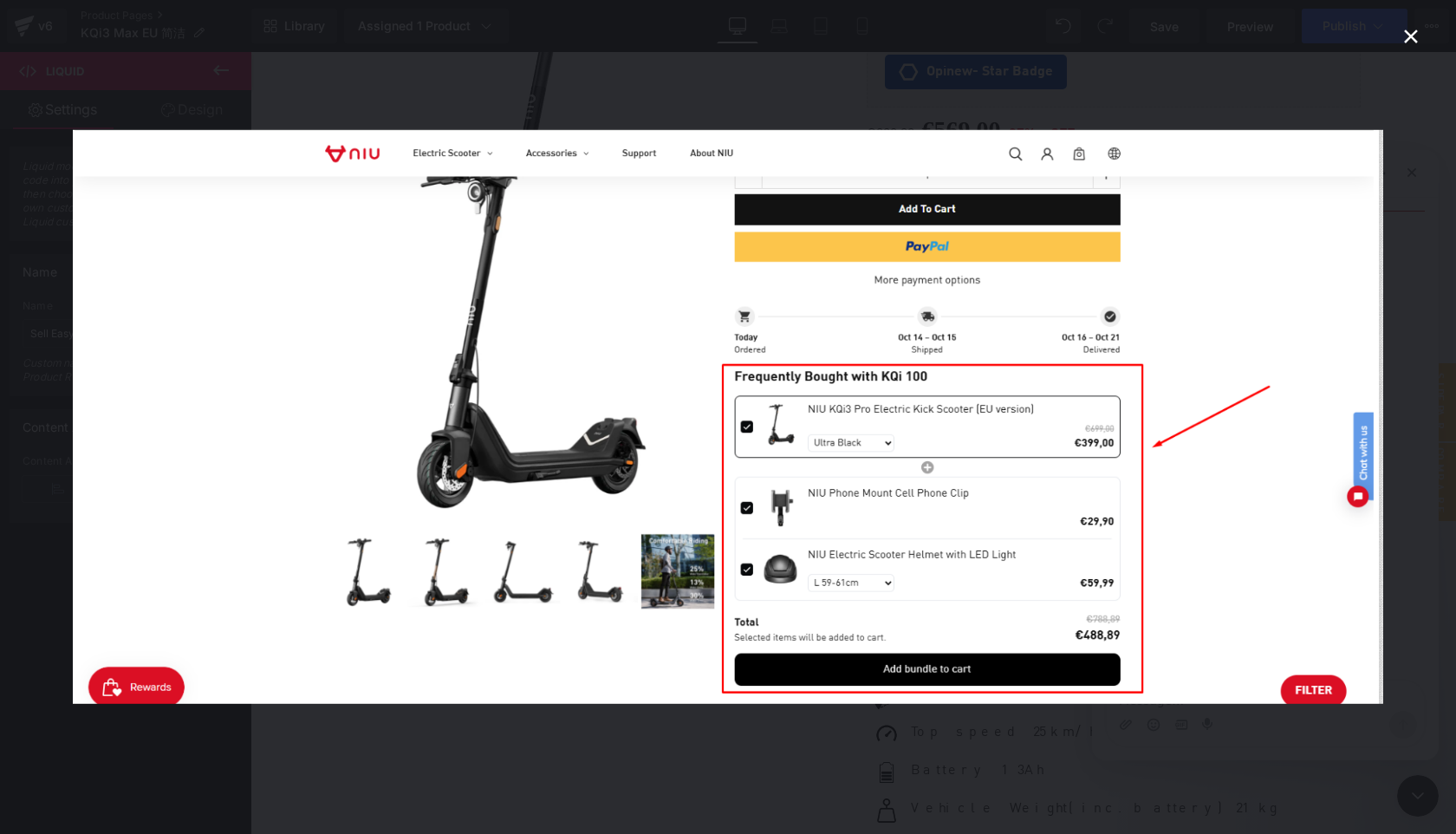
click at [1263, 560] on img "Close" at bounding box center [728, 417] width 1311 height 574
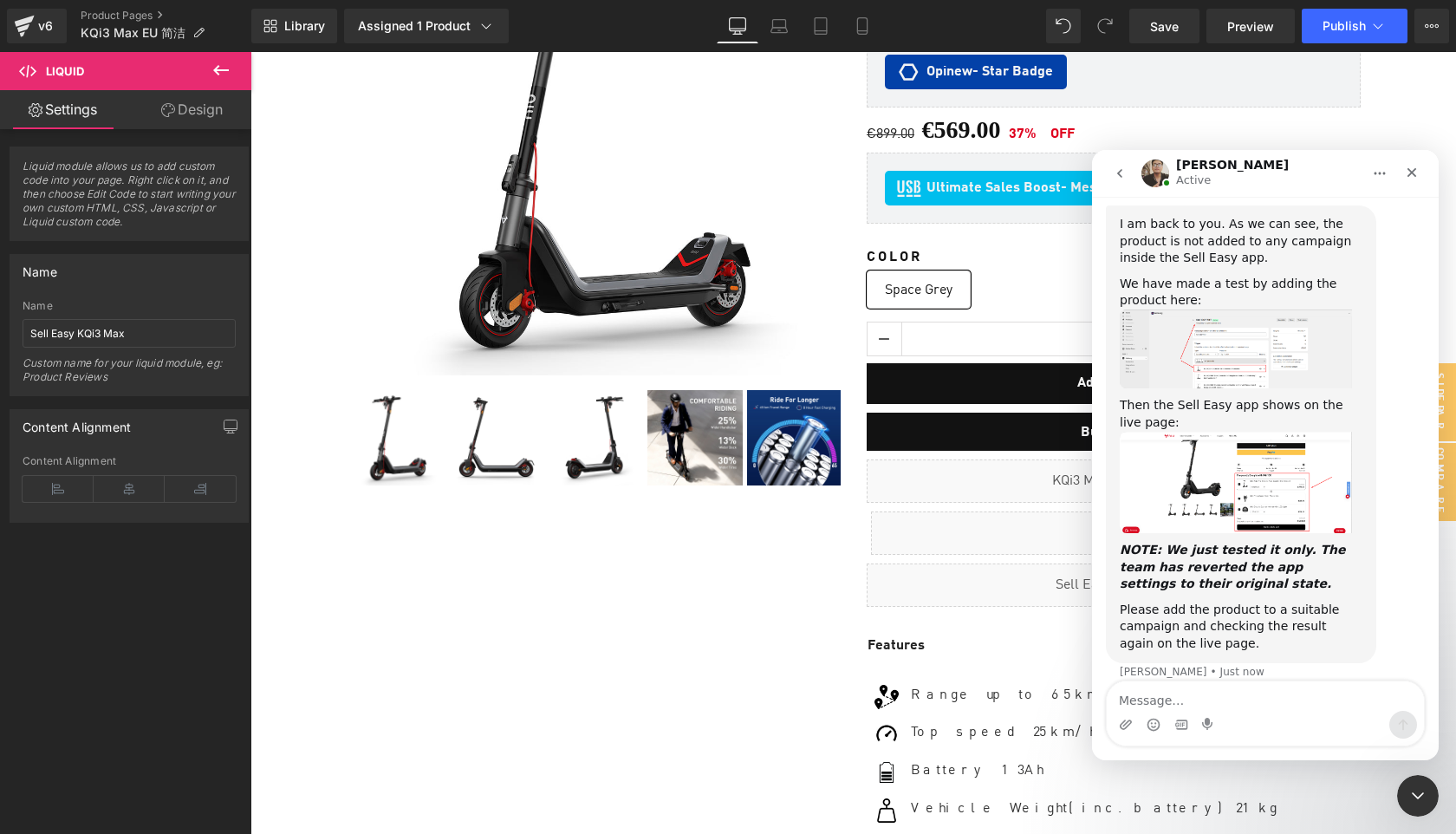
scroll to position [1564, 0]
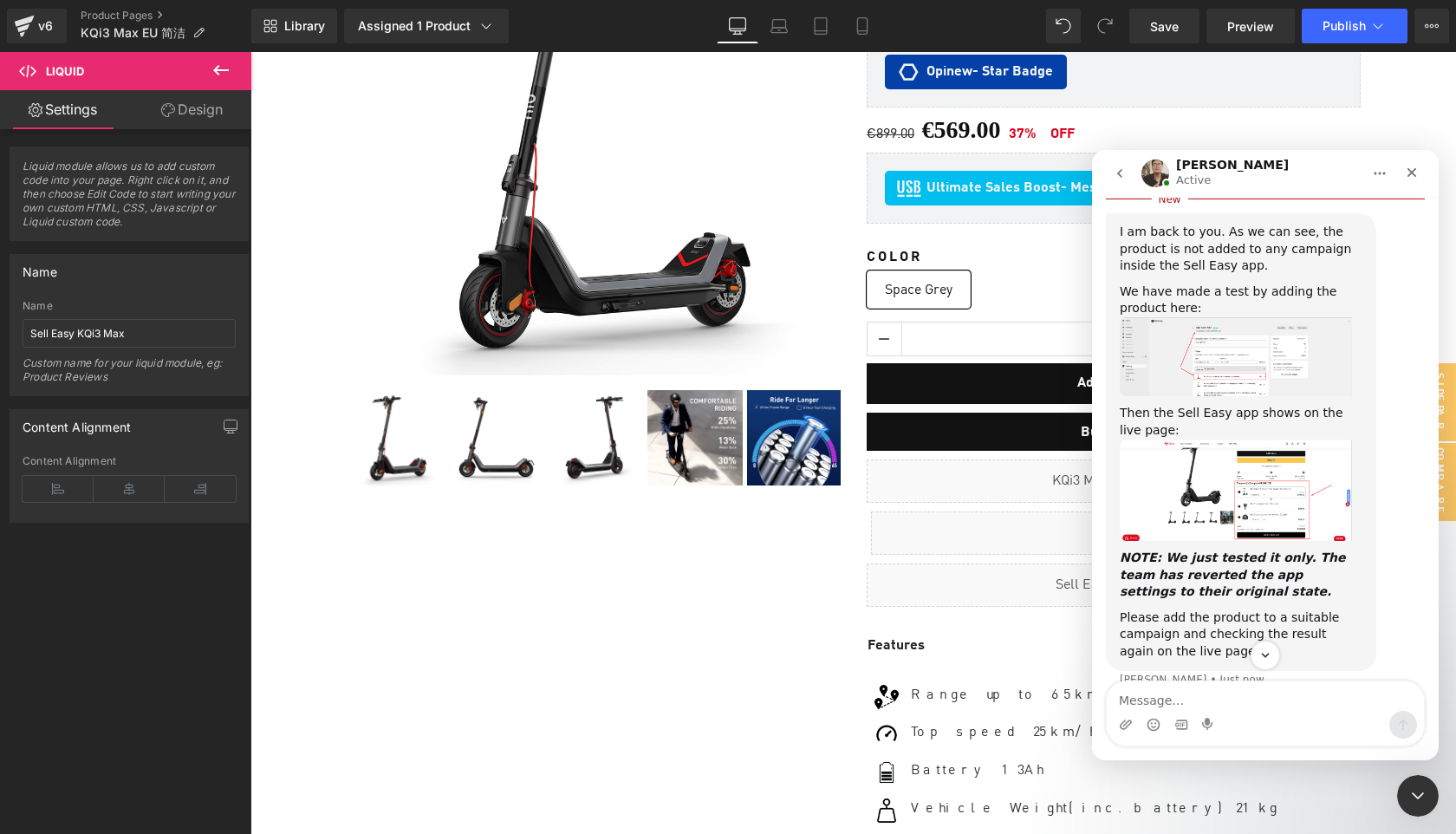
click at [1209, 397] on img "Ken says…" at bounding box center [1236, 356] width 233 height 79
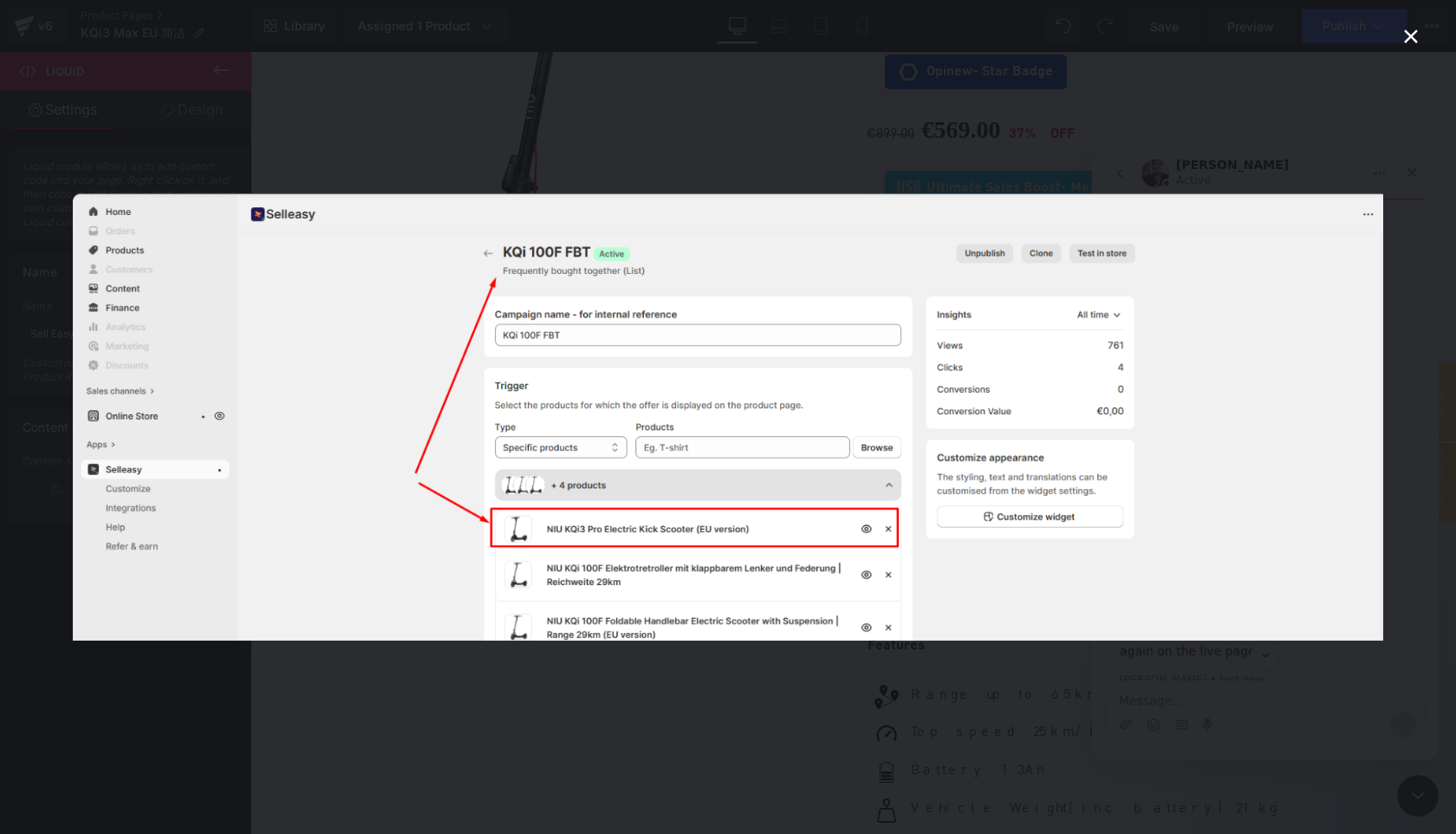
scroll to position [0, 0]
click at [1211, 425] on img "Close" at bounding box center [728, 417] width 1311 height 447
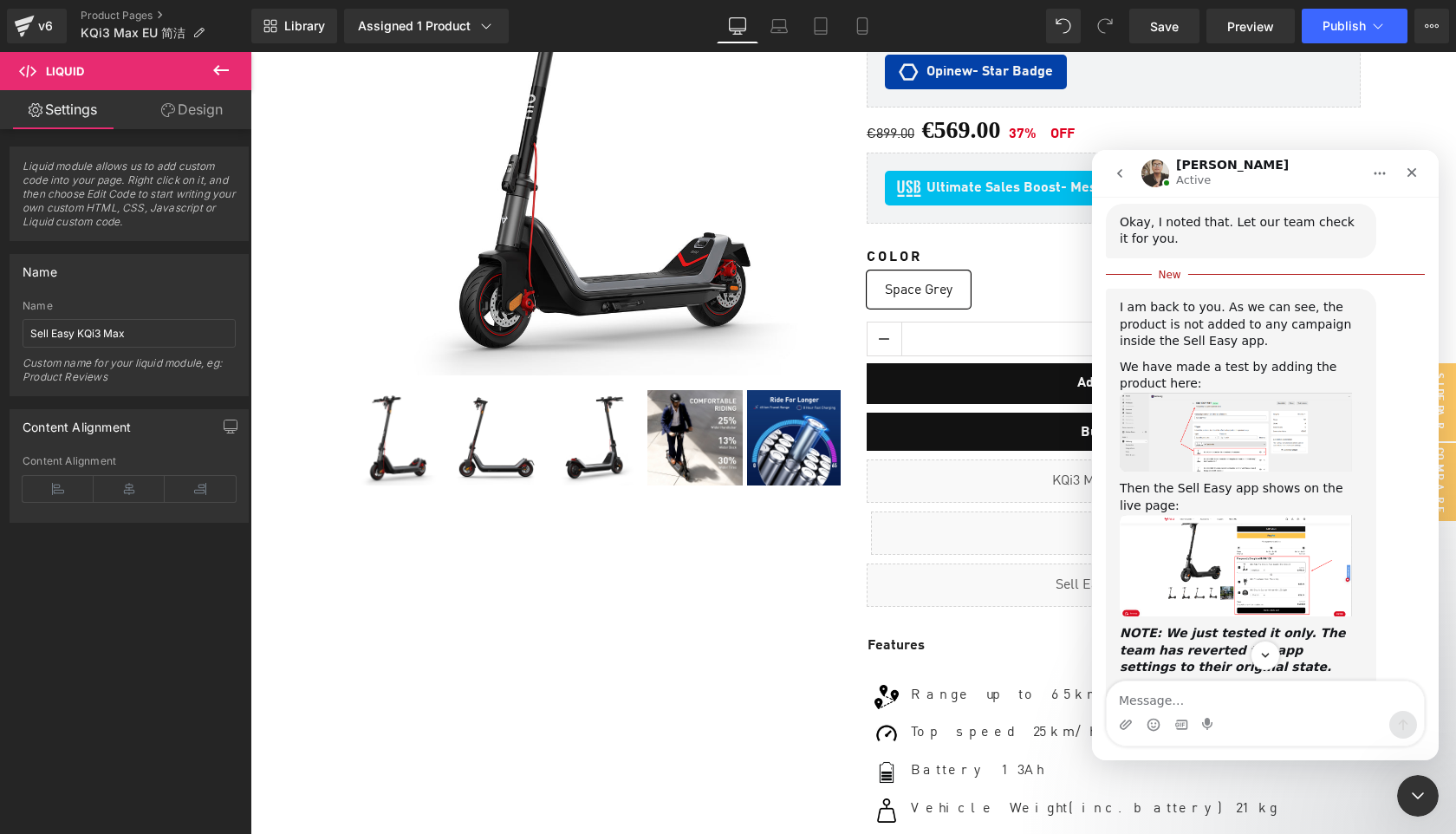
scroll to position [1487, 0]
click at [1235, 474] on img "Ken says…" at bounding box center [1236, 434] width 233 height 79
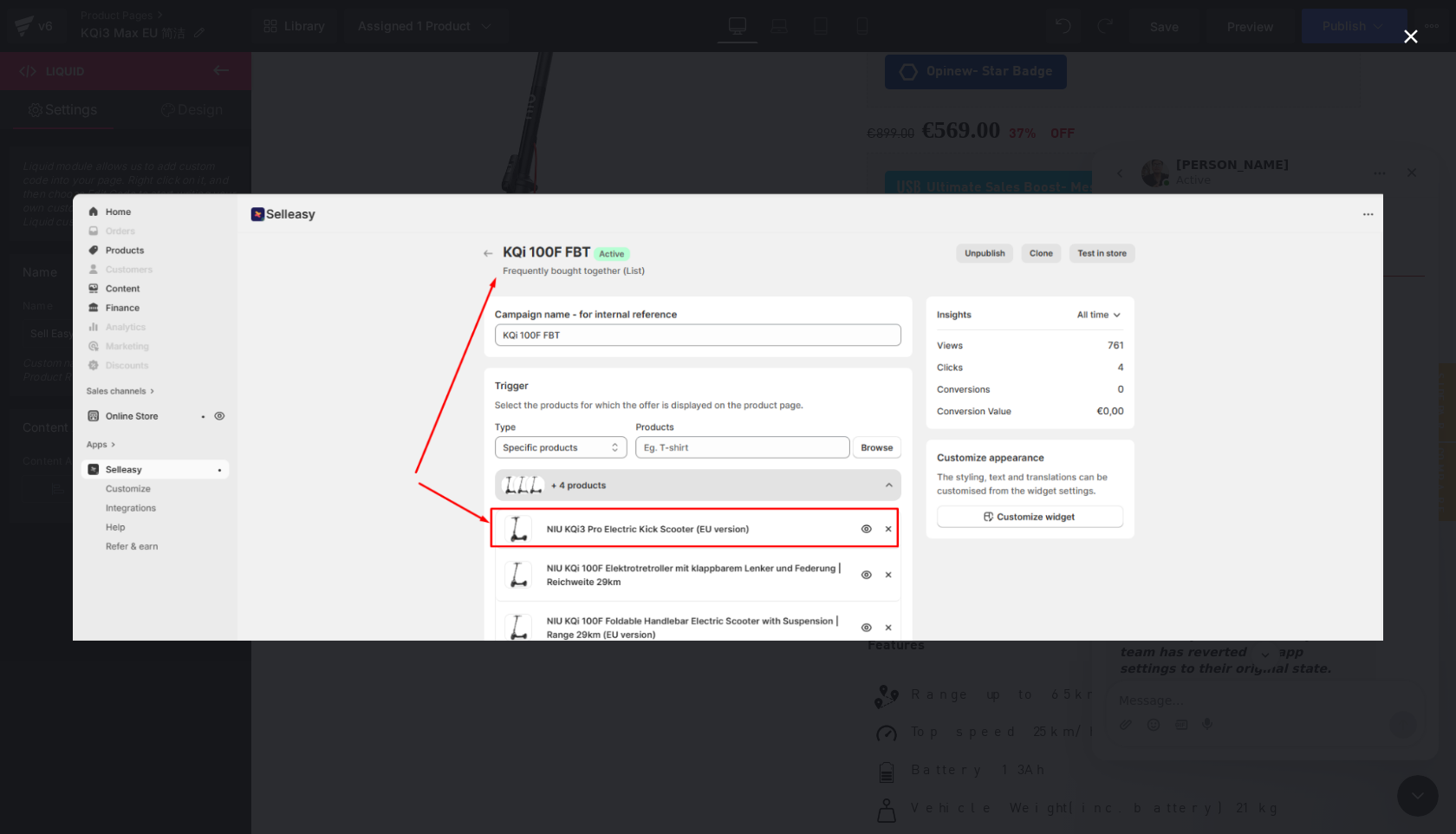
scroll to position [0, 0]
click at [1235, 492] on img "Close" at bounding box center [728, 417] width 1311 height 447
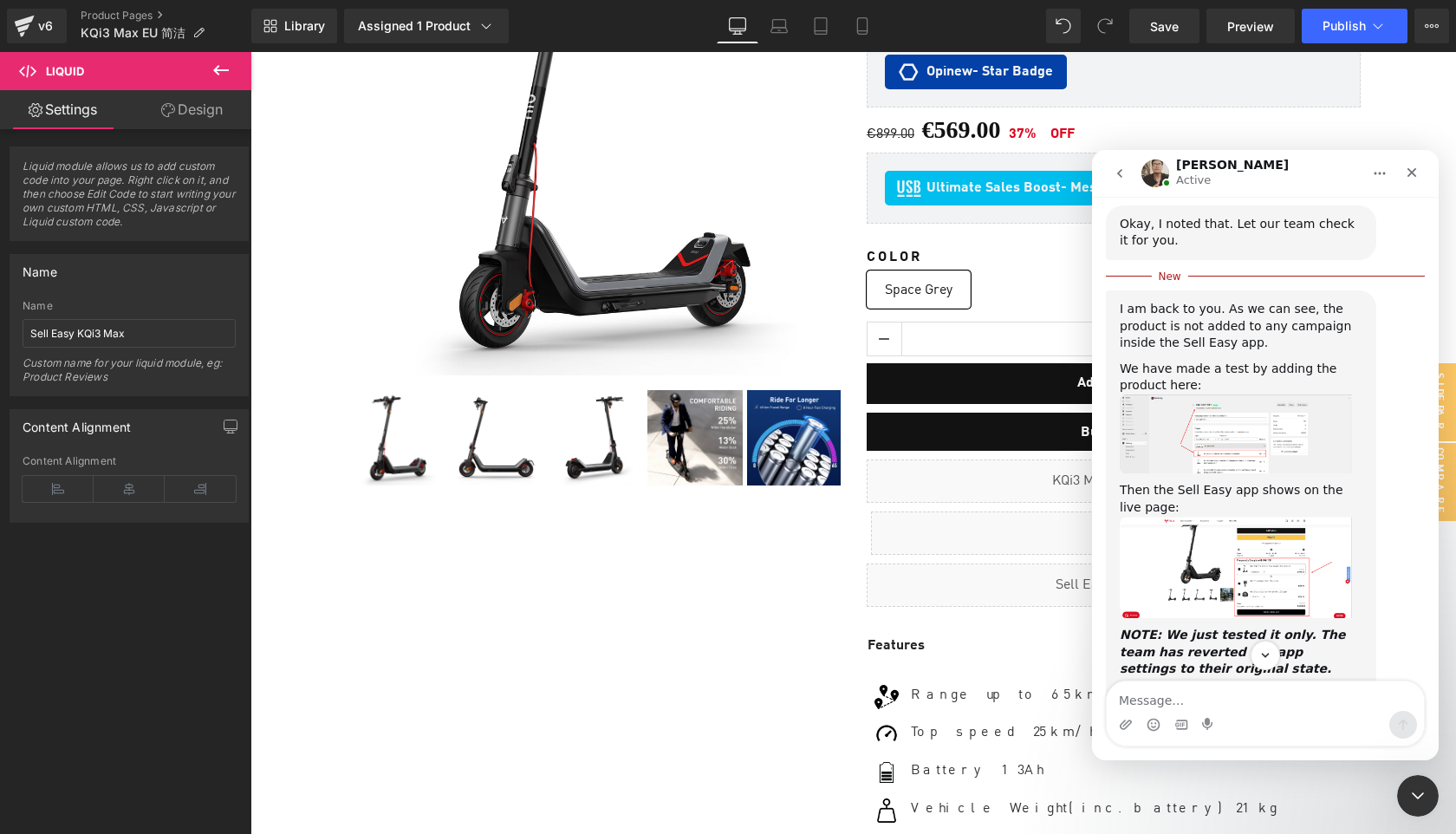
click at [1221, 474] on img "Ken says…" at bounding box center [1236, 434] width 233 height 79
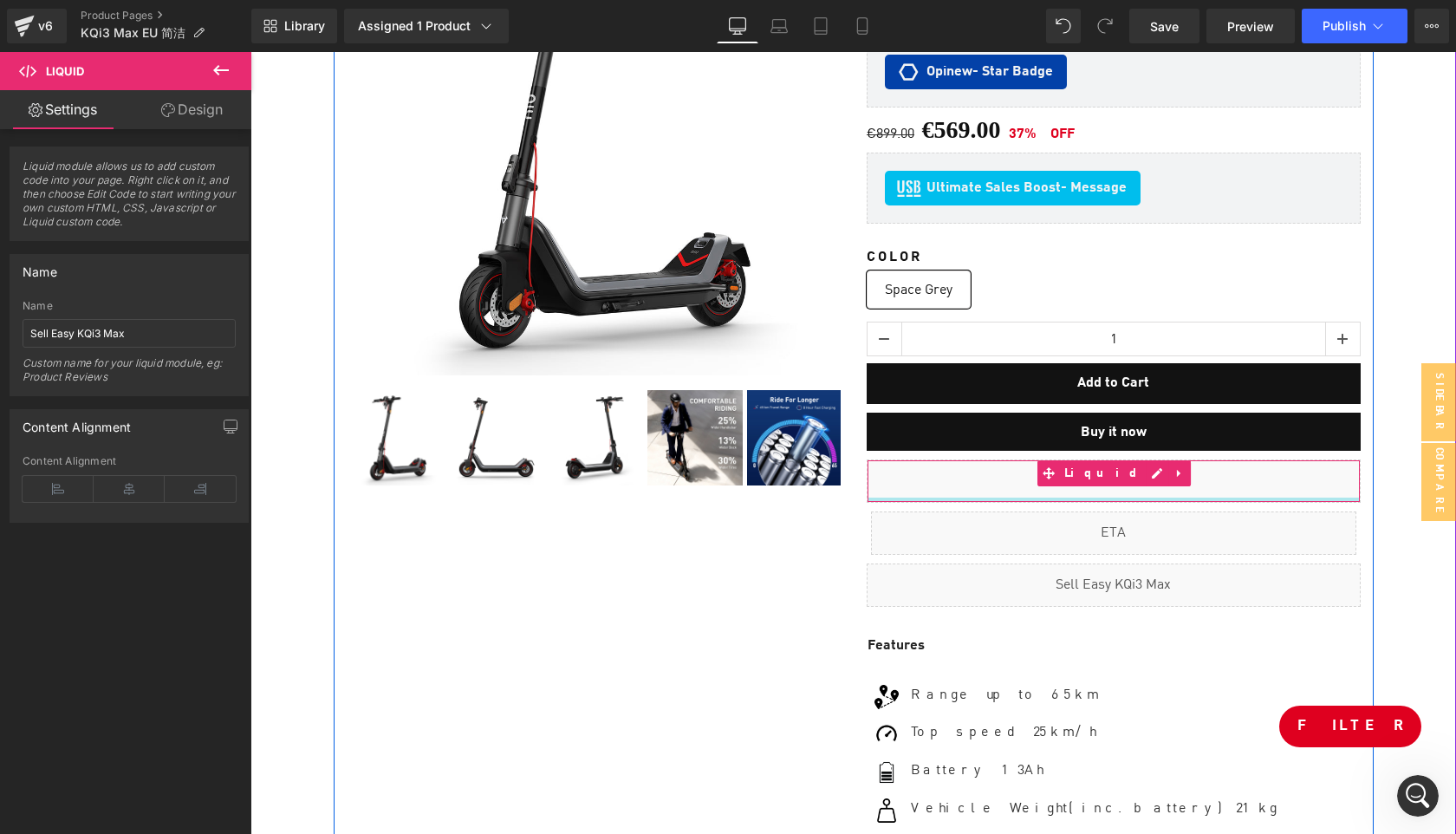
scroll to position [1597, 0]
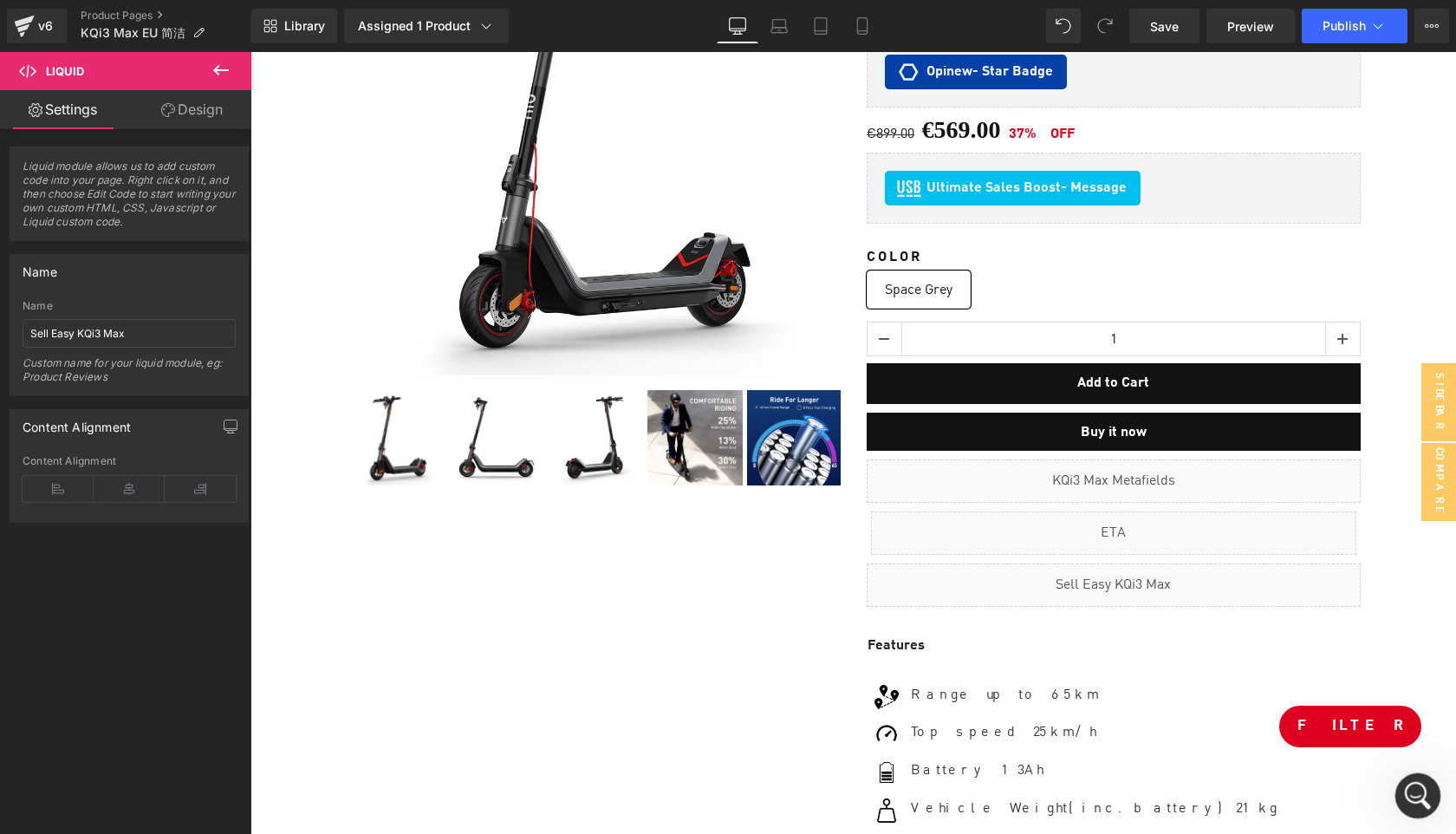
click at [1417, 797] on icon "Open Intercom Messenger" at bounding box center [1416, 794] width 29 height 29
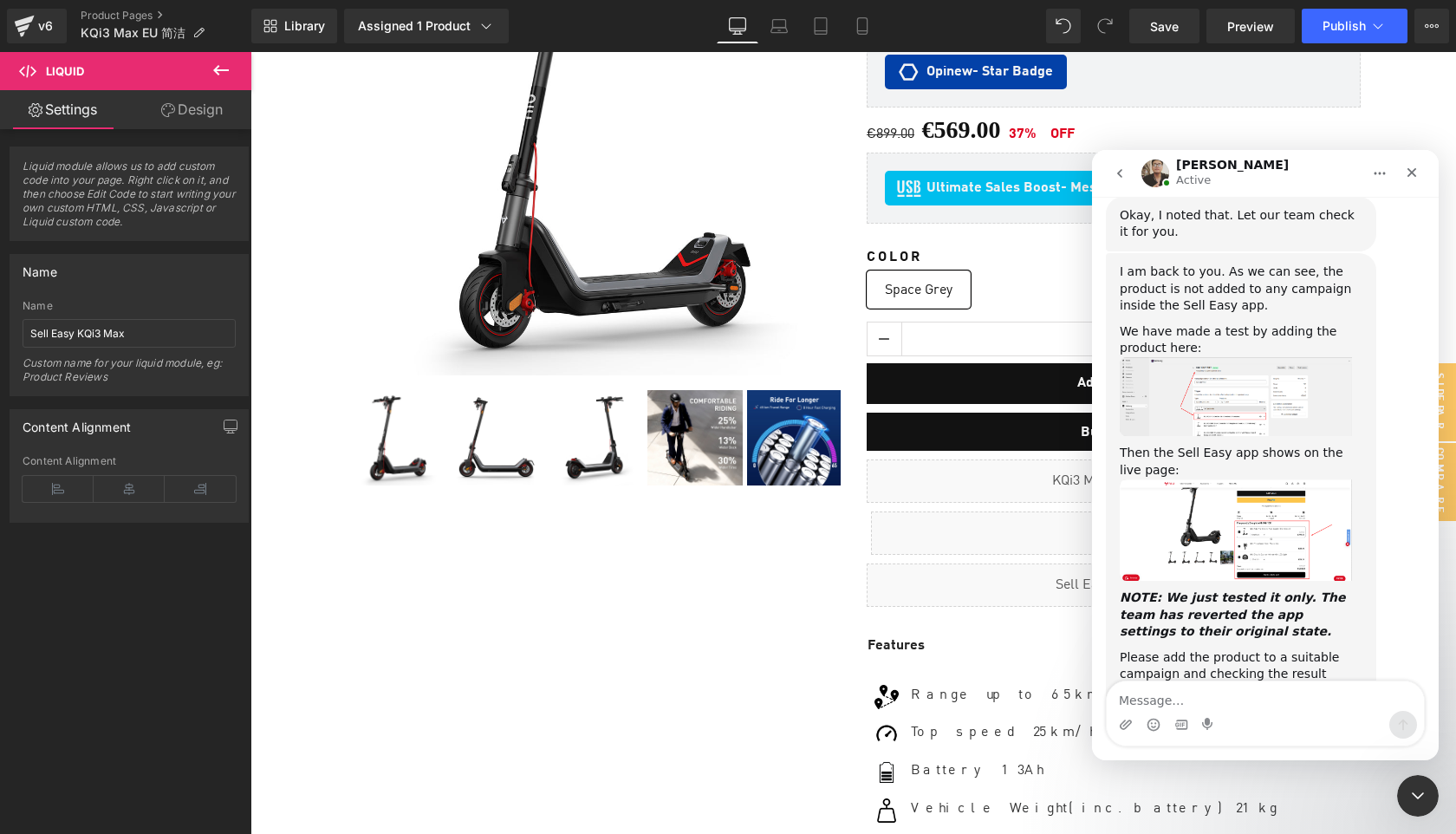
scroll to position [1482, 0]
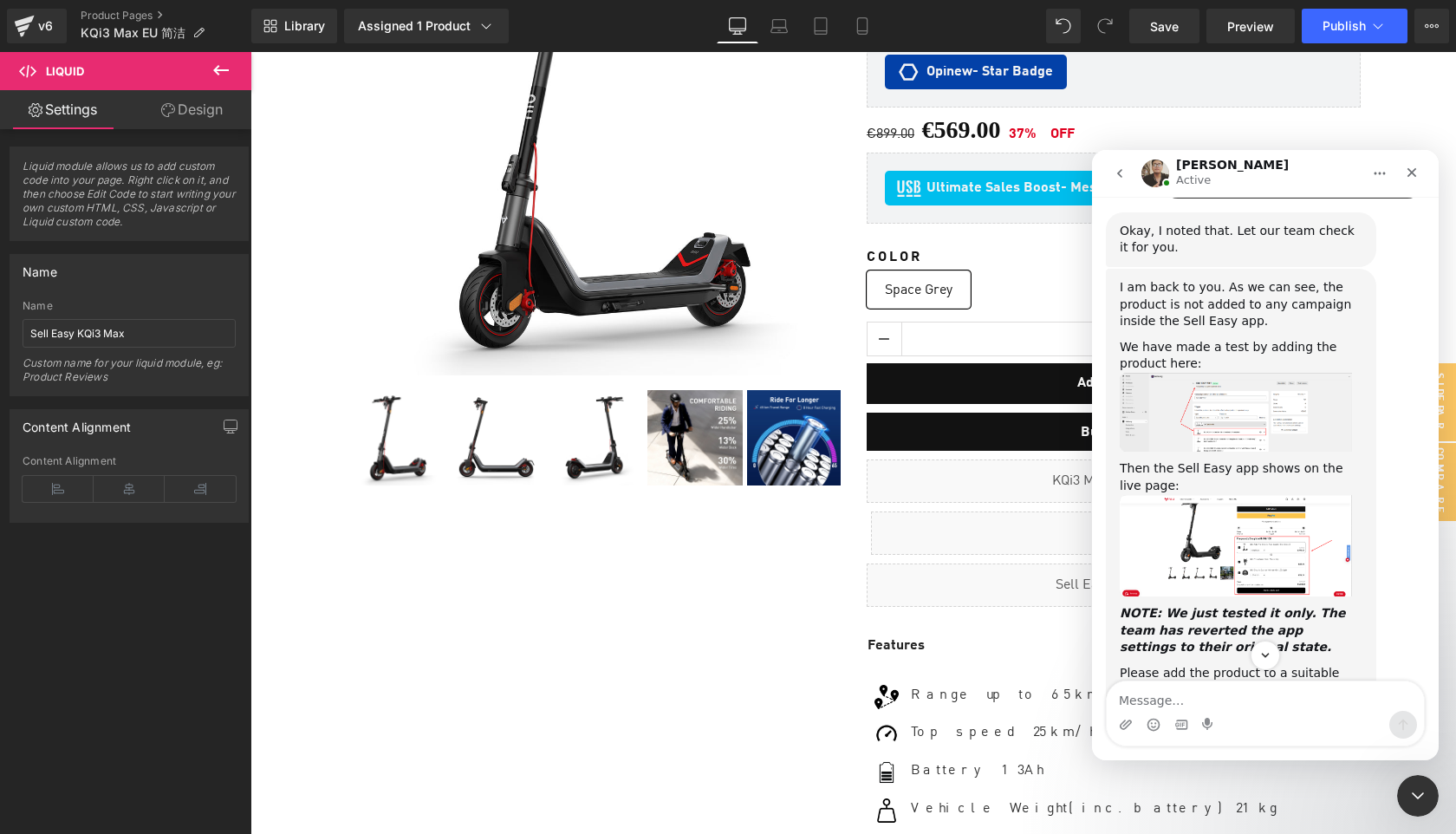
click at [1234, 452] on img "Ken says…" at bounding box center [1236, 412] width 233 height 79
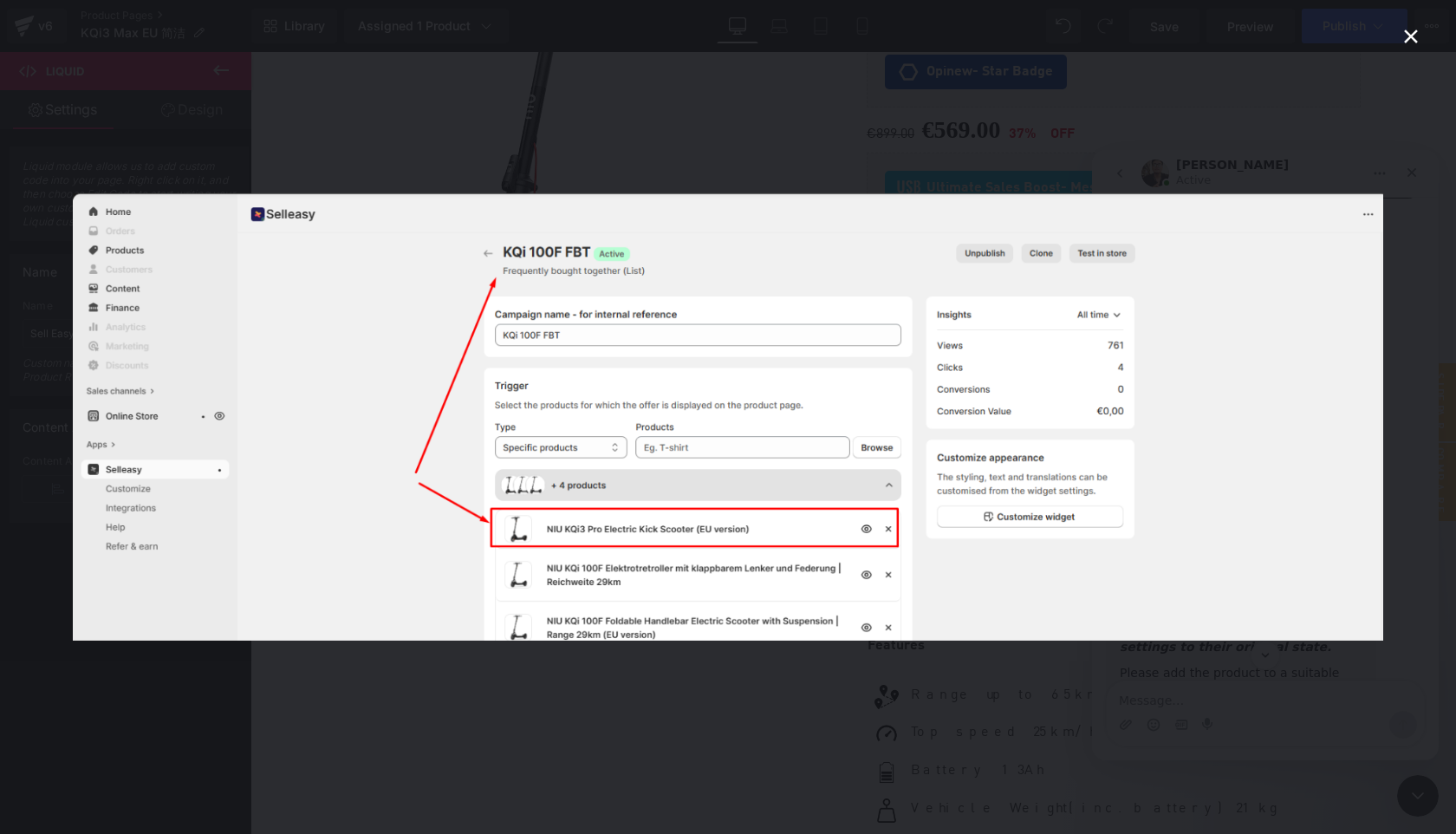
click at [1227, 454] on img "Close" at bounding box center [728, 417] width 1311 height 447
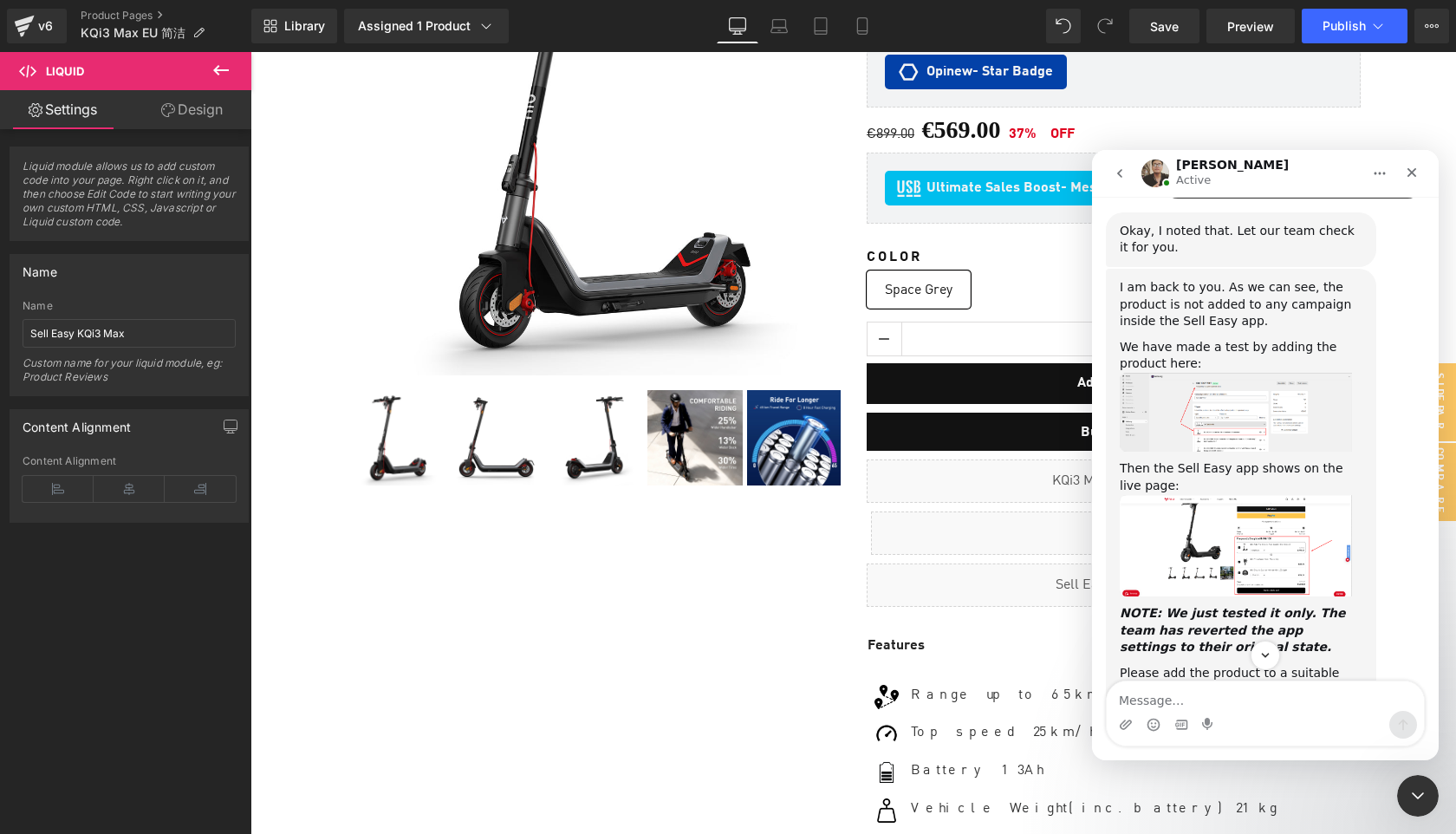
scroll to position [1483, 0]
click at [1244, 576] on img "Ken says…" at bounding box center [1236, 545] width 233 height 101
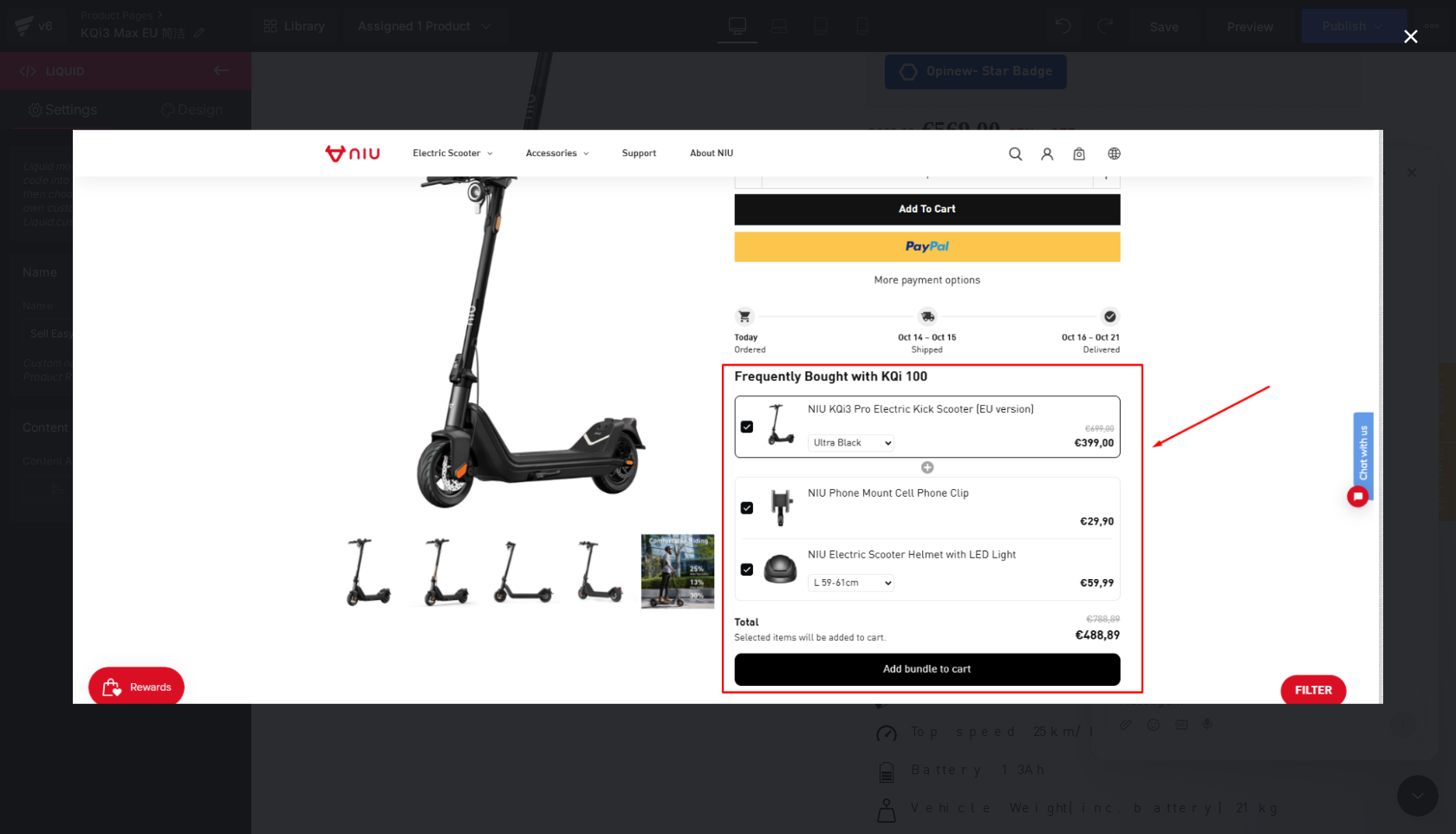
click at [1244, 576] on img "Close" at bounding box center [728, 417] width 1311 height 574
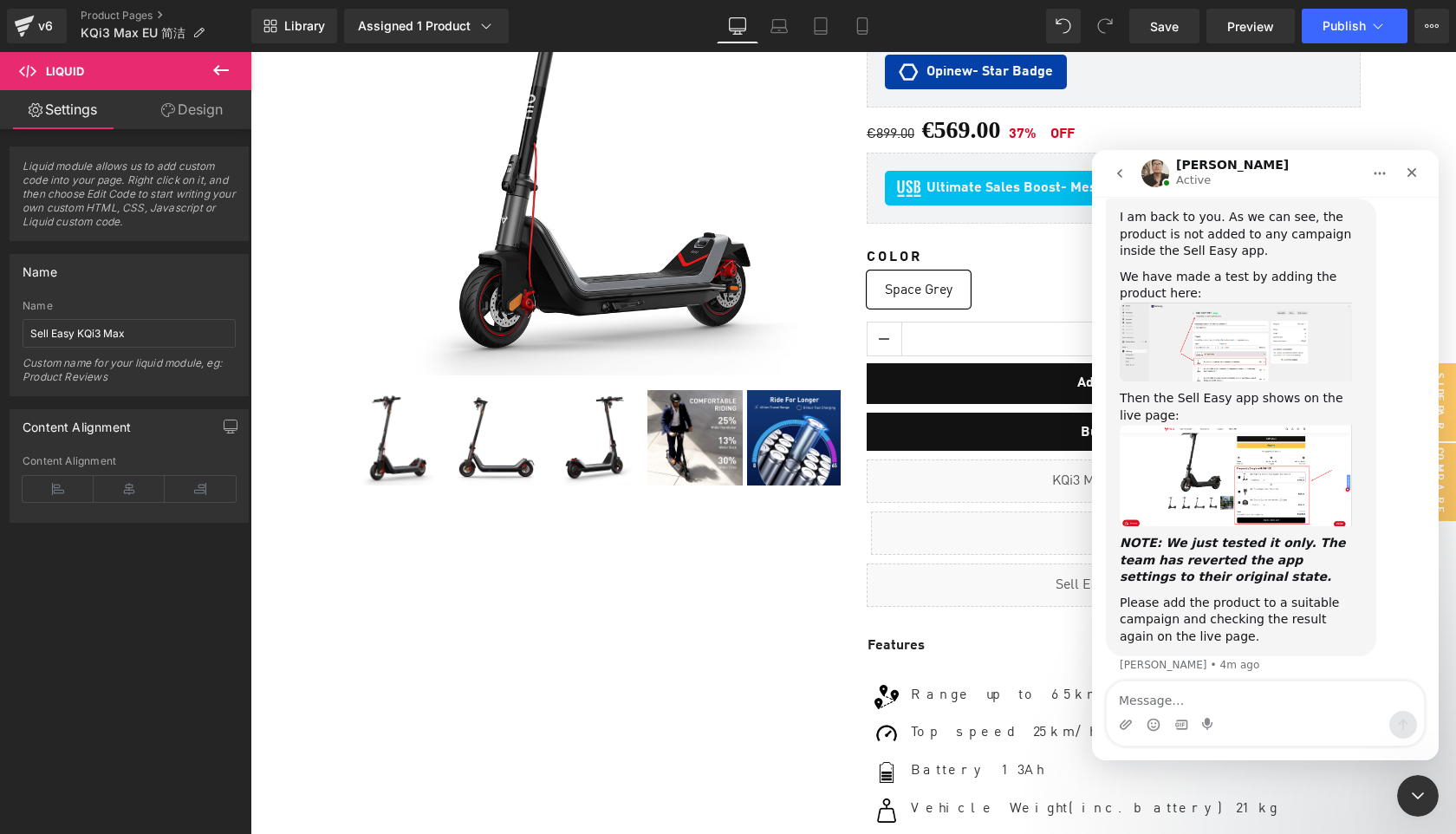
scroll to position [1550, 0]
click at [1272, 529] on img "Ken says…" at bounding box center [1236, 478] width 233 height 101
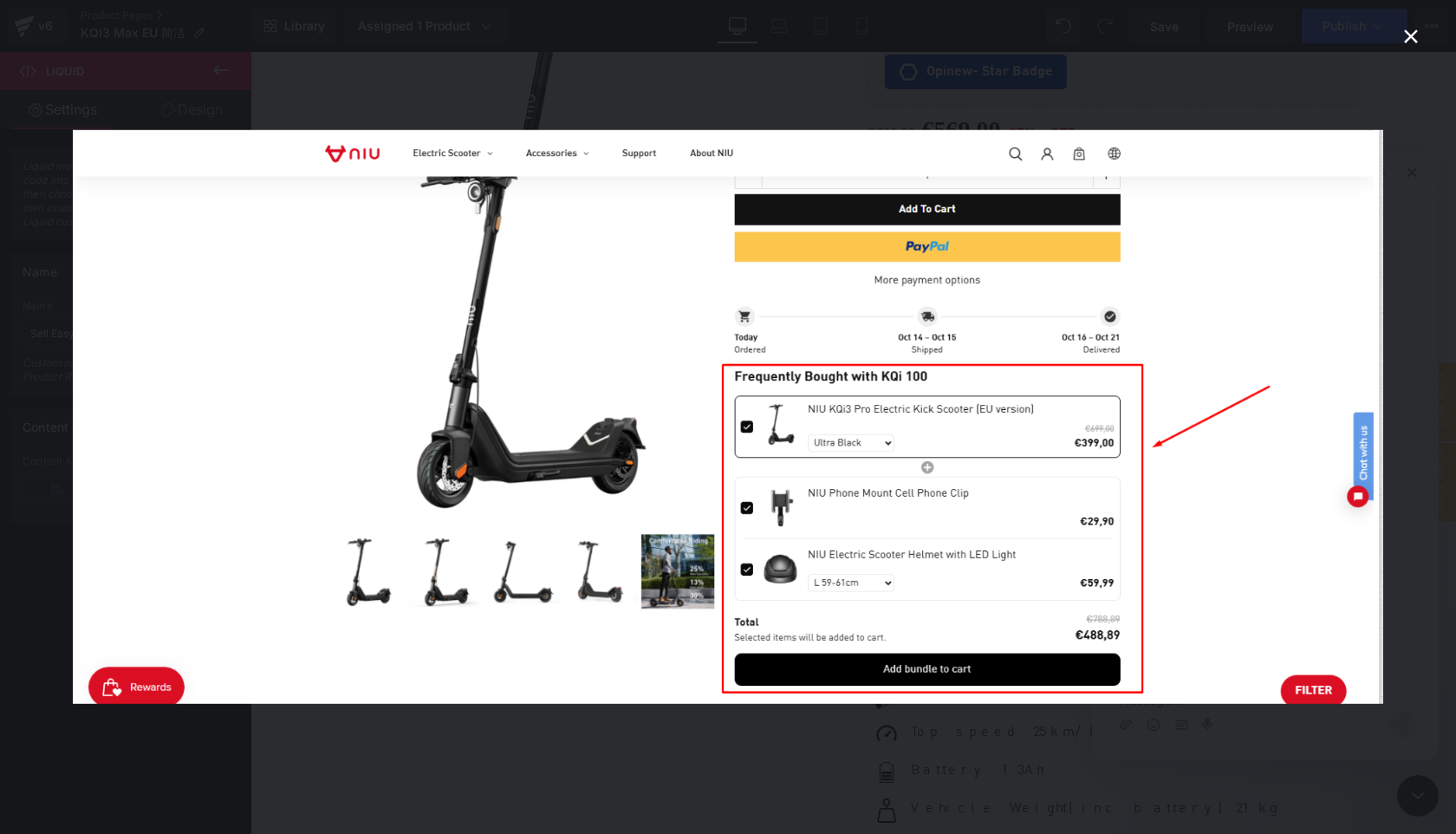
click at [1272, 536] on img "Close" at bounding box center [728, 417] width 1311 height 574
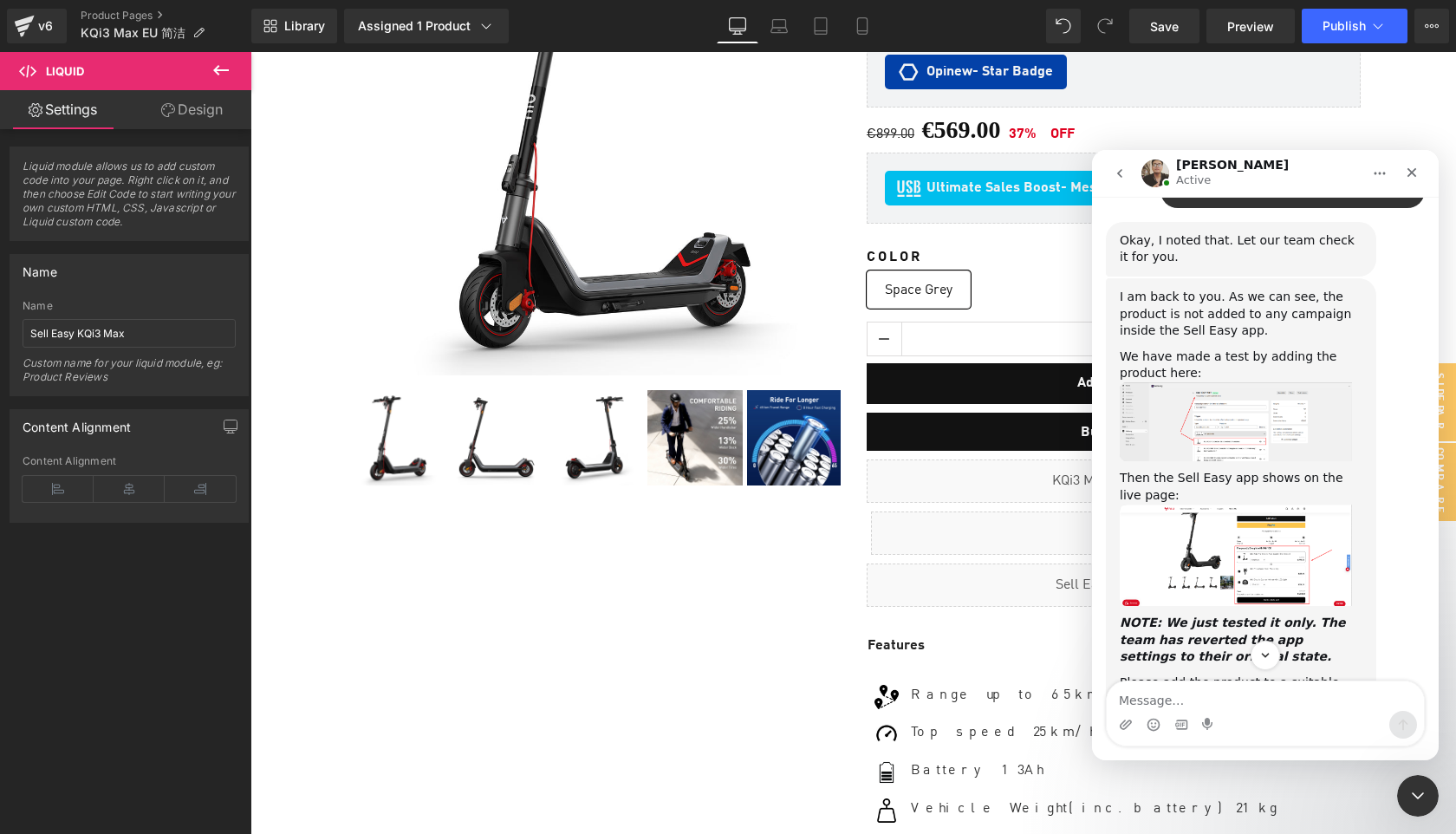
scroll to position [1470, 0]
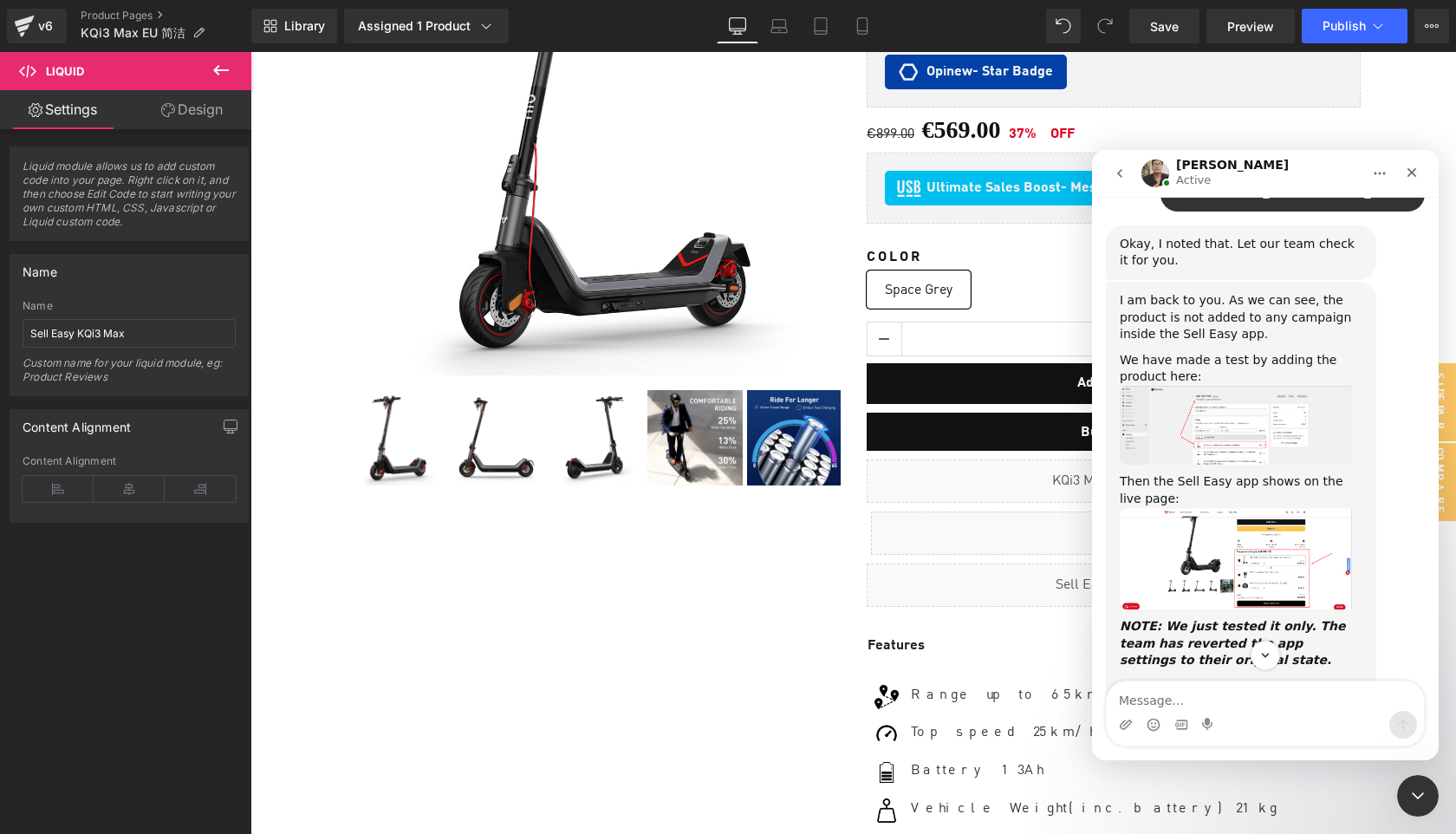
click at [1263, 456] on img "Ken says…" at bounding box center [1236, 425] width 233 height 79
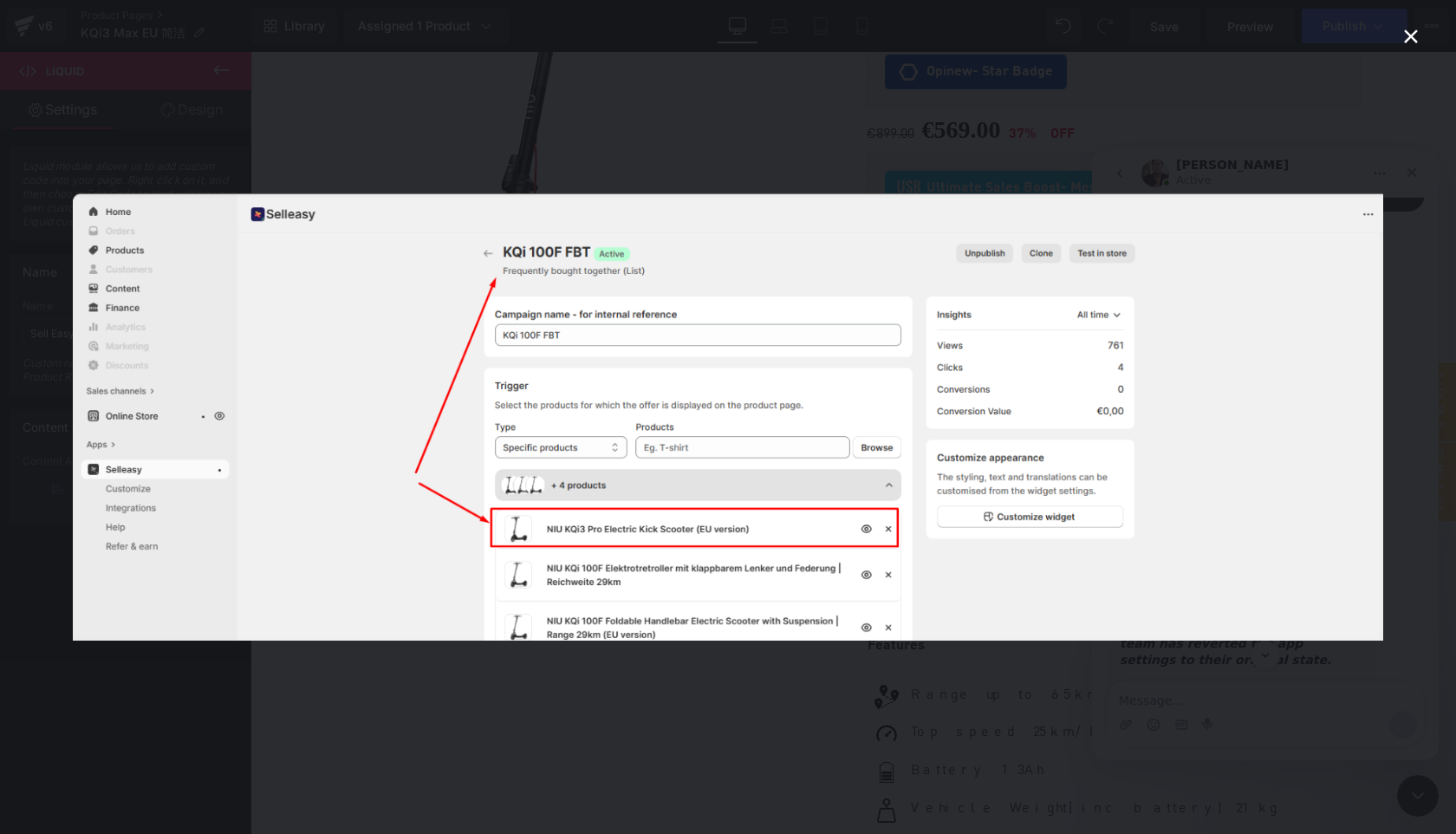
click at [1263, 456] on img "Close" at bounding box center [728, 417] width 1311 height 447
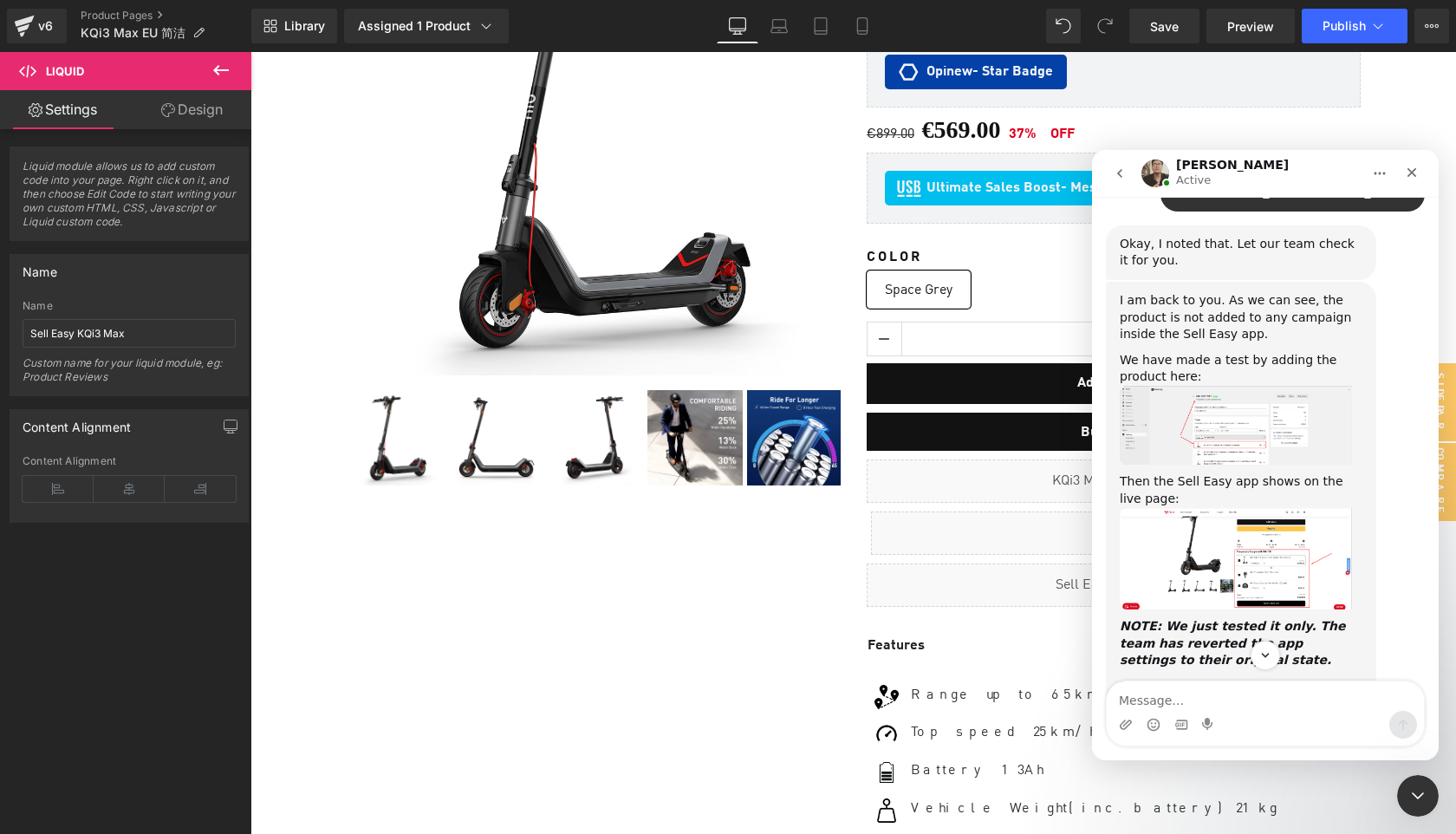
click at [1237, 465] on img "Ken says…" at bounding box center [1236, 425] width 233 height 79
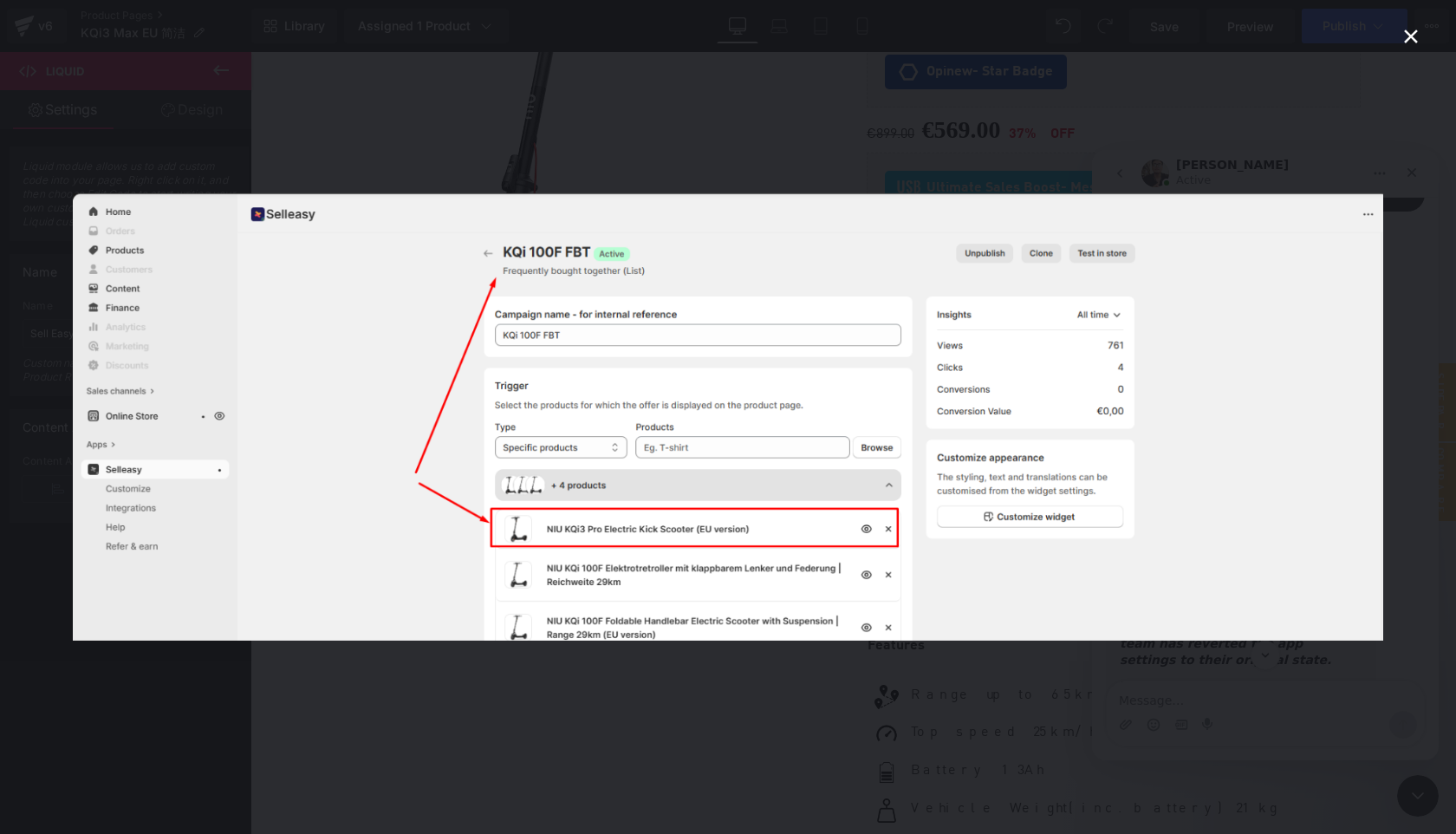
click at [1237, 471] on img "Close" at bounding box center [728, 417] width 1311 height 447
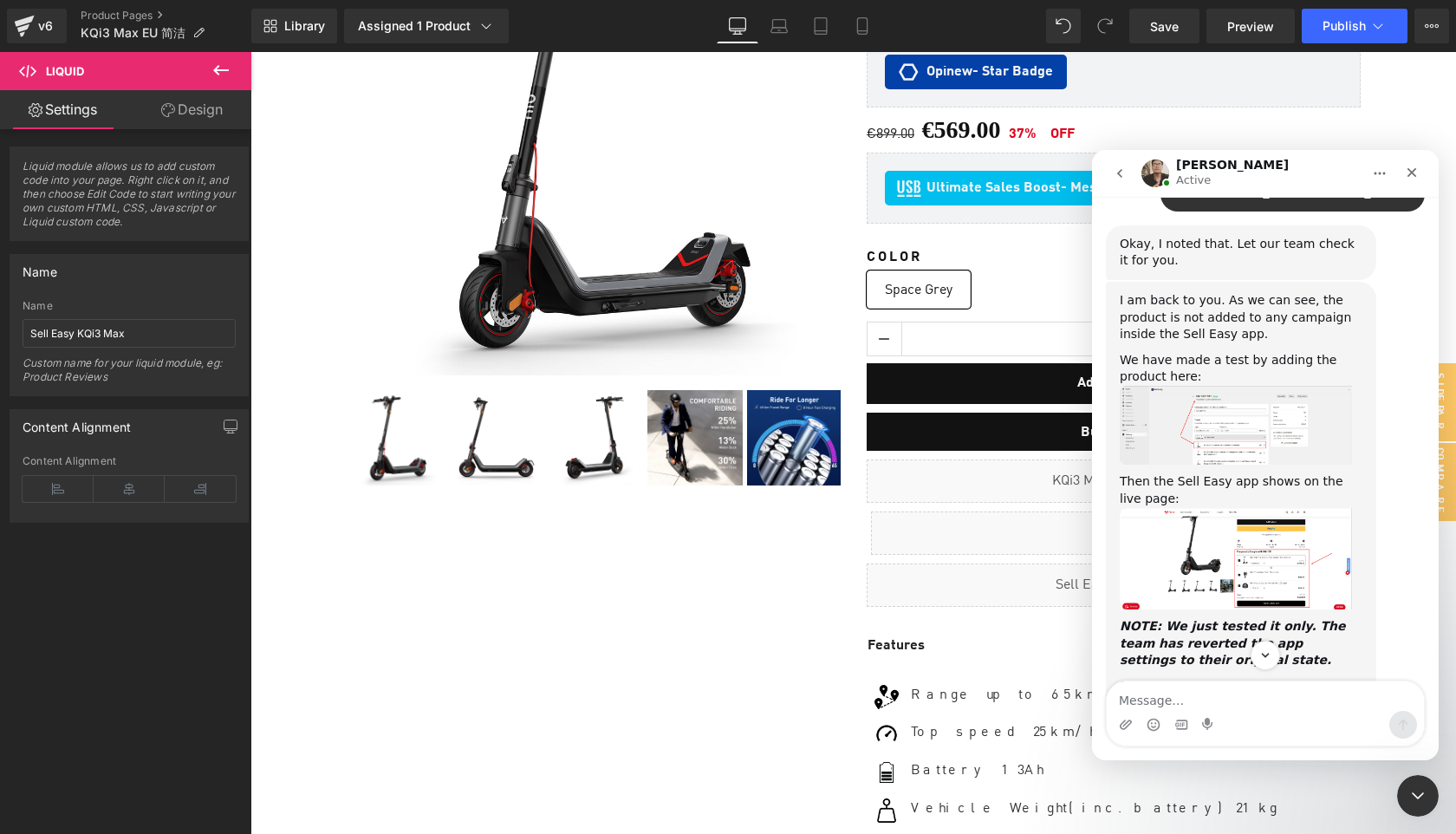
scroll to position [1597, 0]
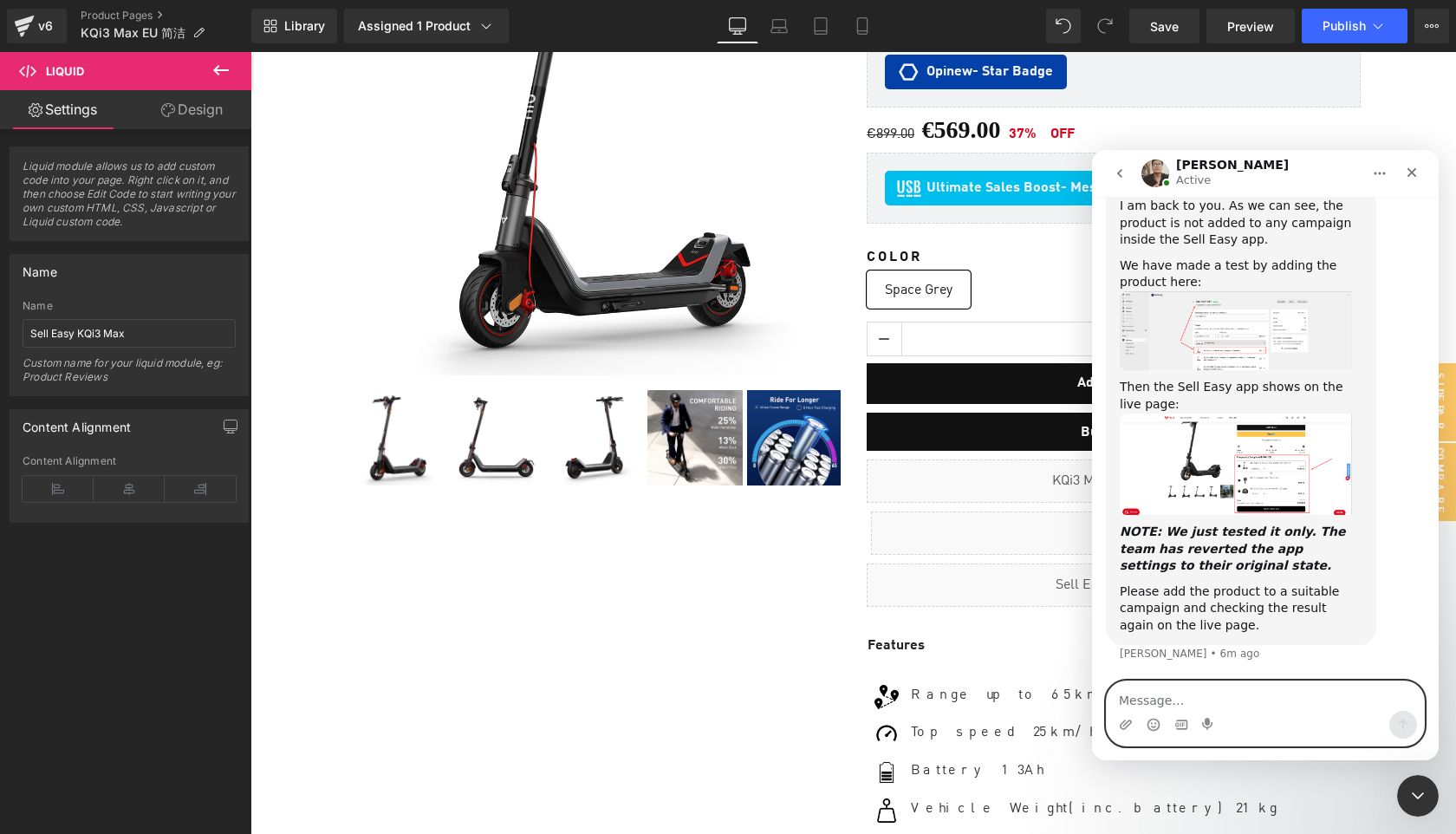
click at [1193, 700] on textarea "Message…" at bounding box center [1266, 696] width 317 height 30
type textarea "I do not understand."
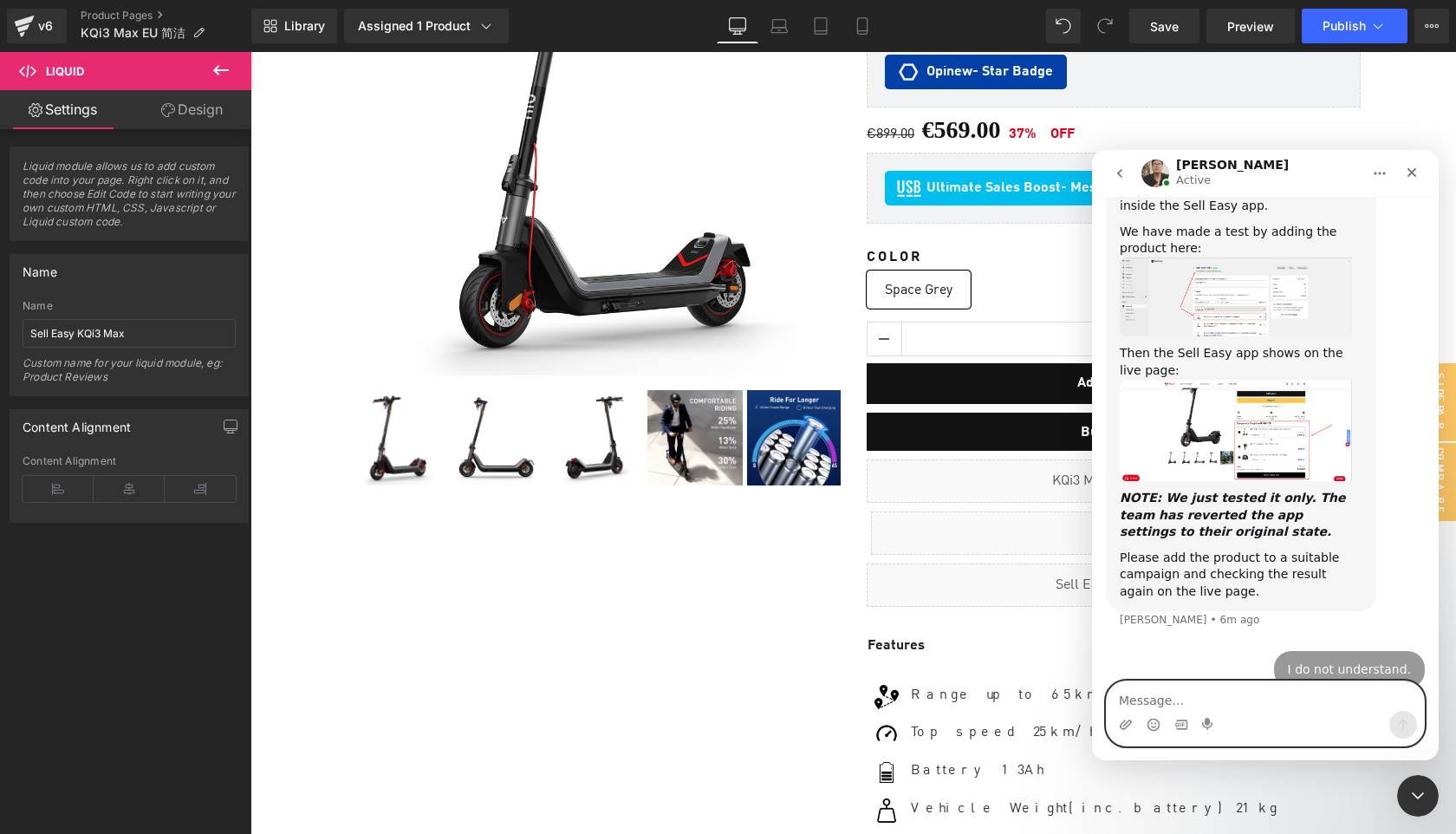
scroll to position [1650, 0]
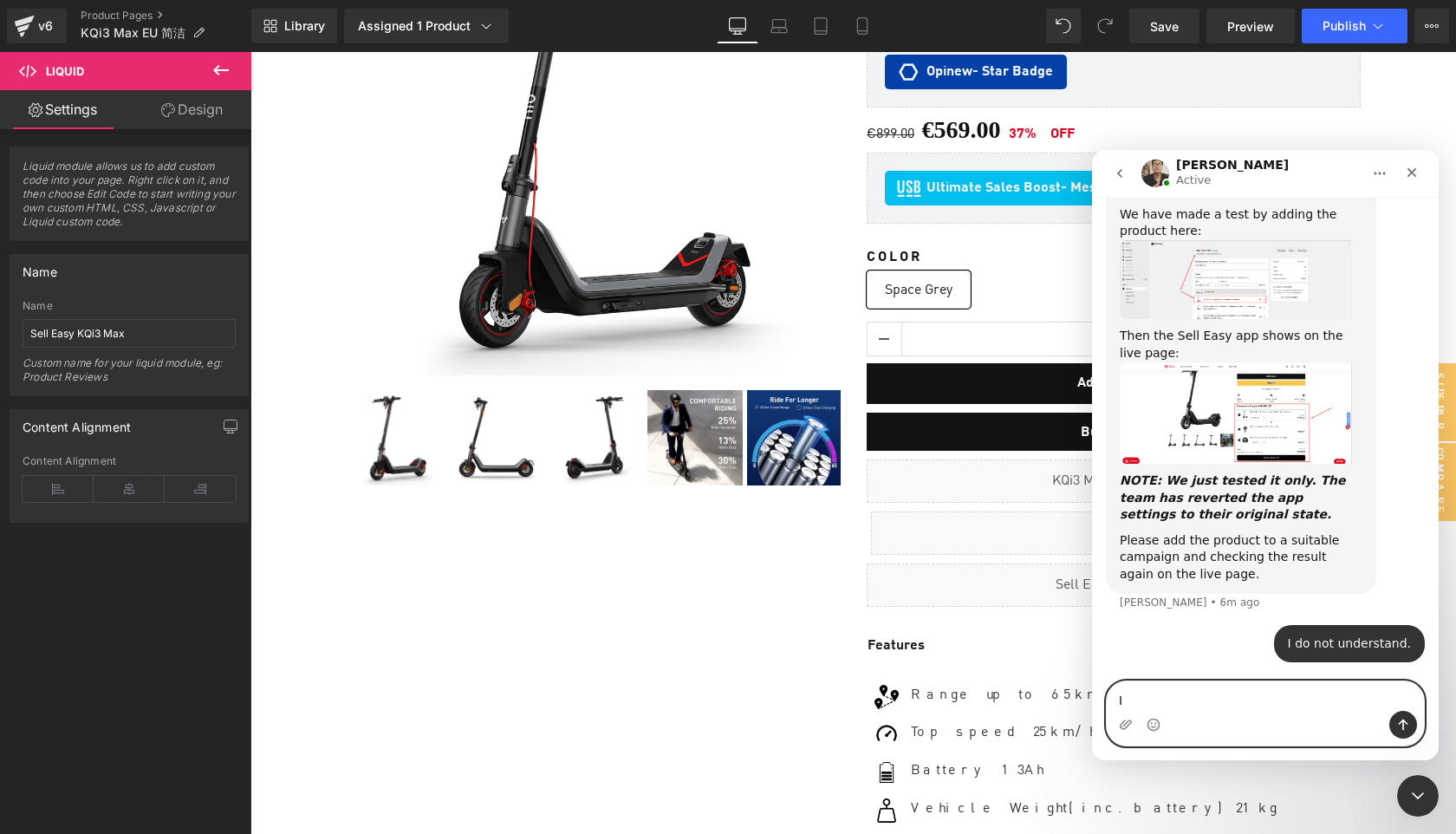
type textarea "I"
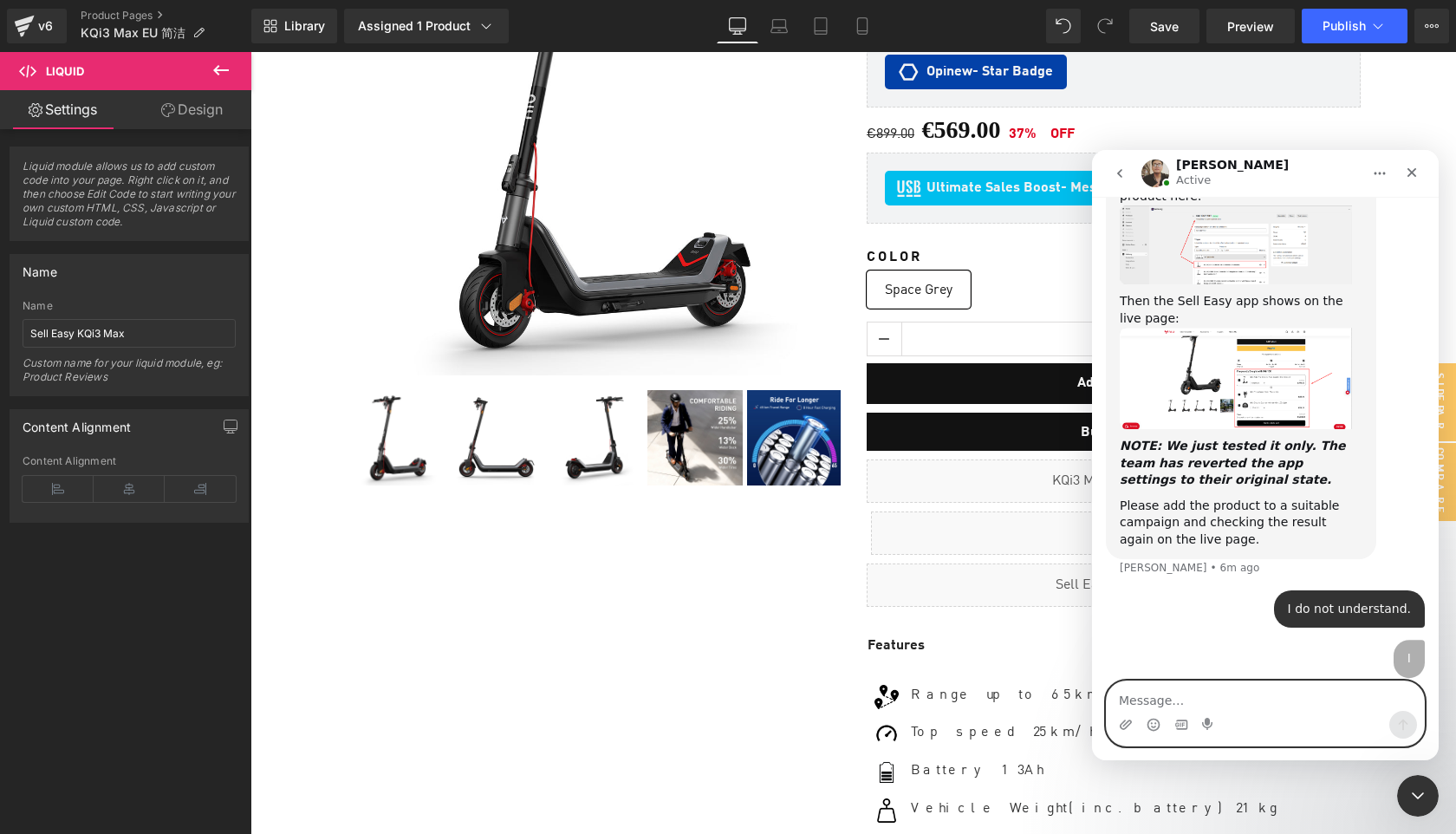
scroll to position [1689, 0]
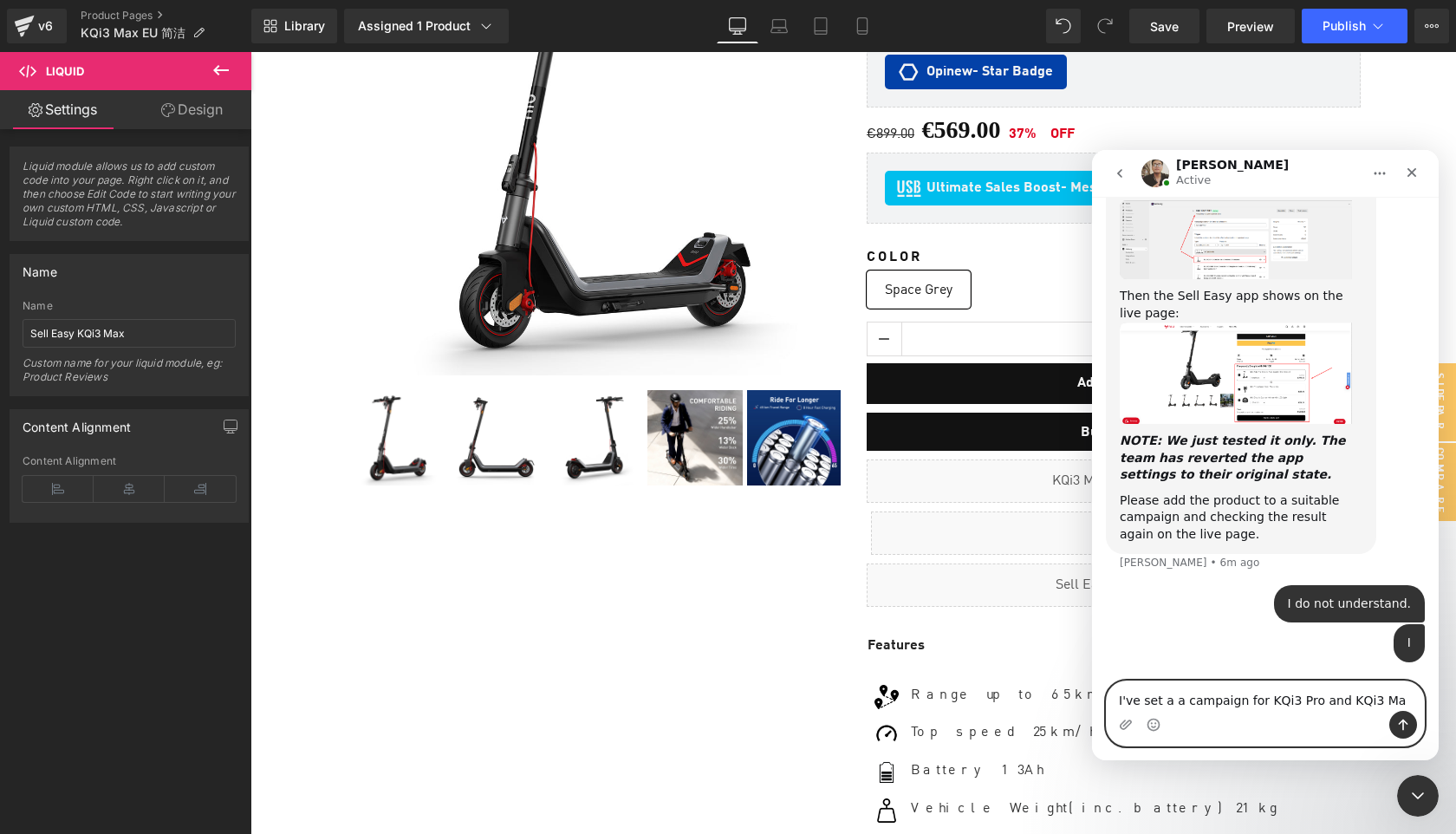
type textarea "I've set a a campaign for KQi3 Pro and KQi3 Max"
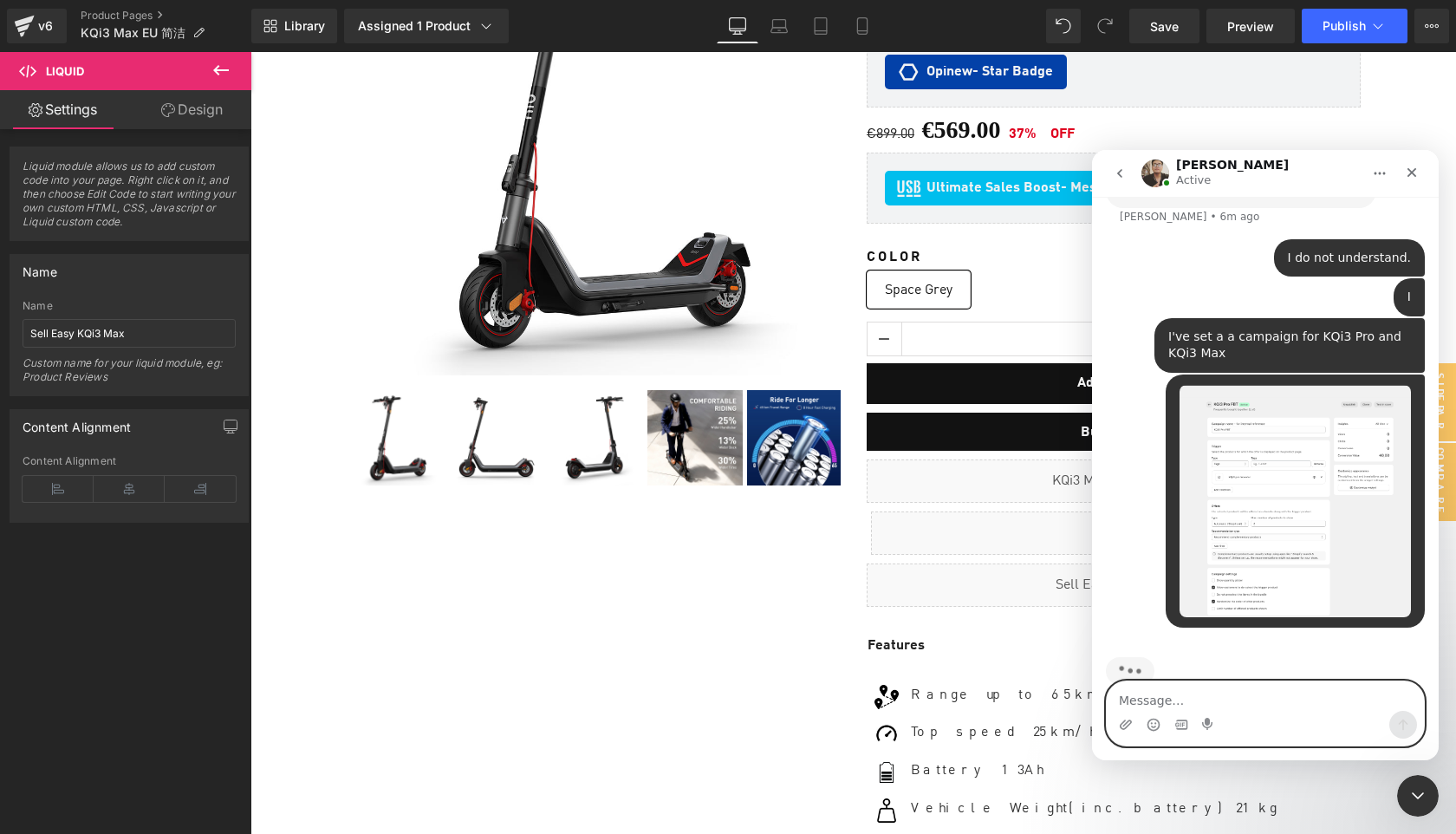
scroll to position [2067, 0]
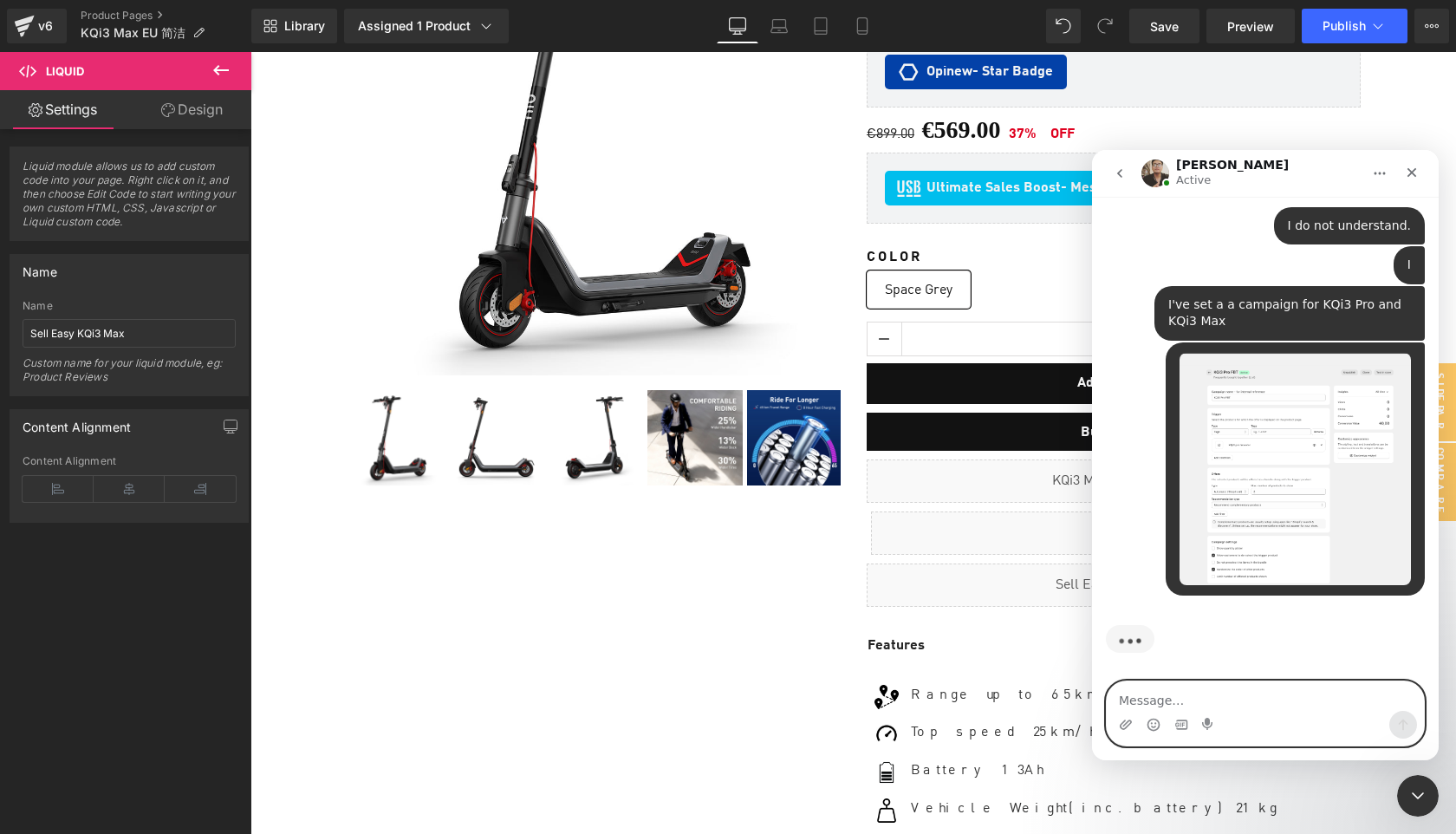
click at [1193, 702] on textarea "Message…" at bounding box center [1266, 696] width 317 height 30
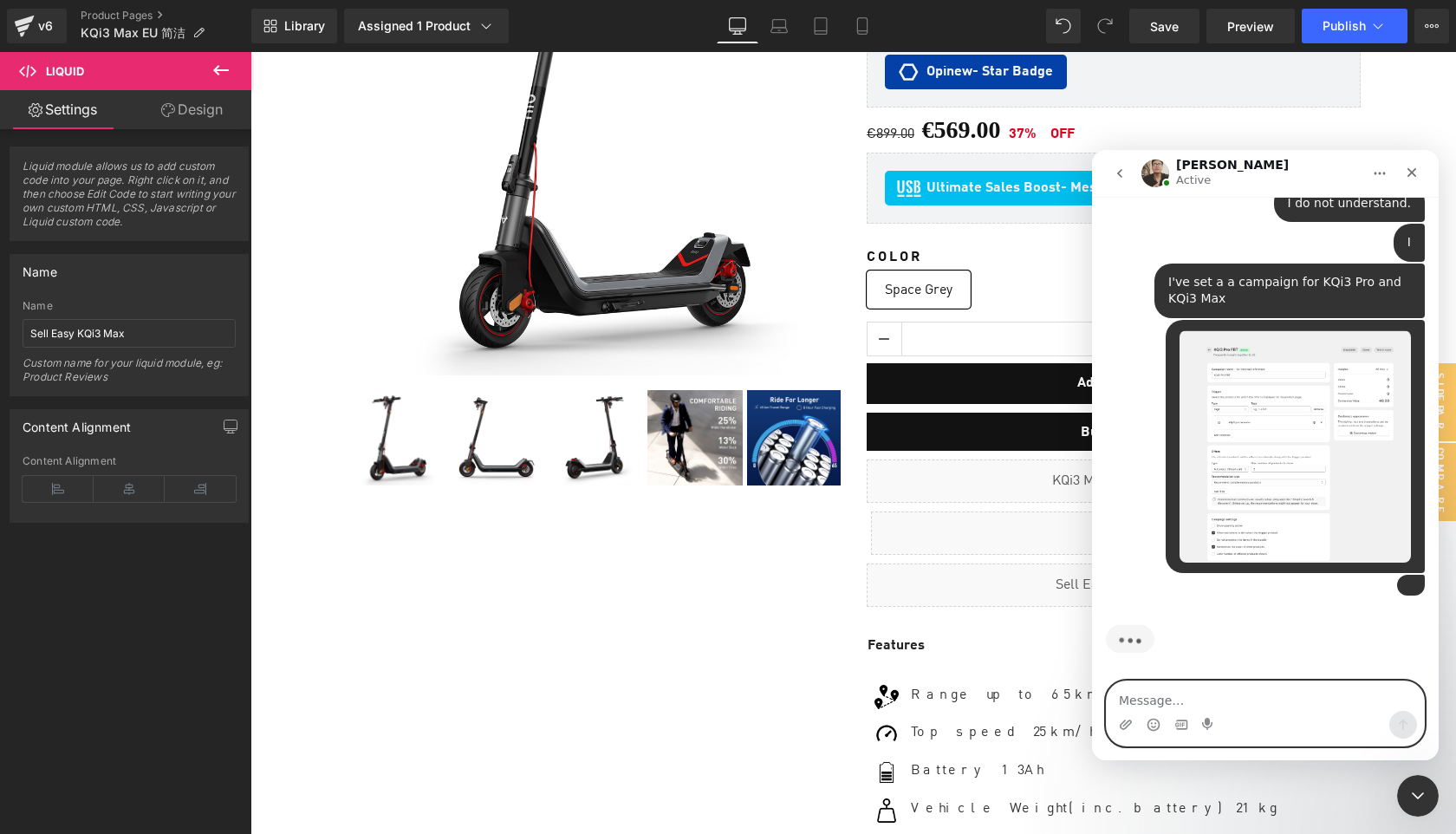
scroll to position [2323, 0]
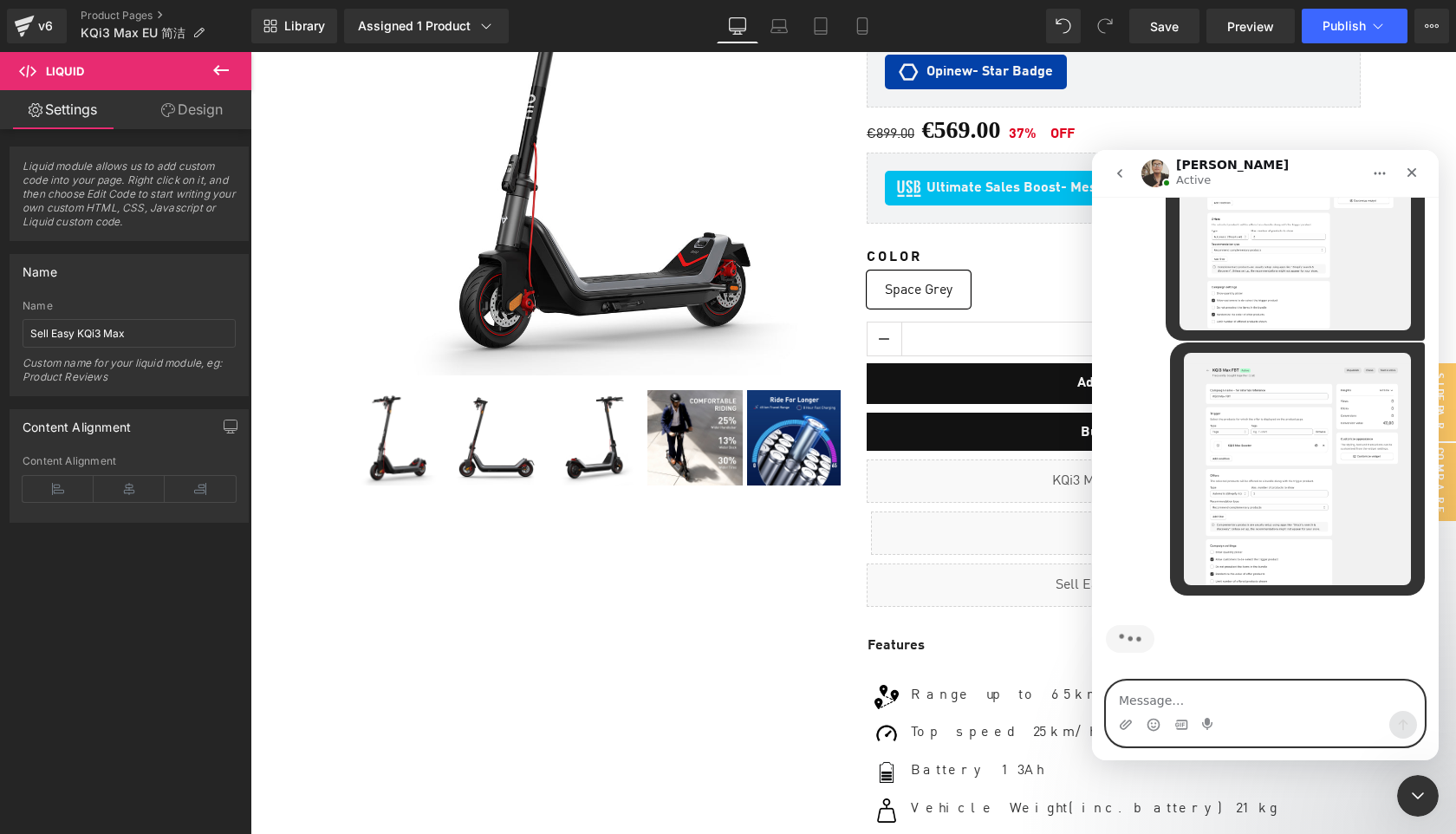
click at [1158, 698] on textarea "Message…" at bounding box center [1266, 696] width 317 height 30
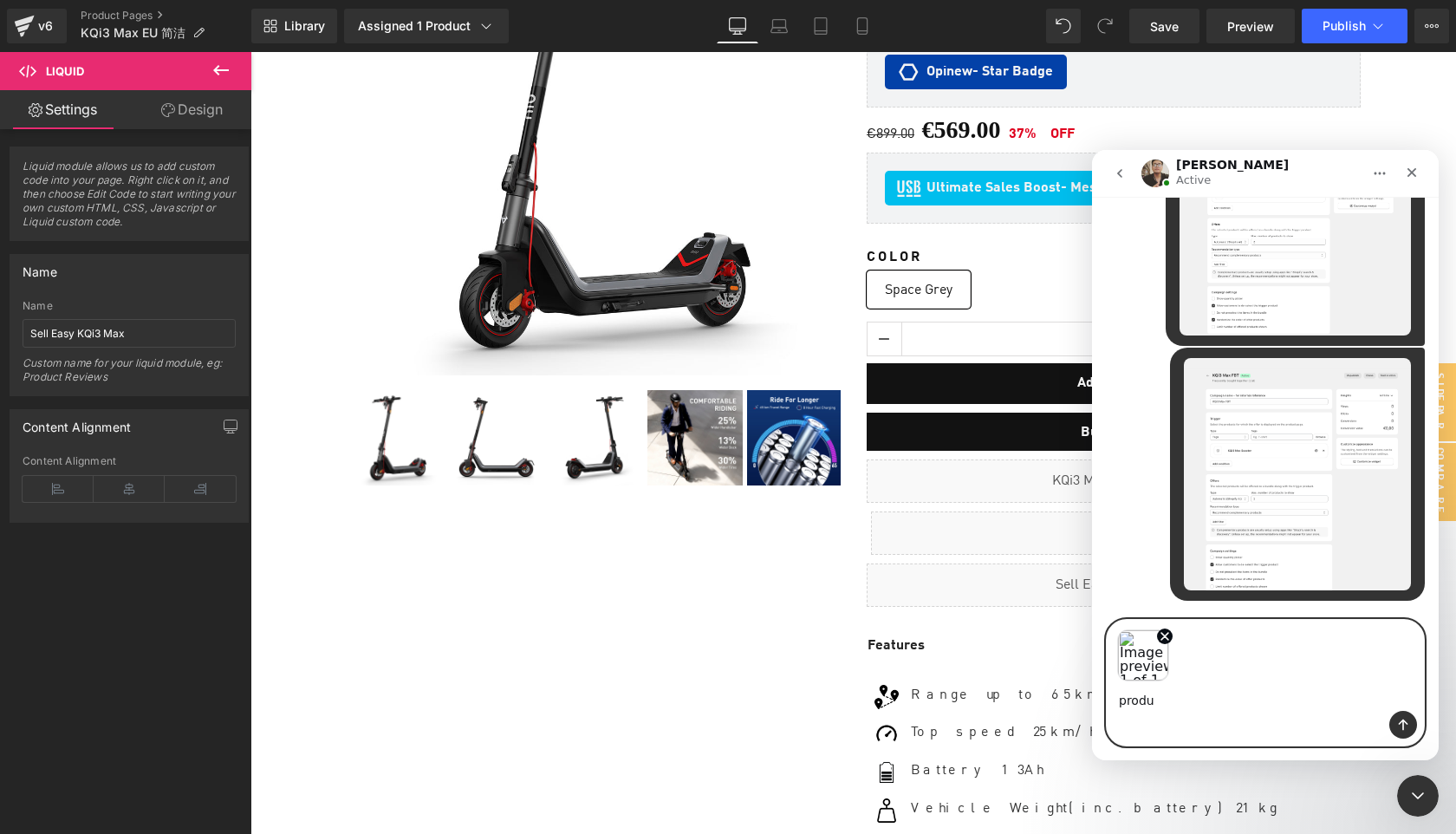
scroll to position [2317, 0]
type textarea "p"
type textarea "Products related to the tags."
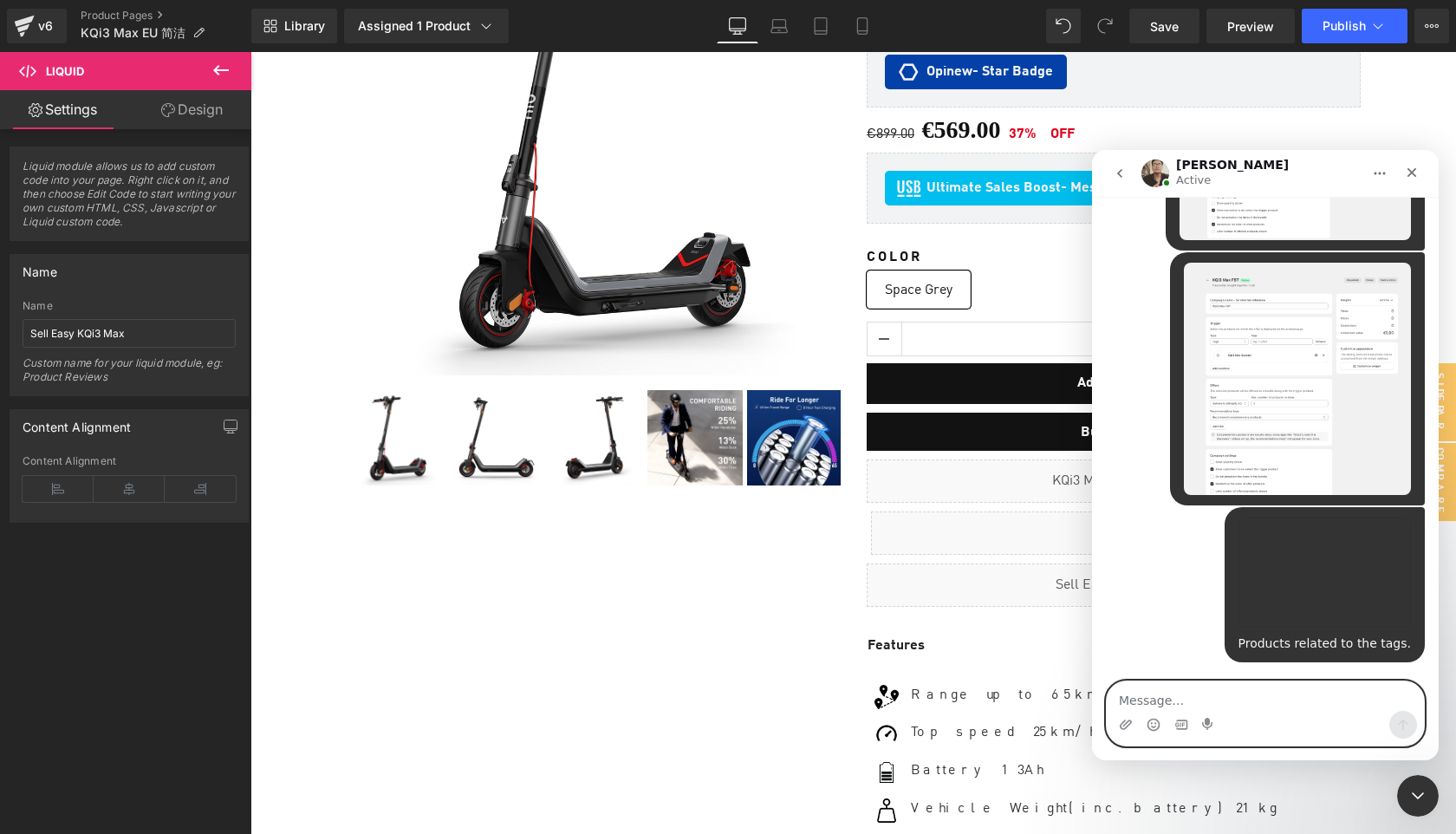
scroll to position [2450, 0]
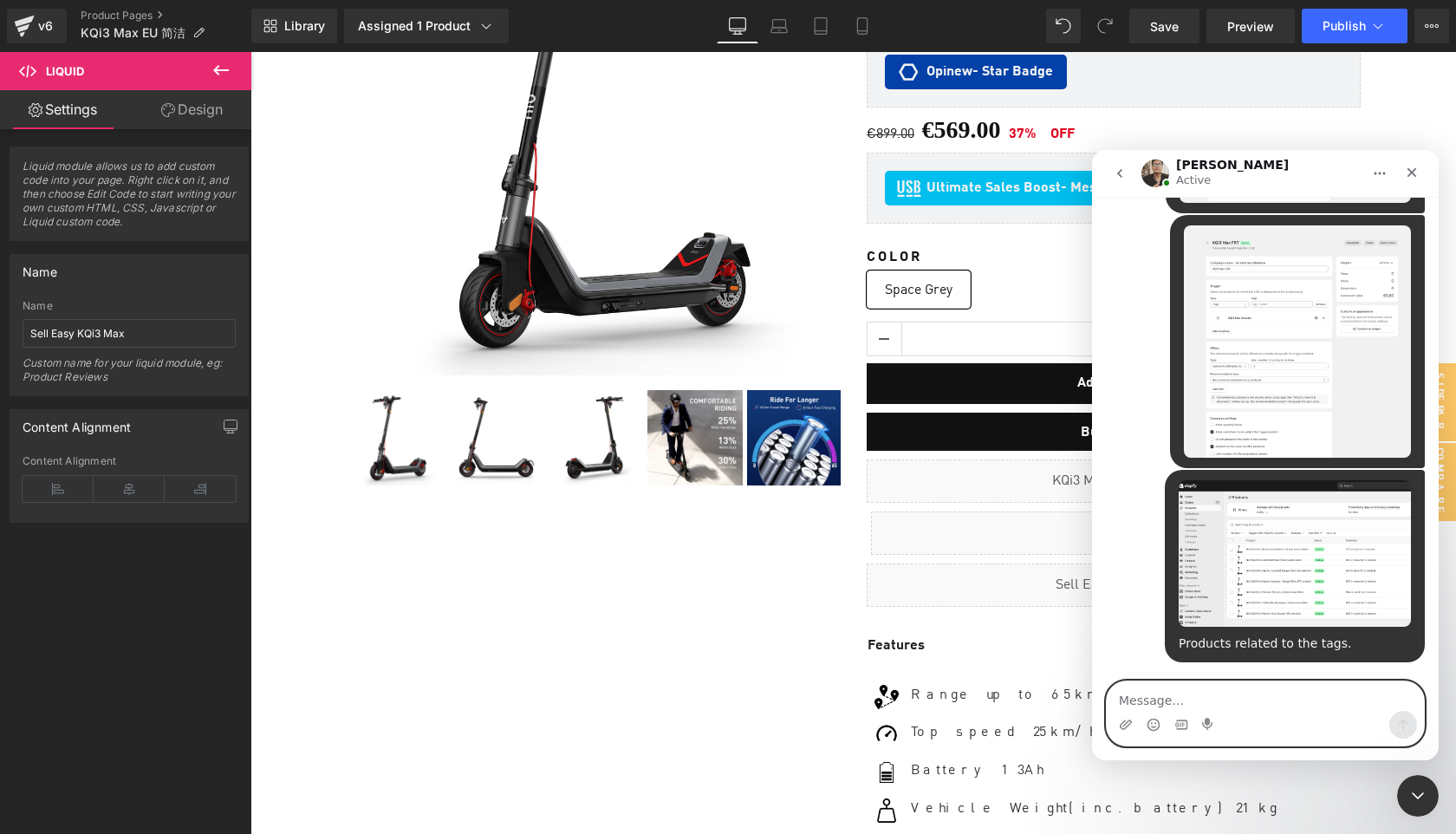
click at [1168, 694] on textarea "Message…" at bounding box center [1266, 696] width 317 height 30
type textarea "Shopify search and discovery"
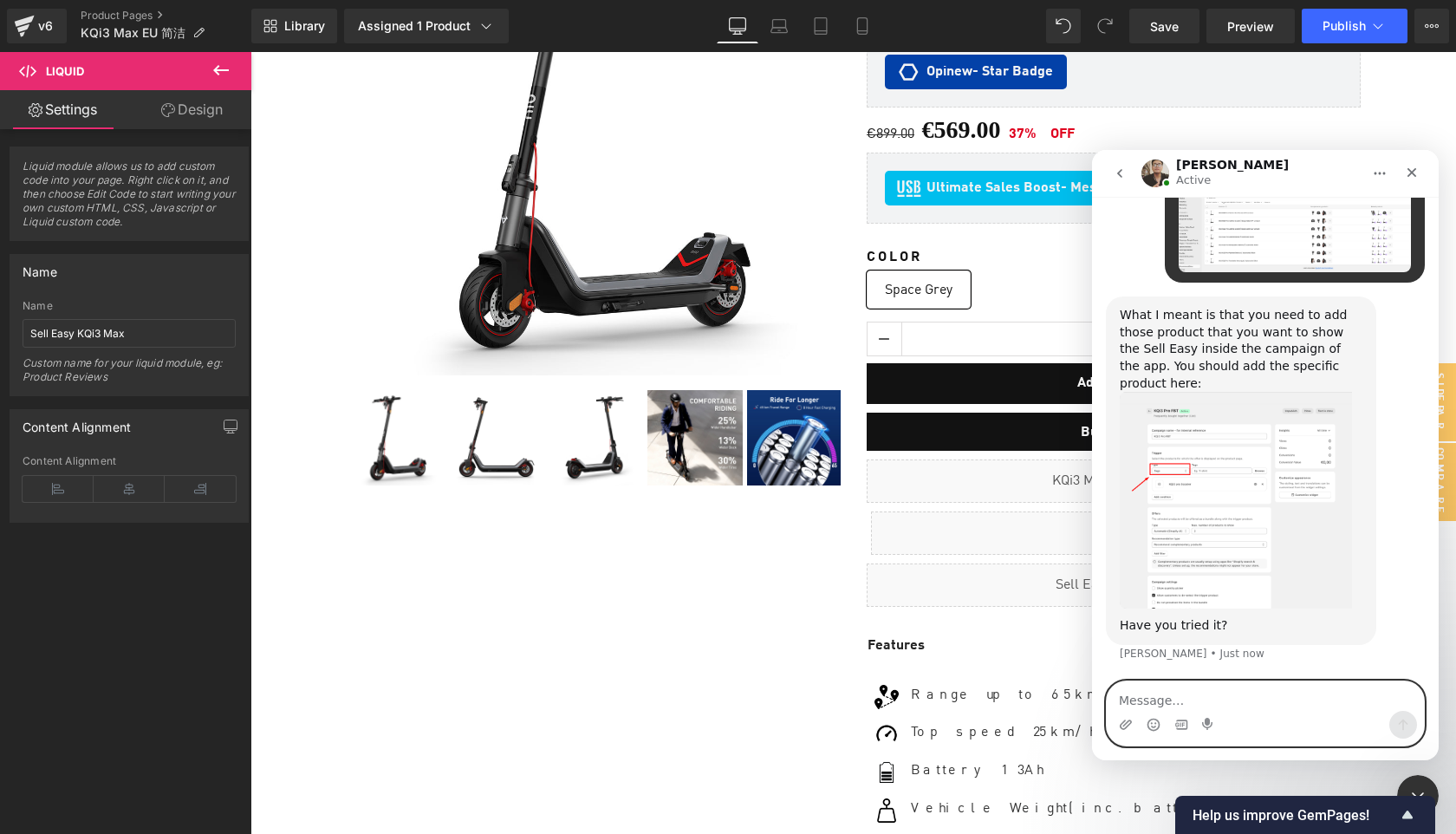
scroll to position [2950, 0]
click at [1219, 500] on img "Ken says…" at bounding box center [1236, 500] width 233 height 216
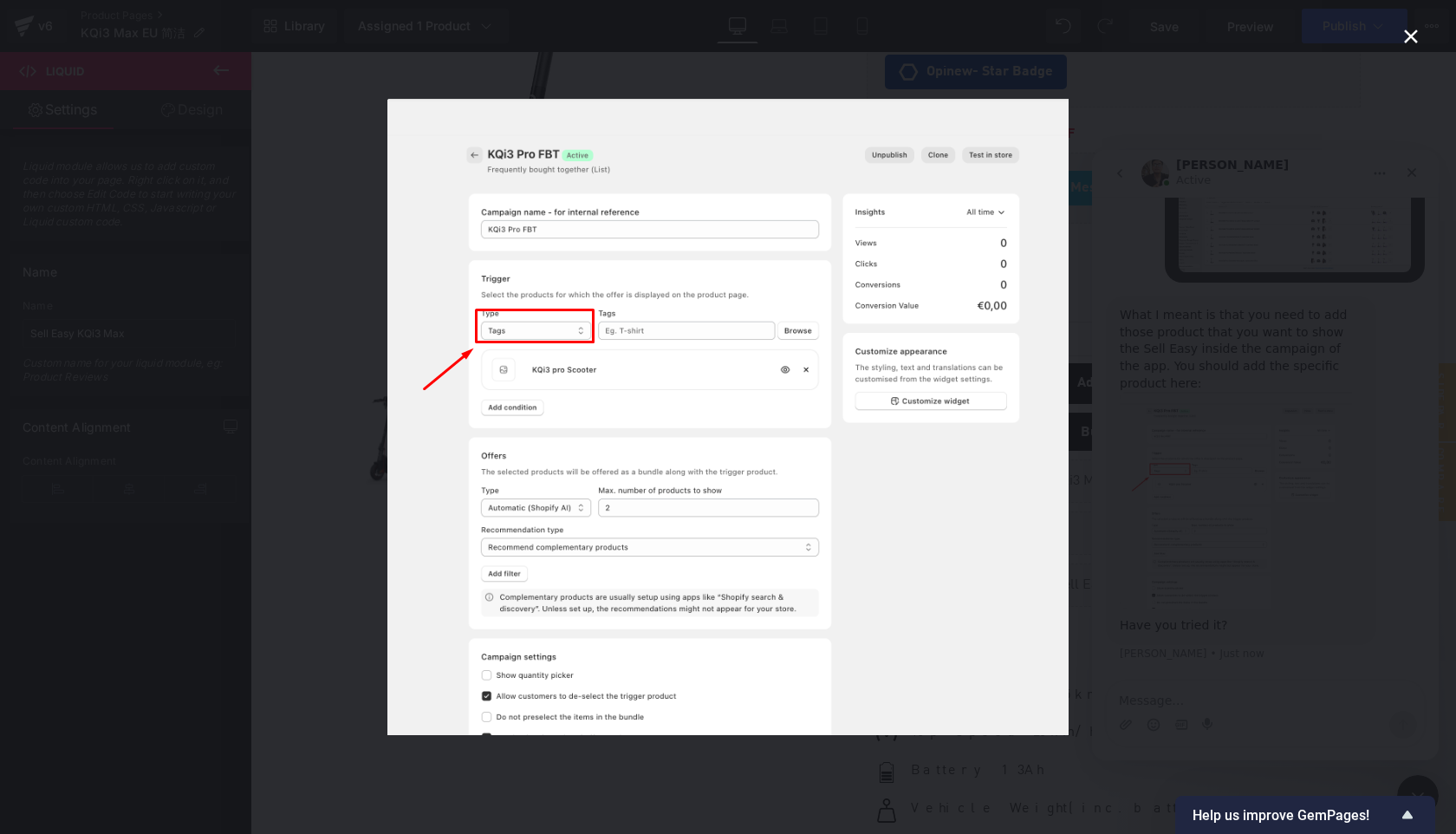
click at [1194, 501] on div "Intercom messenger" at bounding box center [728, 417] width 1456 height 834
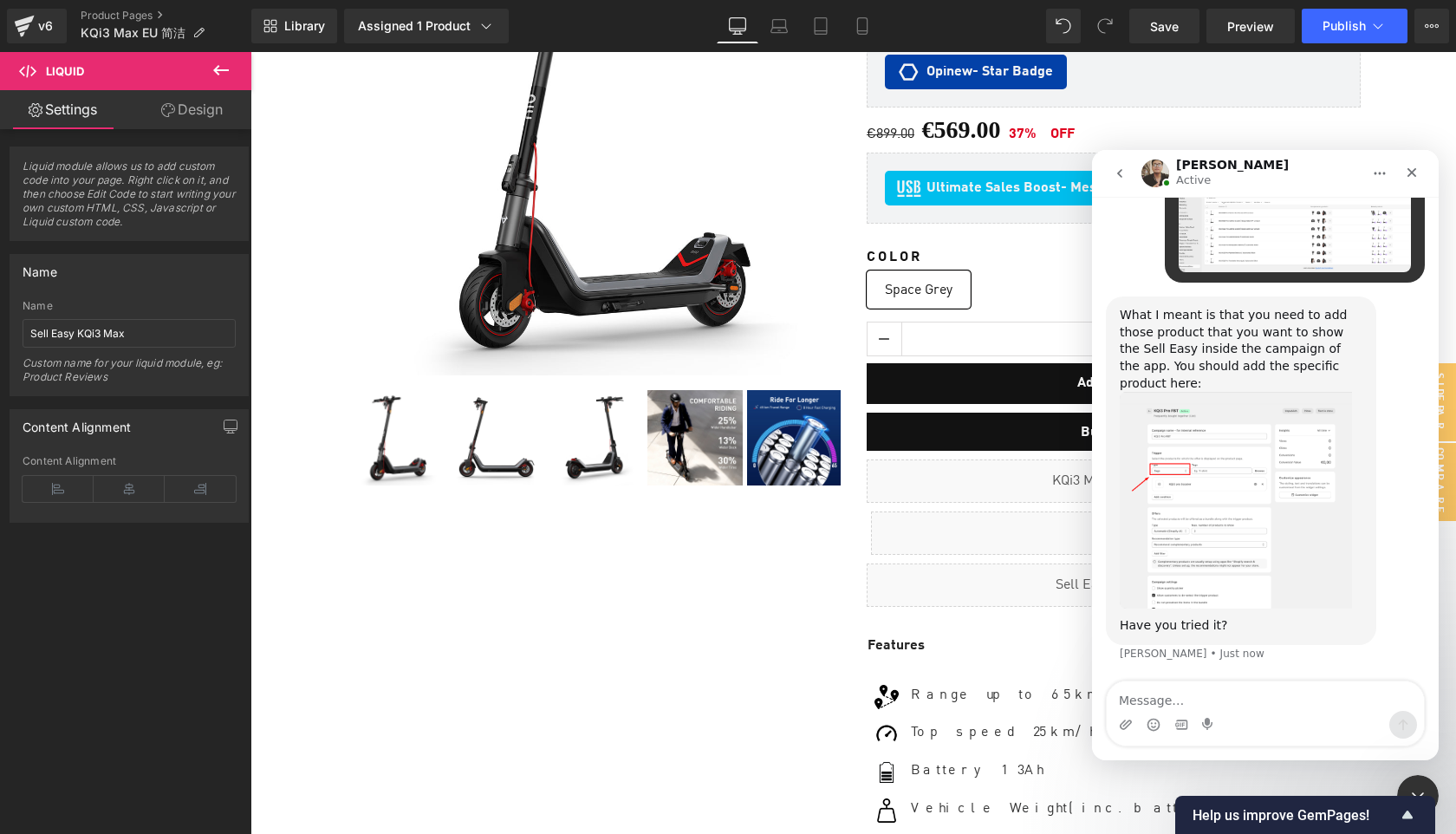
click at [1218, 493] on img "Ken says…" at bounding box center [1236, 500] width 233 height 216
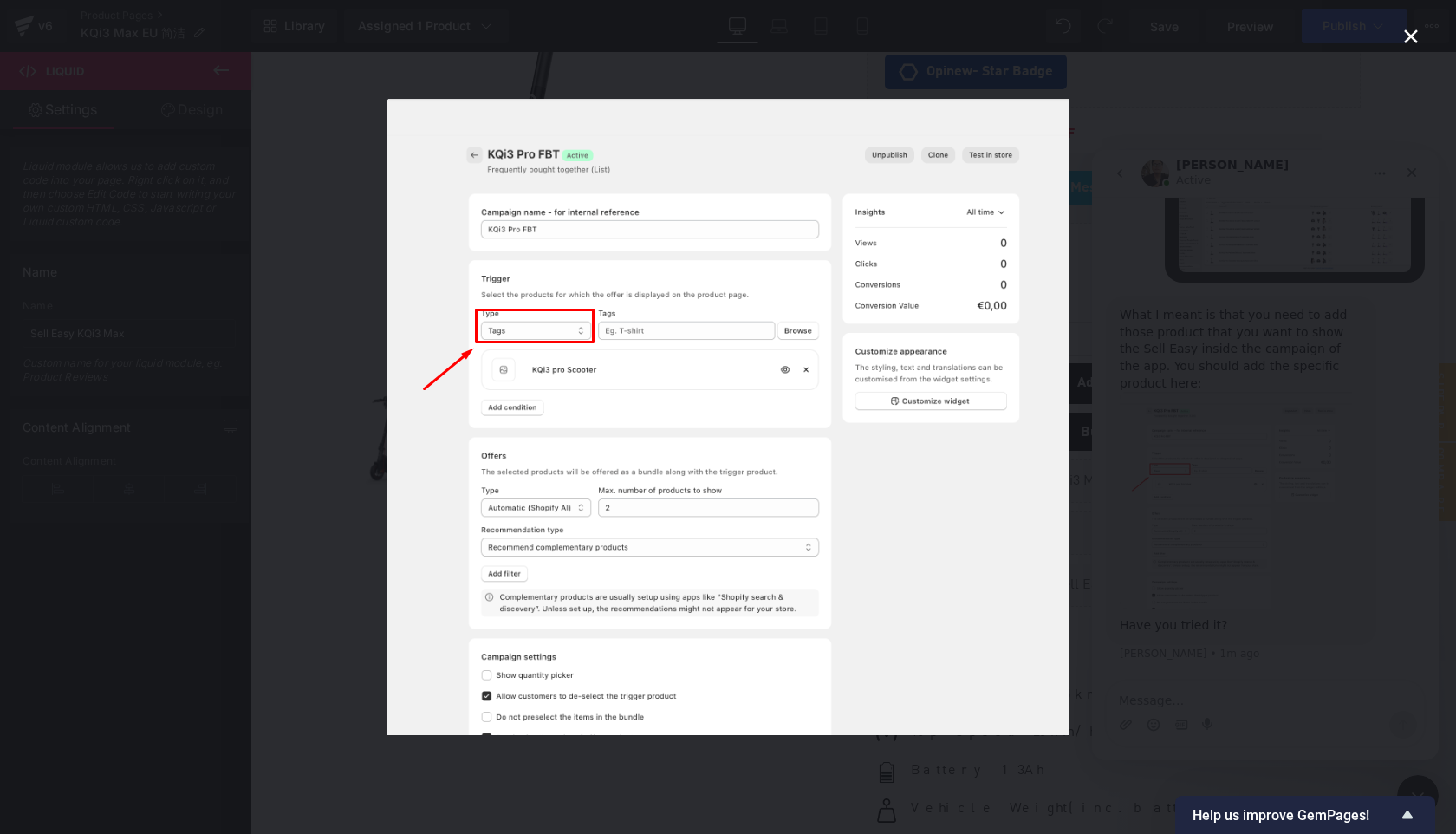
click at [1218, 493] on div "Intercom messenger" at bounding box center [728, 417] width 1456 height 834
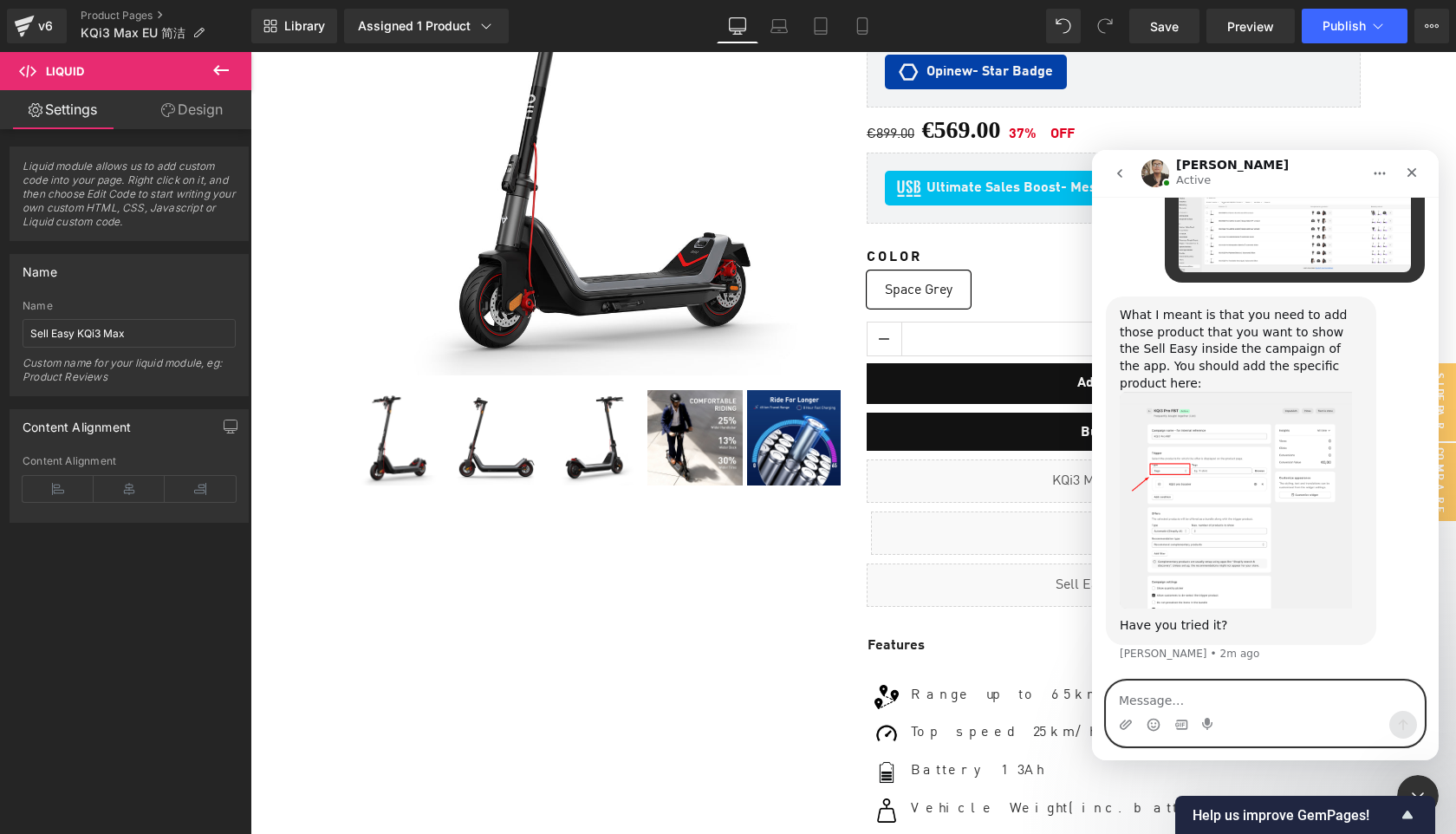
click at [1145, 699] on textarea "Message…" at bounding box center [1266, 696] width 317 height 30
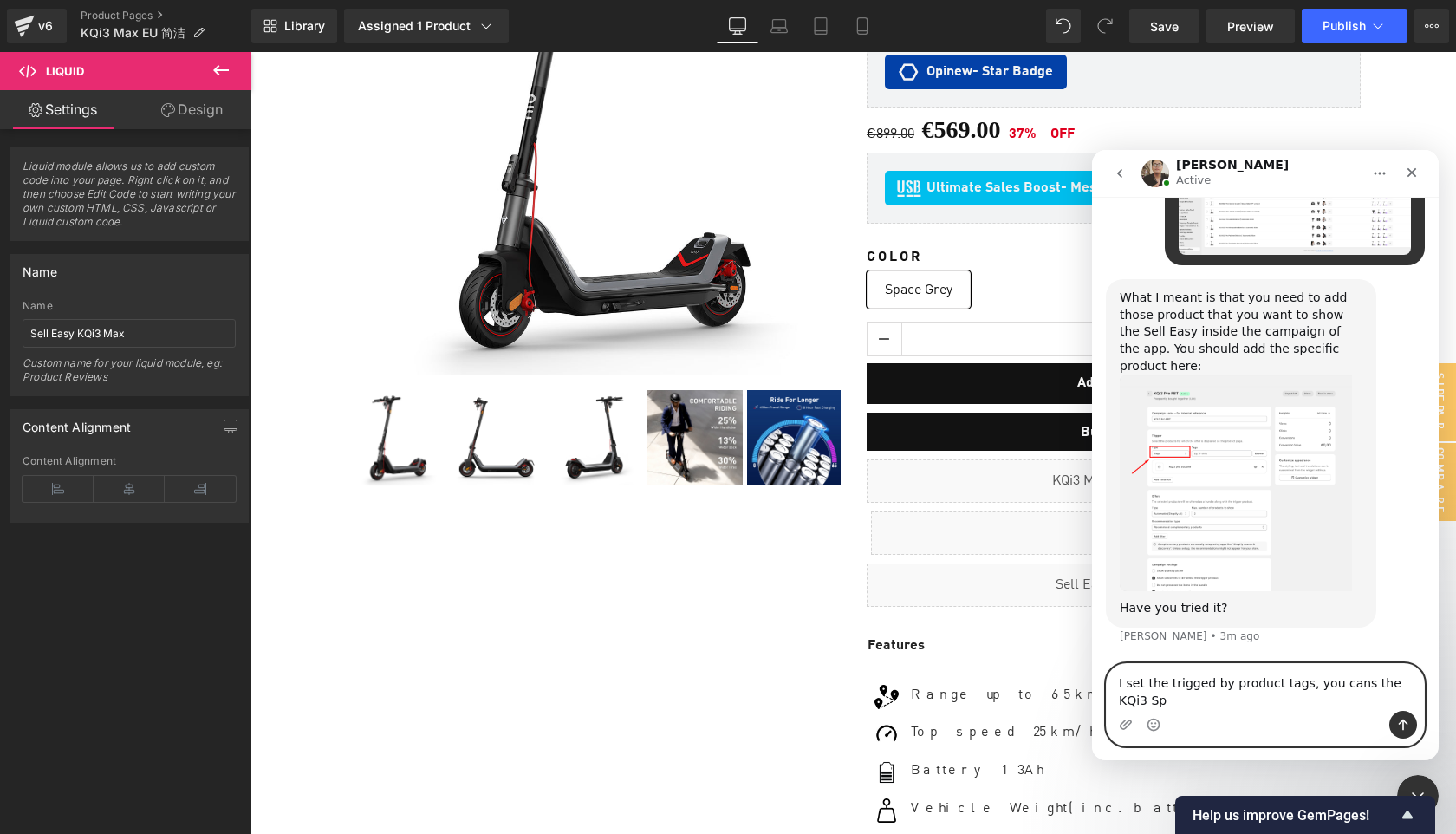
scroll to position [2967, 0]
type textarea "I set the trigged by product tags, you cans the KQi3 Sport."
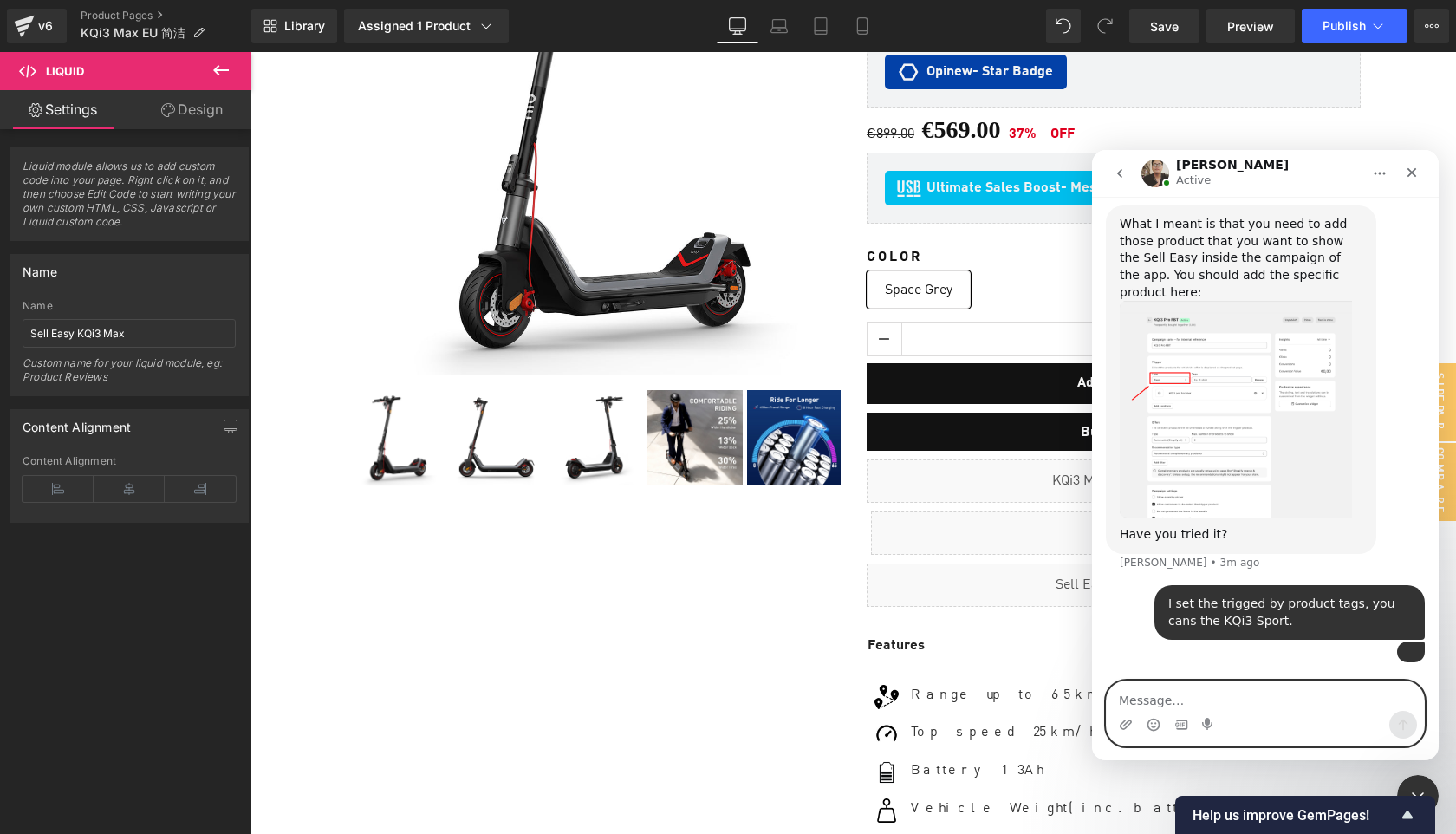
scroll to position [3191, 0]
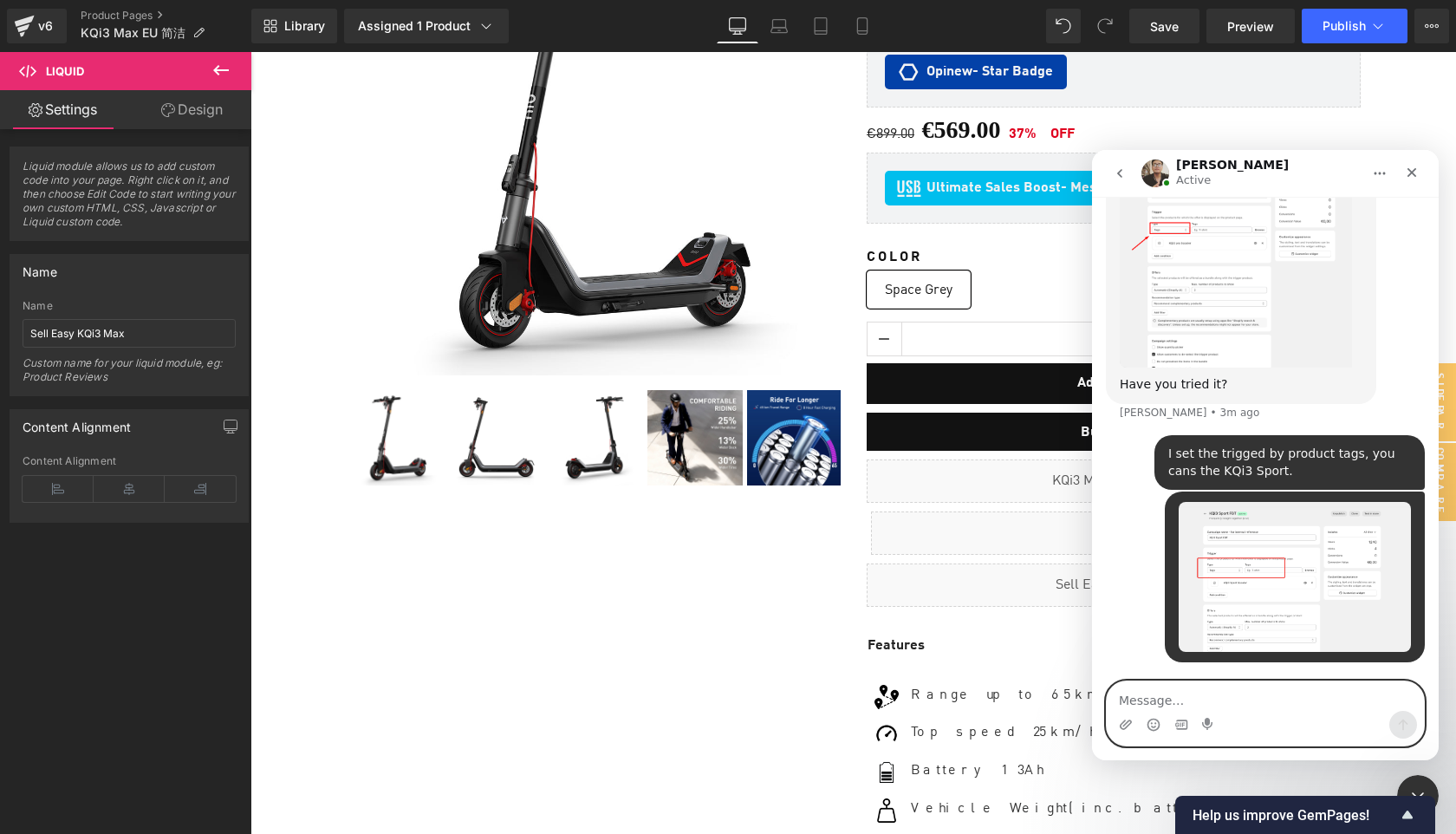
click at [1170, 705] on textarea "Message…" at bounding box center [1266, 696] width 317 height 30
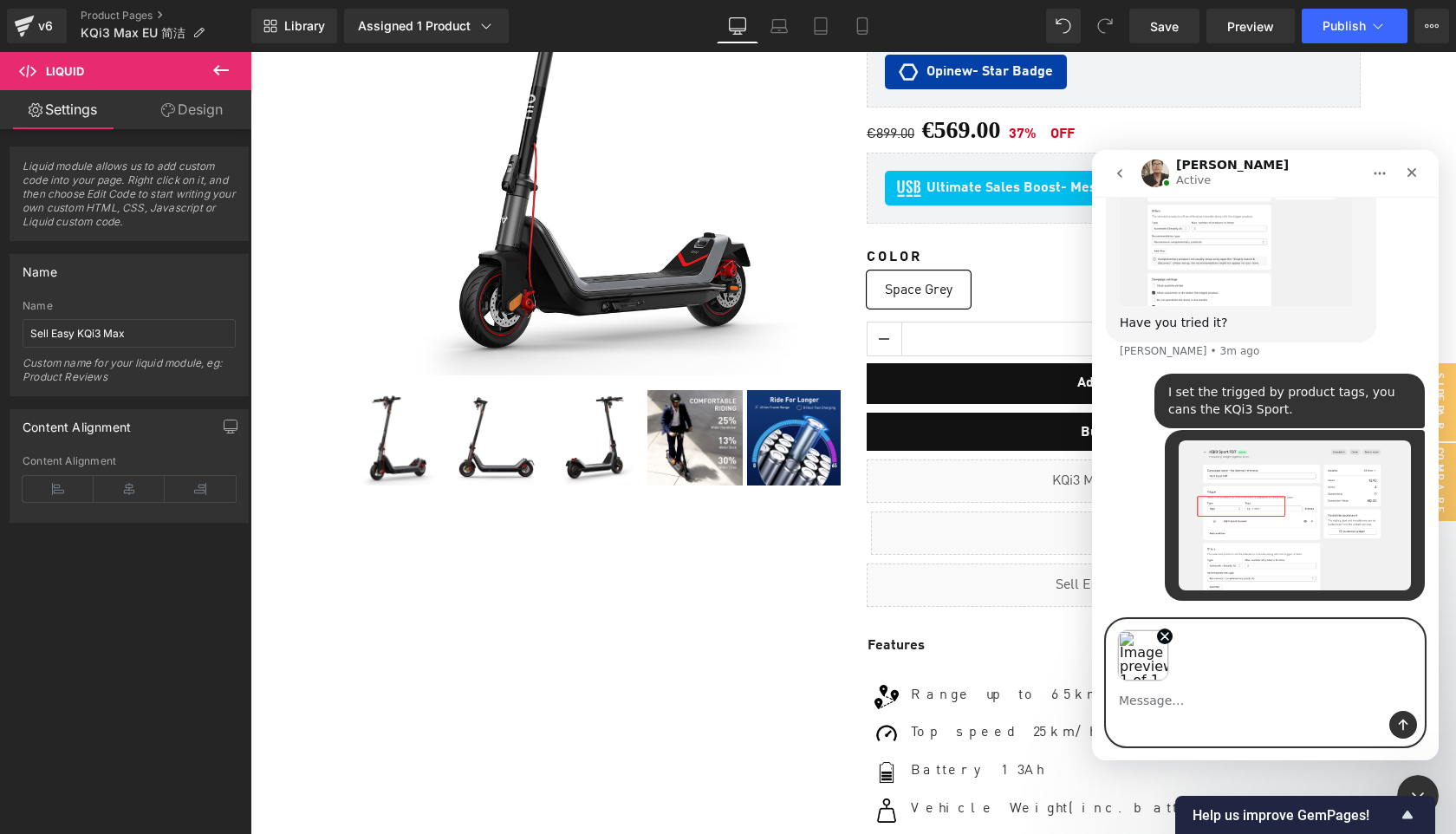
scroll to position [3253, 0]
type textarea "No display issue."
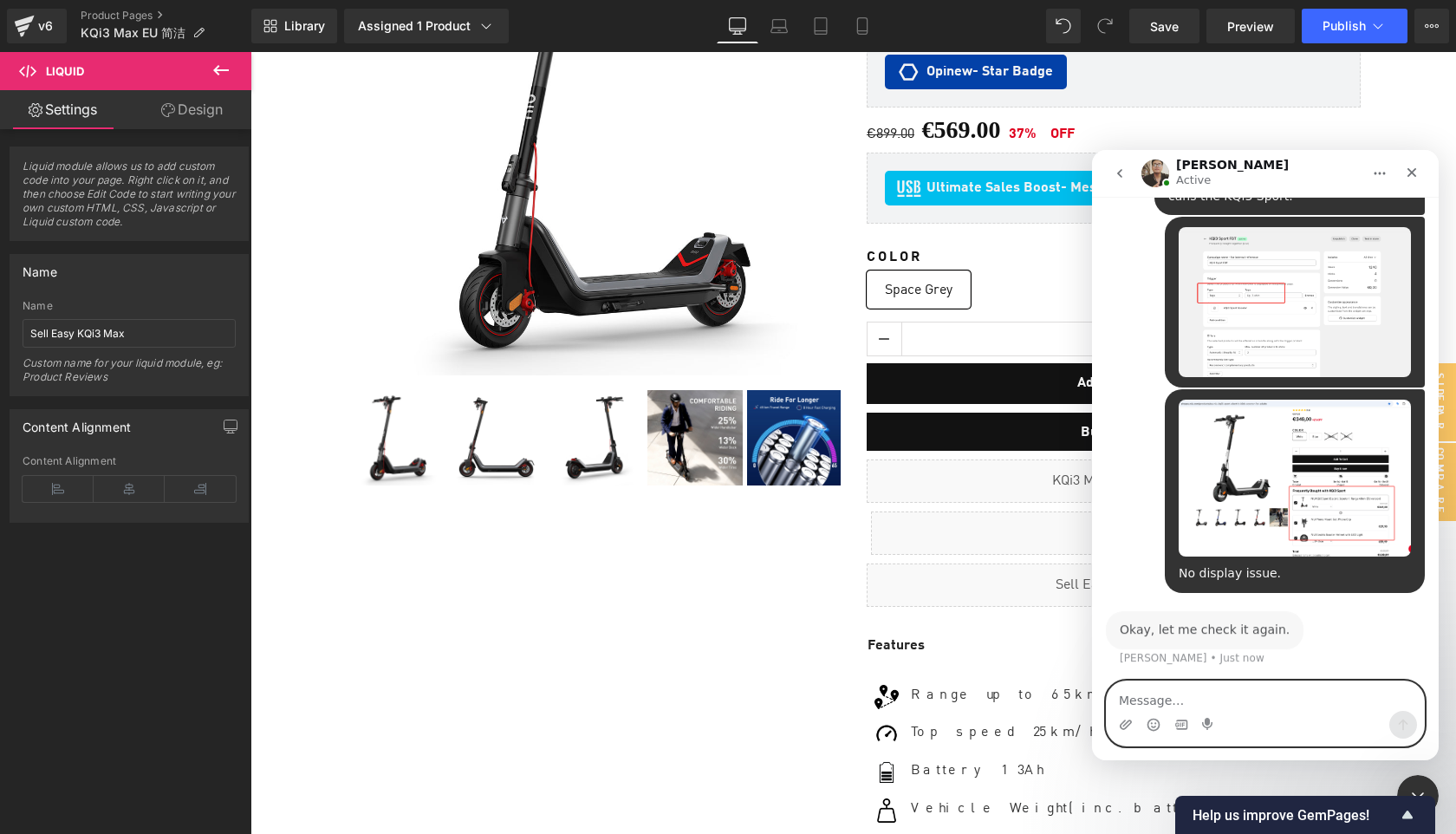
scroll to position [3449, 0]
click at [1418, 787] on icon "Close Intercom Messenger" at bounding box center [1415, 793] width 21 height 21
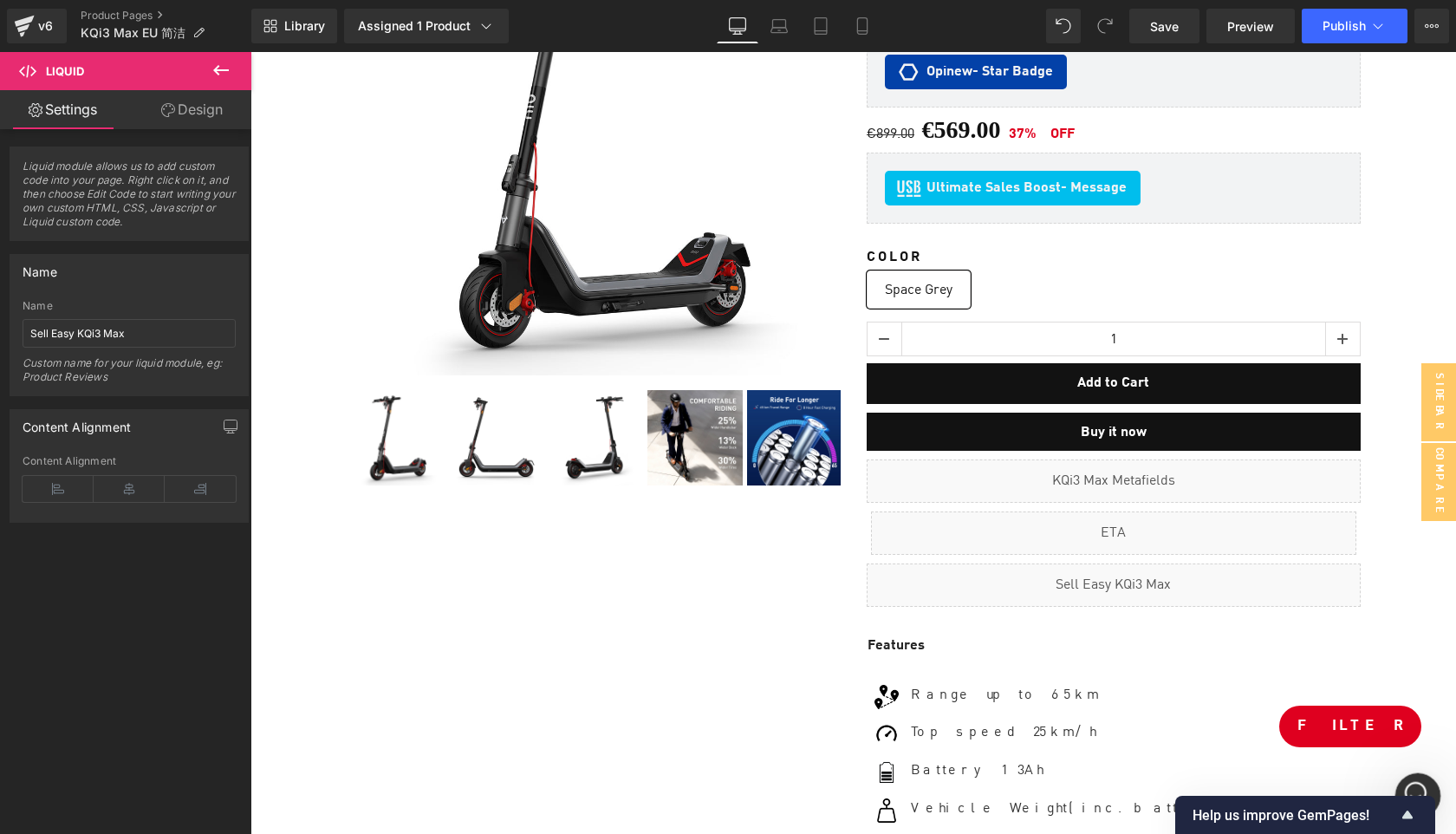
click at [1415, 781] on icon "Open Intercom Messenger" at bounding box center [1416, 794] width 29 height 29
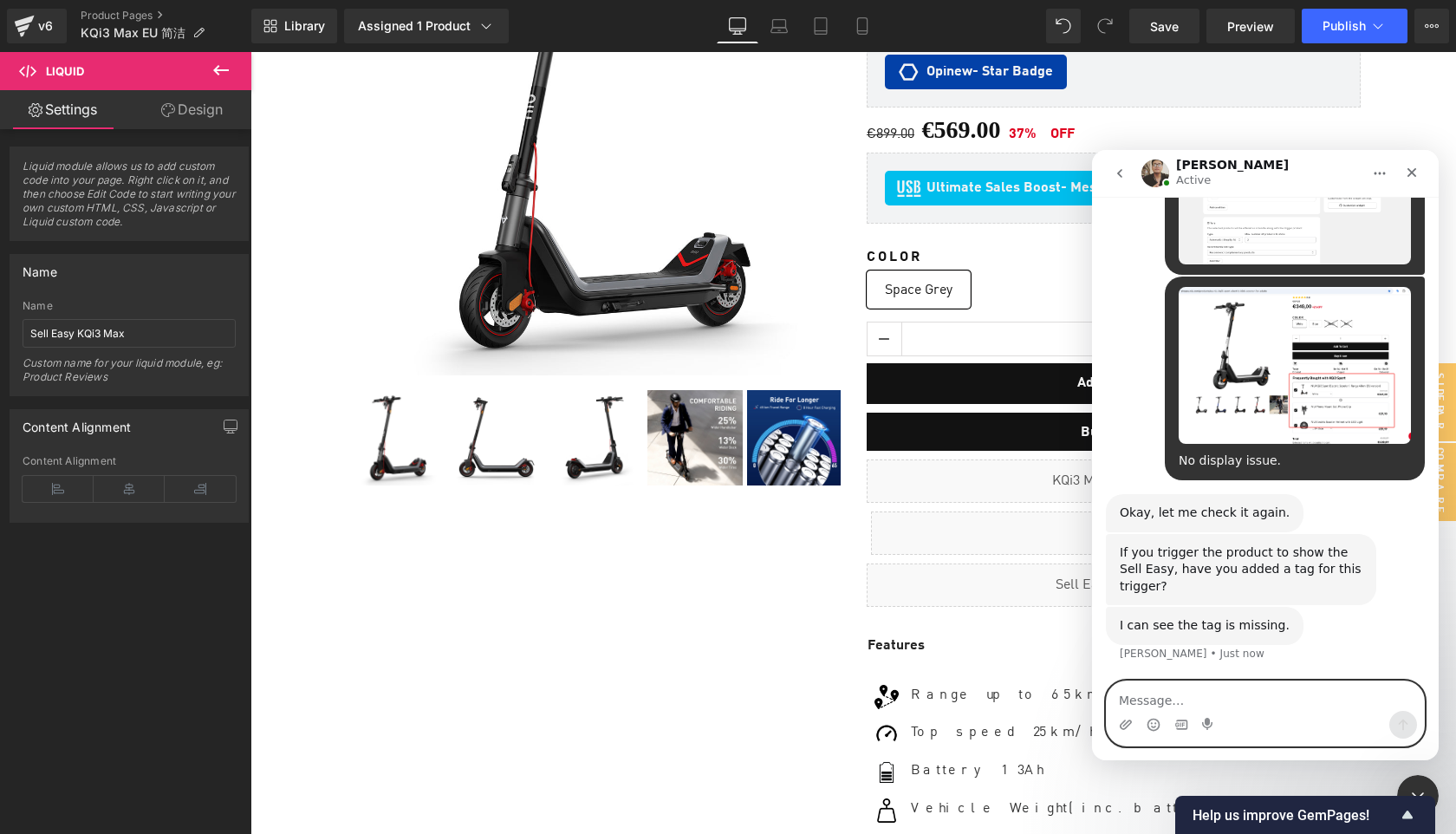
scroll to position [3544, 0]
click at [1153, 706] on textarea "Message…" at bounding box center [1266, 696] width 317 height 30
type textarea "Do you mean product tags?"
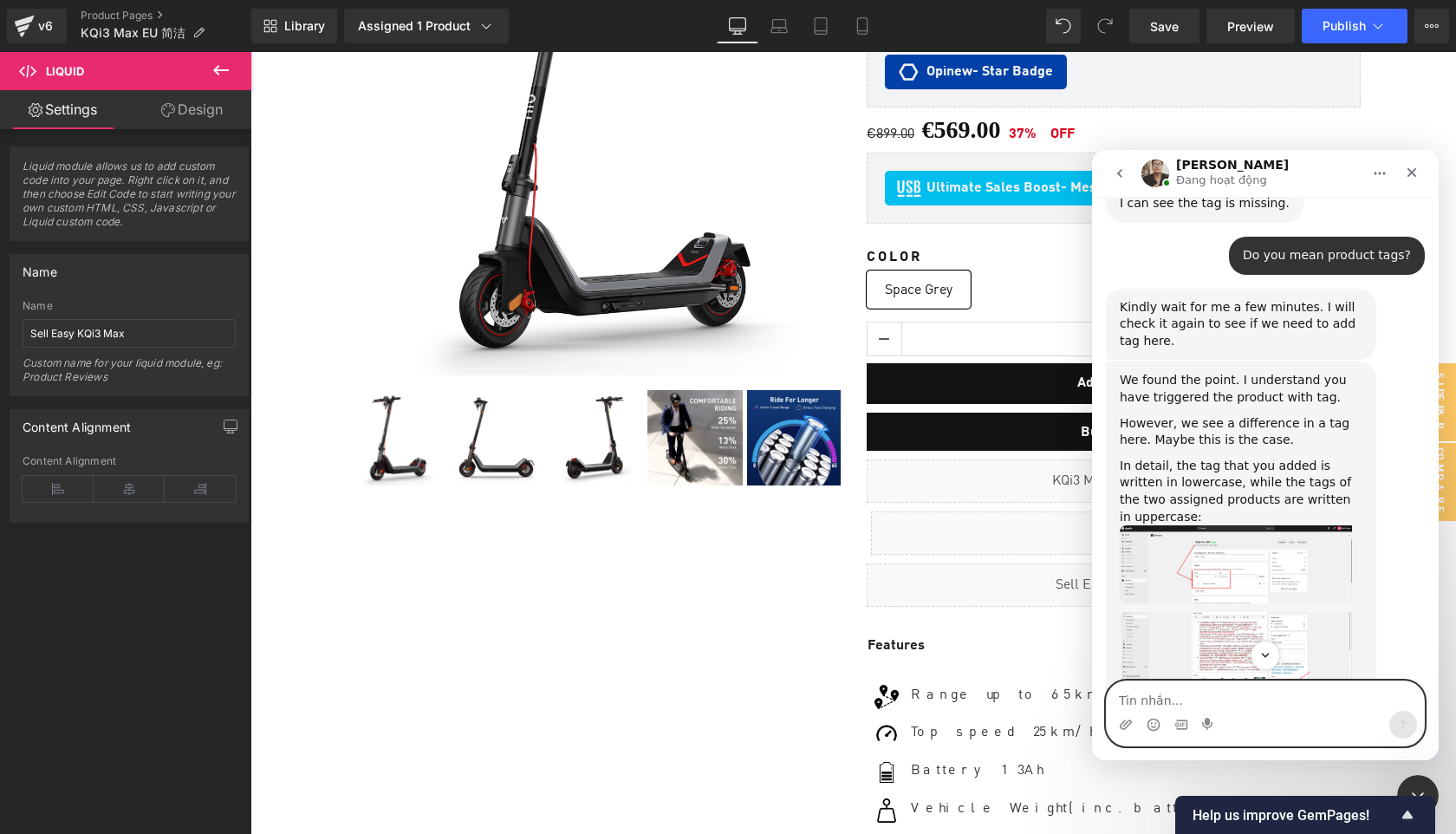
scroll to position [3936, 0]
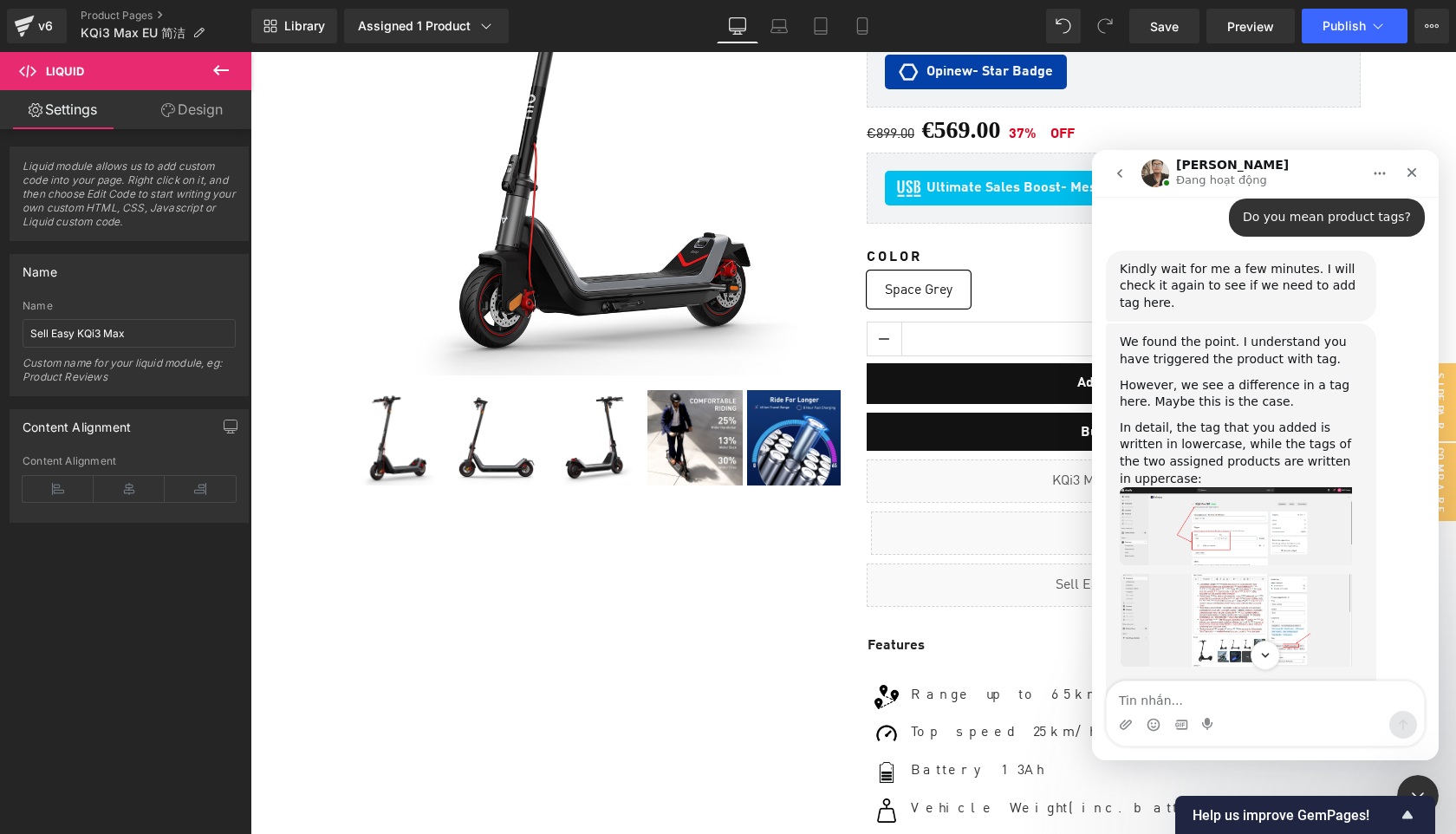
click at [1265, 590] on img "Ken says…" at bounding box center [1236, 620] width 233 height 92
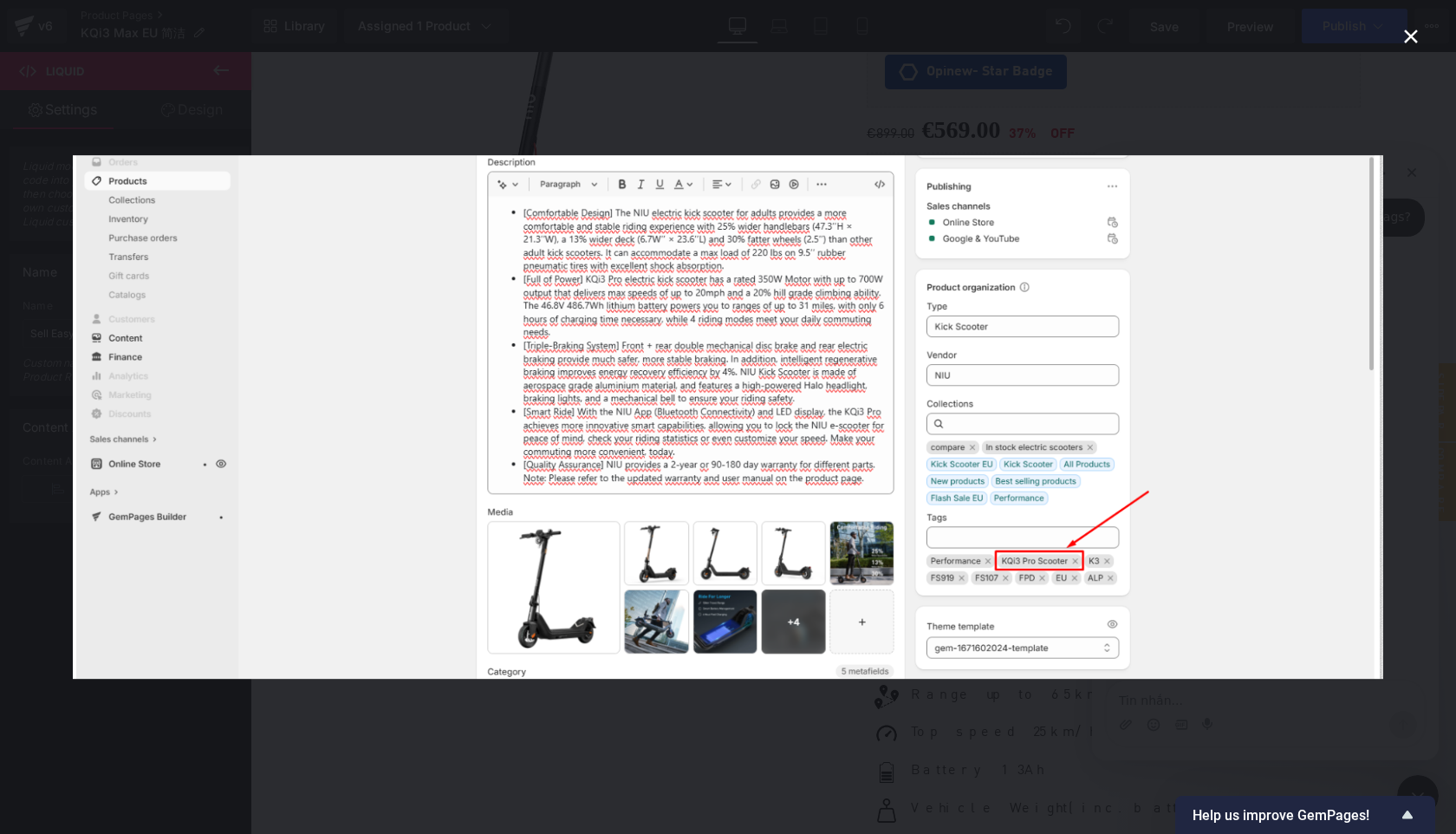
scroll to position [0, 0]
click at [1242, 577] on img "Close" at bounding box center [728, 417] width 1311 height 523
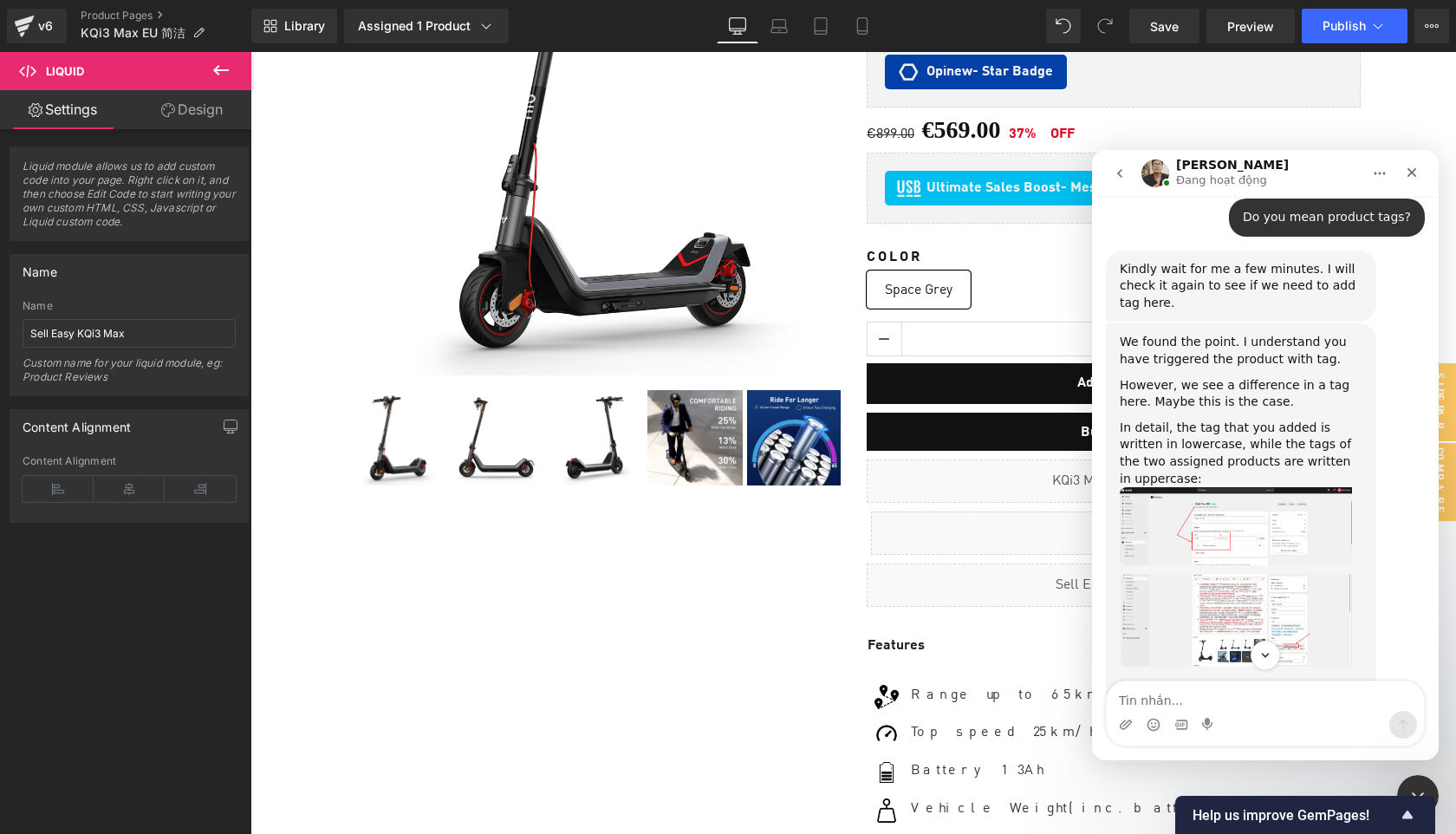
click at [1251, 542] on img "Ken says…" at bounding box center [1236, 526] width 233 height 78
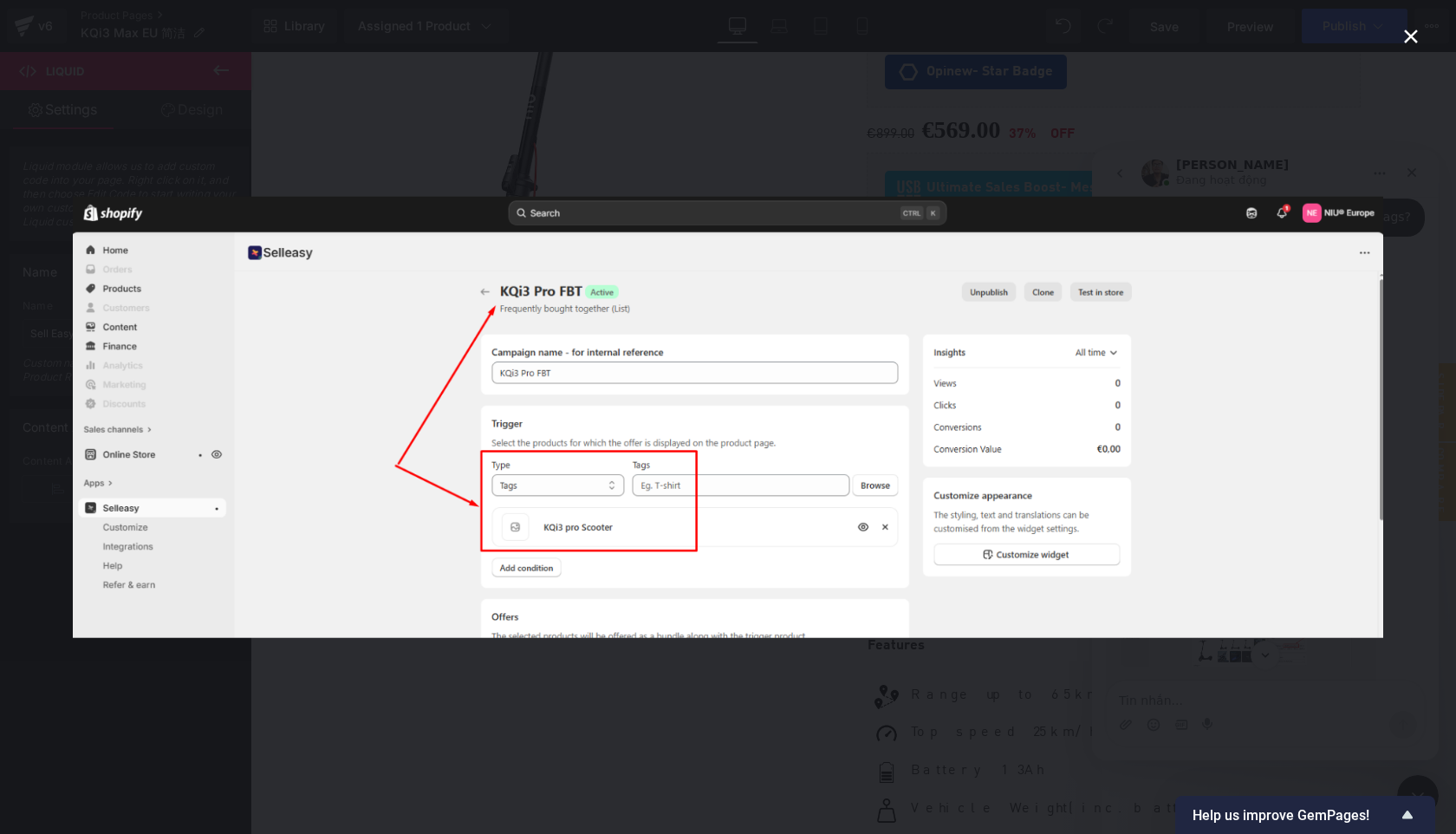
drag, startPoint x: 159, startPoint y: 392, endPoint x: 1251, endPoint y: 542, distance: 1102.3
click at [1251, 542] on img "Close" at bounding box center [728, 417] width 1311 height 441
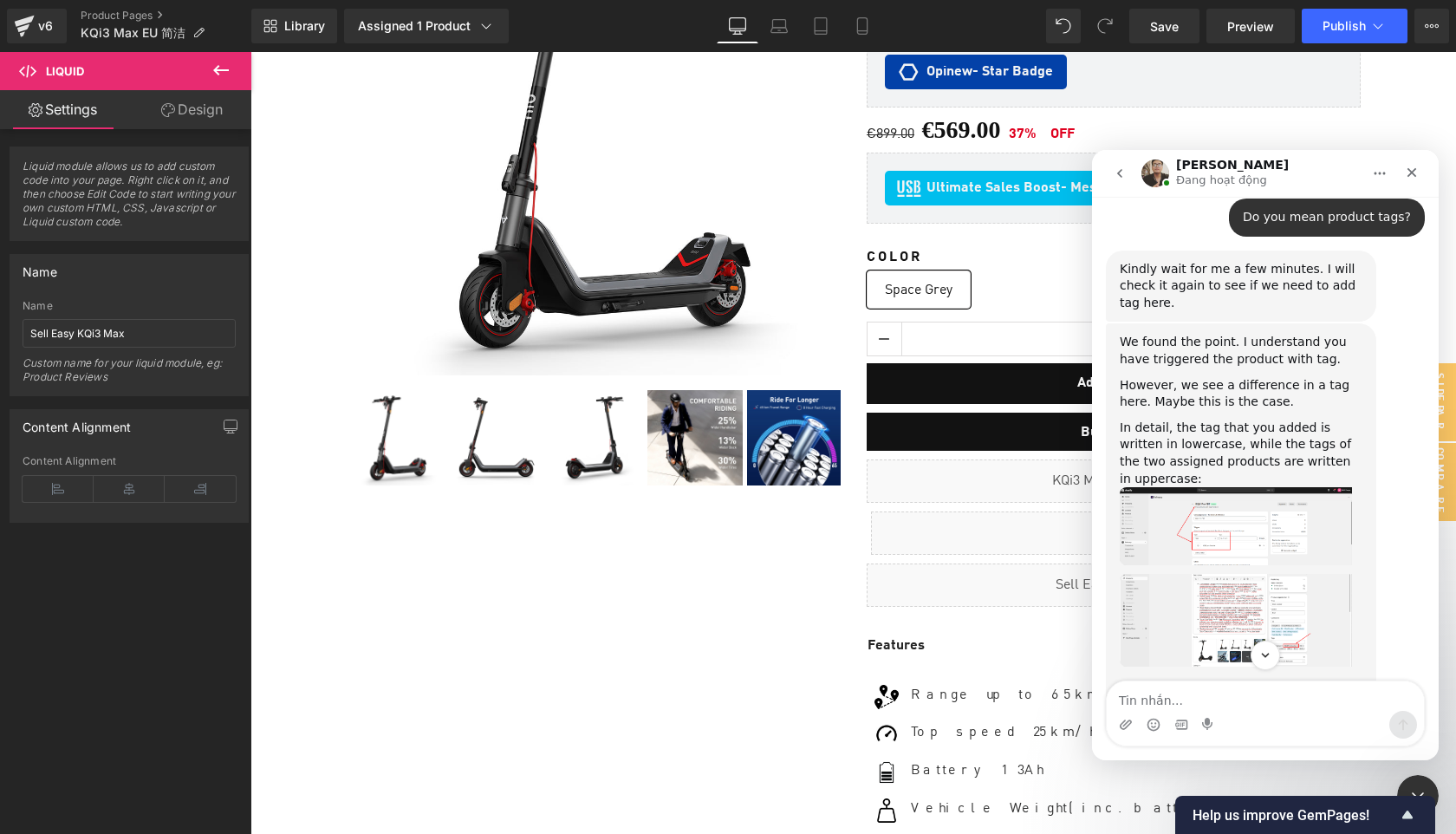
click at [1250, 629] on img "Ken says…" at bounding box center [1236, 620] width 233 height 92
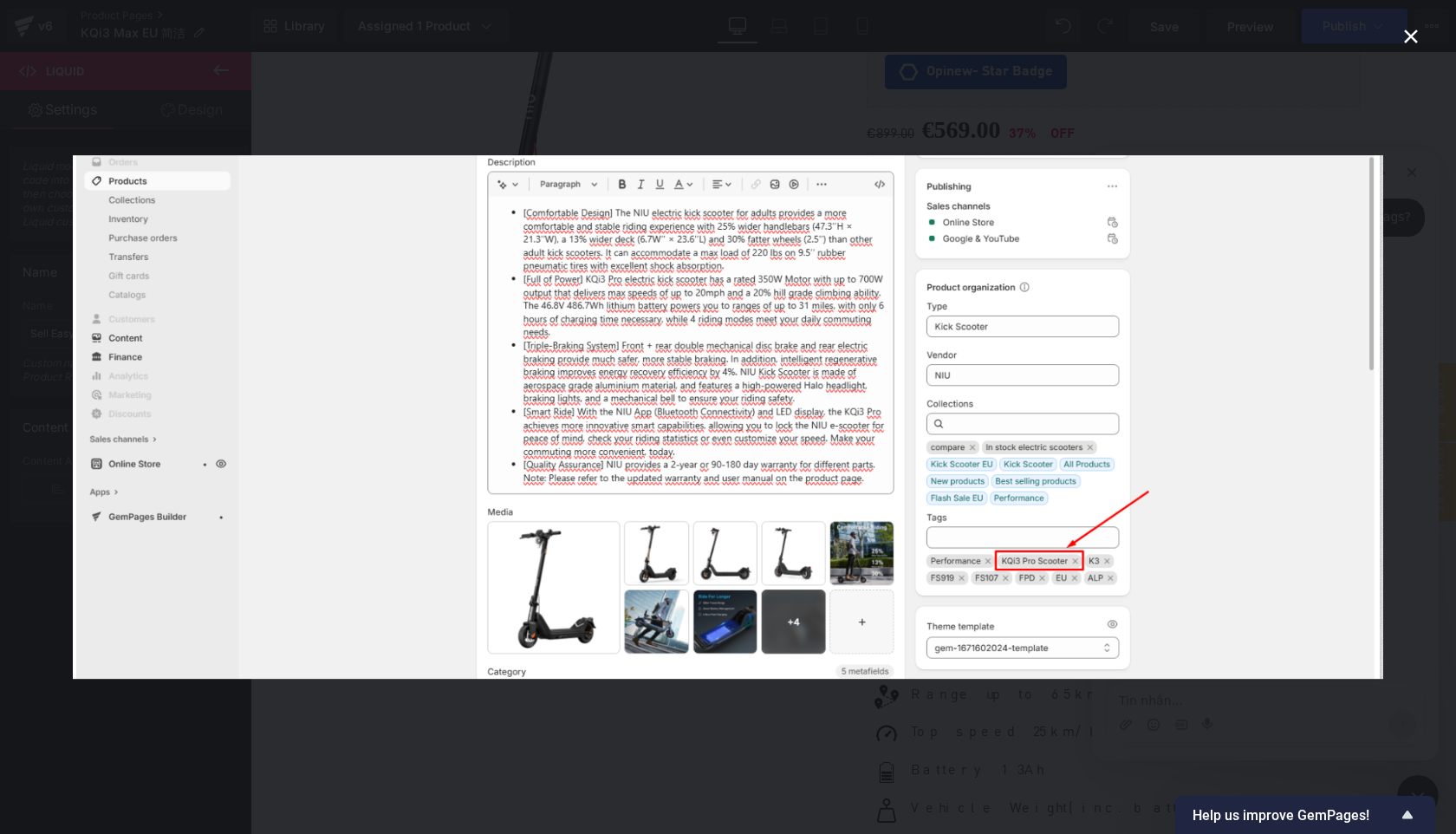
click at [1250, 629] on img "Close" at bounding box center [728, 417] width 1311 height 523
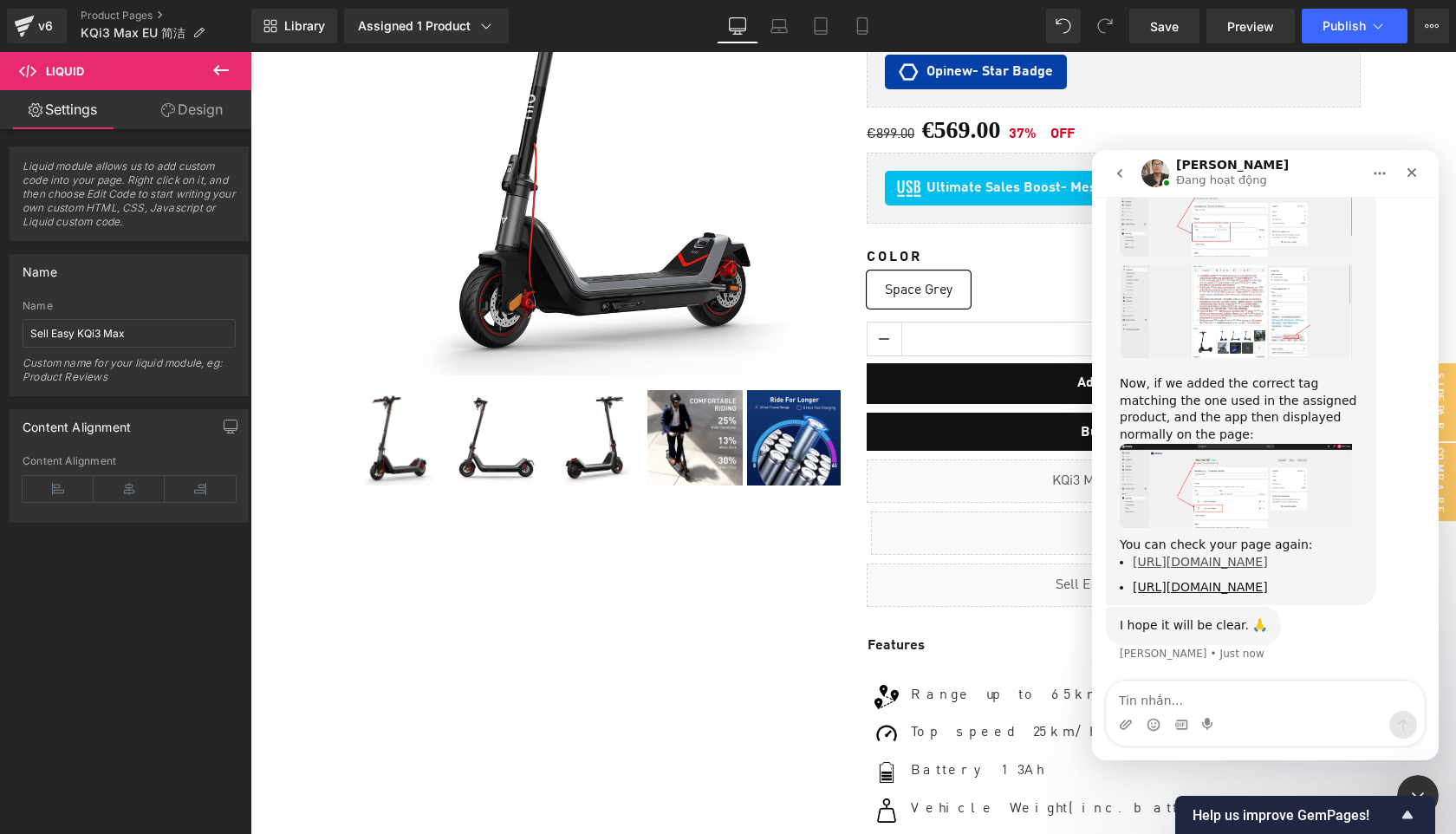
scroll to position [4309, 0]
click at [1247, 444] on img "Ken says…" at bounding box center [1236, 486] width 233 height 85
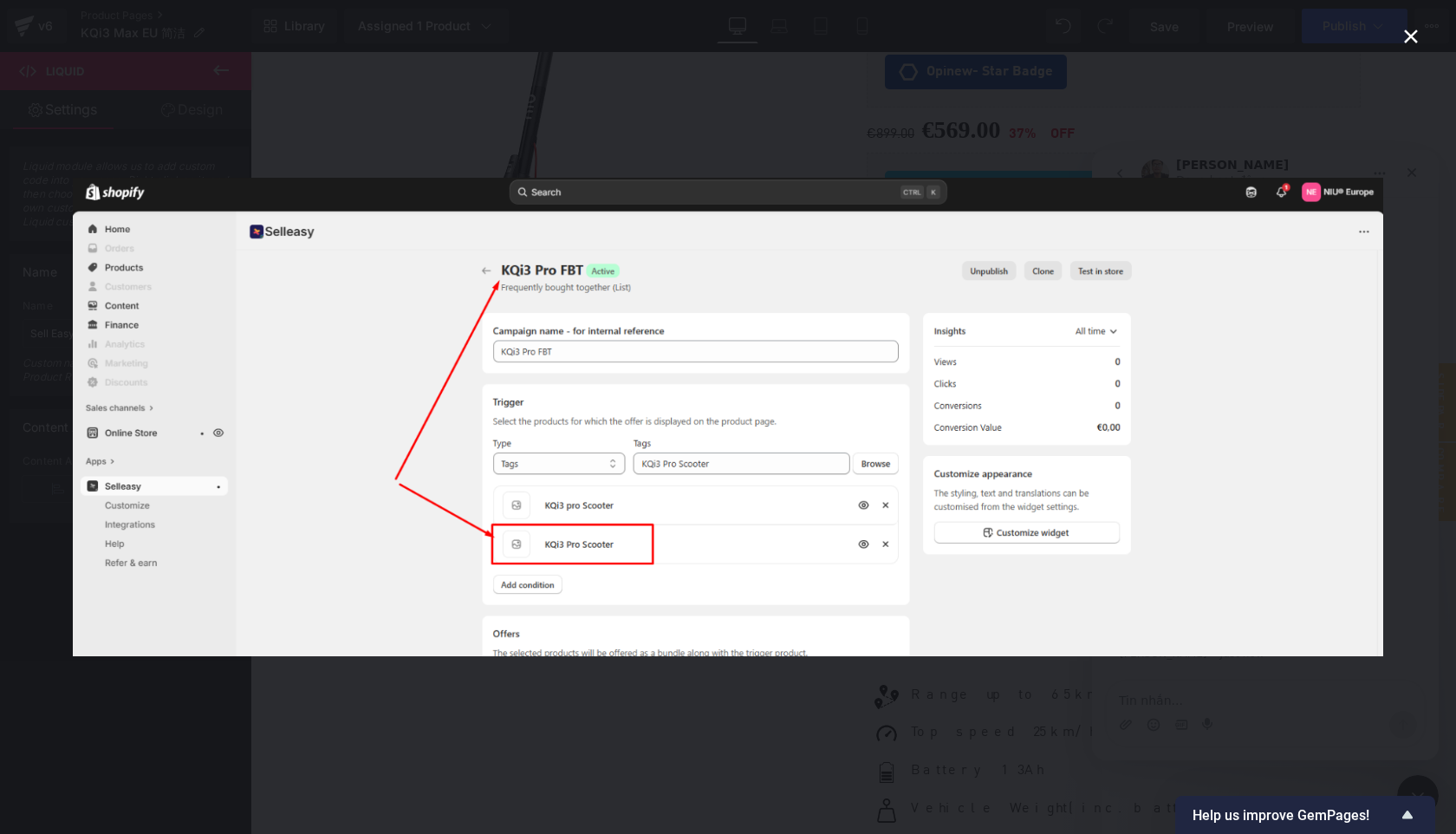
click at [1242, 463] on img "Close" at bounding box center [728, 417] width 1311 height 478
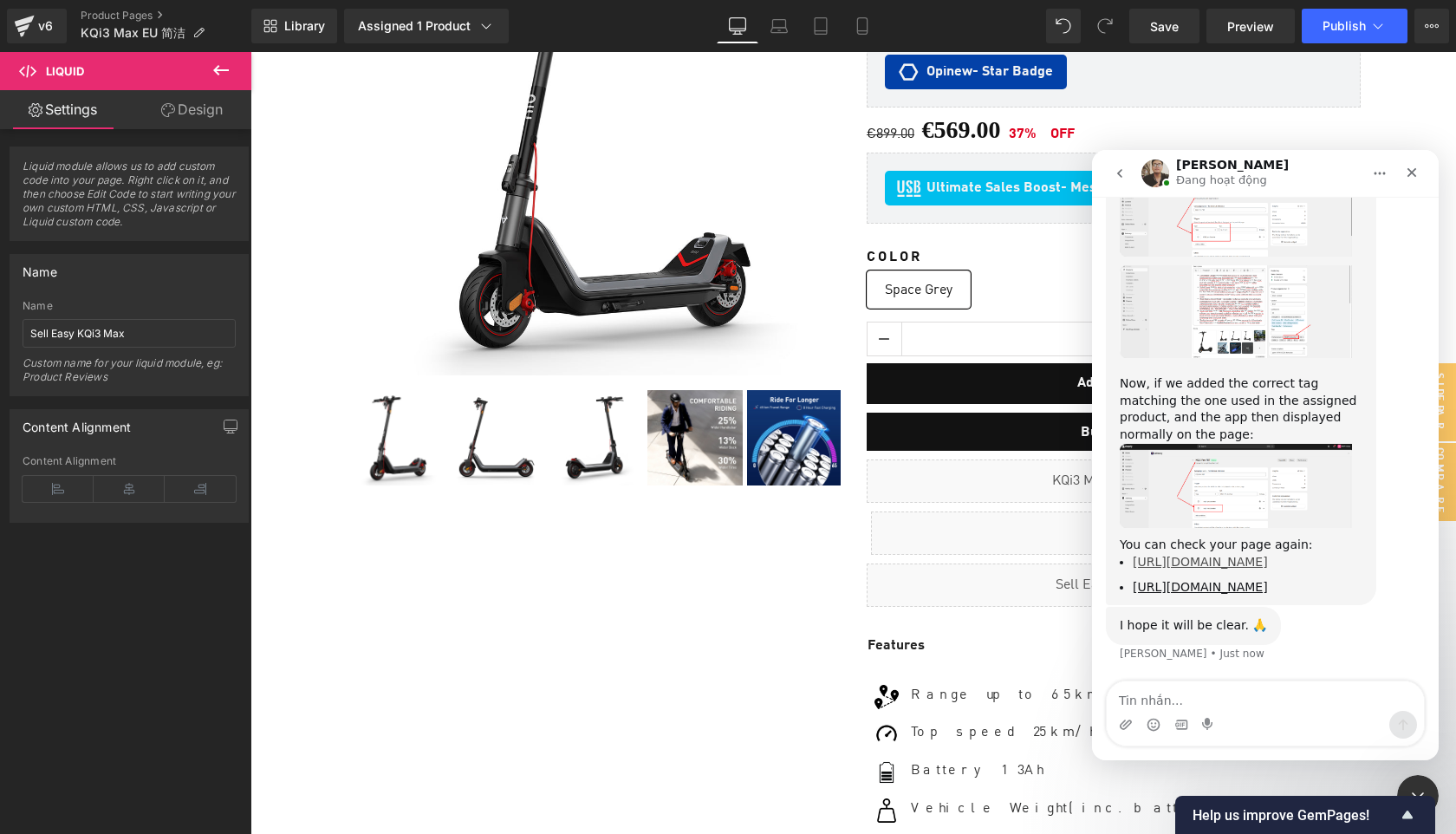
click at [1251, 555] on link "https://shopeu.niu.com/products/niu-electric-kick-scooter-for-adults-kqi3-pro" at bounding box center [1200, 561] width 135 height 14
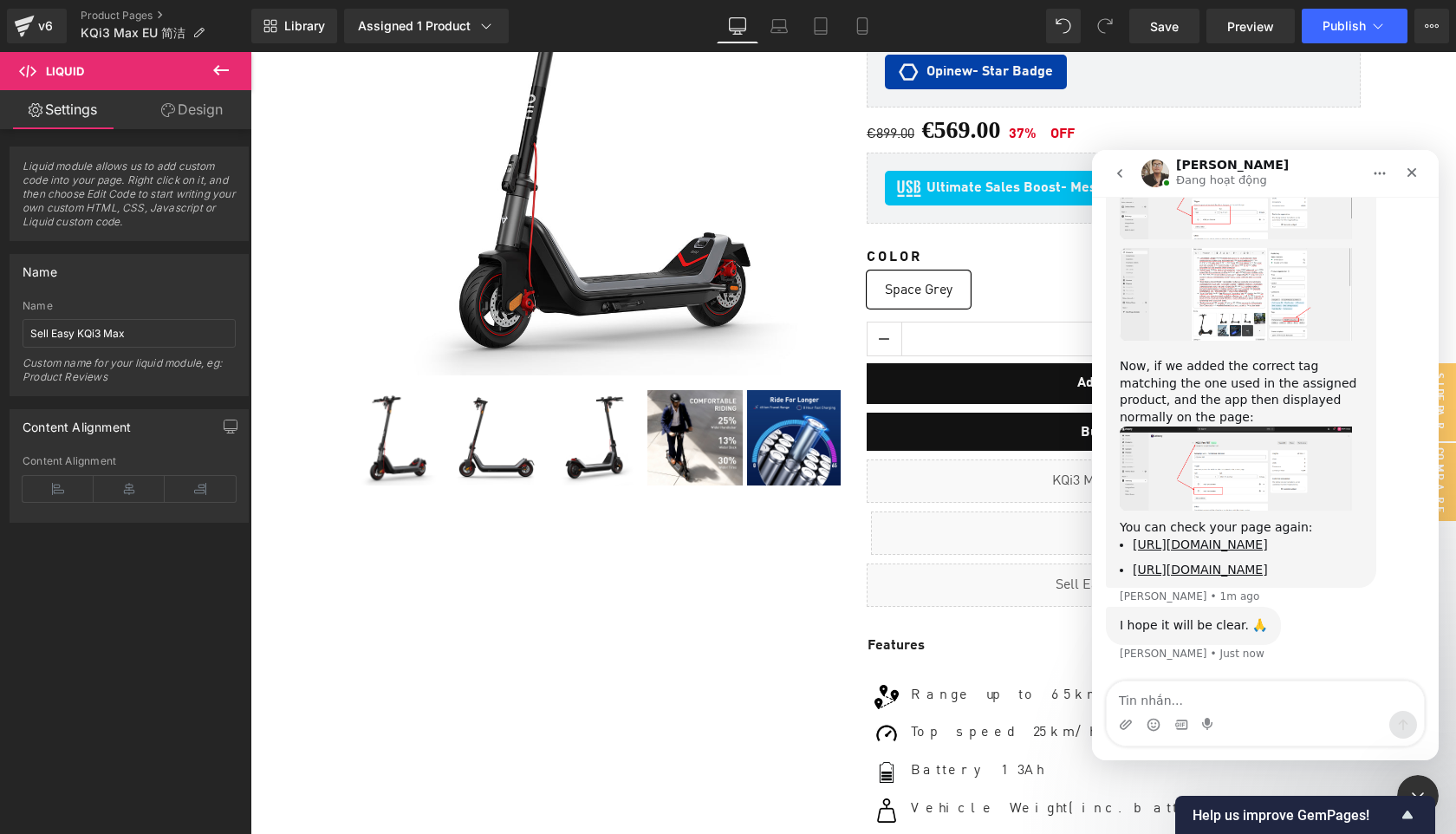
scroll to position [4327, 0]
click at [1238, 562] on link "https://shopeu.niu.com/products/niu-kqi3-pro-electric-kick-scooter-eu-version" at bounding box center [1200, 569] width 135 height 14
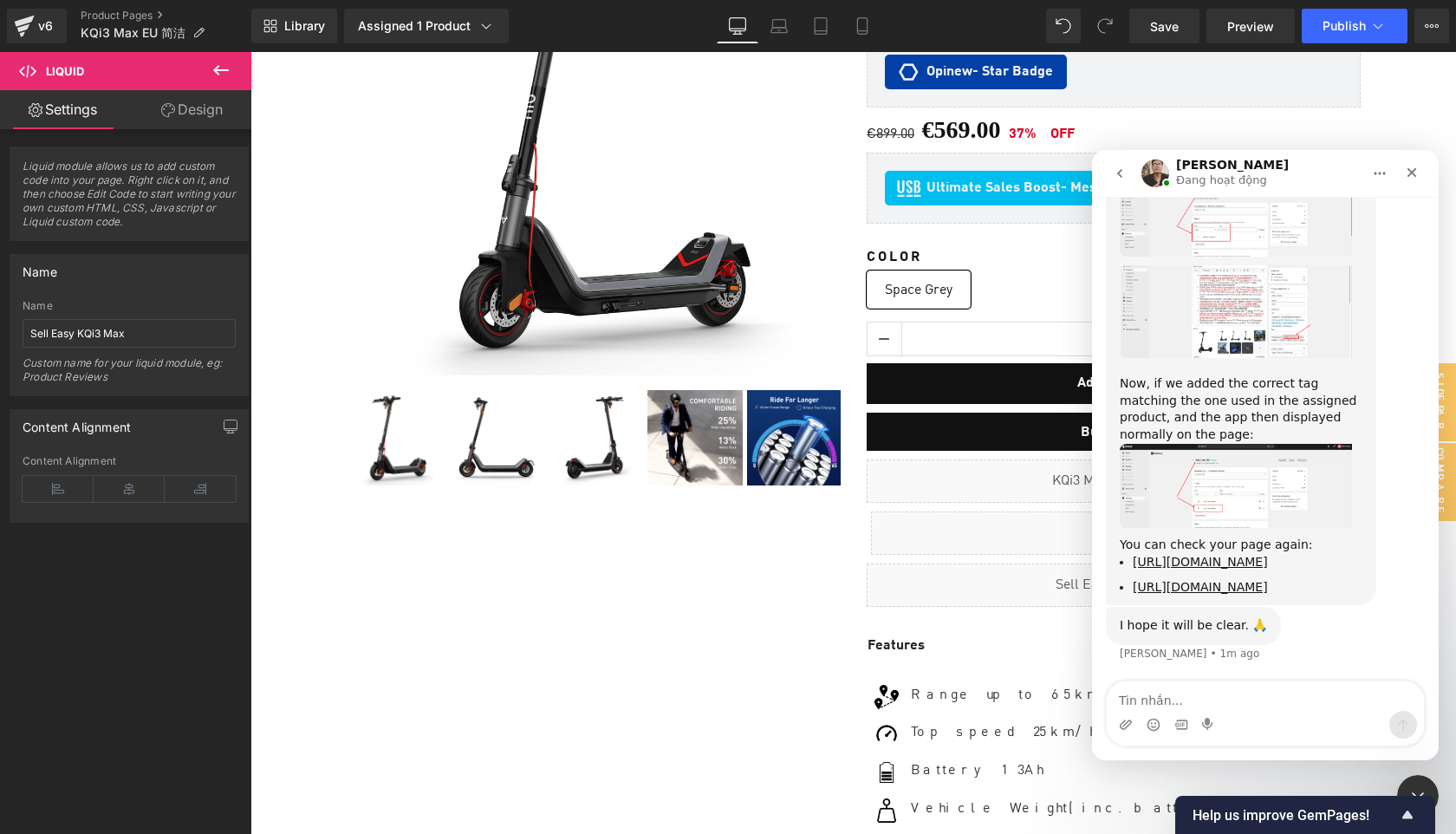
scroll to position [4309, 0]
click at [1188, 708] on textarea "Tin nhắn..." at bounding box center [1266, 696] width 317 height 30
type textarea "t"
type textarea "thanks"
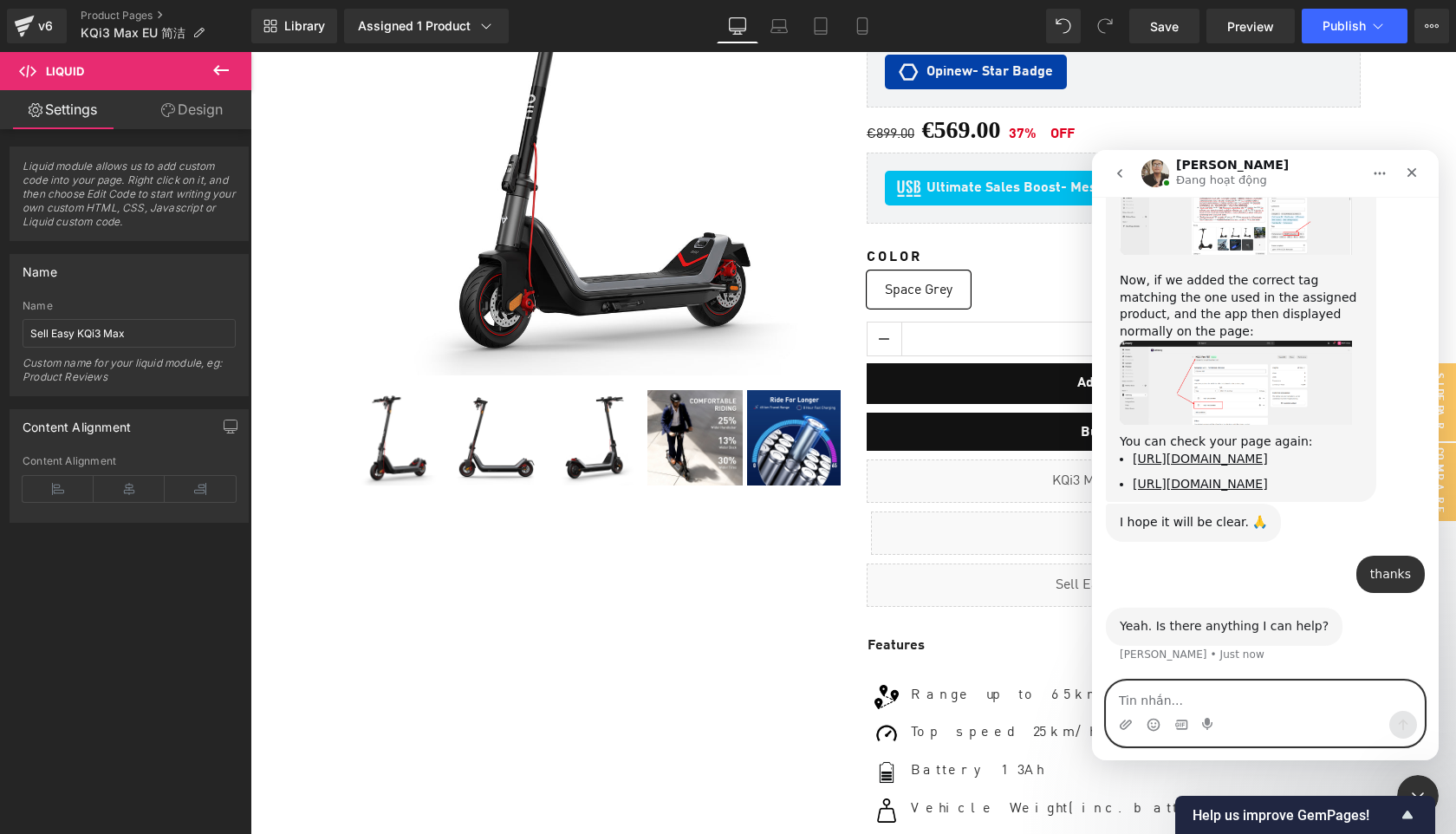
scroll to position [4413, 0]
click at [1153, 695] on textarea "Tin nhắn..." at bounding box center [1266, 696] width 317 height 30
type textarea "No more else, I will correct it."
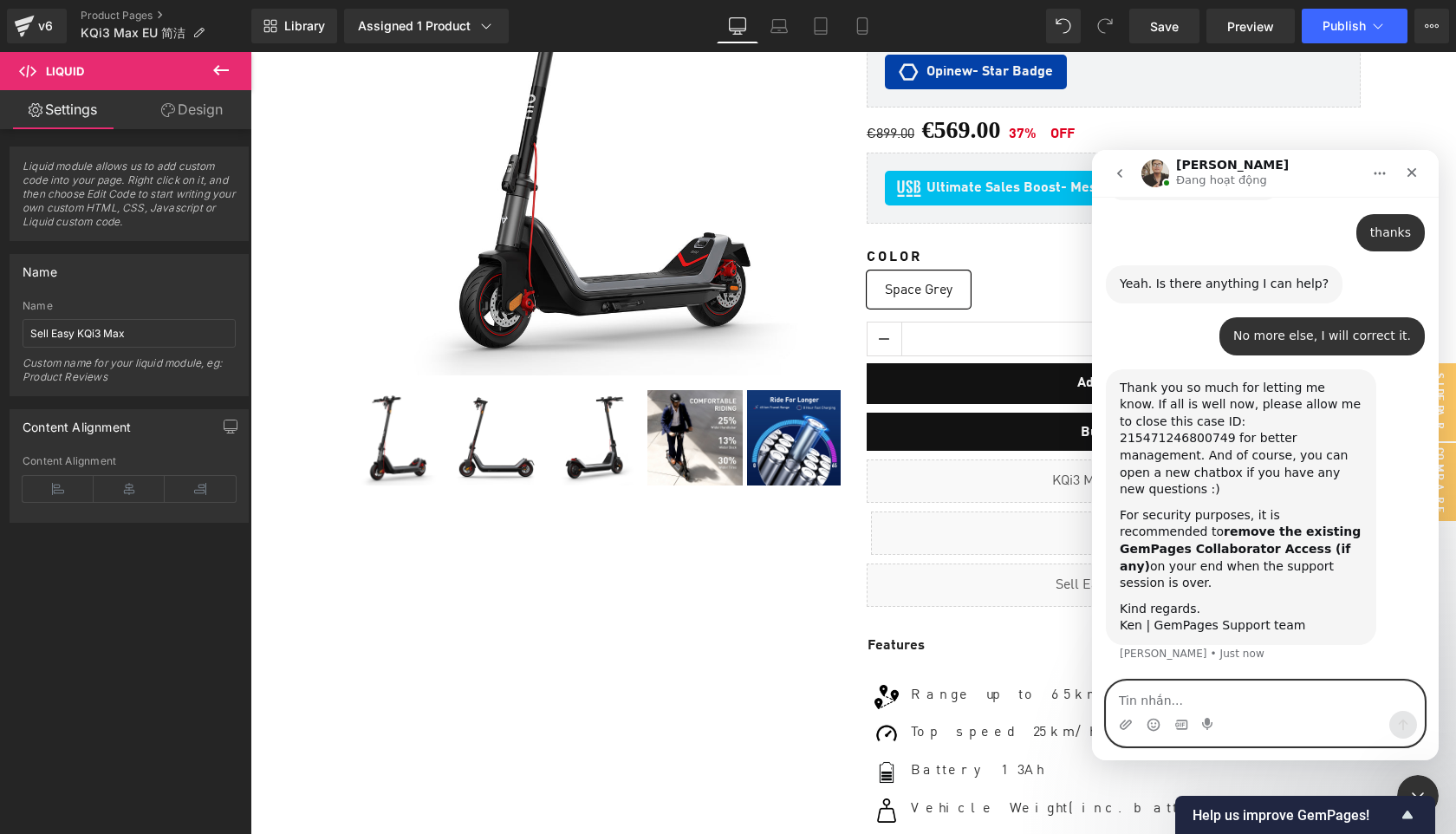
scroll to position [4721, 0]
click at [1427, 785] on div "Close Intercom Messenger" at bounding box center [1415, 793] width 42 height 42
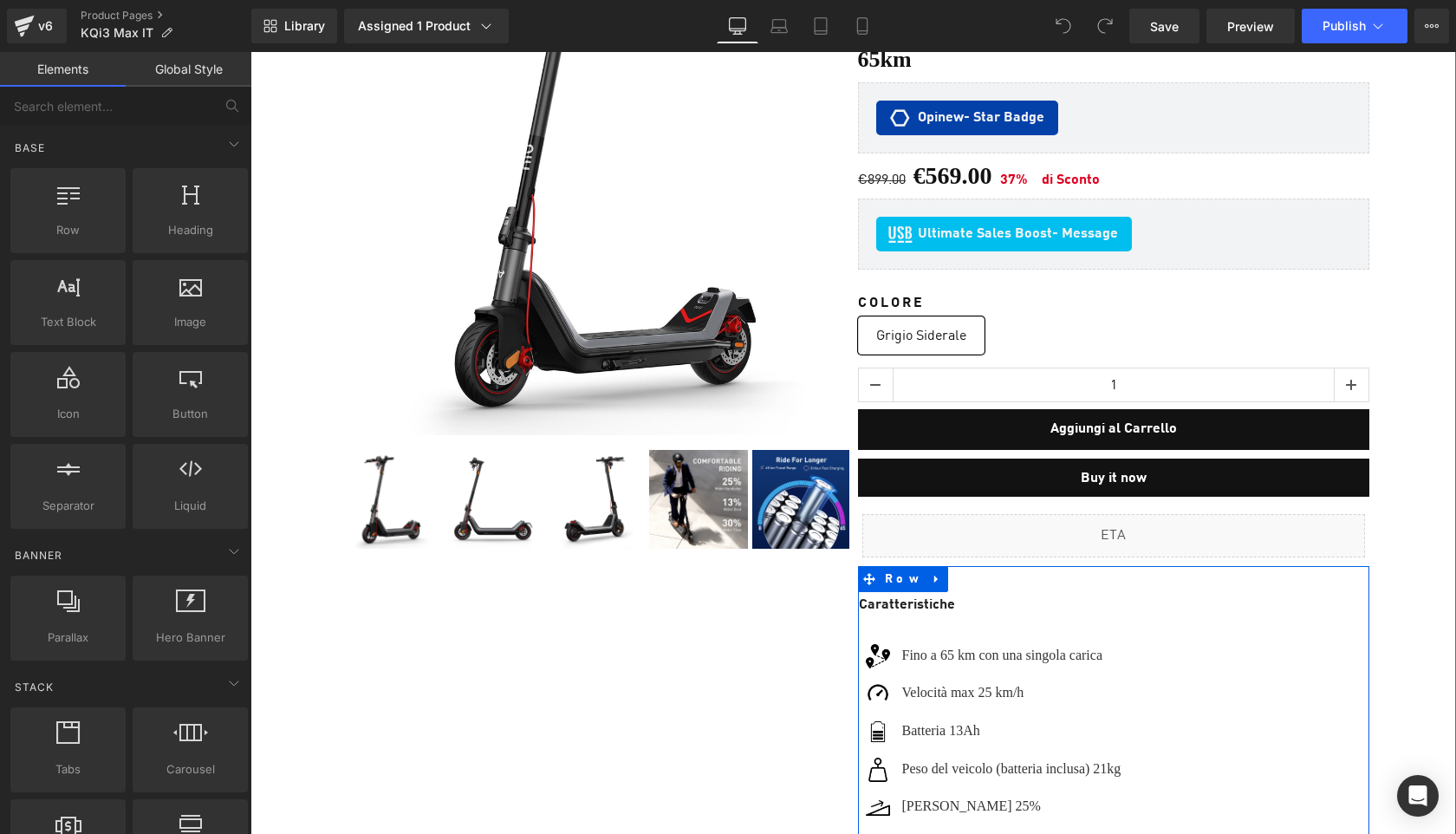
scroll to position [242, 0]
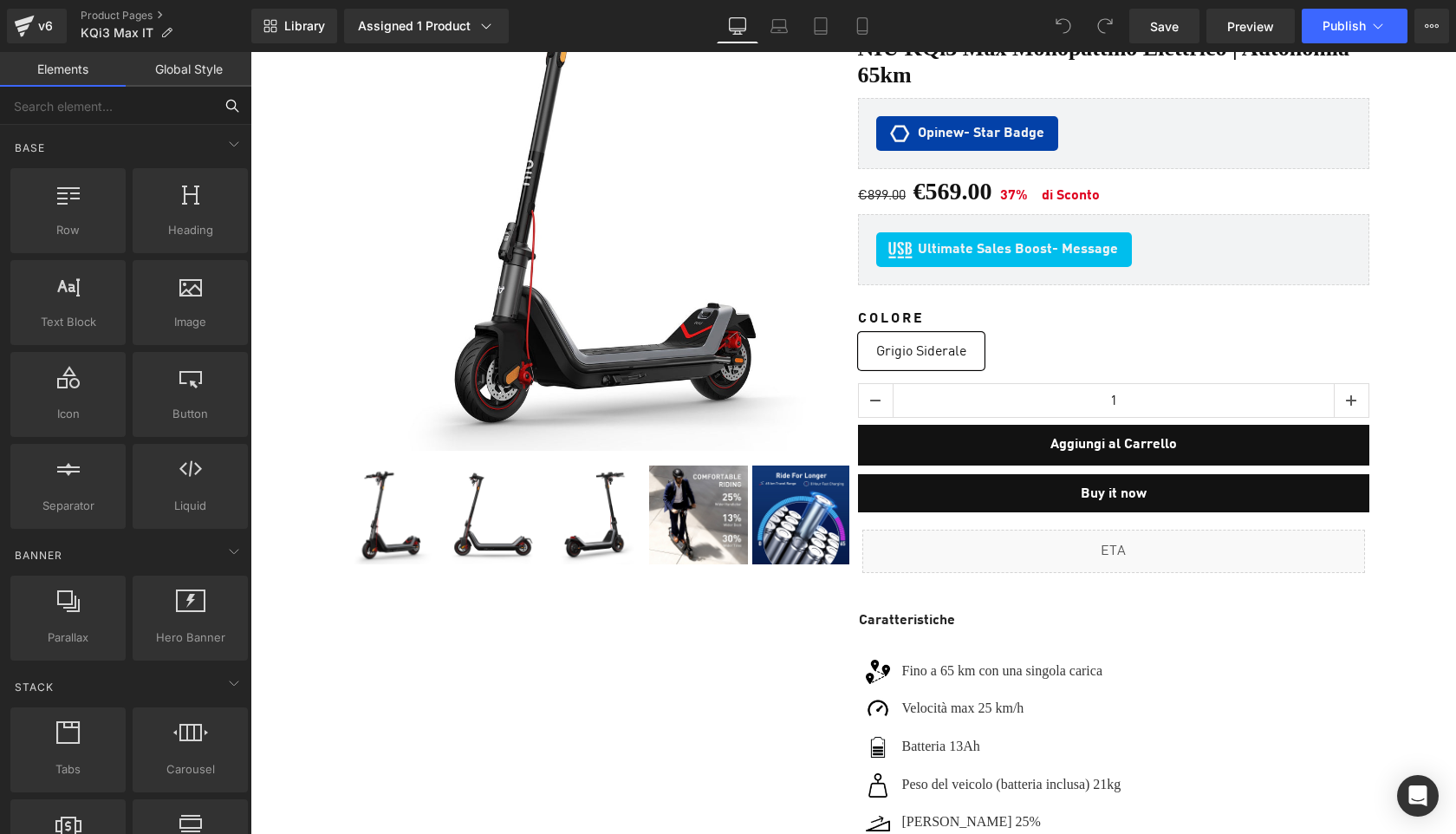
click at [197, 108] on input "text" at bounding box center [107, 106] width 214 height 38
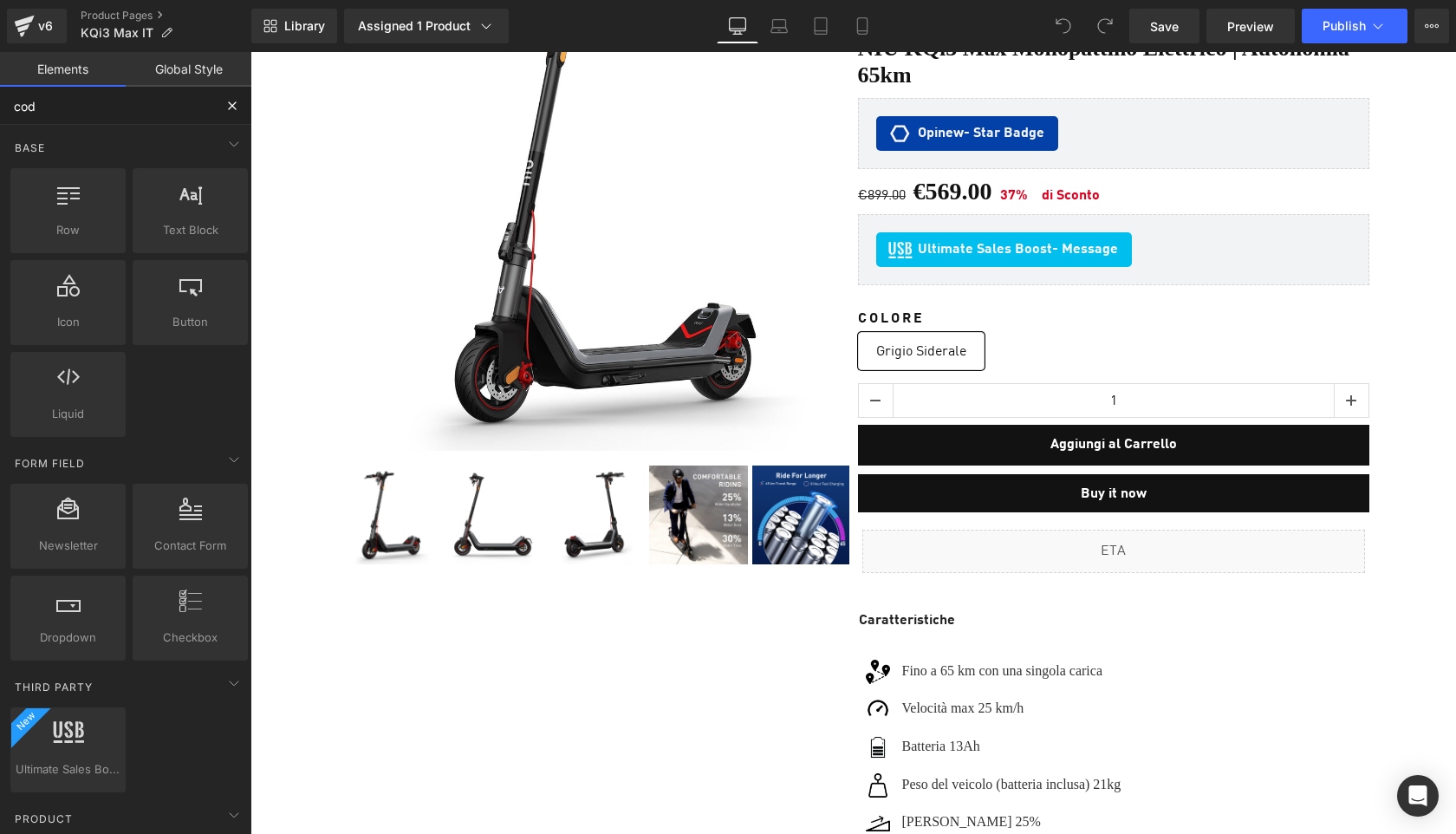
type input "code"
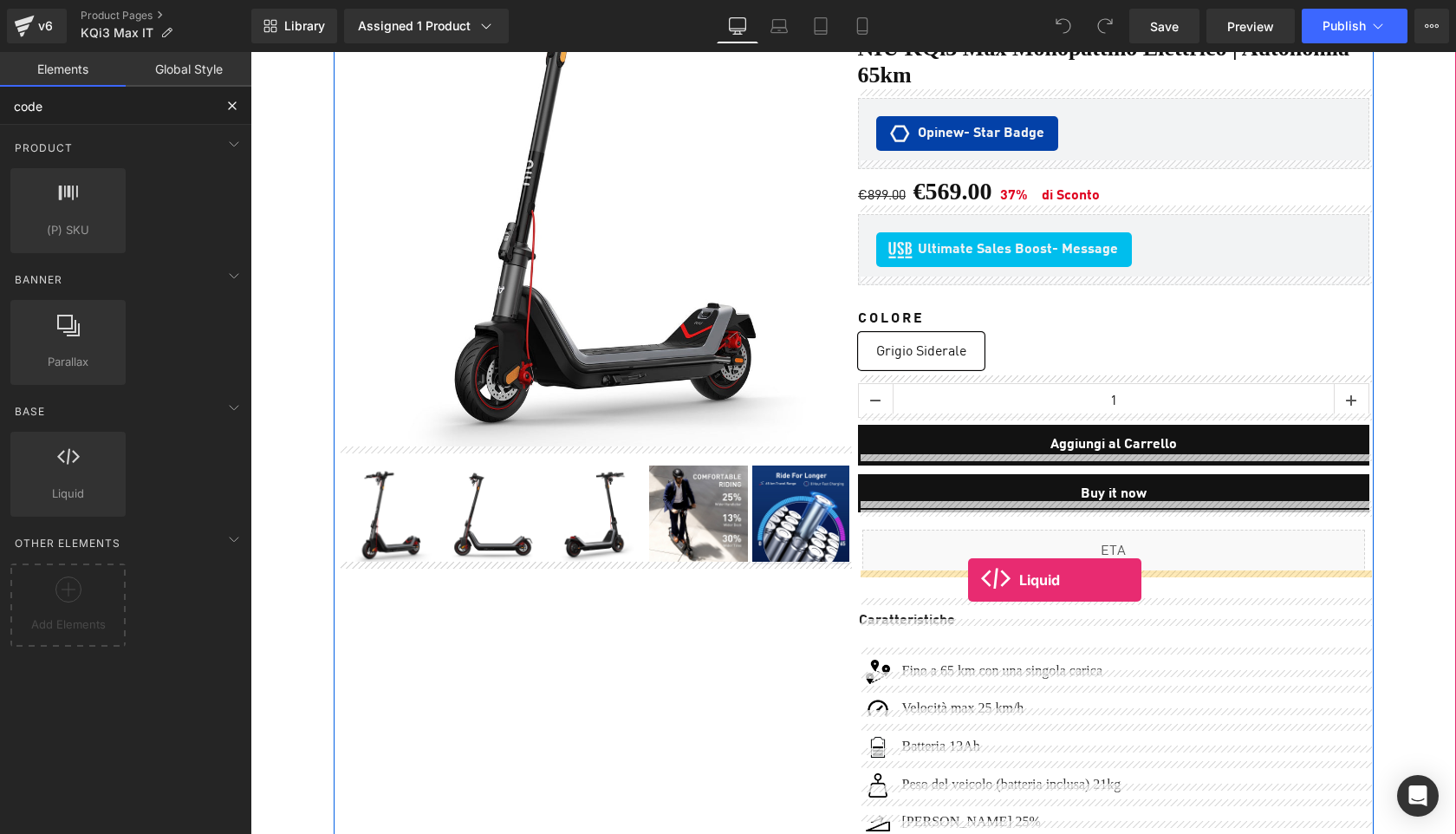
drag, startPoint x: 323, startPoint y: 542, endPoint x: 968, endPoint y: 580, distance: 646.1
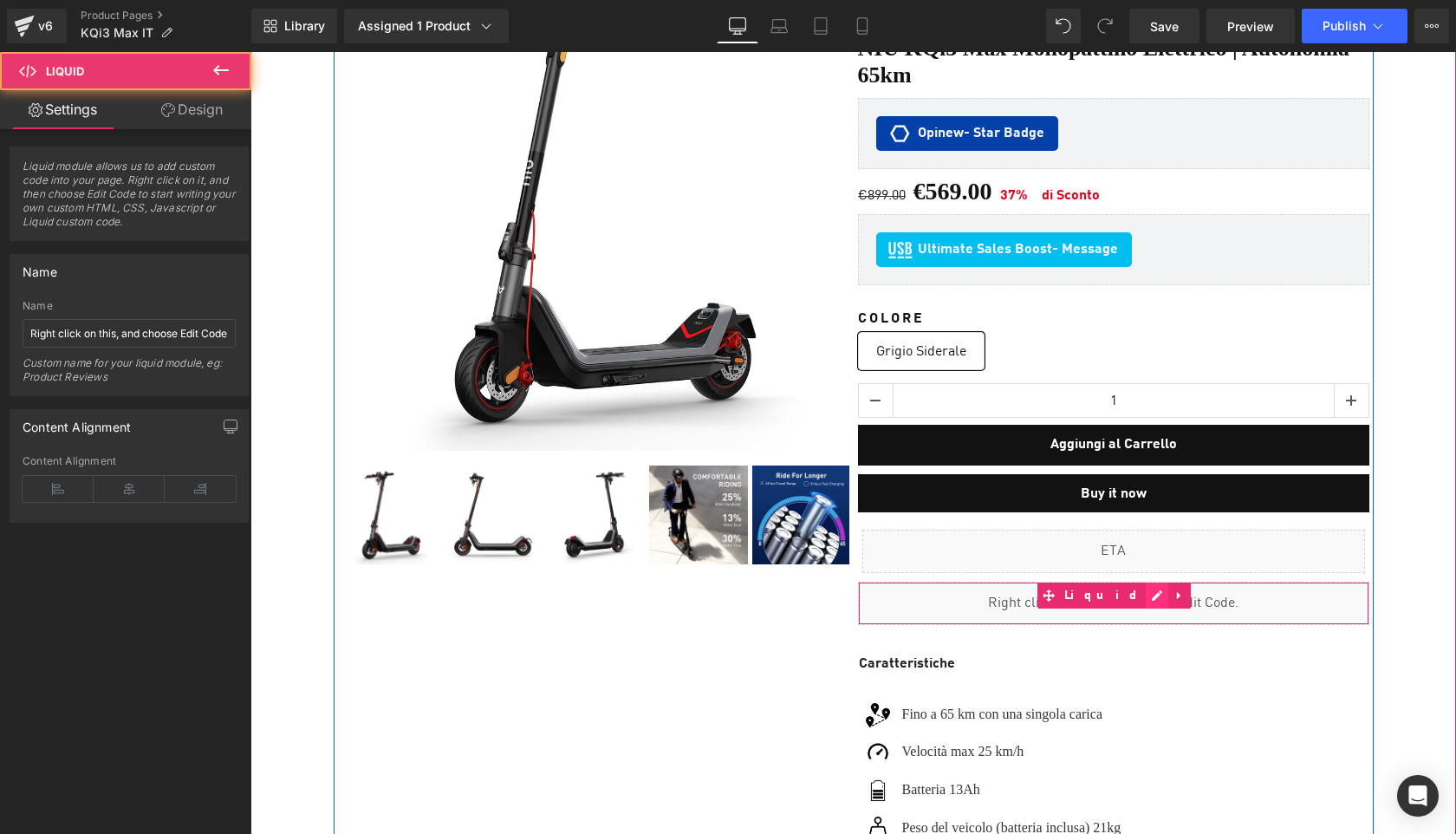
click at [1131, 587] on div "Liquid" at bounding box center [1114, 603] width 512 height 43
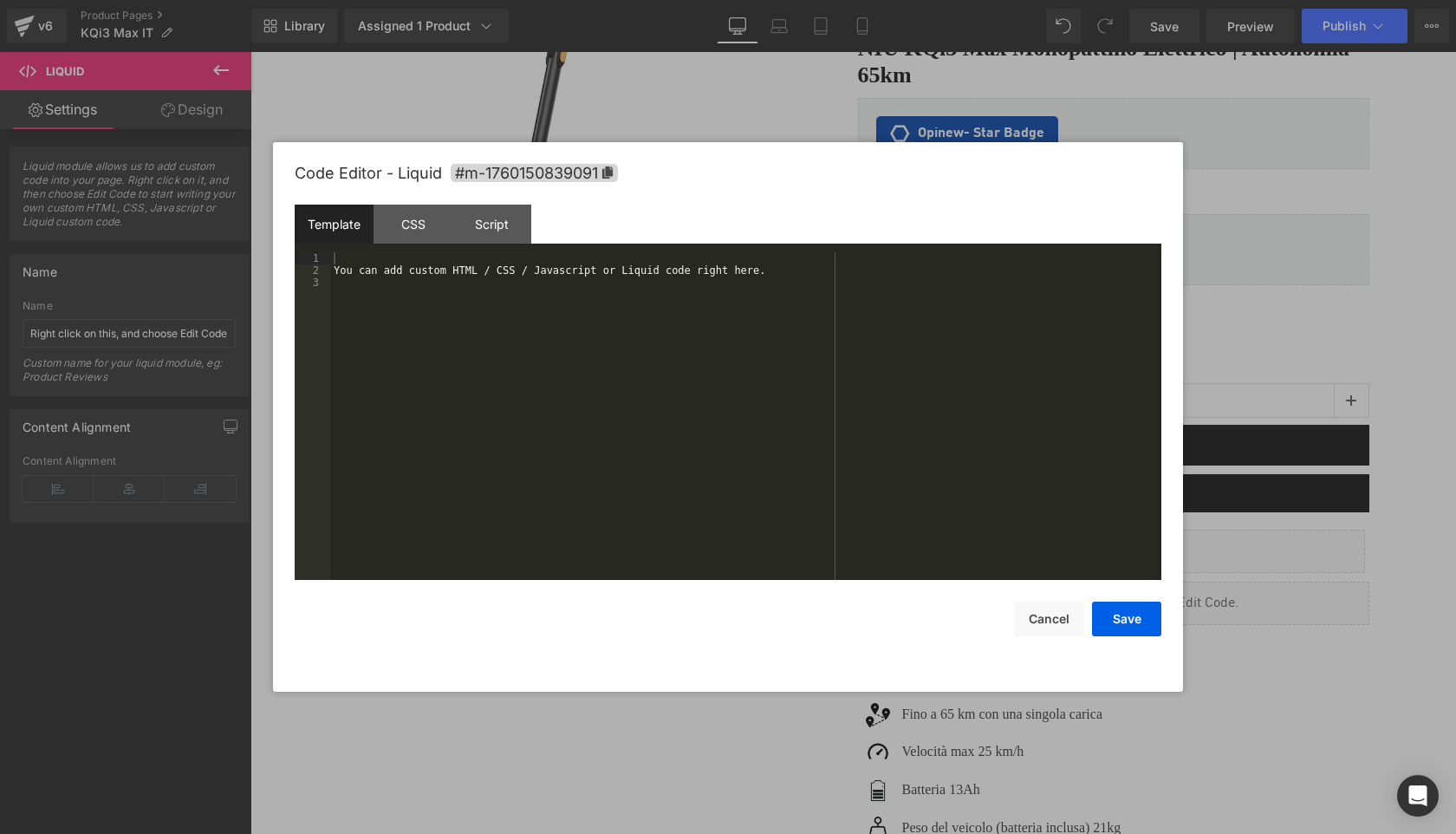
click at [639, 352] on div "You can add custom HTML / CSS / Javascript or Liquid code right here." at bounding box center [746, 428] width 831 height 352
click at [1129, 616] on button "Save" at bounding box center [1126, 618] width 70 height 34
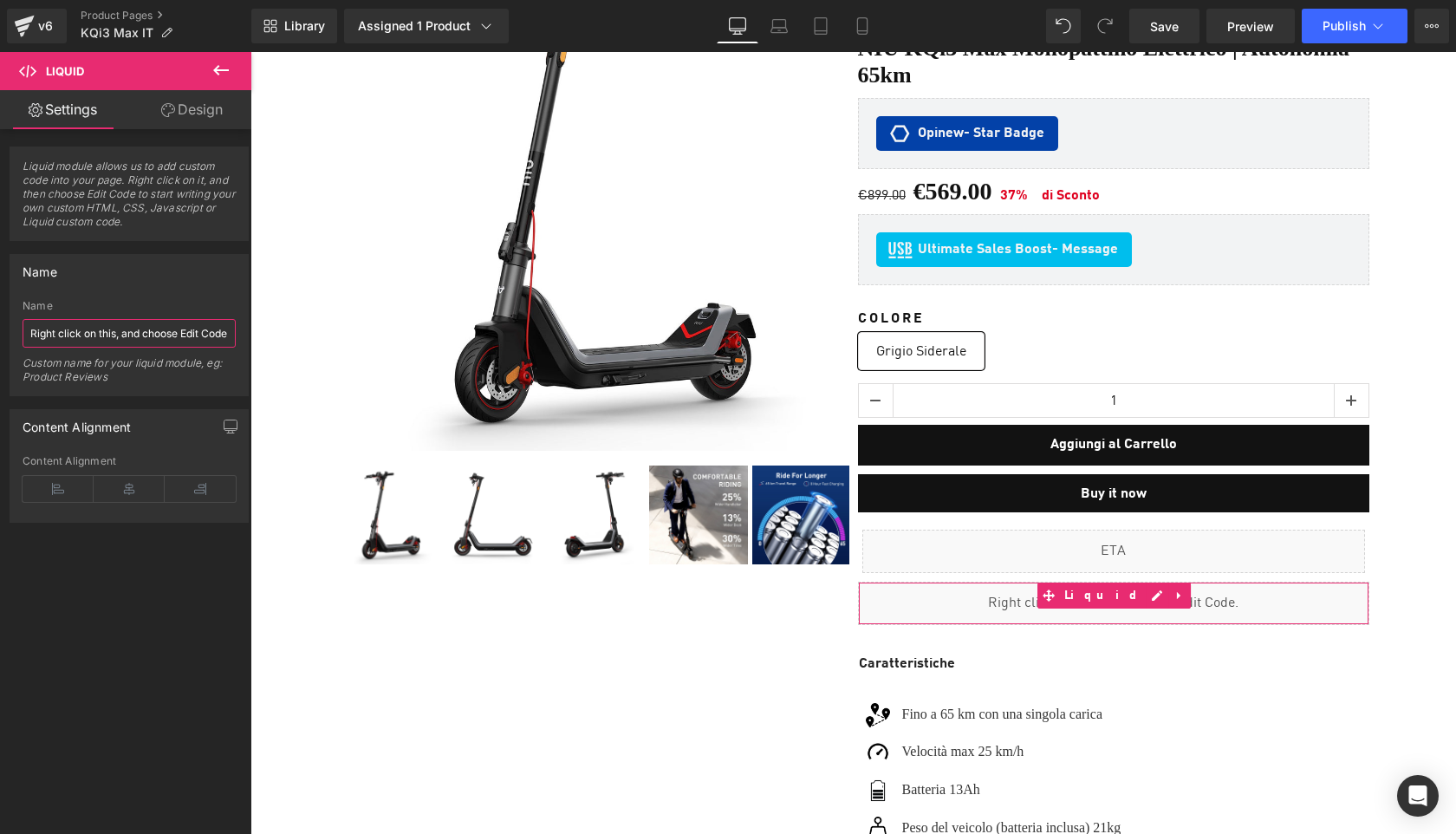
click at [186, 335] on input "Right click on this, and choose Edit Code." at bounding box center [129, 333] width 214 height 29
paste input "Sell Easy KQi3 Max"
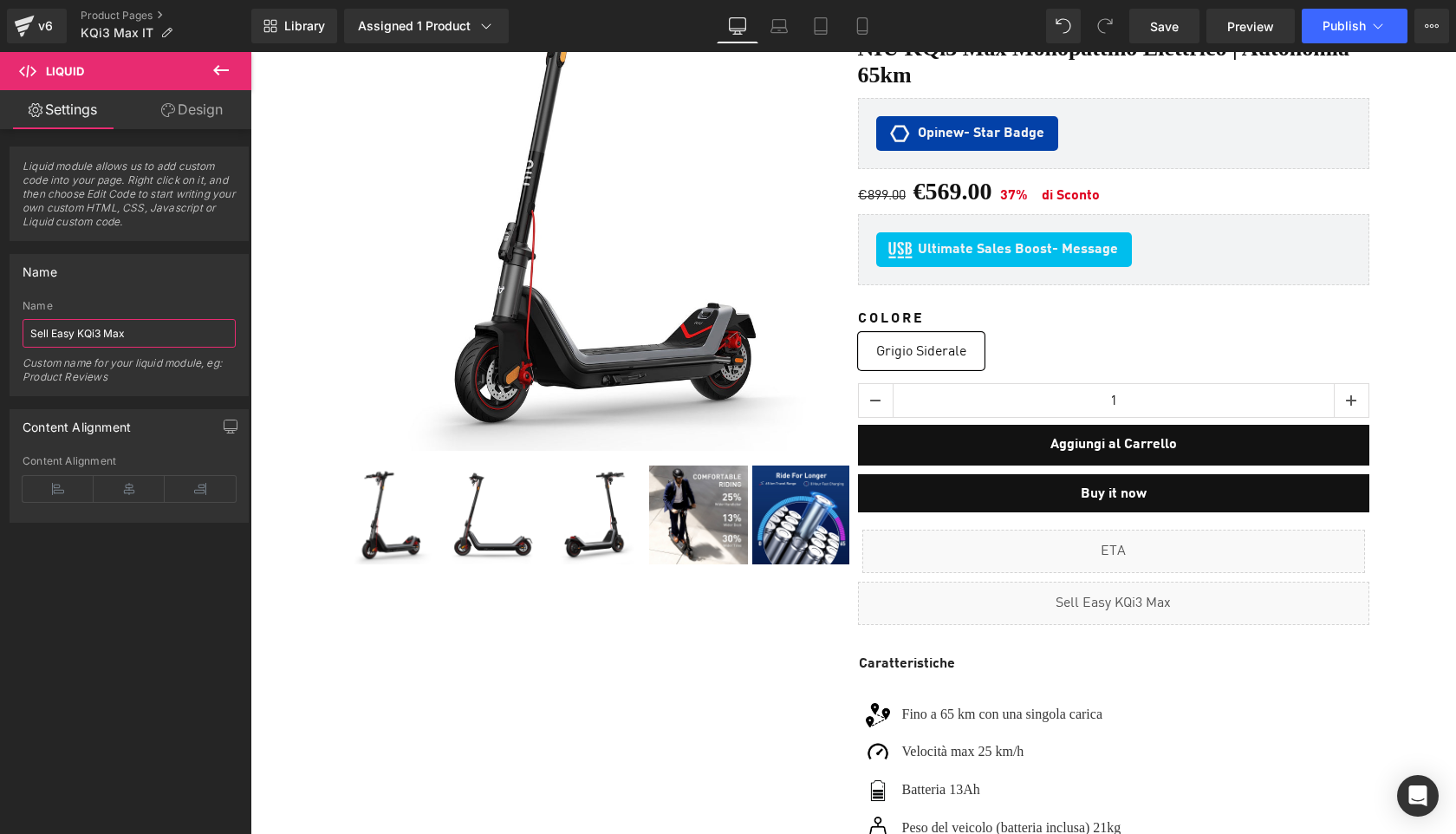
type input "Sell Easy KQi3 Max"
click at [1157, 31] on span "Save" at bounding box center [1164, 26] width 29 height 18
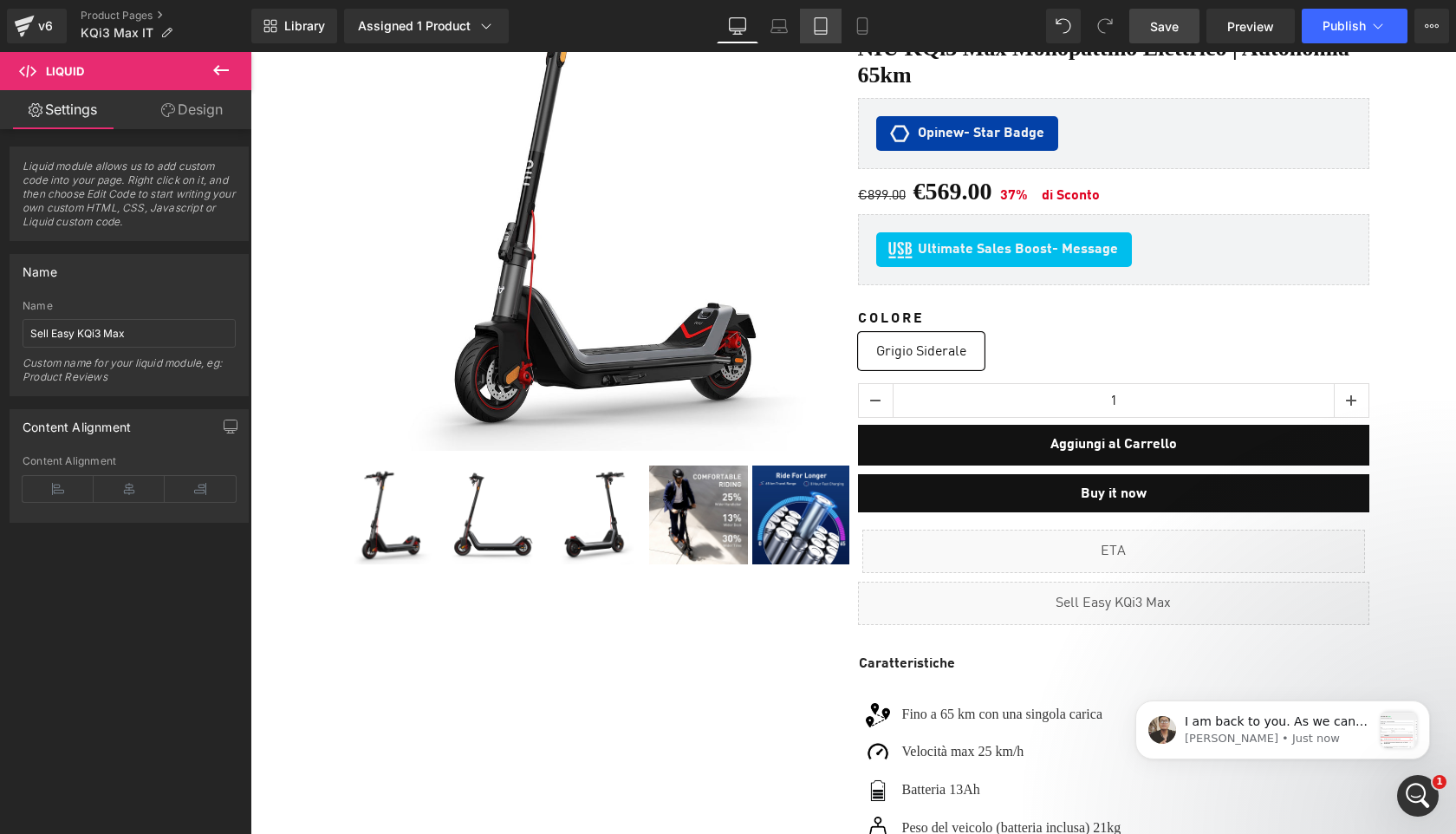
scroll to position [0, 0]
click at [1340, 31] on span "Publish" at bounding box center [1345, 25] width 43 height 14
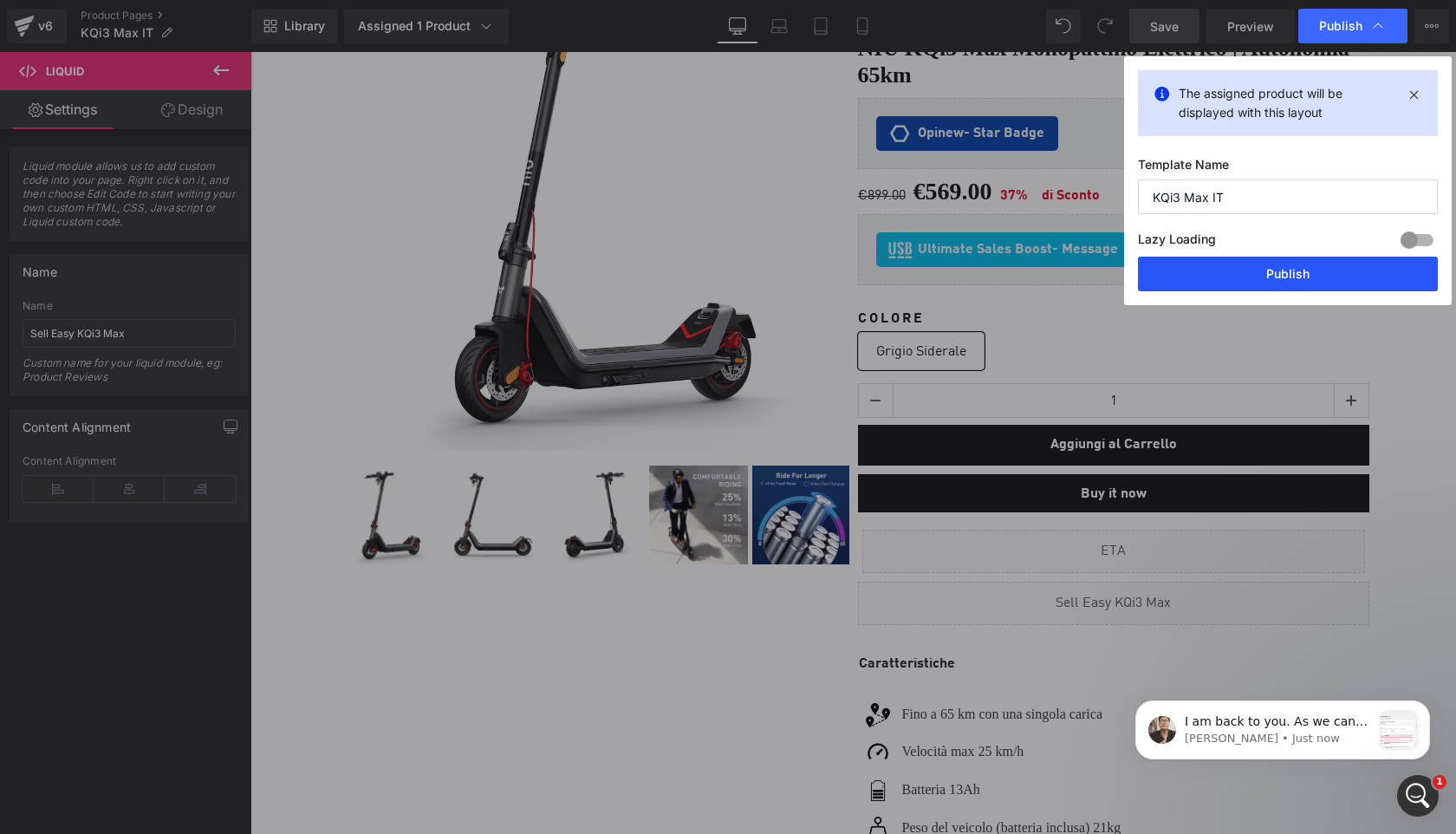
click at [1295, 276] on button "Publish" at bounding box center [1288, 273] width 300 height 34
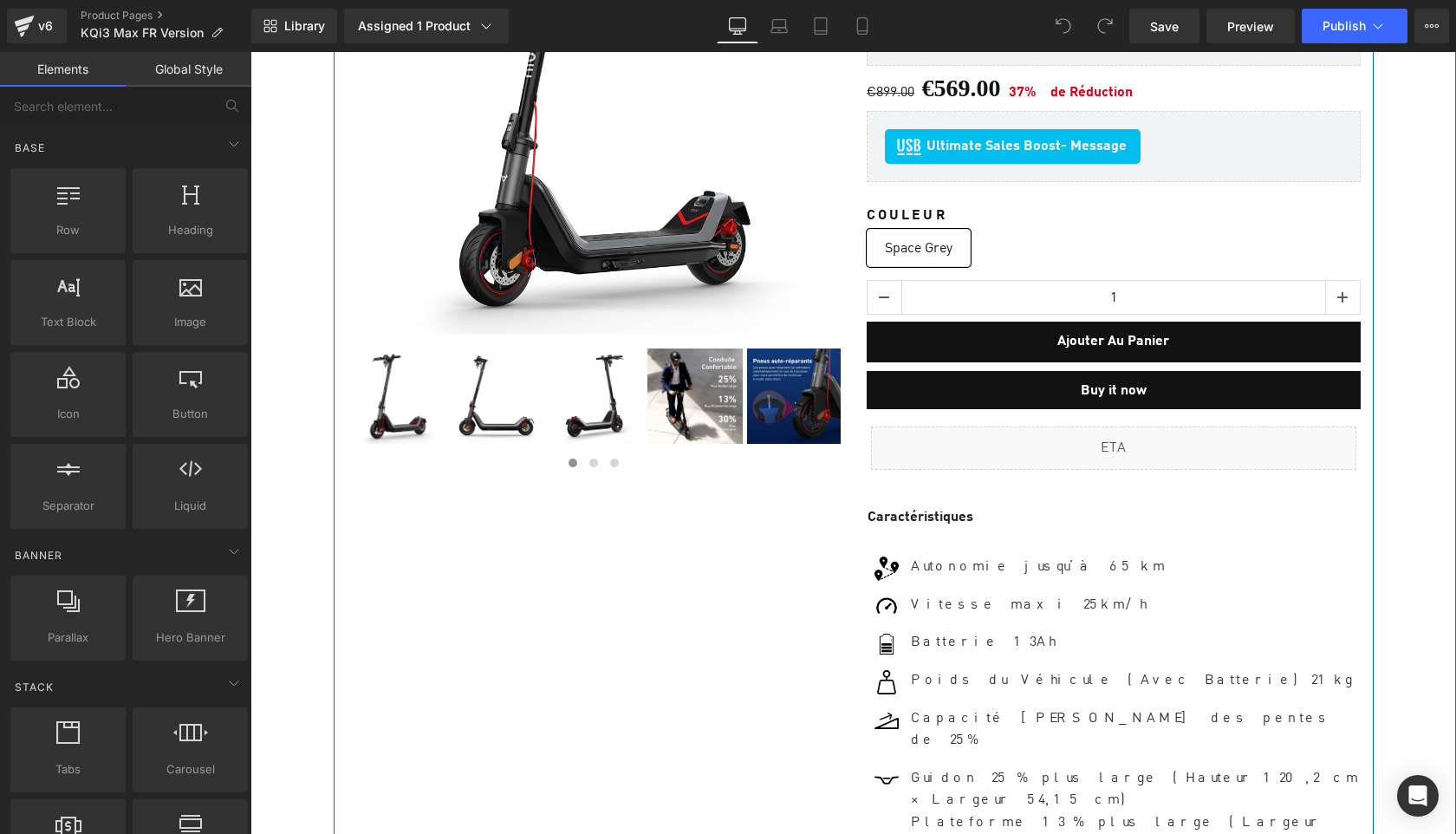
scroll to position [457, 0]
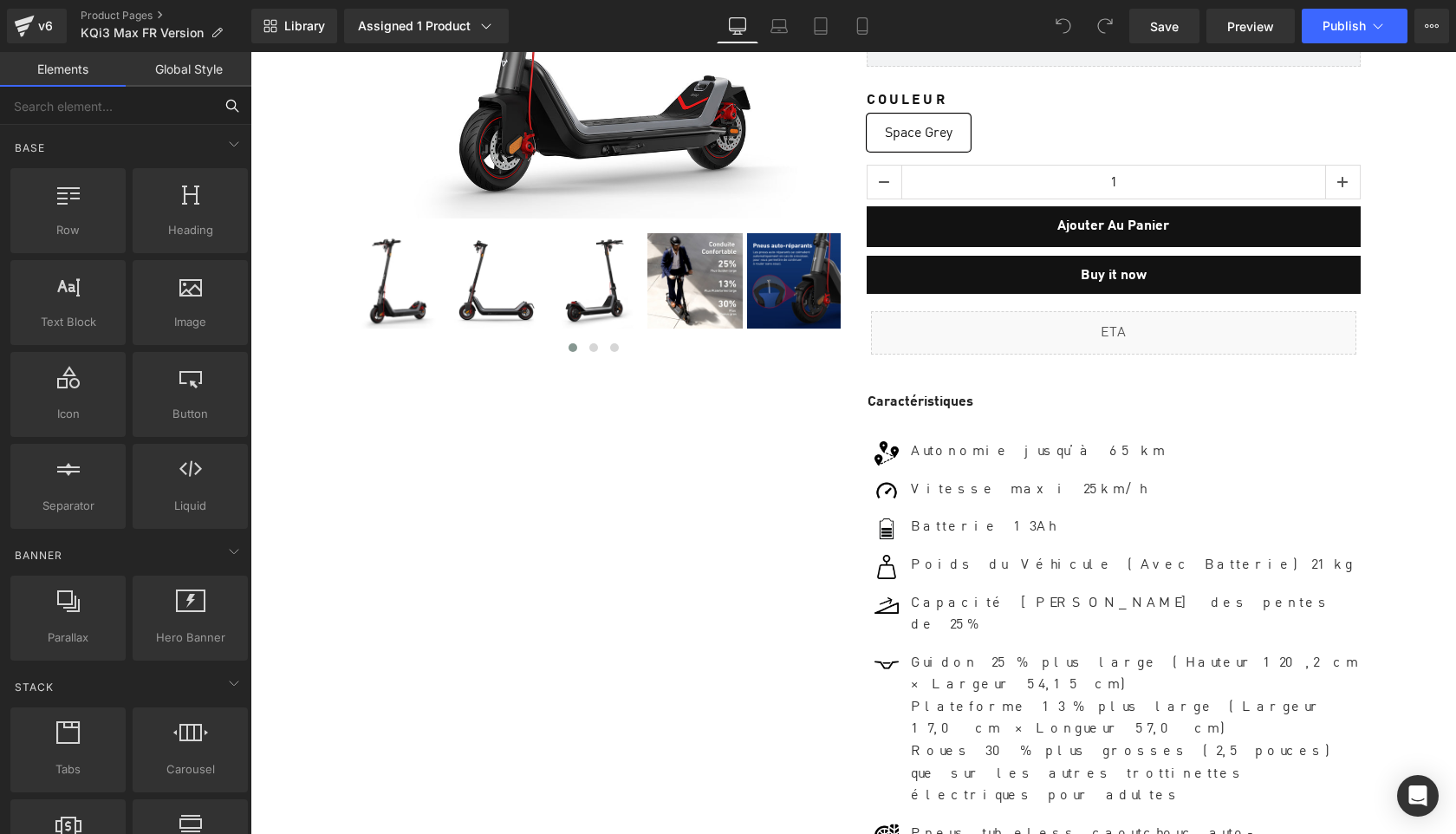
click at [139, 104] on input "text" at bounding box center [107, 106] width 214 height 38
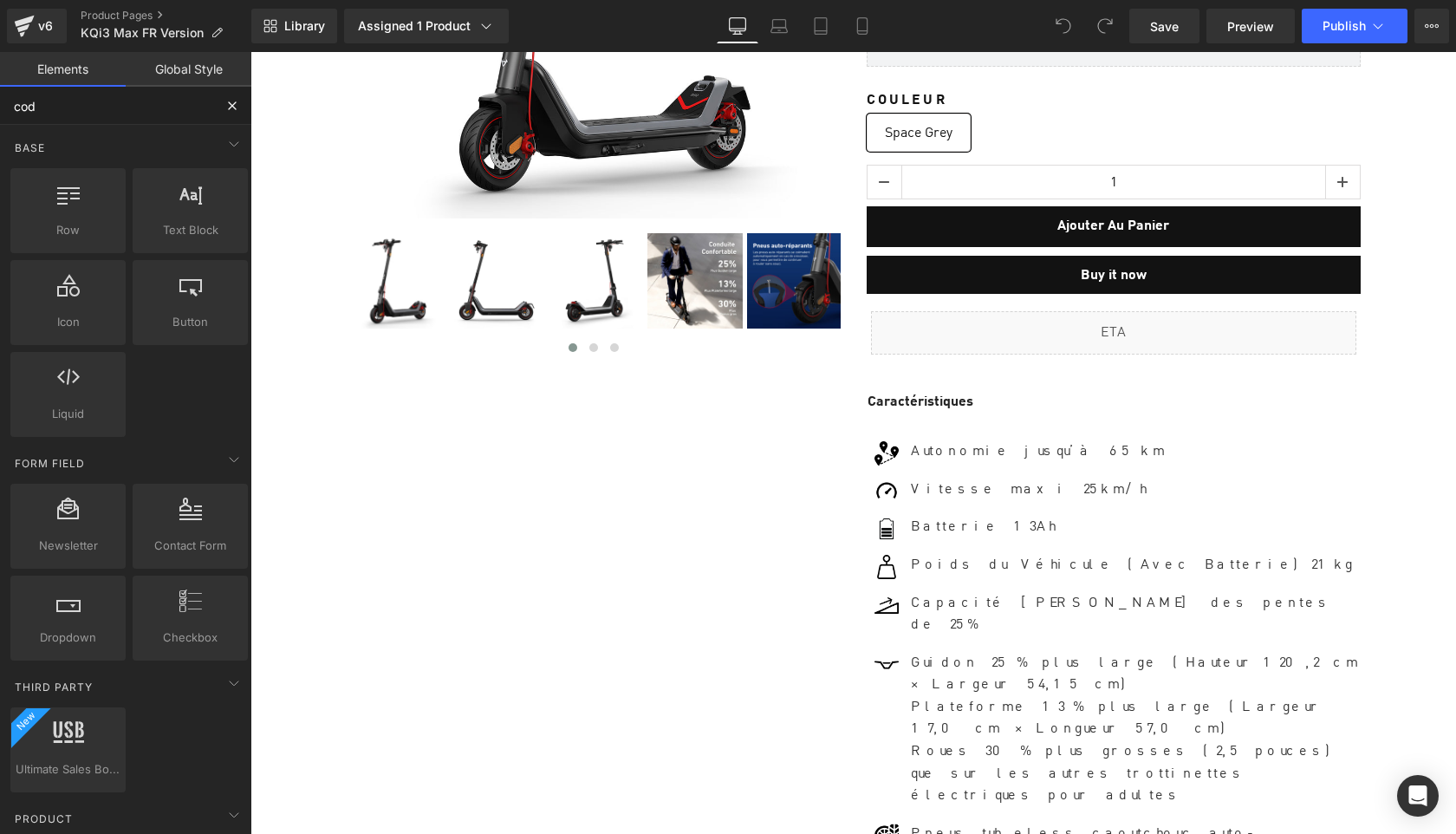
type input "code"
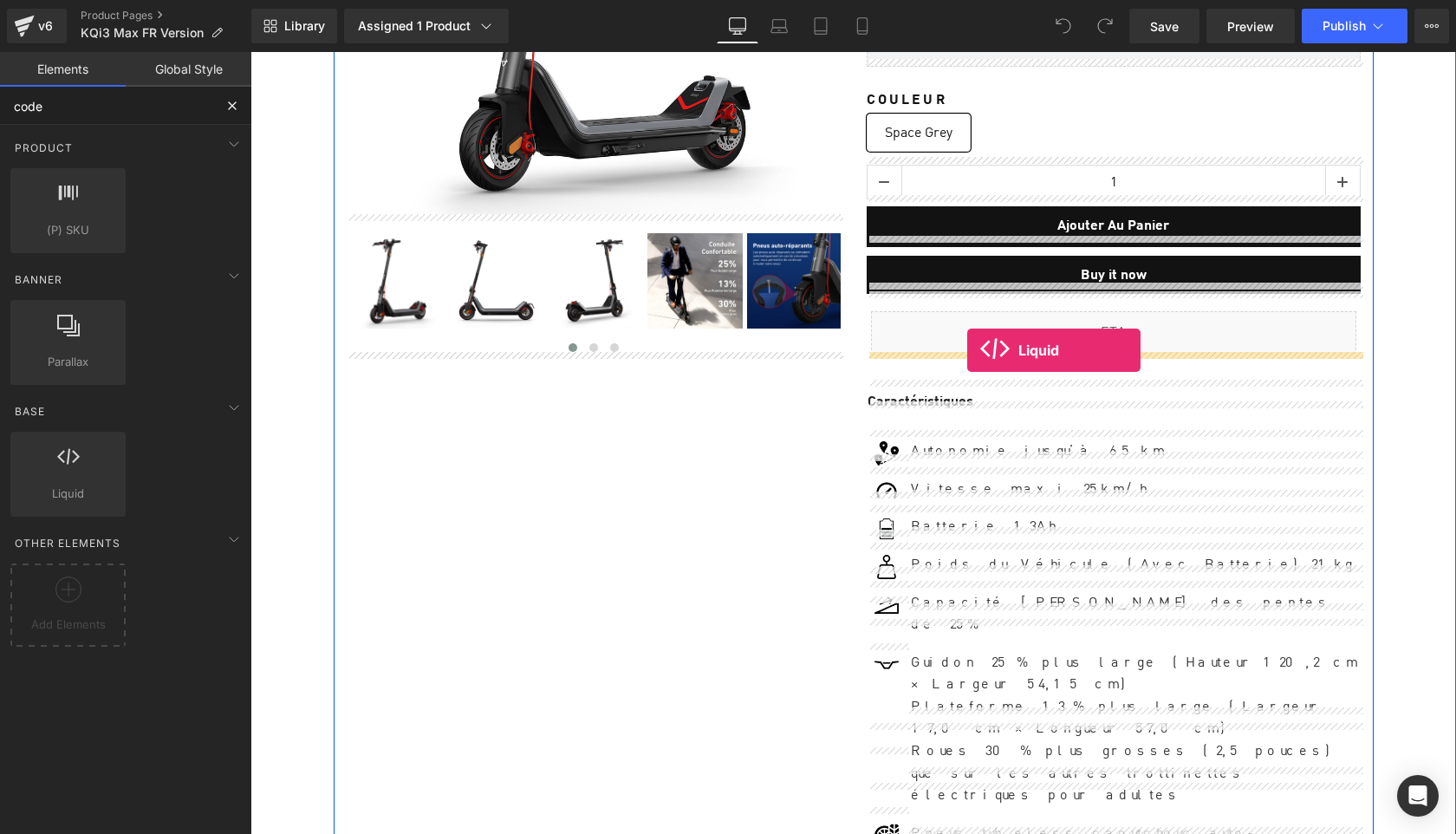
drag, startPoint x: 324, startPoint y: 540, endPoint x: 967, endPoint y: 350, distance: 670.5
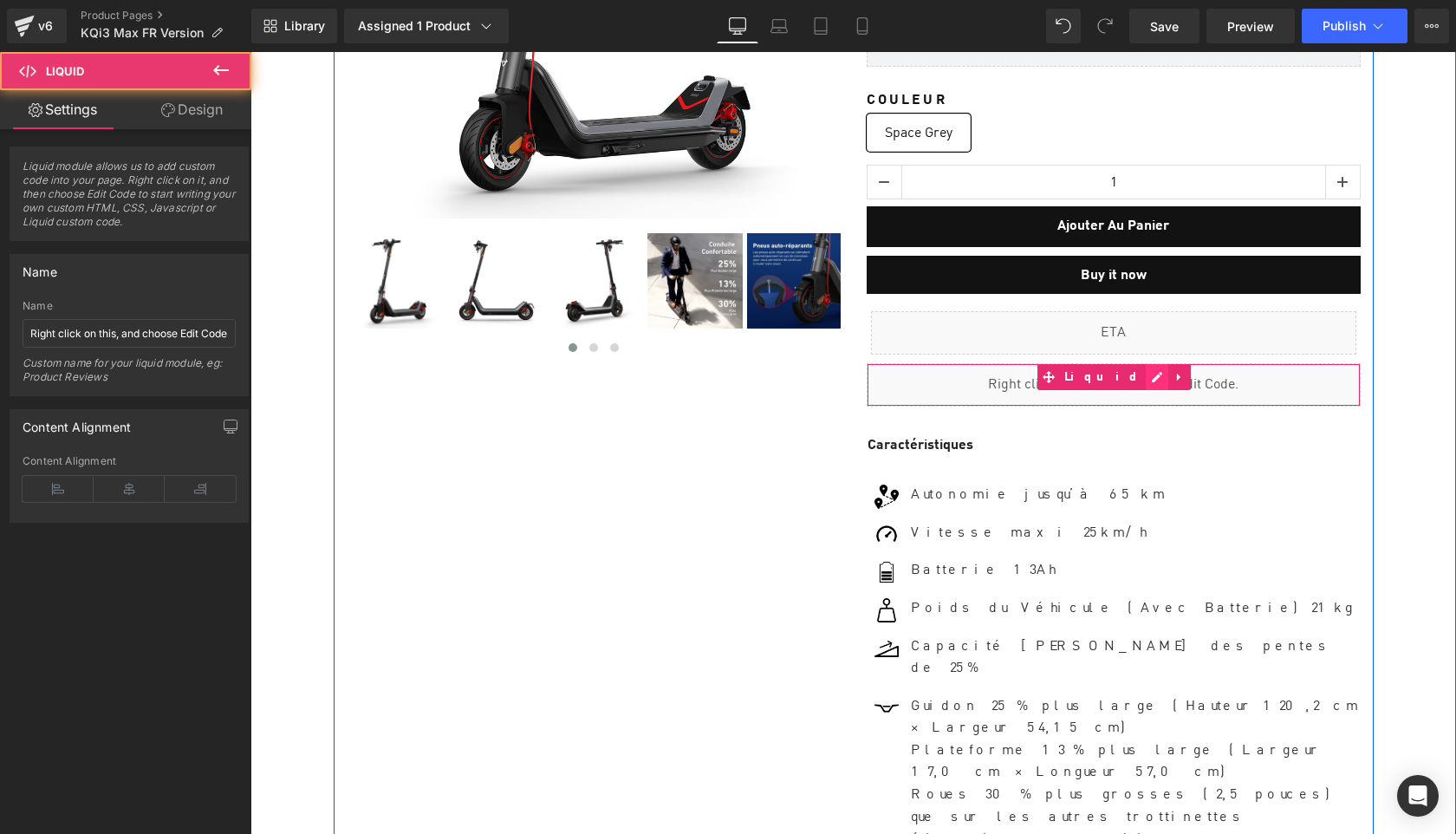
click at [1131, 372] on div "Liquid" at bounding box center [1114, 385] width 494 height 43
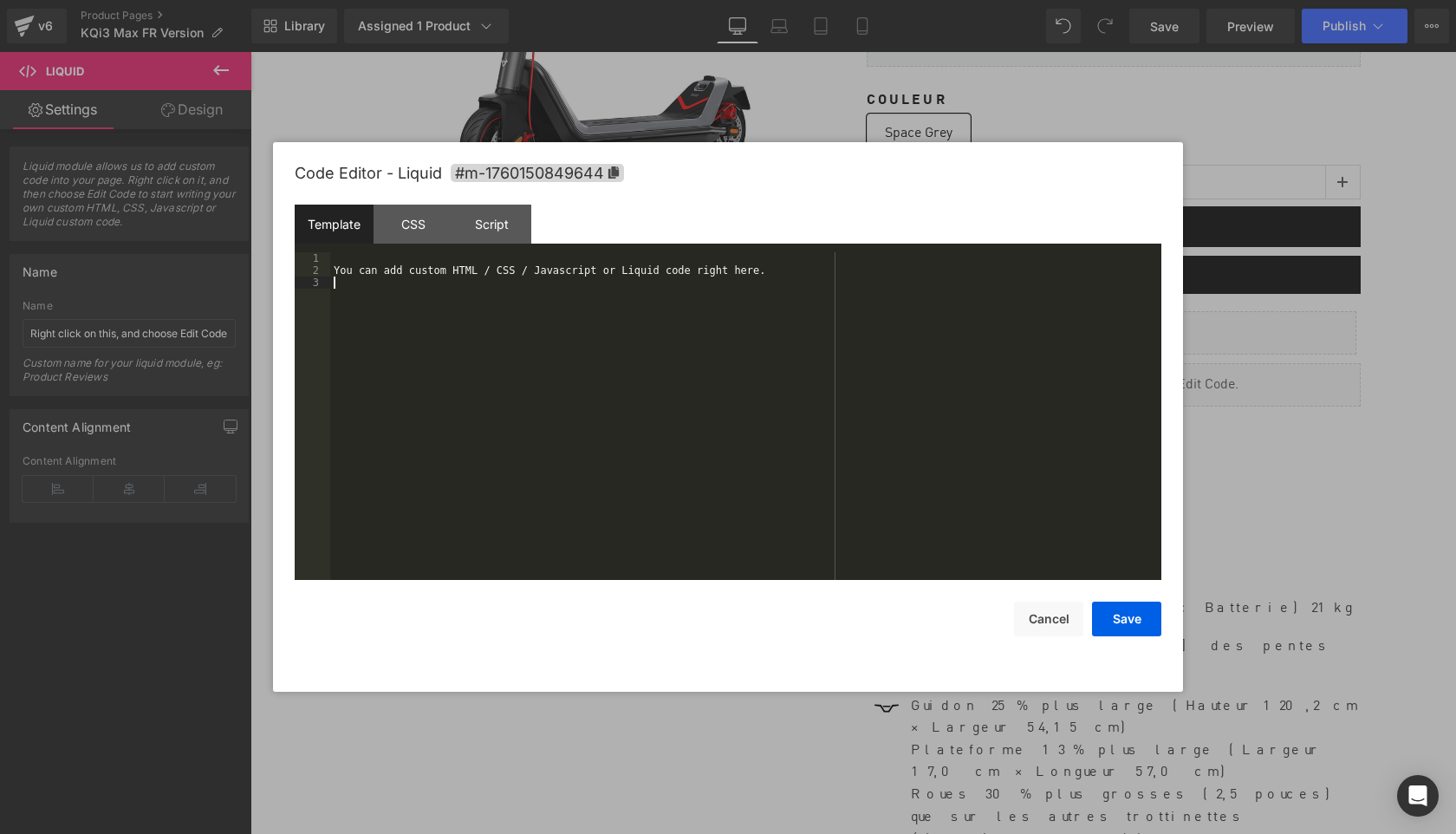
click at [749, 344] on div "You can add custom HTML / CSS / Javascript or Liquid code right here." at bounding box center [746, 428] width 831 height 352
click at [1135, 616] on button "Save" at bounding box center [1126, 618] width 70 height 34
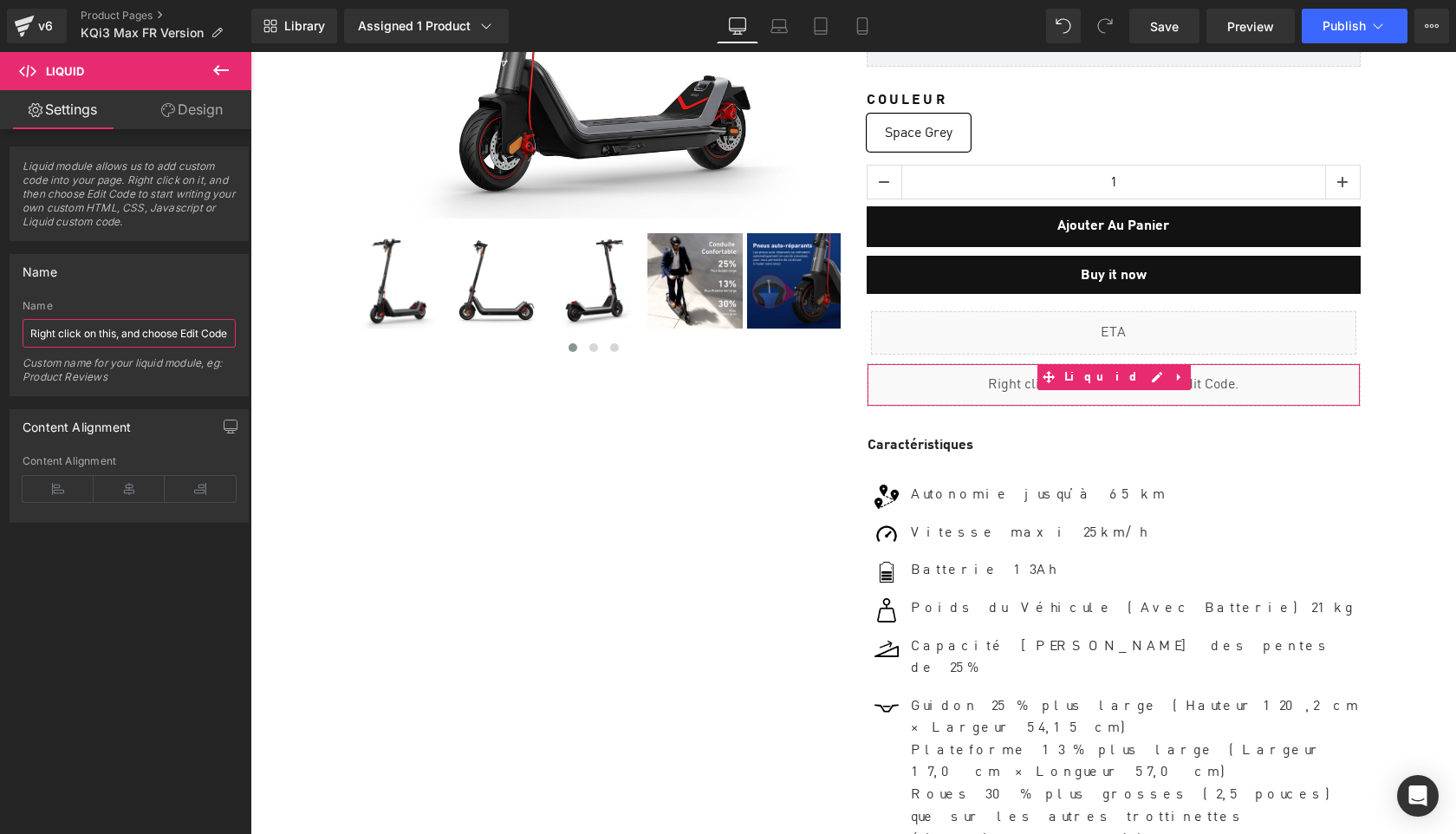
click at [177, 337] on input "Right click on this, and choose Edit Code." at bounding box center [129, 333] width 214 height 29
paste input "Sell Easy KQi3 Max"
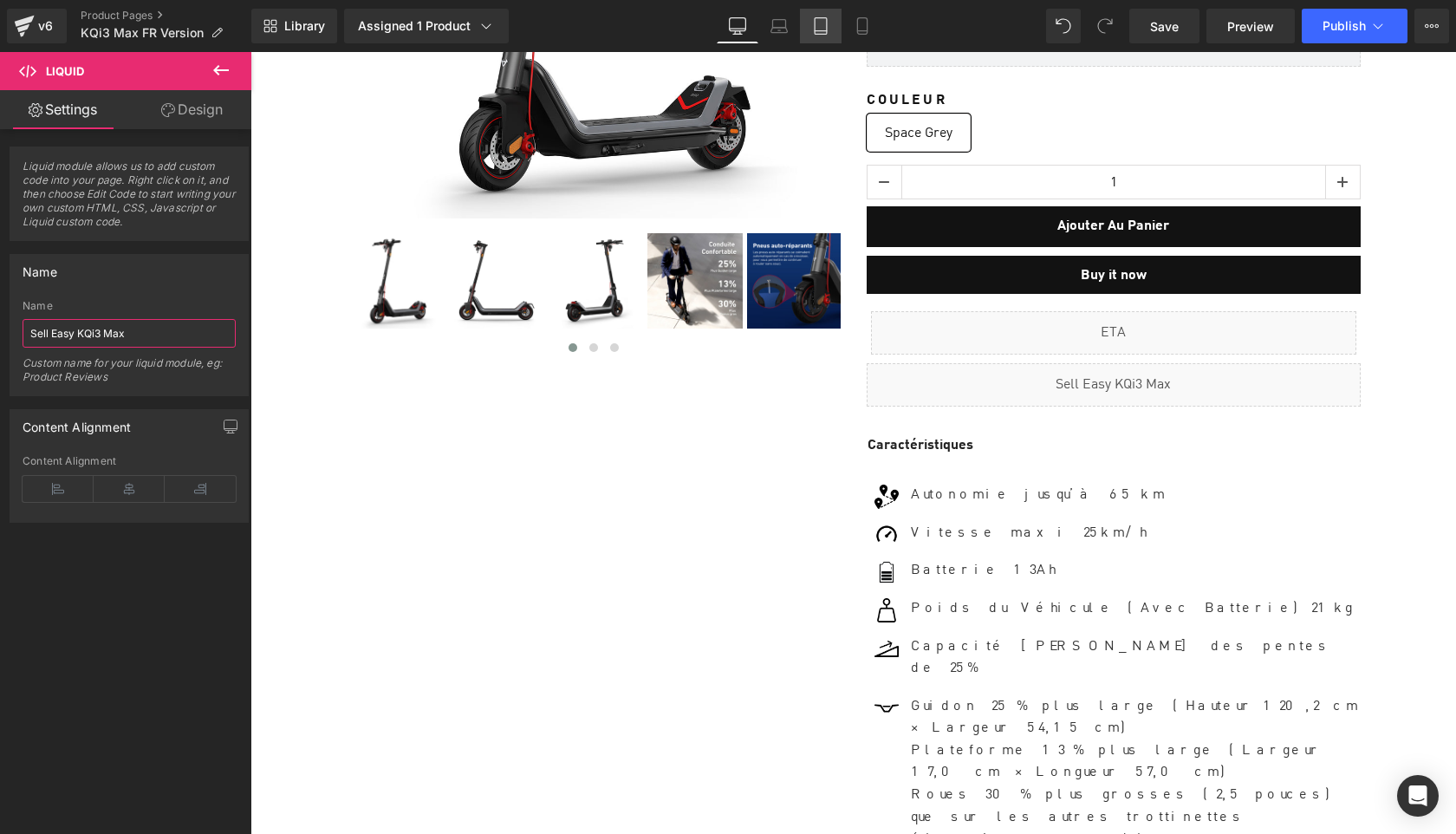
type input "Sell Easy KQi3 Max"
click at [1160, 34] on span "Save" at bounding box center [1164, 26] width 29 height 18
click at [1328, 28] on span "Publish" at bounding box center [1345, 25] width 43 height 14
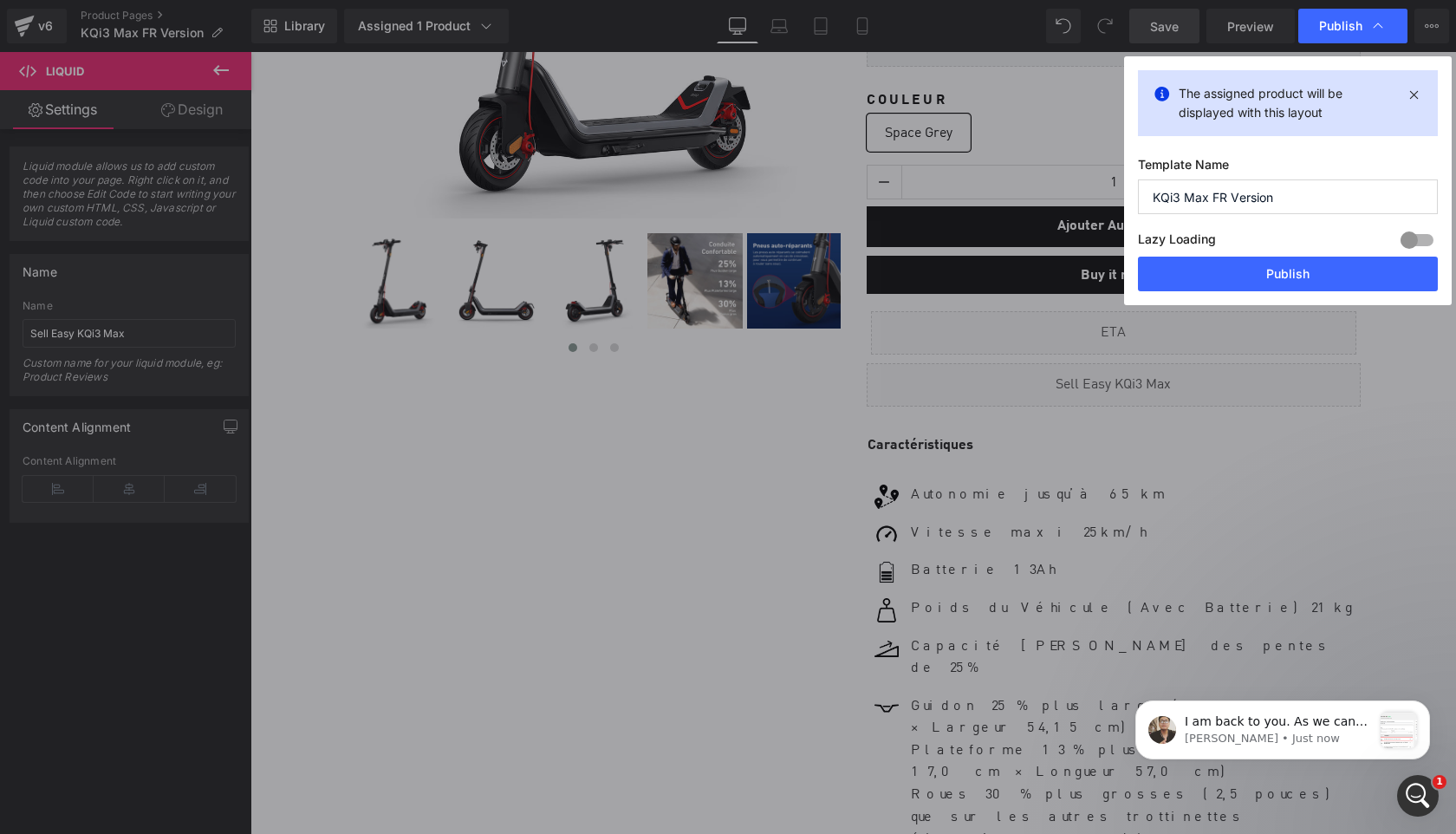
scroll to position [0, 0]
click at [1294, 283] on button "Publish" at bounding box center [1288, 273] width 300 height 34
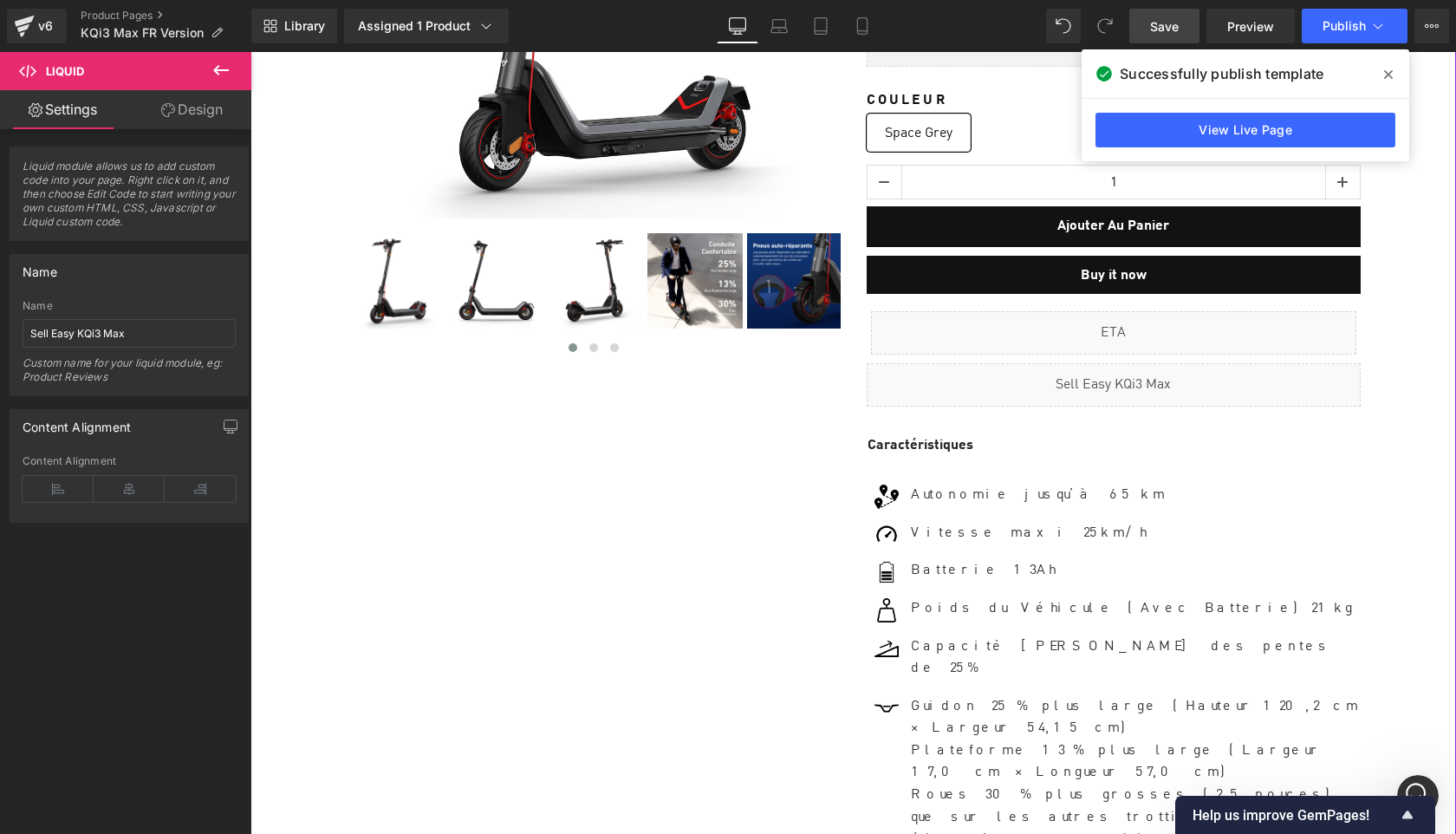
click at [1405, 282] on div "Liquid Sale Off (P) Image" at bounding box center [853, 474] width 1189 height 1637
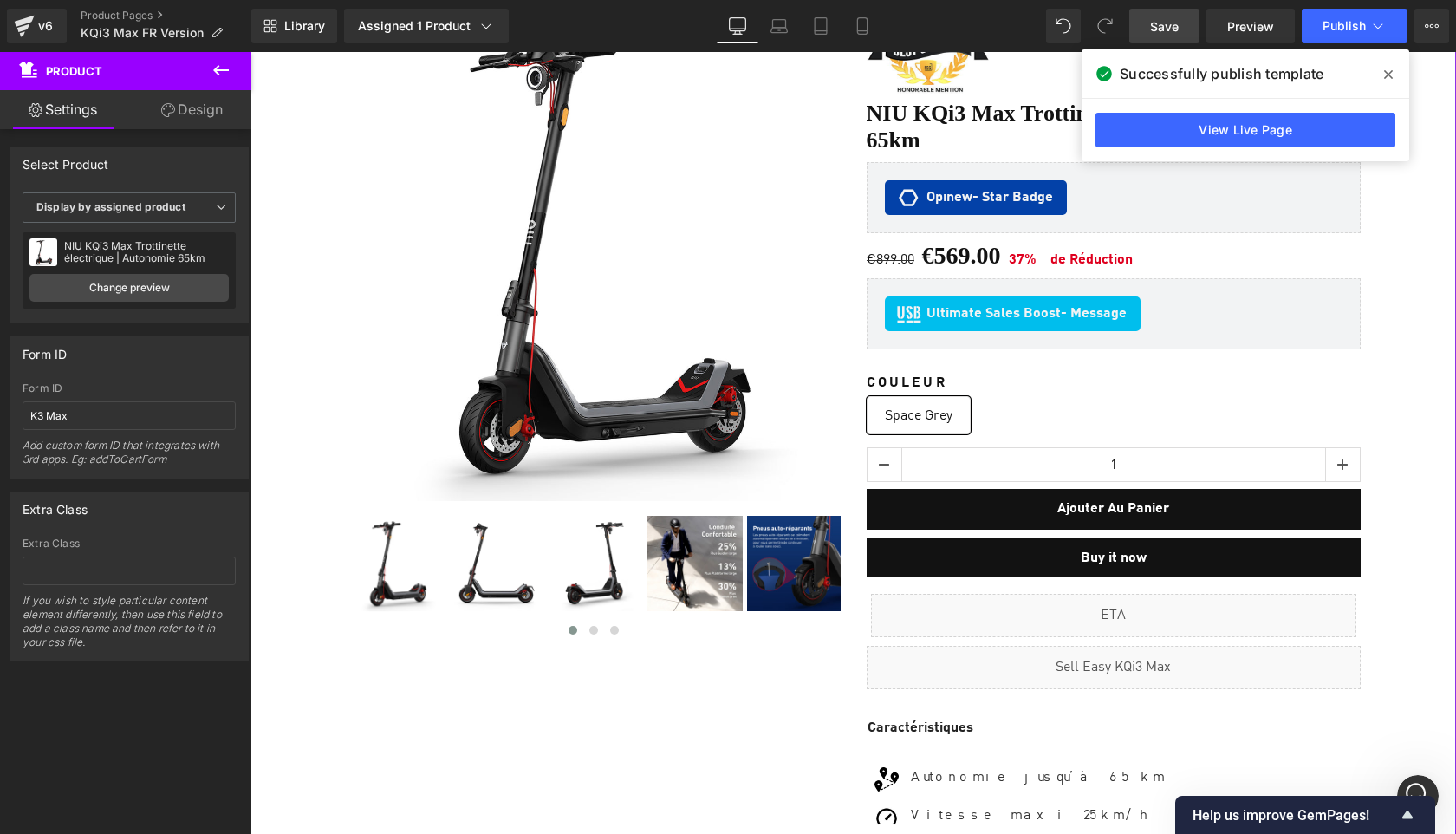
scroll to position [172, 0]
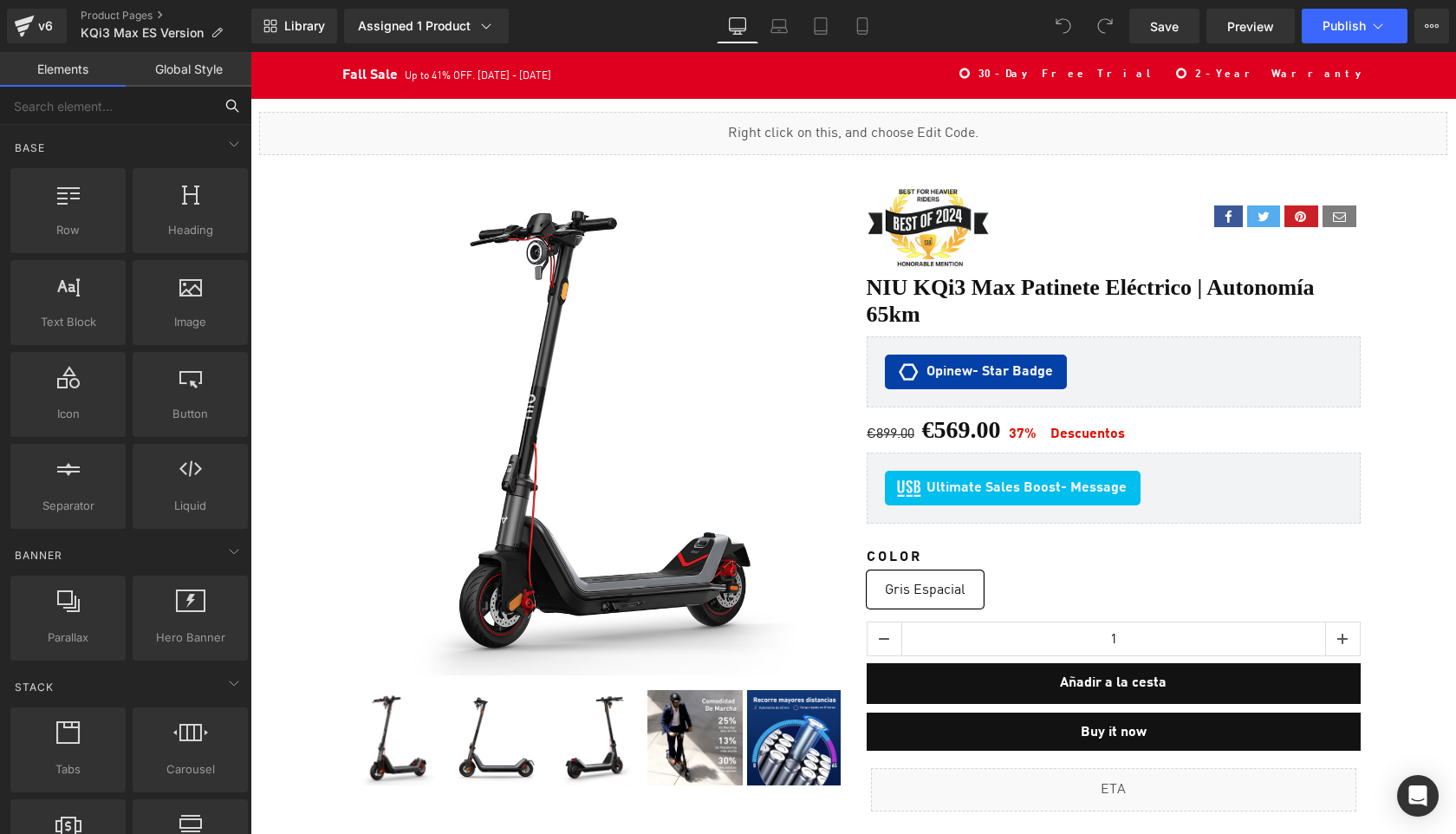
click at [96, 110] on input "text" at bounding box center [107, 106] width 214 height 38
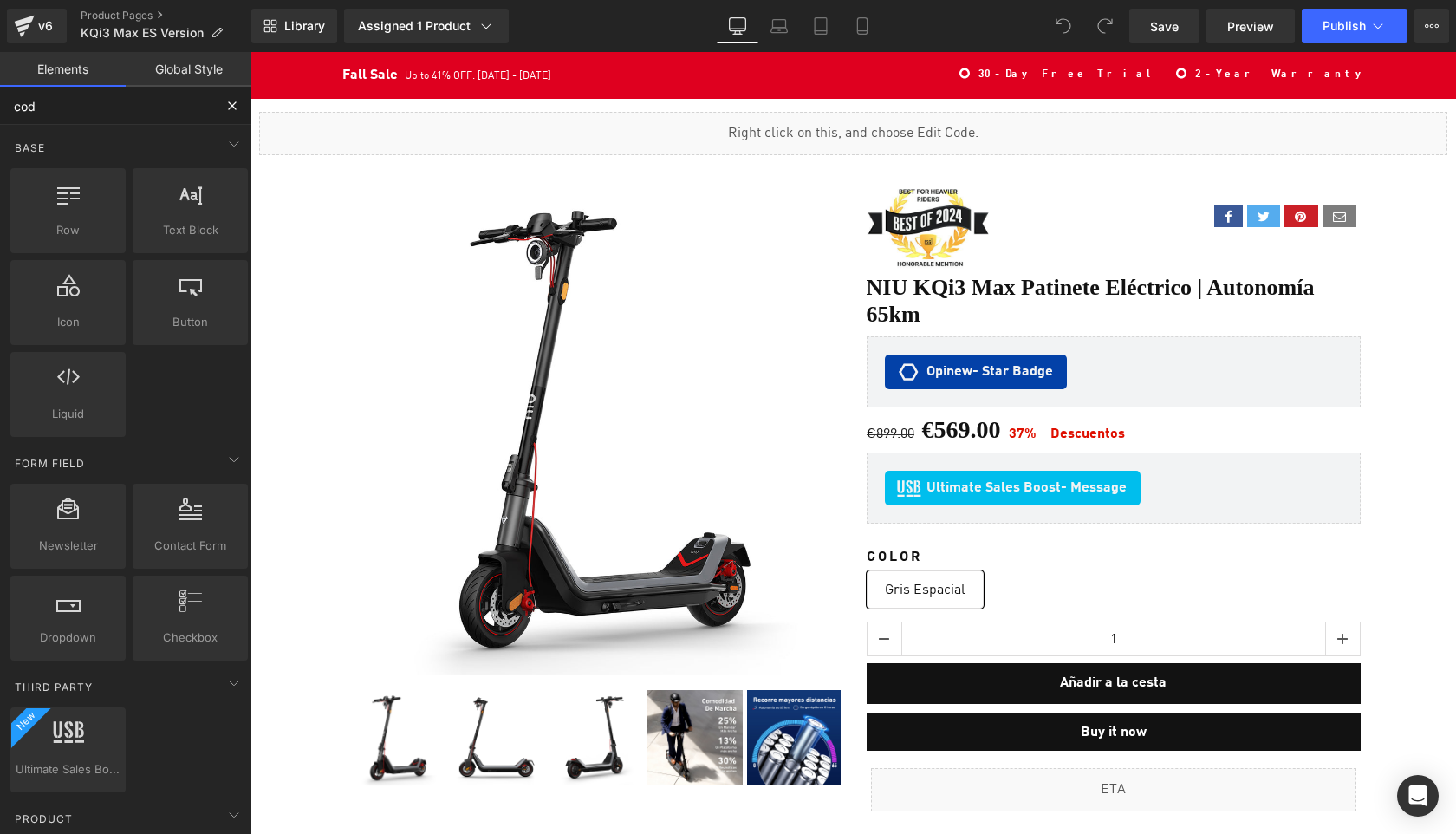
type input "code"
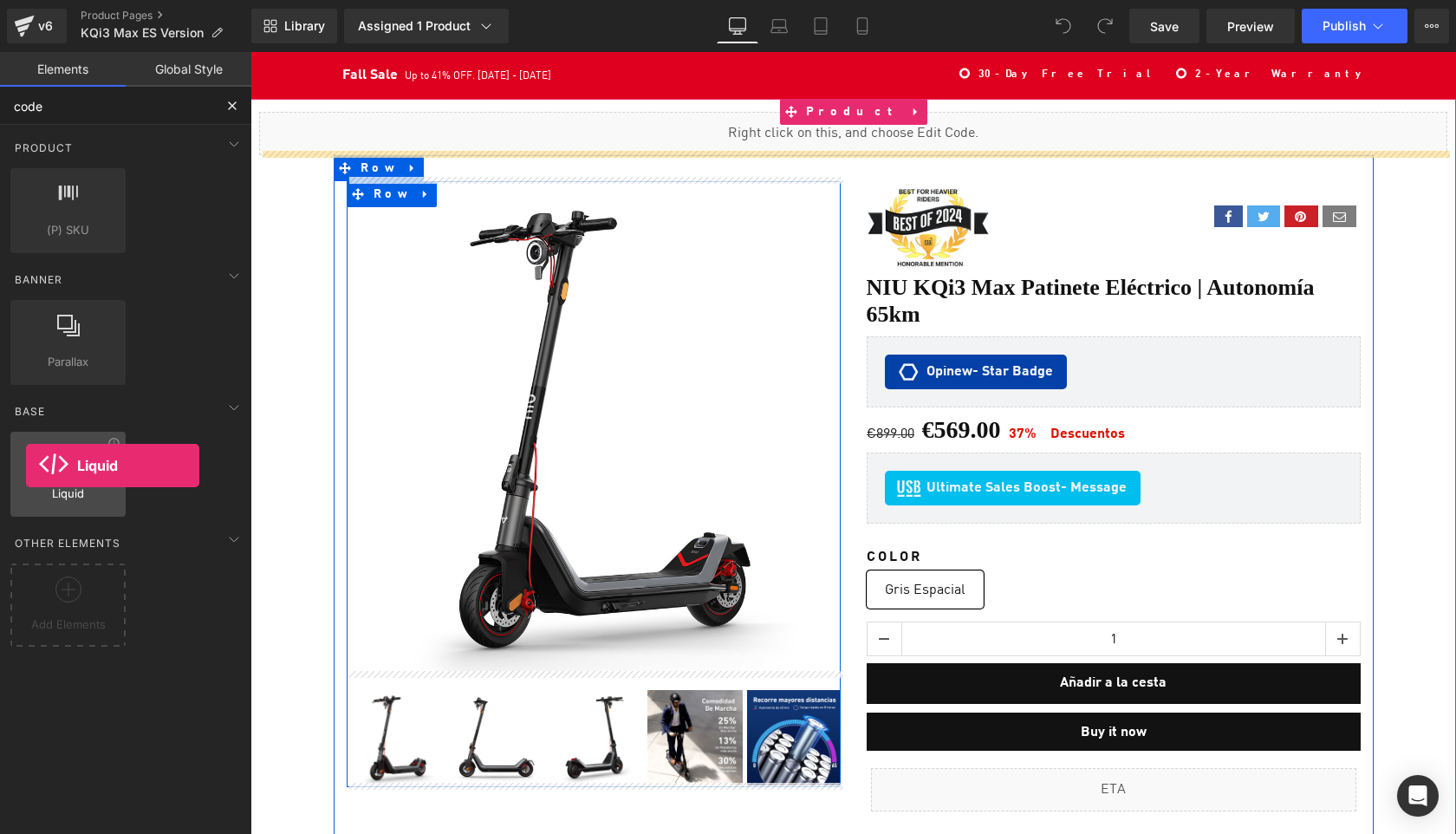
drag, startPoint x: 64, startPoint y: 475, endPoint x: 26, endPoint y: 465, distance: 39.3
click at [26, 465] on div at bounding box center [68, 465] width 105 height 39
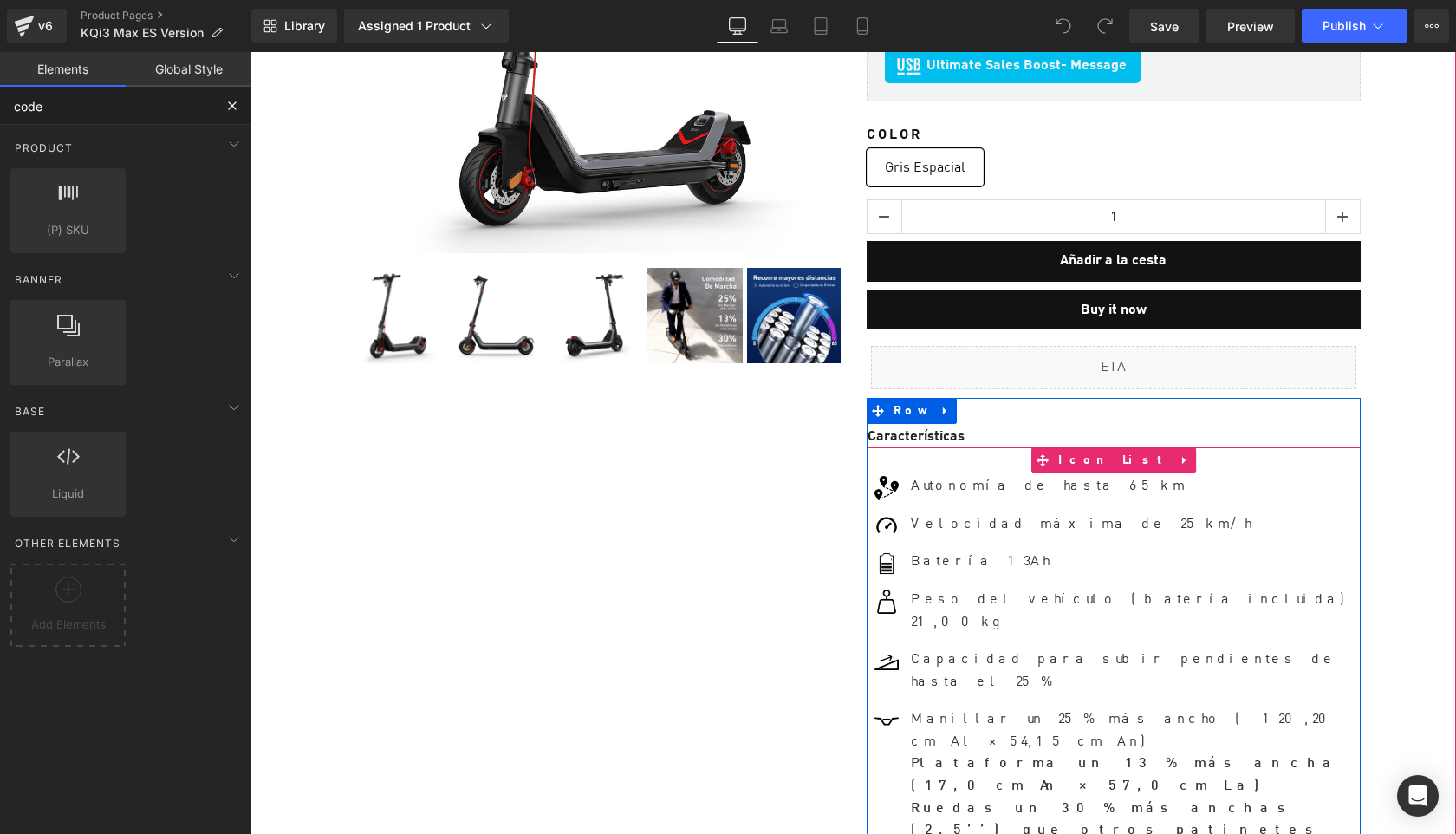
scroll to position [451, 0]
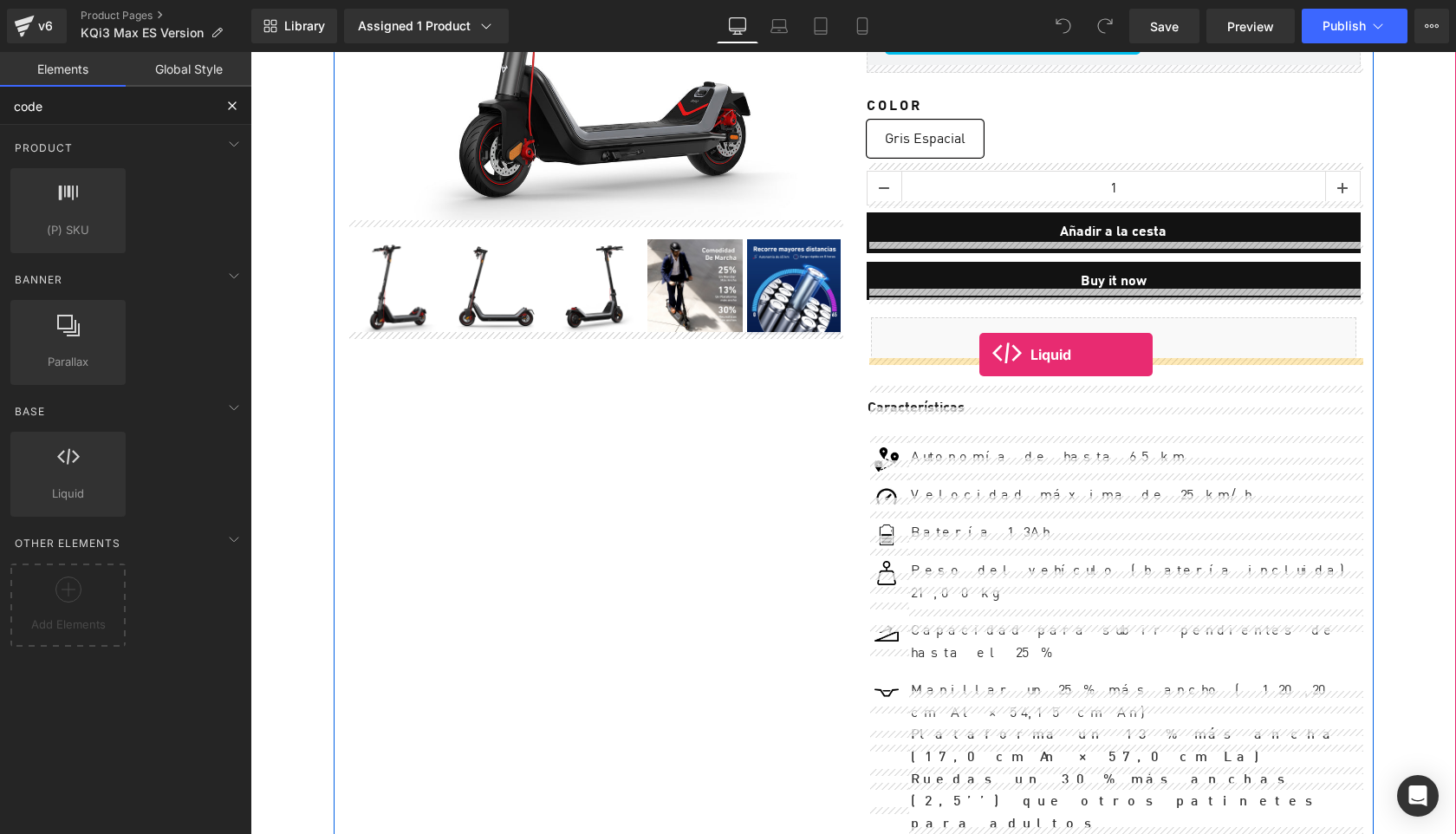
drag, startPoint x: 326, startPoint y: 539, endPoint x: 980, endPoint y: 355, distance: 679.4
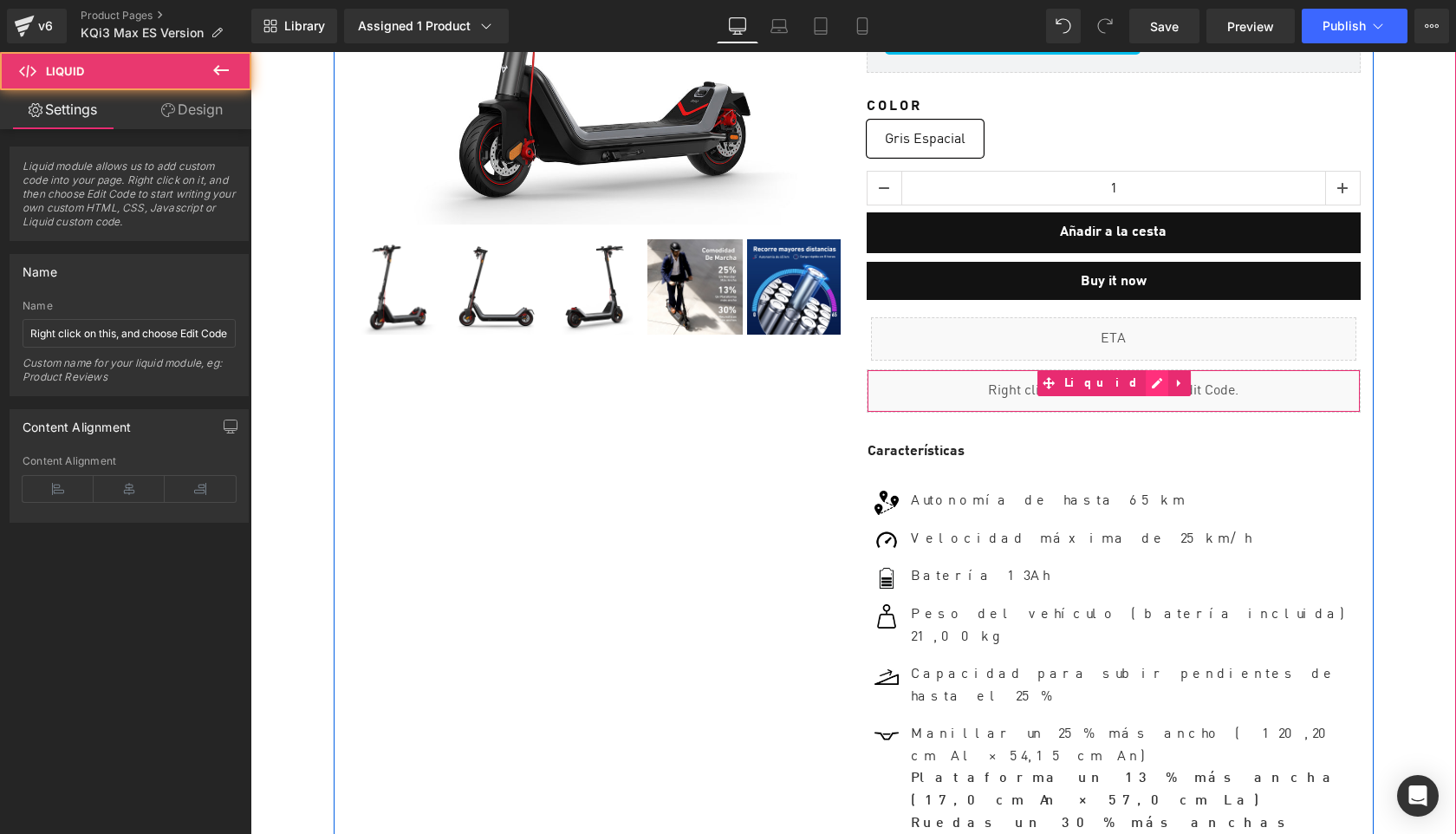
click at [1129, 373] on div "Liquid" at bounding box center [1114, 391] width 494 height 43
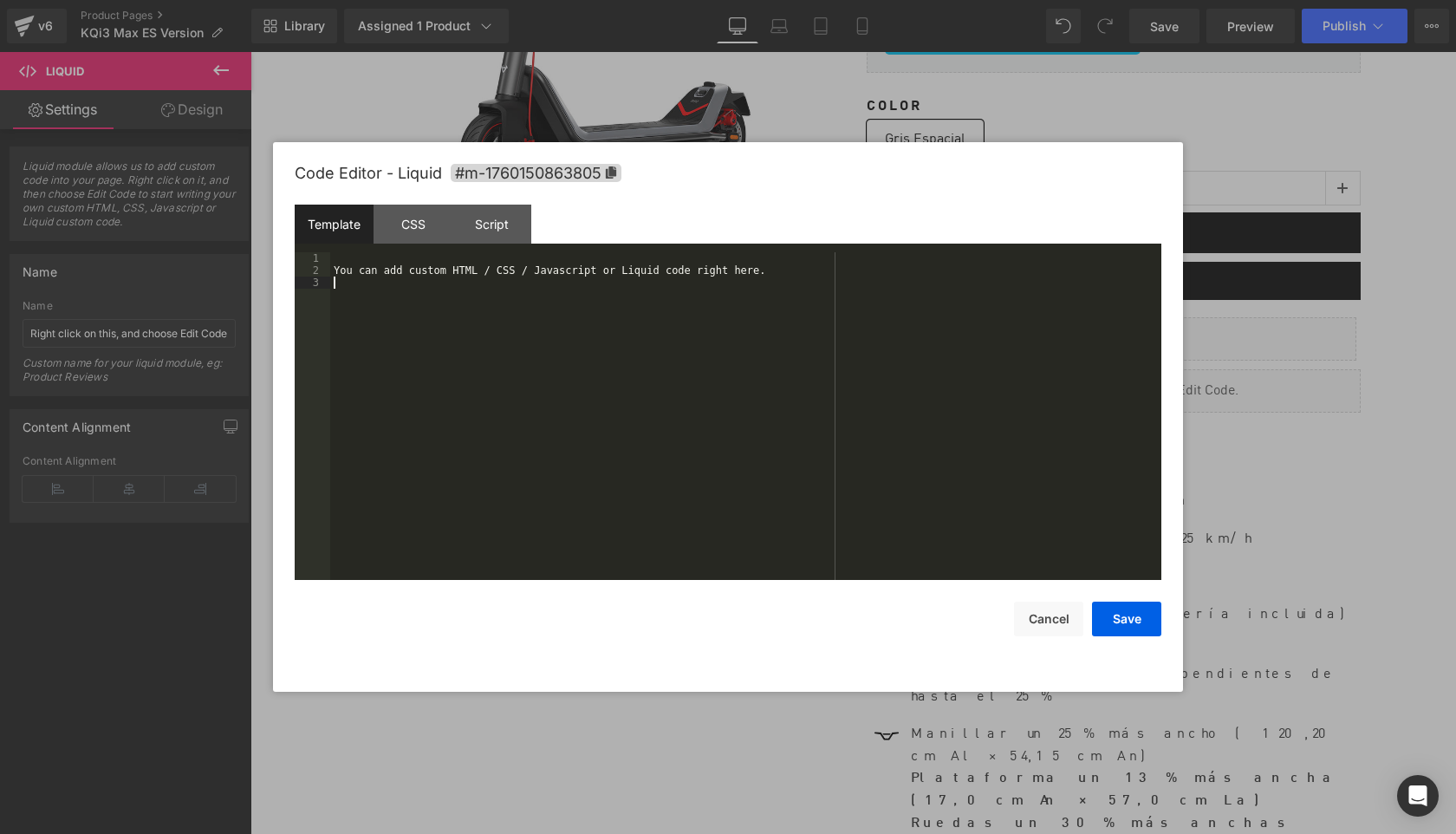
click at [656, 341] on div "You can add custom HTML / CSS / Javascript or Liquid code right here." at bounding box center [746, 428] width 831 height 352
click at [1123, 620] on button "Save" at bounding box center [1126, 618] width 70 height 34
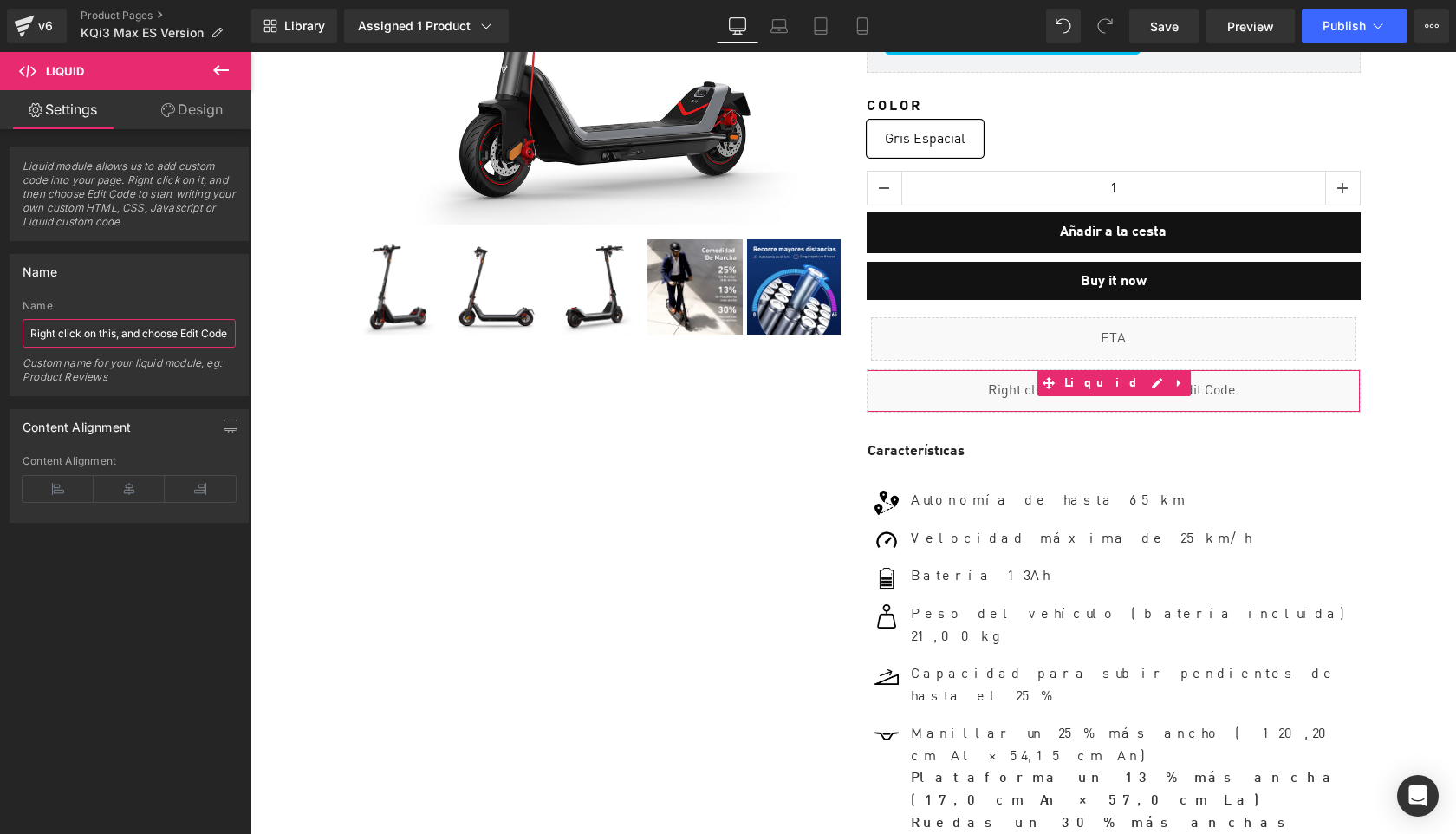
click at [165, 345] on input "Right click on this, and choose Edit Code." at bounding box center [129, 333] width 214 height 29
paste input "Sell Easy KQi3 Max"
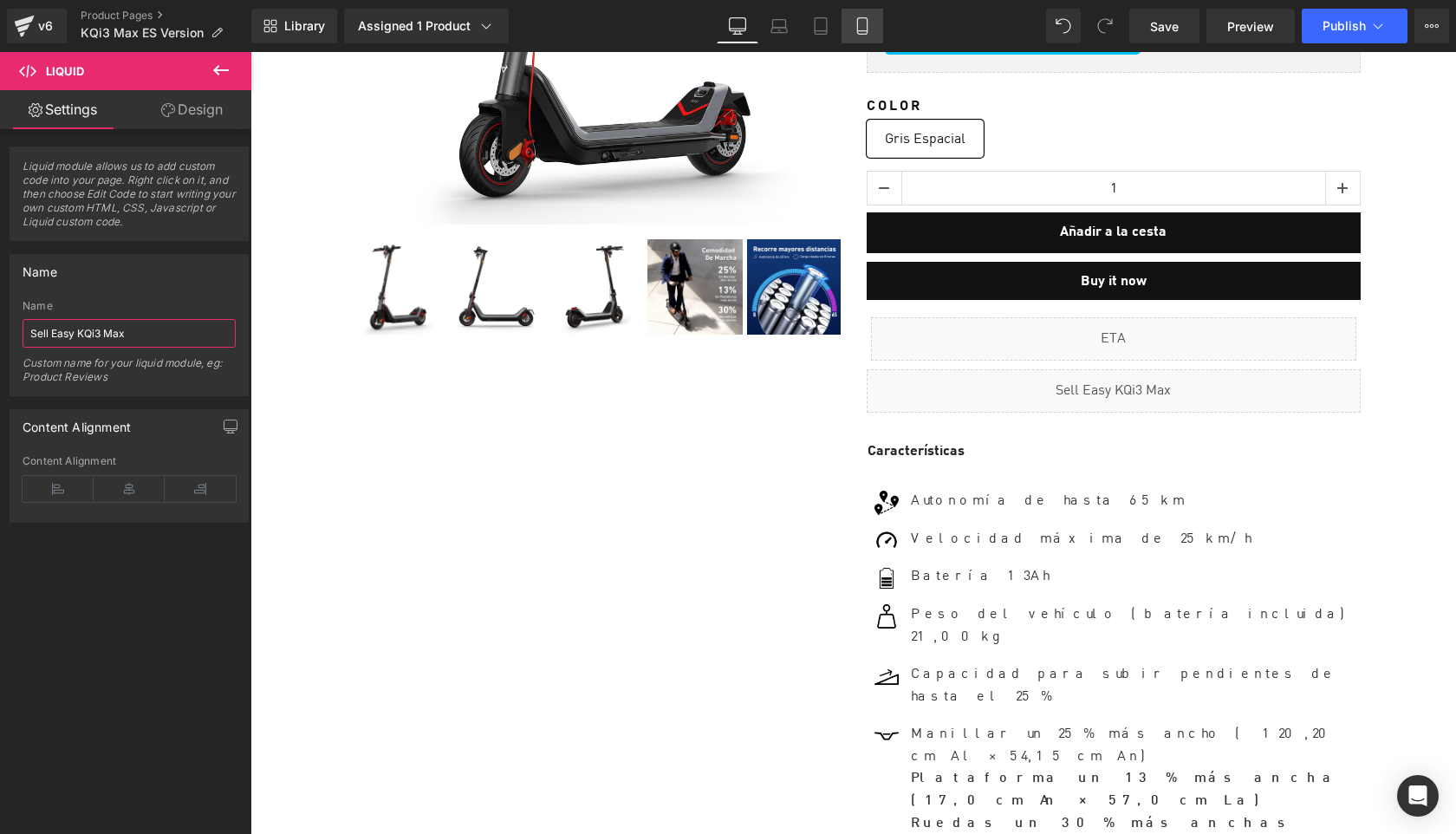
type input "Sell Easy KQi3 Max"
click at [1163, 24] on span "Save" at bounding box center [1164, 26] width 29 height 18
click at [1333, 35] on button "Publish" at bounding box center [1355, 26] width 106 height 34
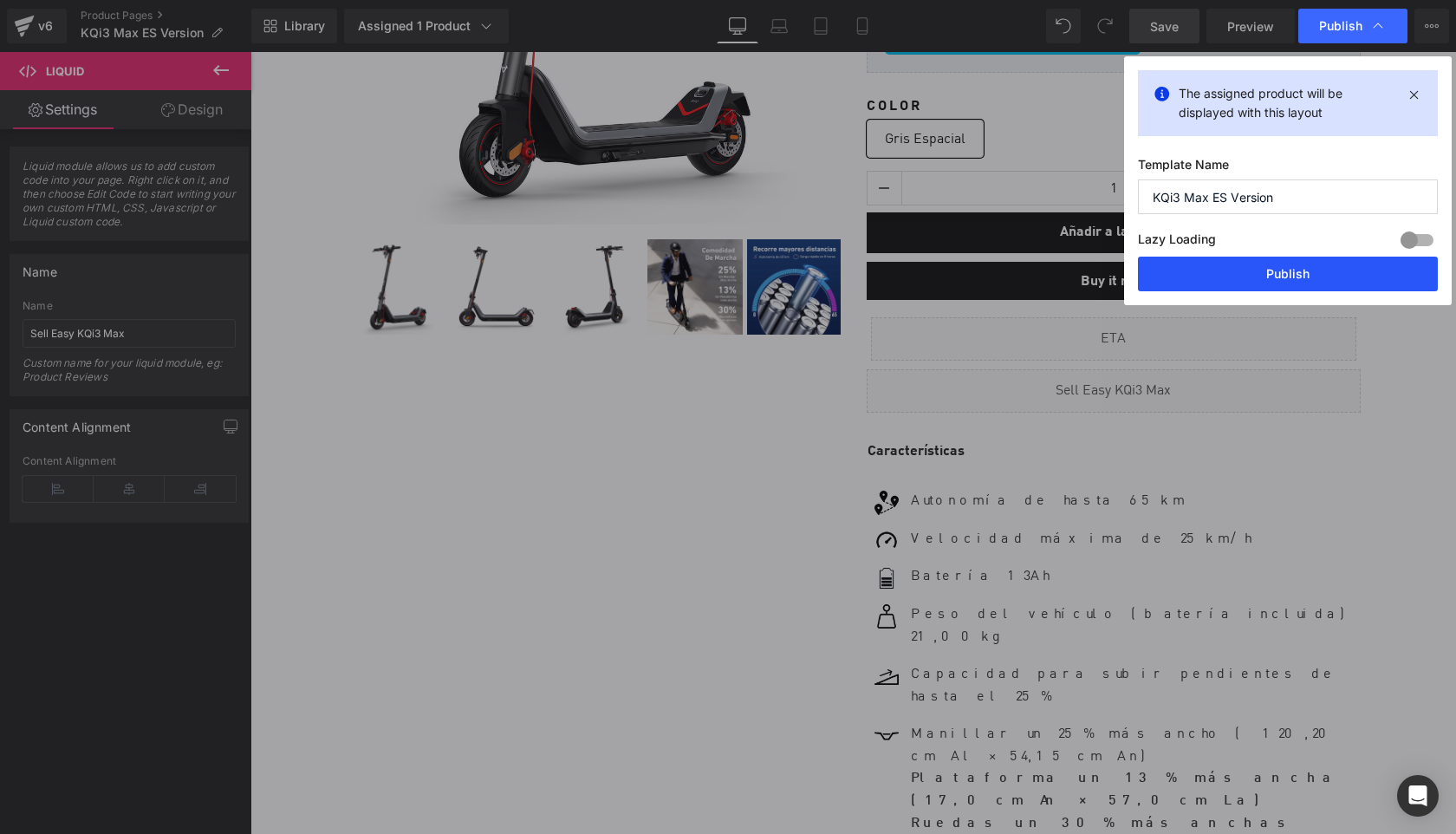
click at [1303, 272] on button "Publish" at bounding box center [1288, 273] width 300 height 34
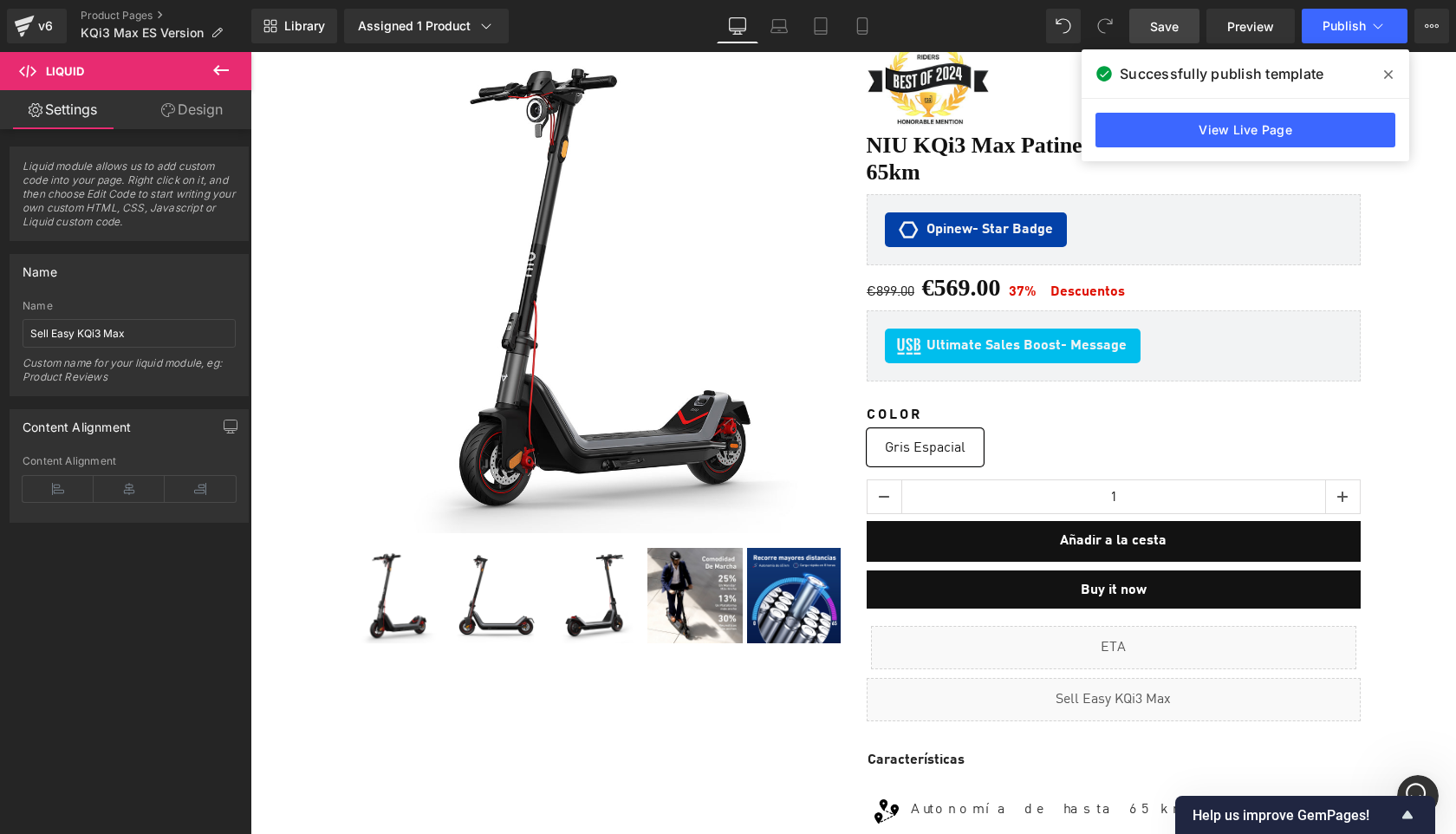
scroll to position [187, 0]
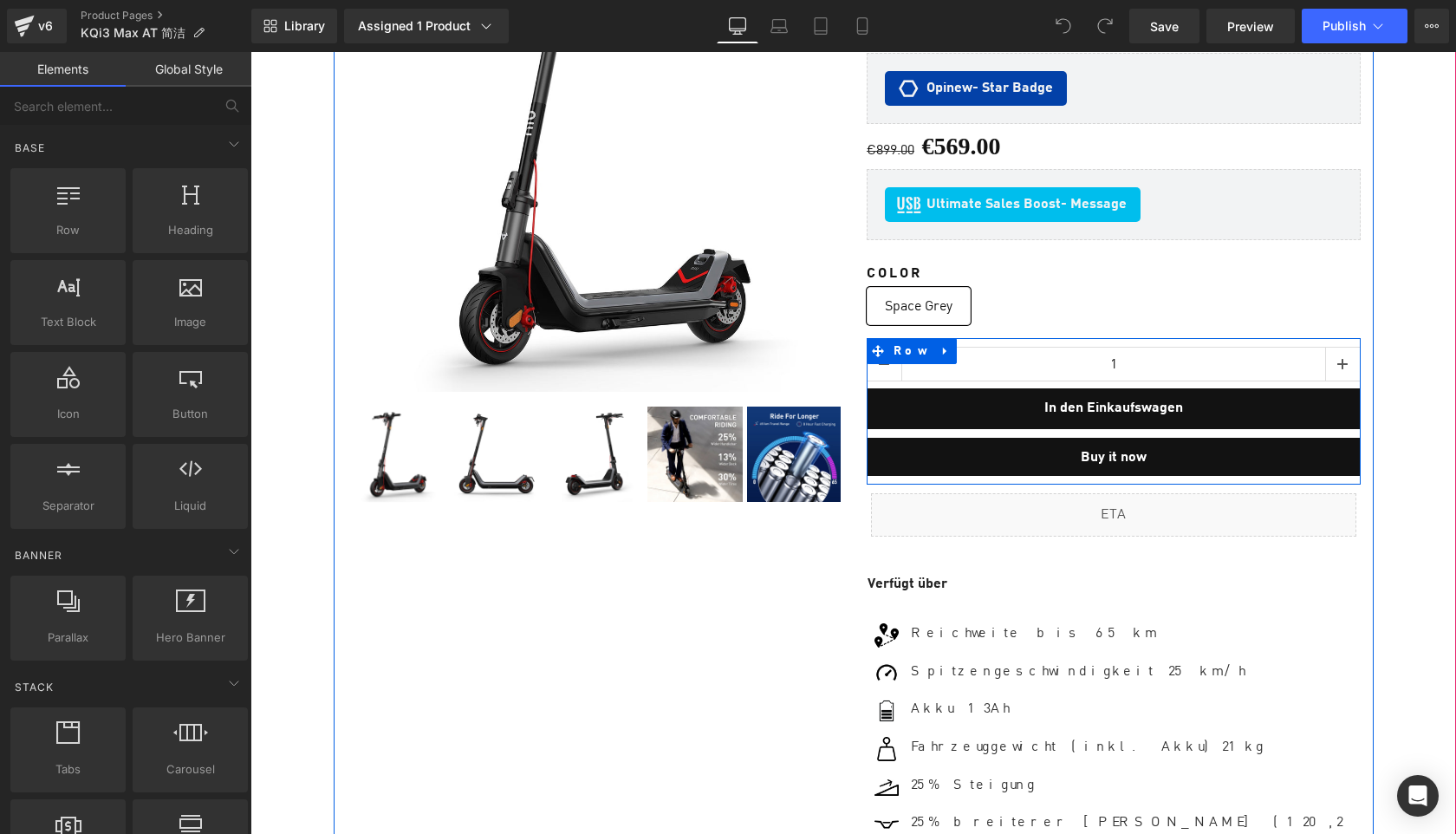
scroll to position [379, 0]
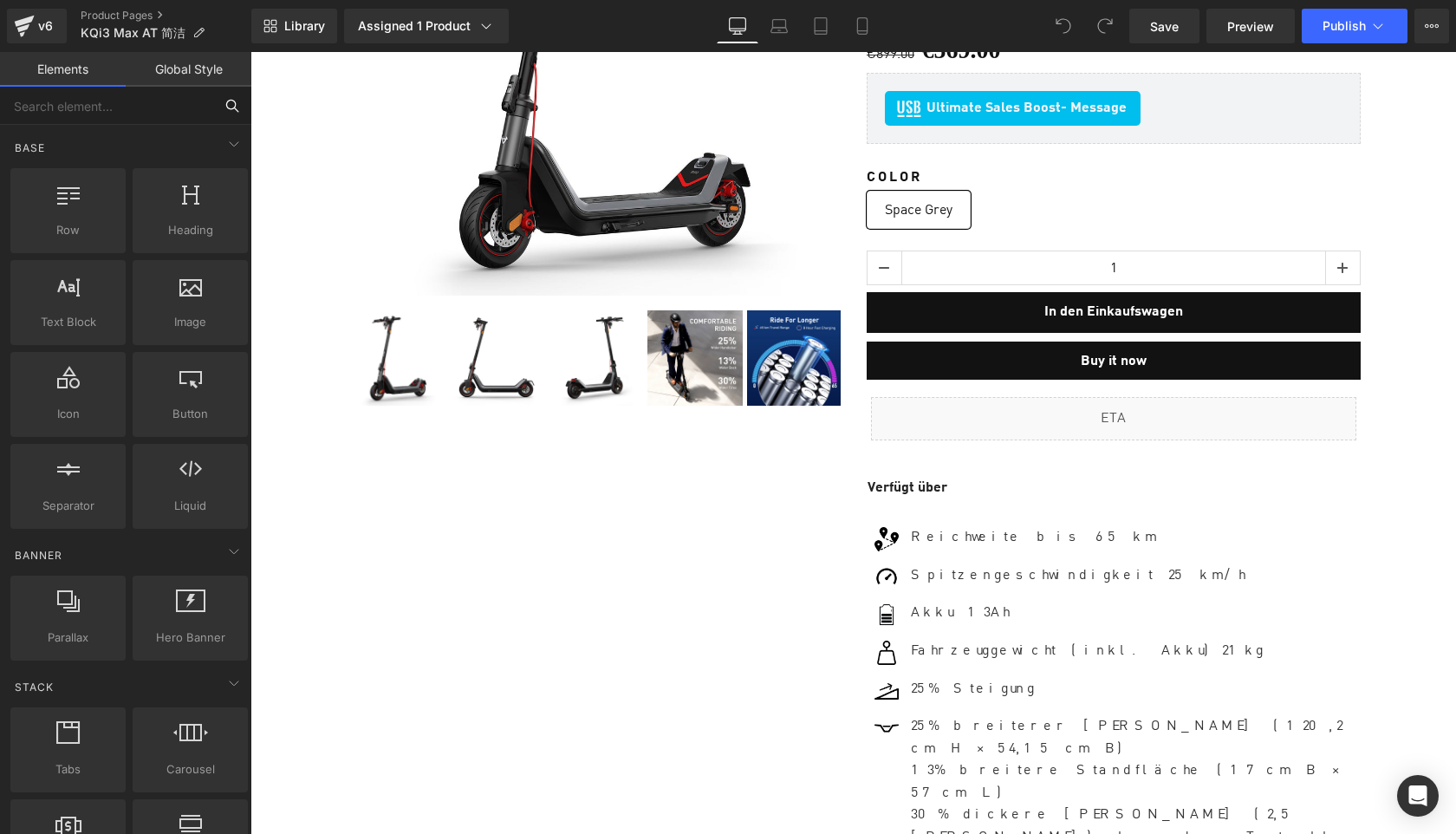
click at [120, 101] on input "text" at bounding box center [107, 106] width 214 height 38
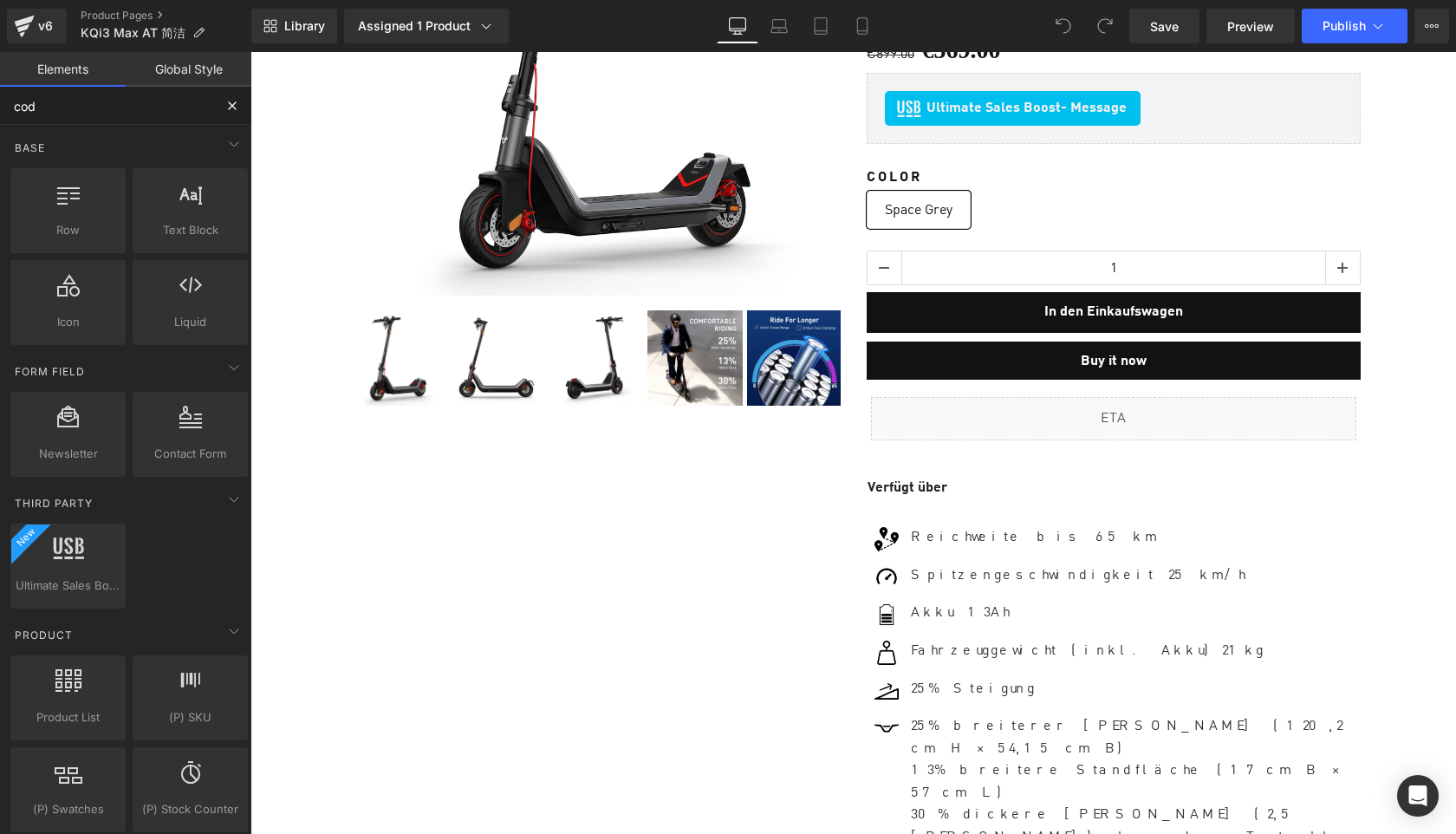
type input "code"
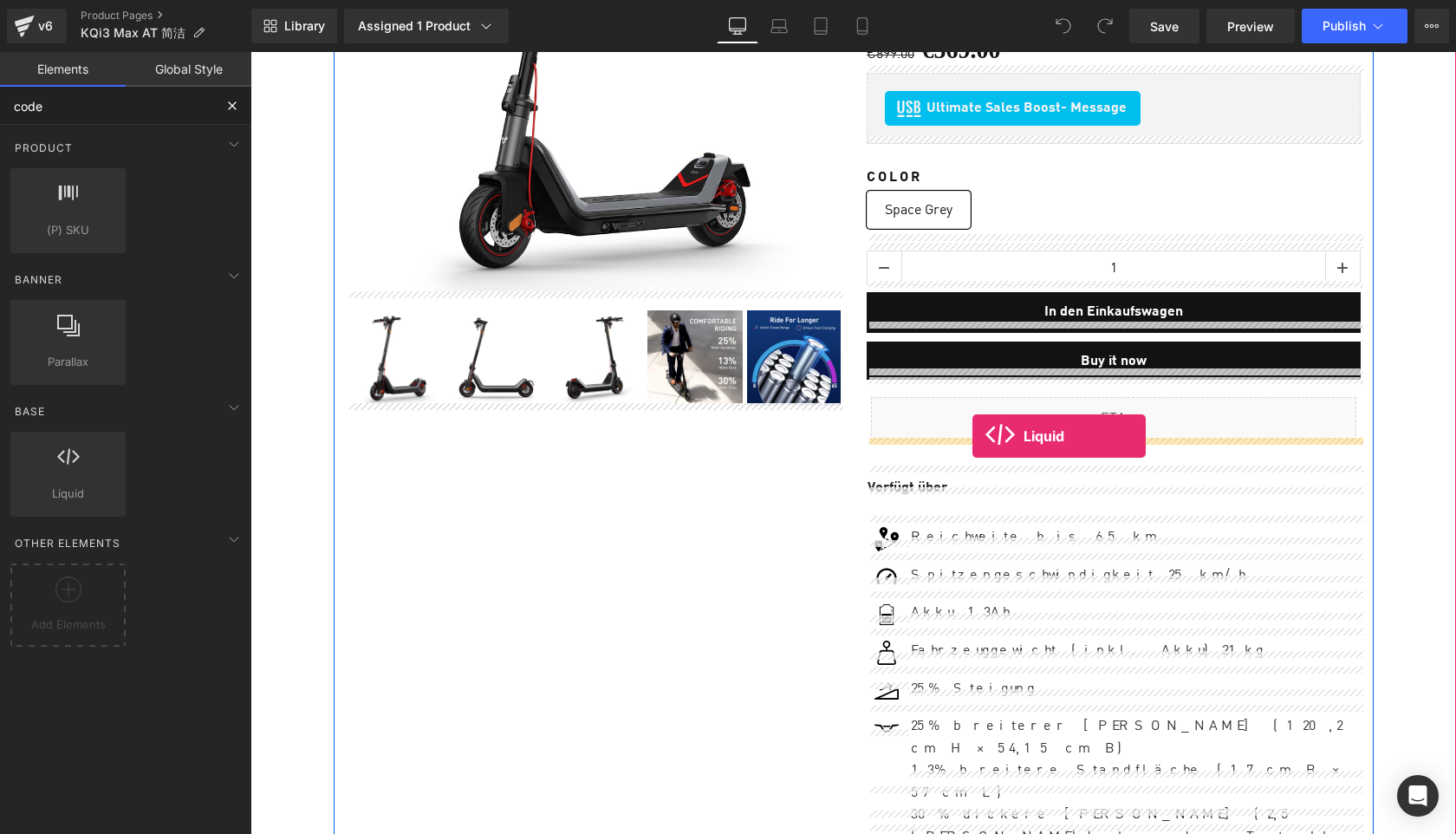
drag, startPoint x: 321, startPoint y: 521, endPoint x: 972, endPoint y: 436, distance: 656.5
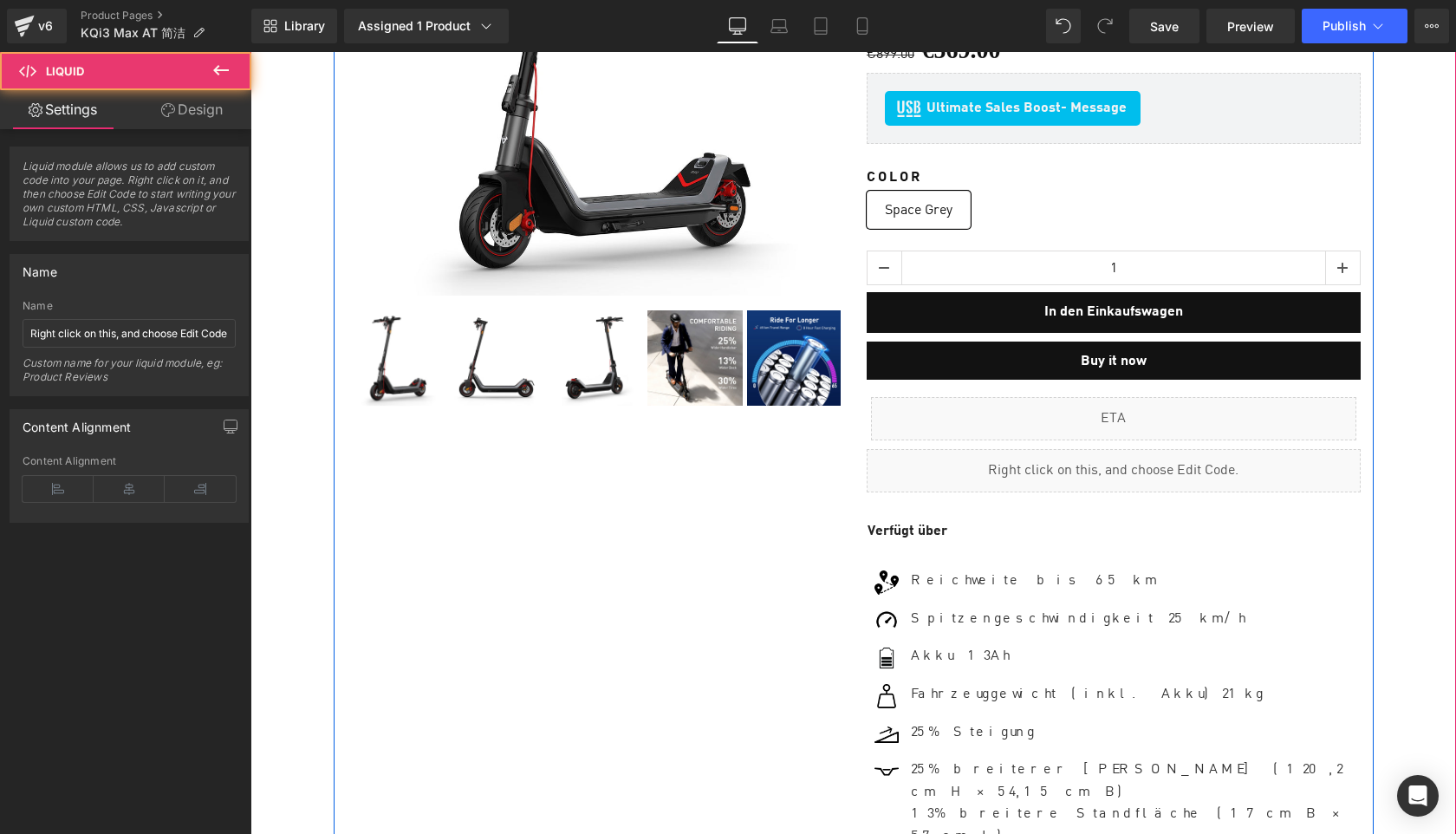
click at [1135, 457] on div "Liquid" at bounding box center [1114, 471] width 494 height 43
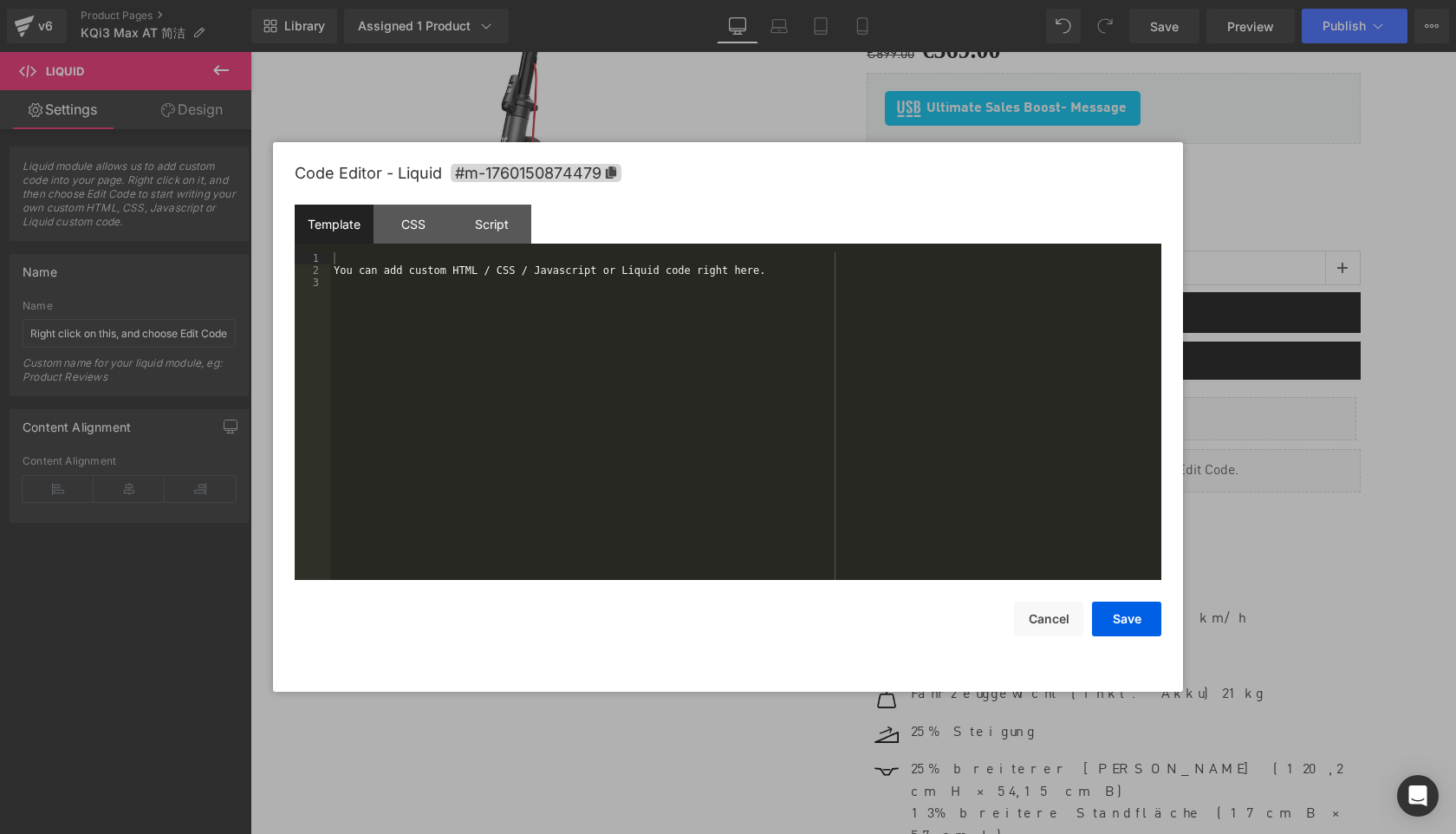
click at [761, 417] on div "You can add custom HTML / CSS / Javascript or Liquid code right here." at bounding box center [746, 428] width 831 height 352
click at [1130, 618] on button "Save" at bounding box center [1126, 618] width 70 height 34
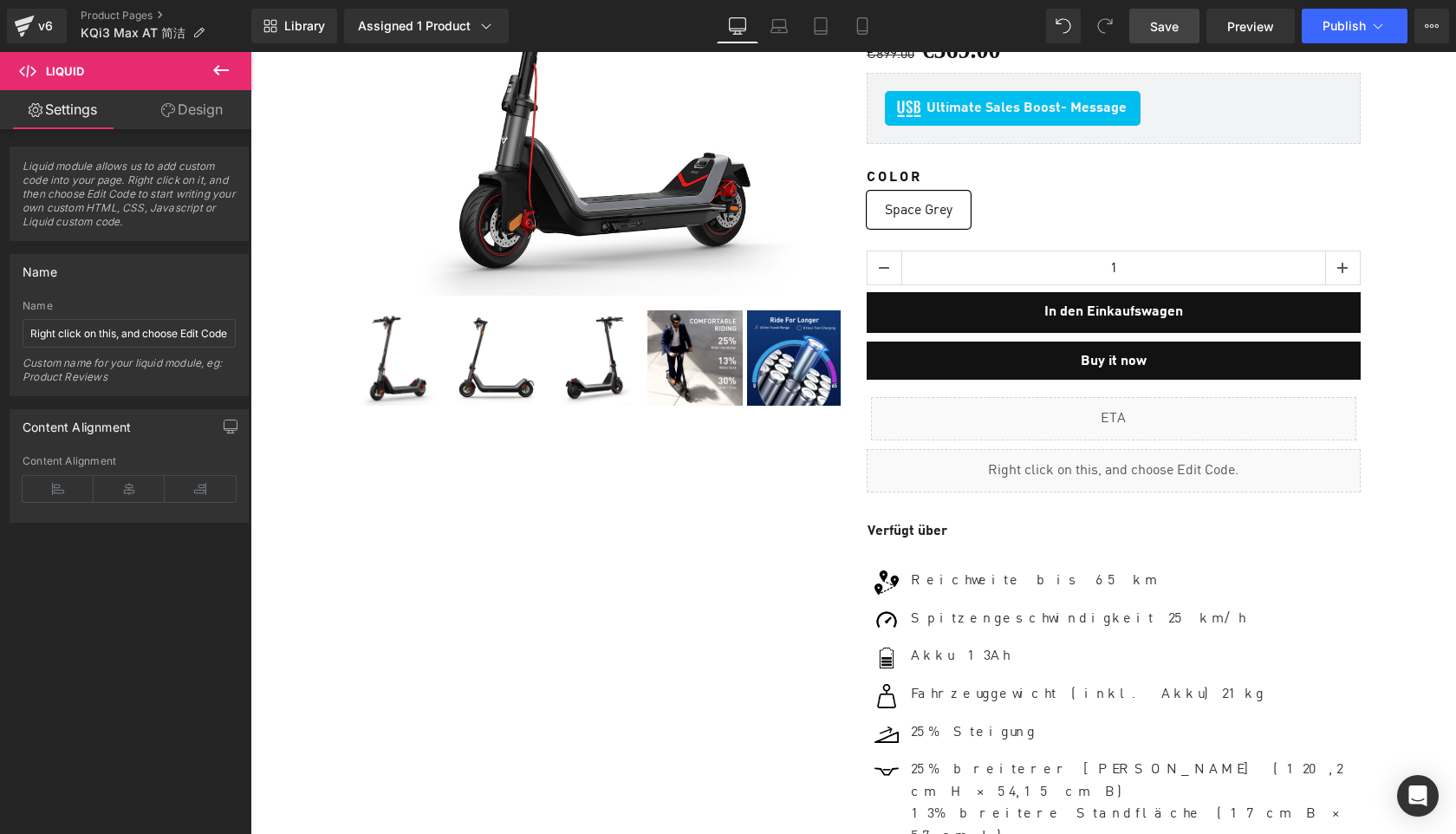
click at [1160, 31] on span "Save" at bounding box center [1164, 26] width 29 height 18
click at [102, 339] on input "Right click on this, and choose Edit Code." at bounding box center [129, 333] width 214 height 29
paste input "Sell Easy KQi3 Max"
type input "Sell Easy KQi3 Max"
click at [1161, 29] on span "Save" at bounding box center [1164, 26] width 29 height 18
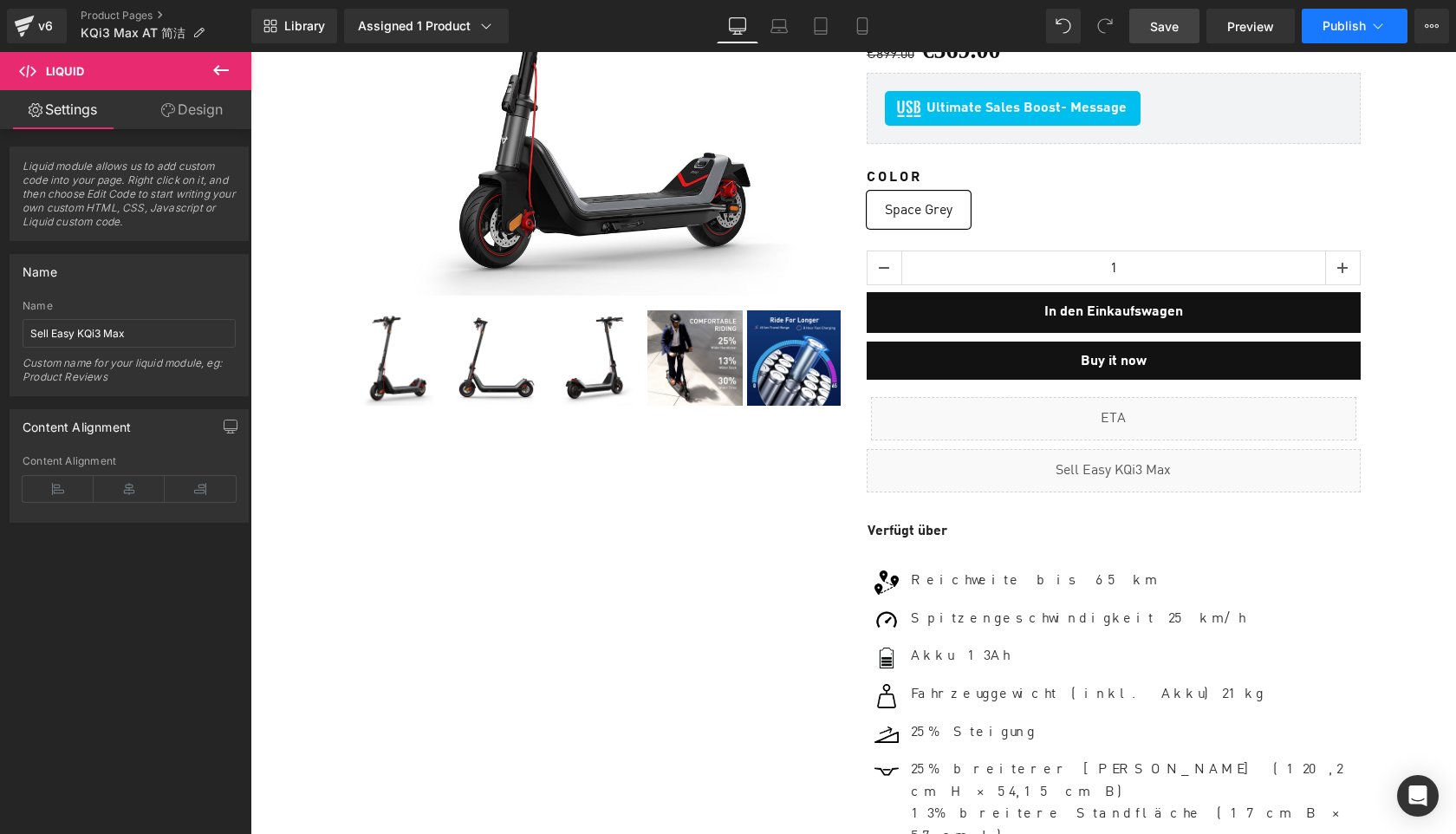
click at [1336, 31] on span "Publish" at bounding box center [1345, 25] width 43 height 14
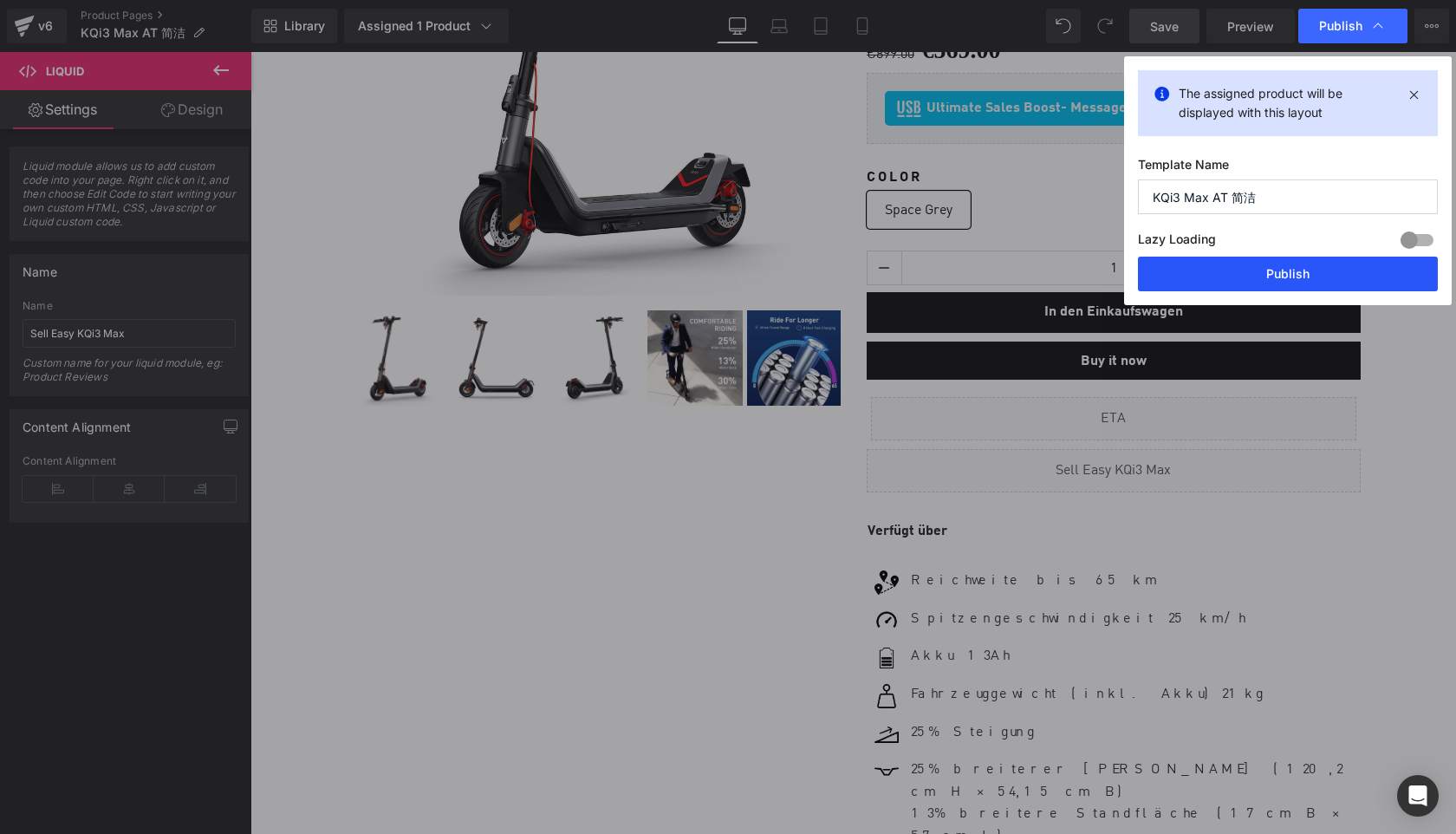
click at [1292, 280] on button "Publish" at bounding box center [1288, 273] width 300 height 34
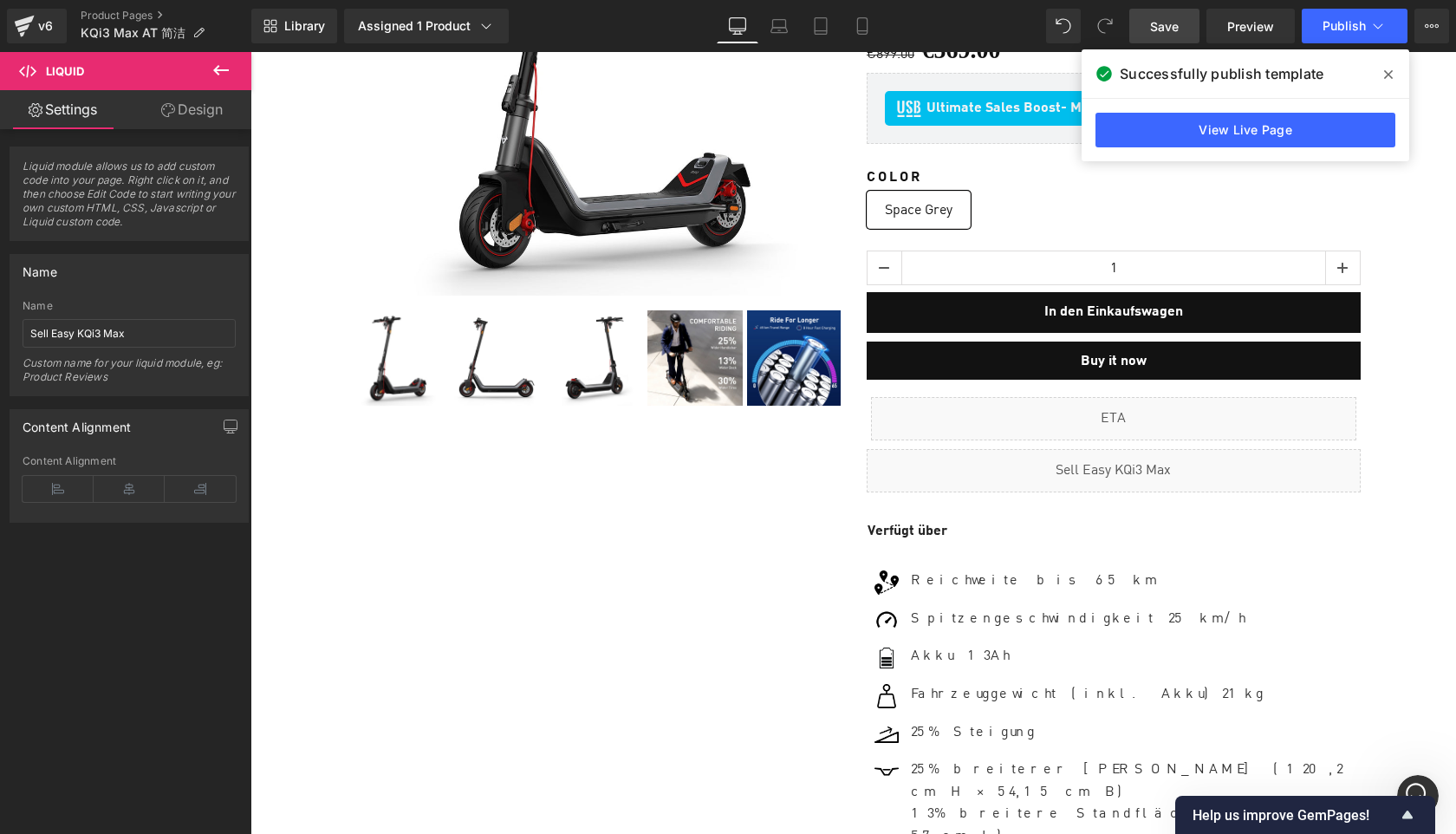
scroll to position [0, 0]
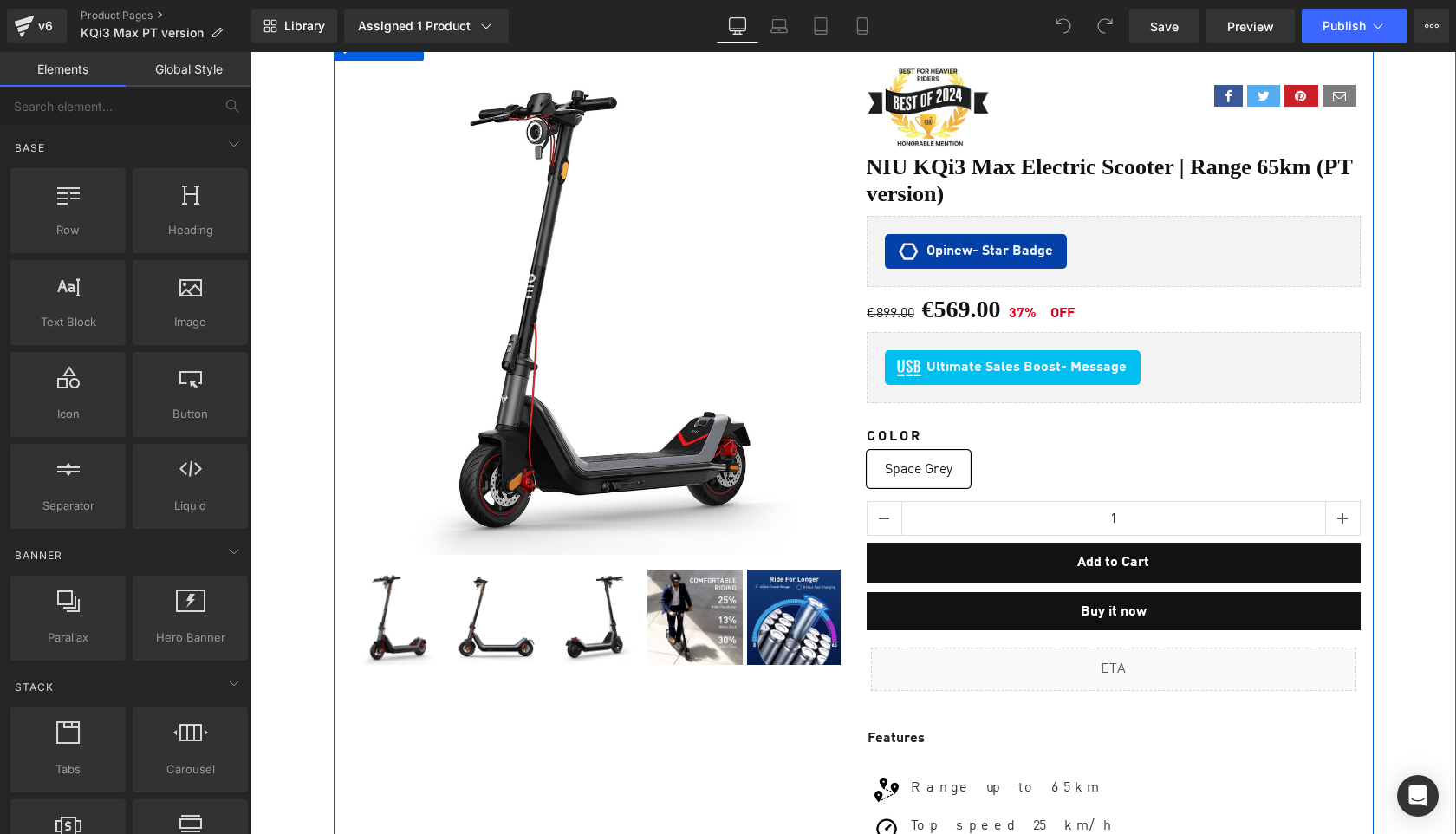
scroll to position [328, 0]
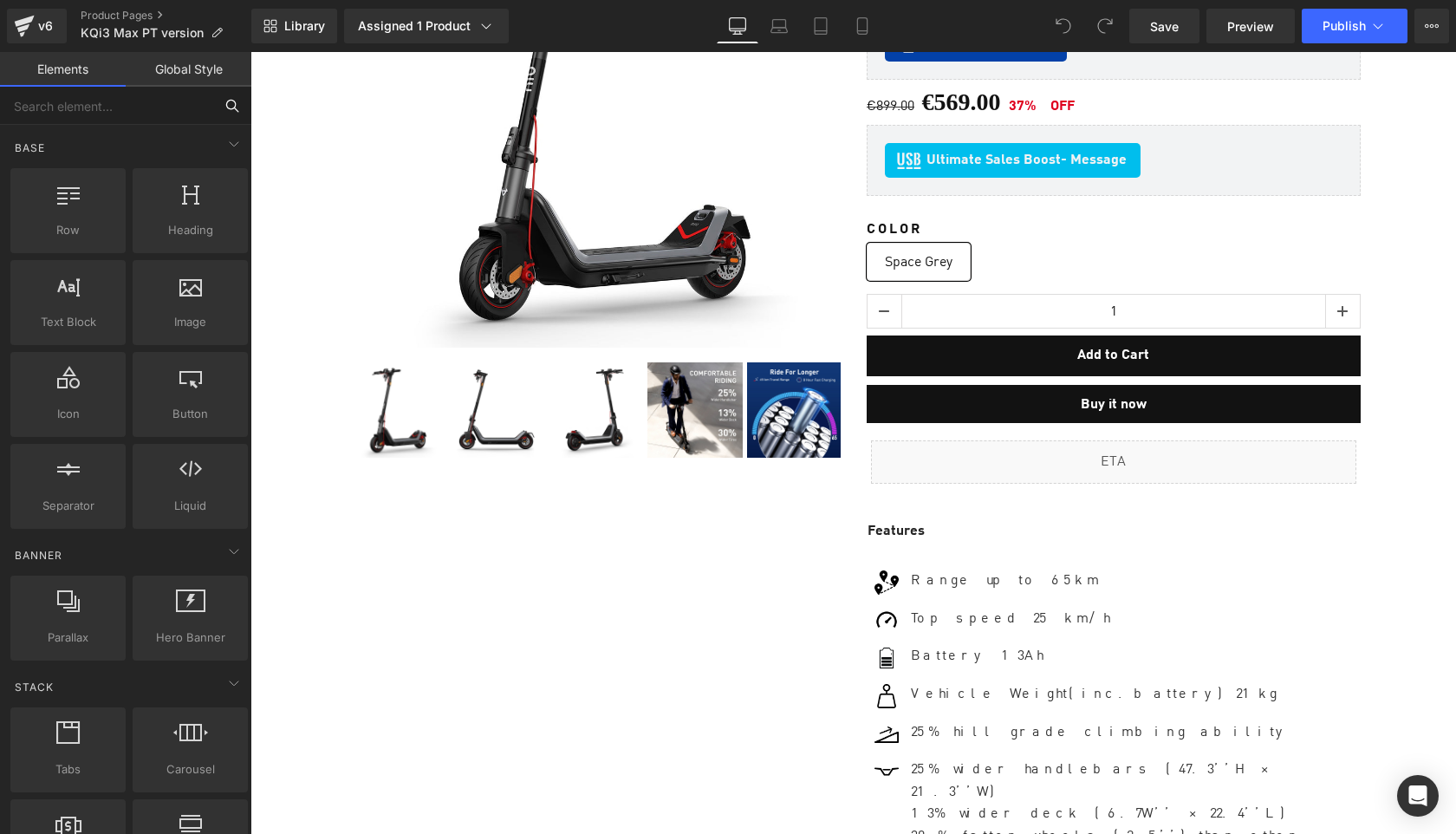
click at [86, 108] on input "text" at bounding box center [107, 106] width 214 height 38
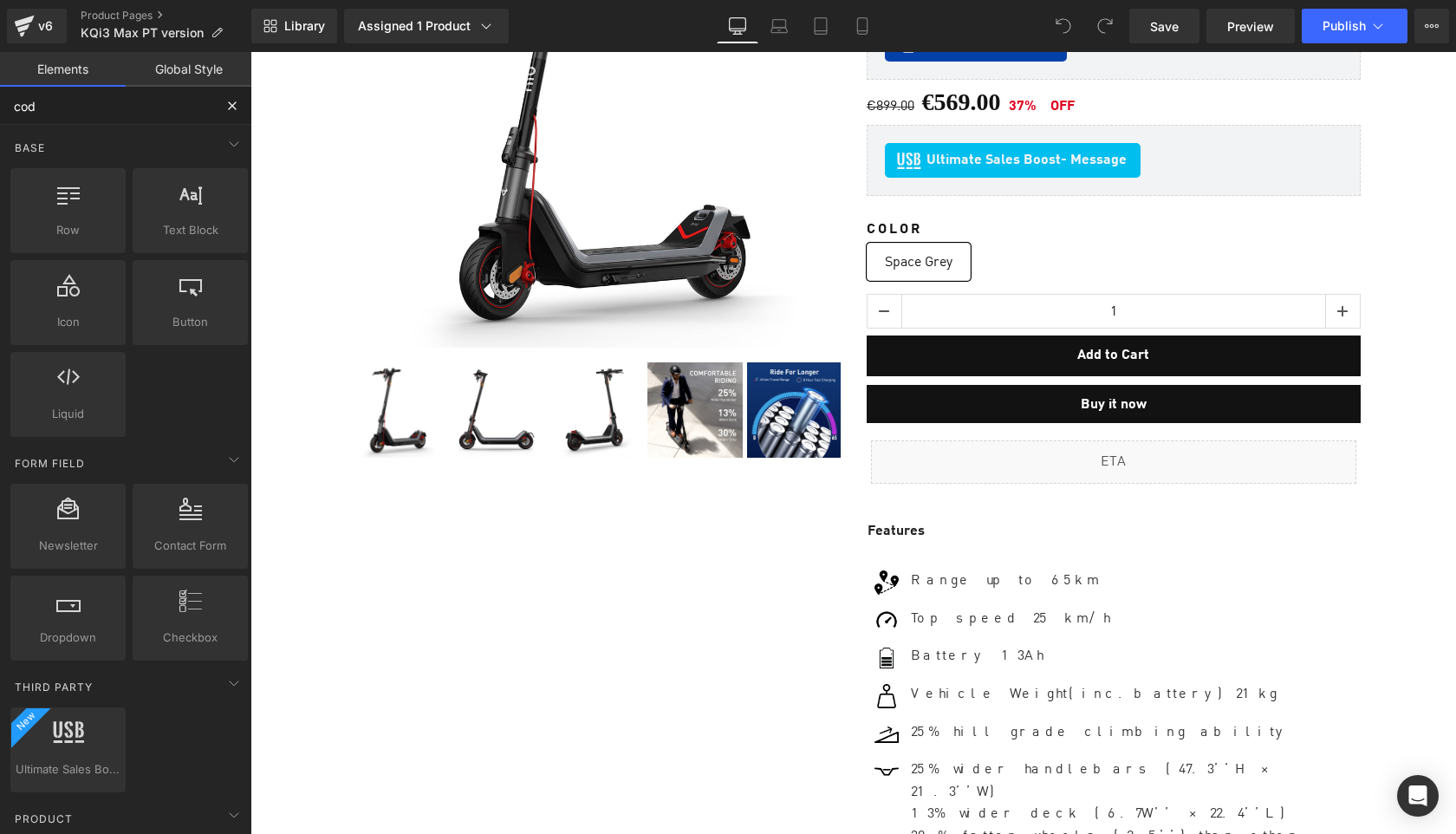
type input "code"
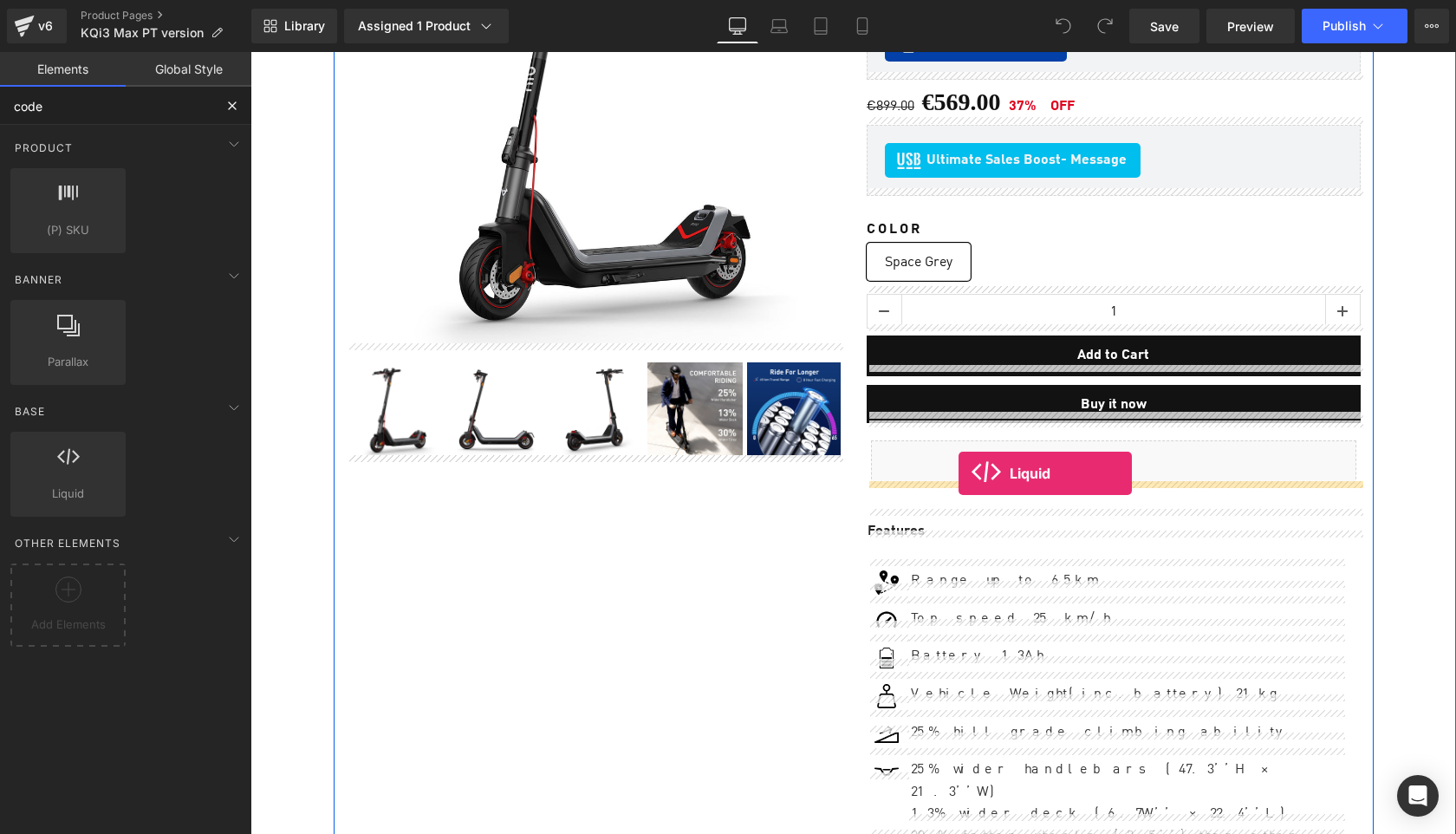
drag, startPoint x: 323, startPoint y: 540, endPoint x: 959, endPoint y: 474, distance: 639.4
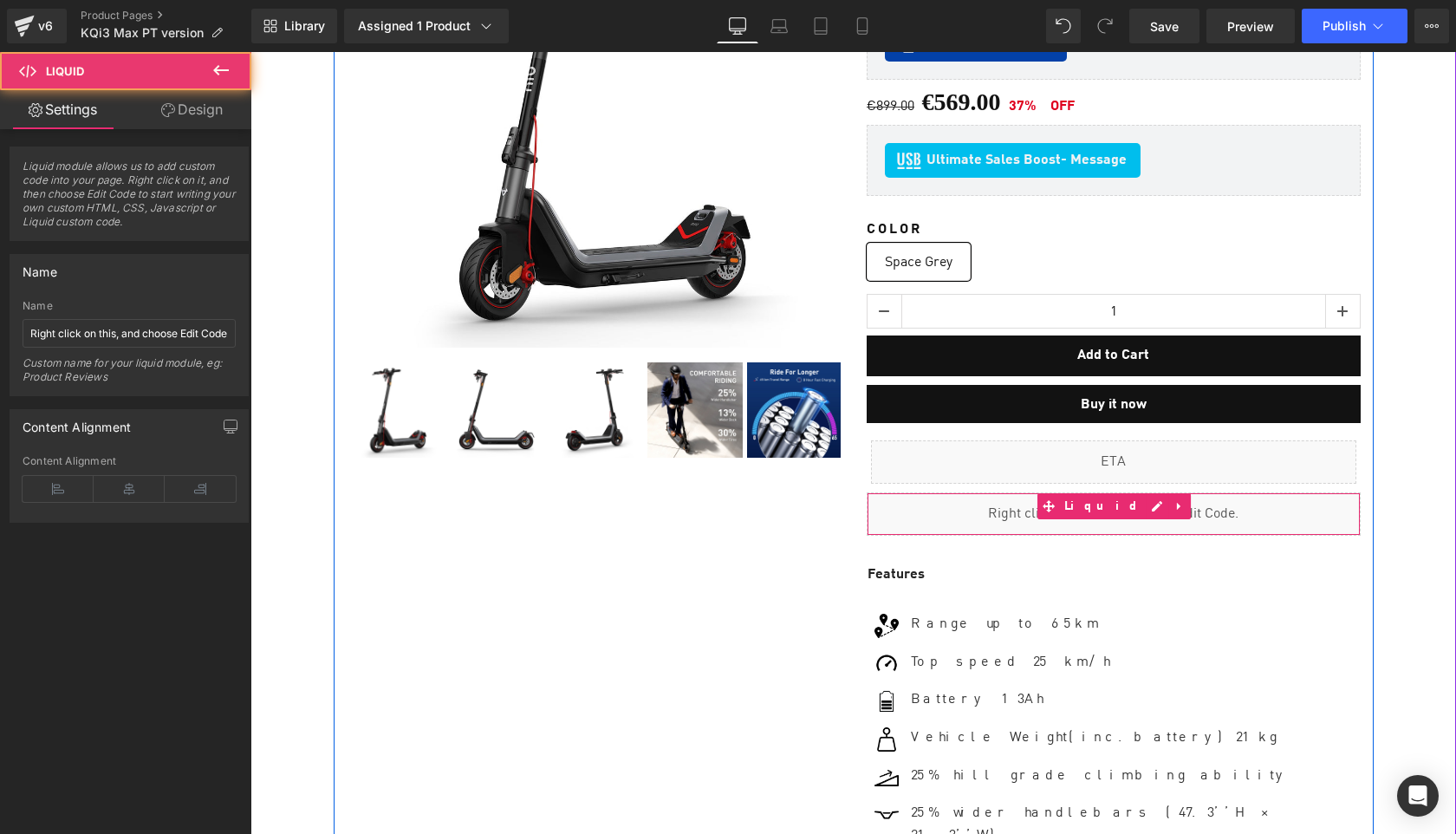
click at [1136, 495] on div "Liquid" at bounding box center [1114, 514] width 494 height 43
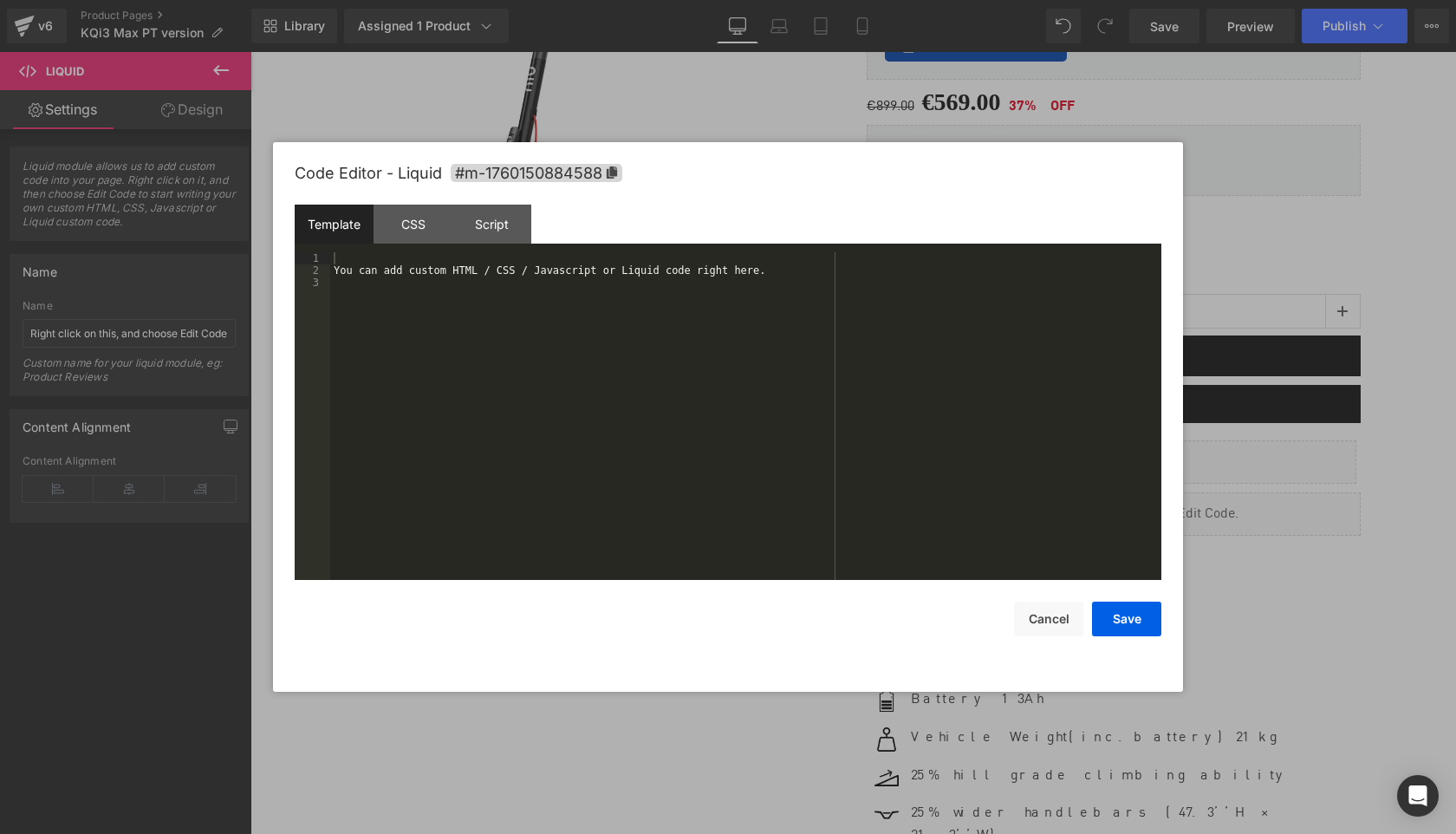
click at [812, 429] on div "You can add custom HTML / CSS / Javascript or Liquid code right here." at bounding box center [746, 428] width 831 height 352
click at [1118, 622] on button "Save" at bounding box center [1126, 618] width 70 height 34
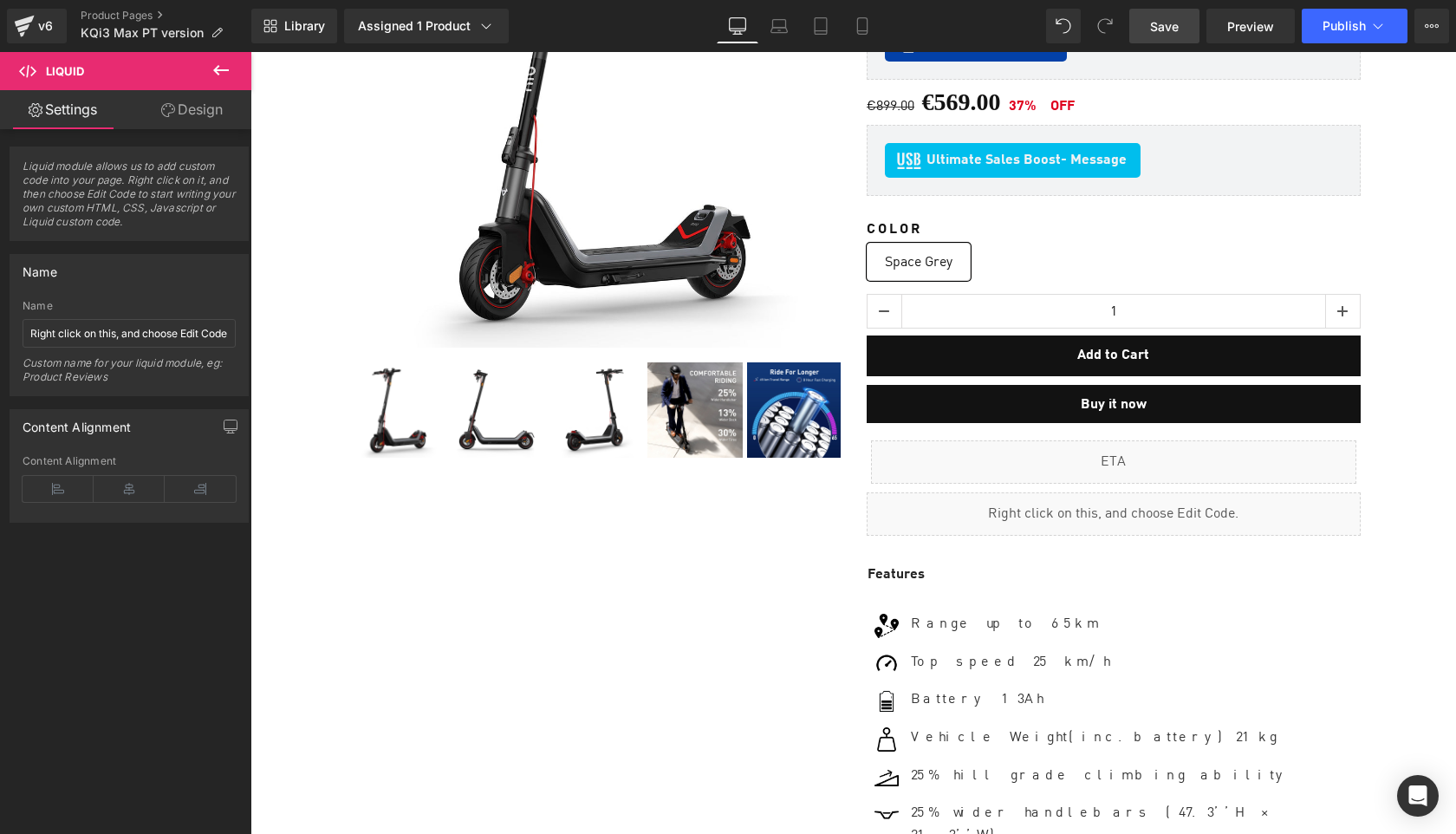
click at [1174, 34] on span "Save" at bounding box center [1164, 26] width 29 height 18
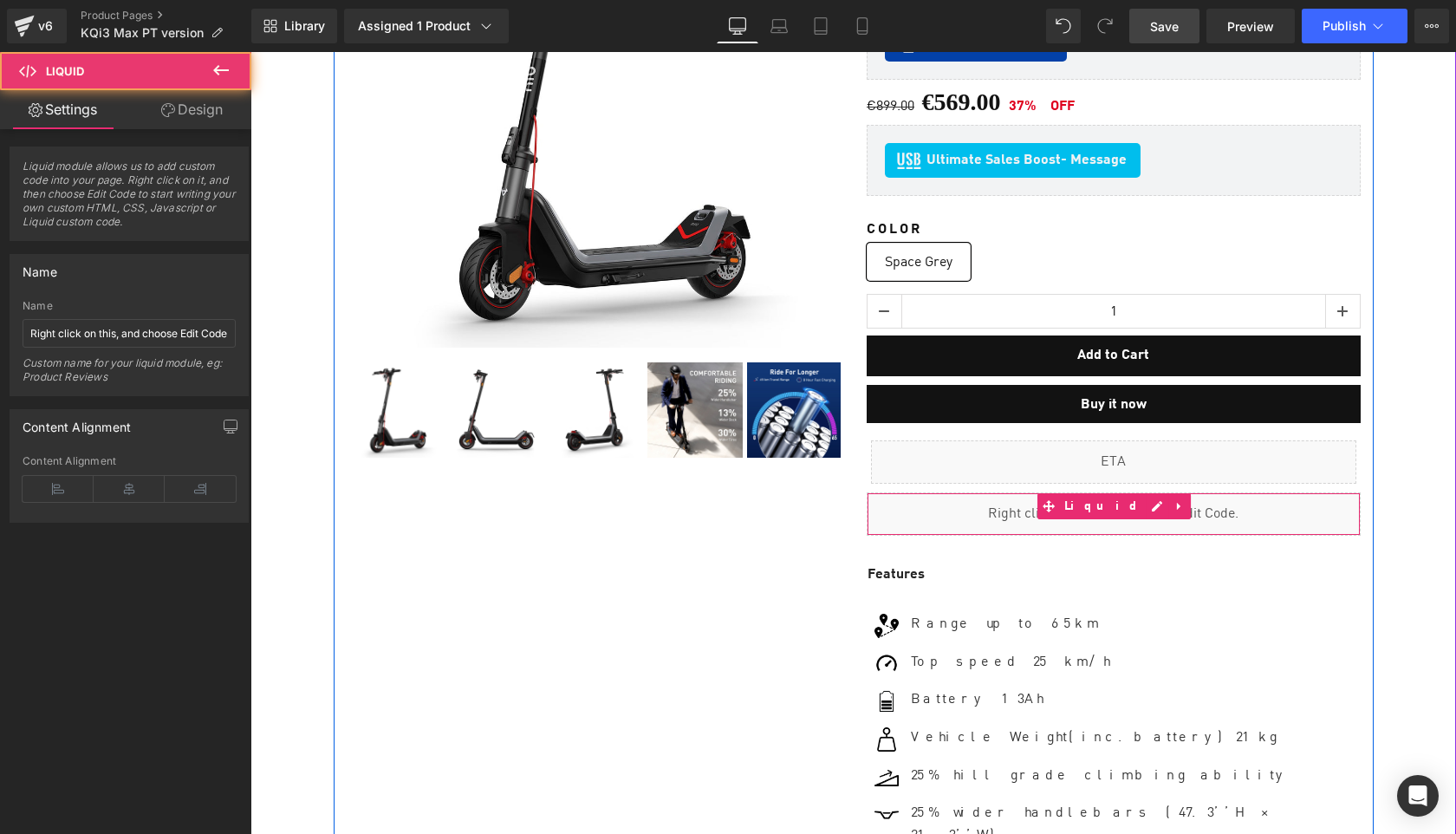
click at [1012, 513] on div "Liquid" at bounding box center [1114, 514] width 494 height 43
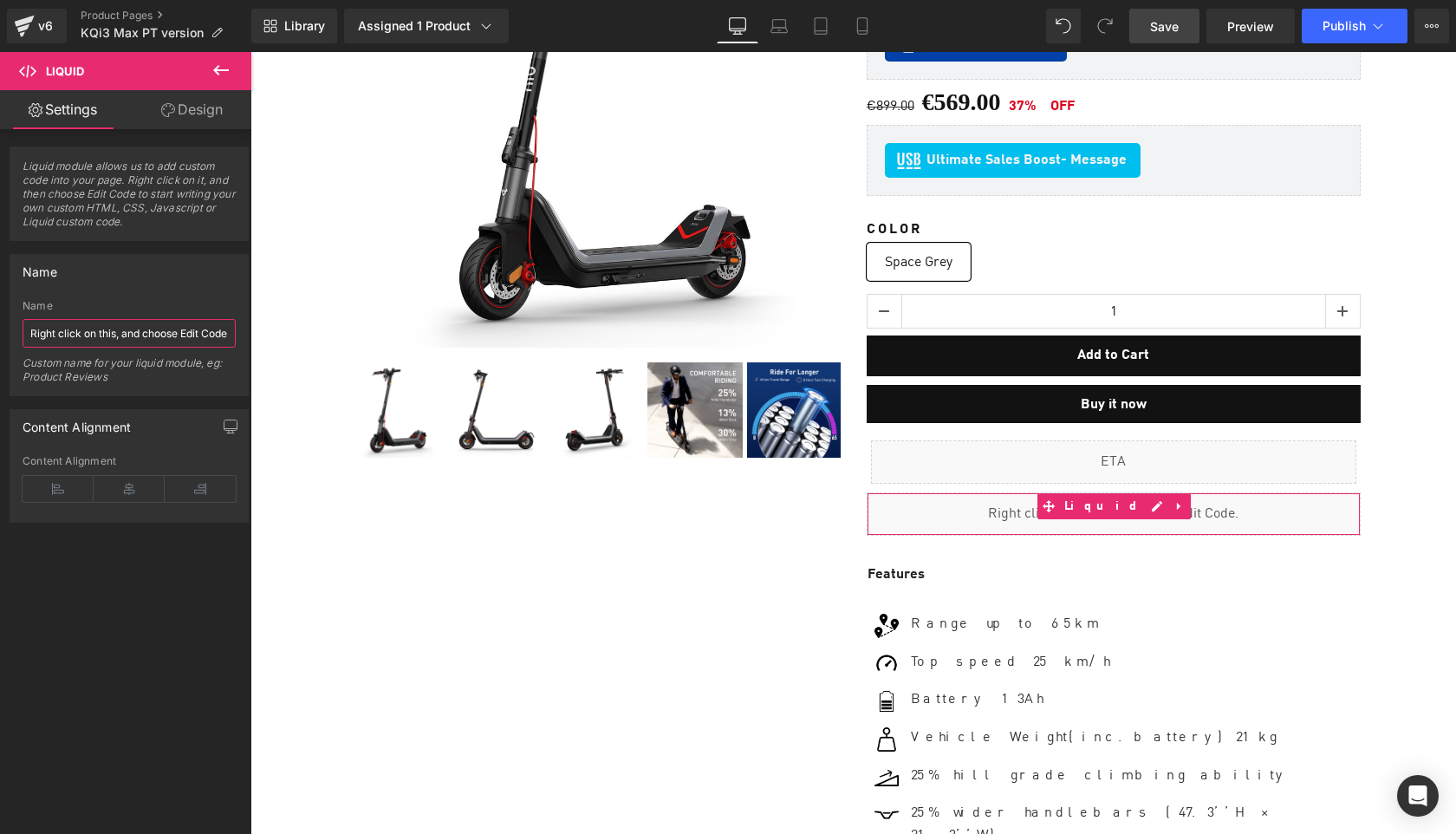
click at [121, 336] on input "Right click on this, and choose Edit Code." at bounding box center [129, 333] width 214 height 29
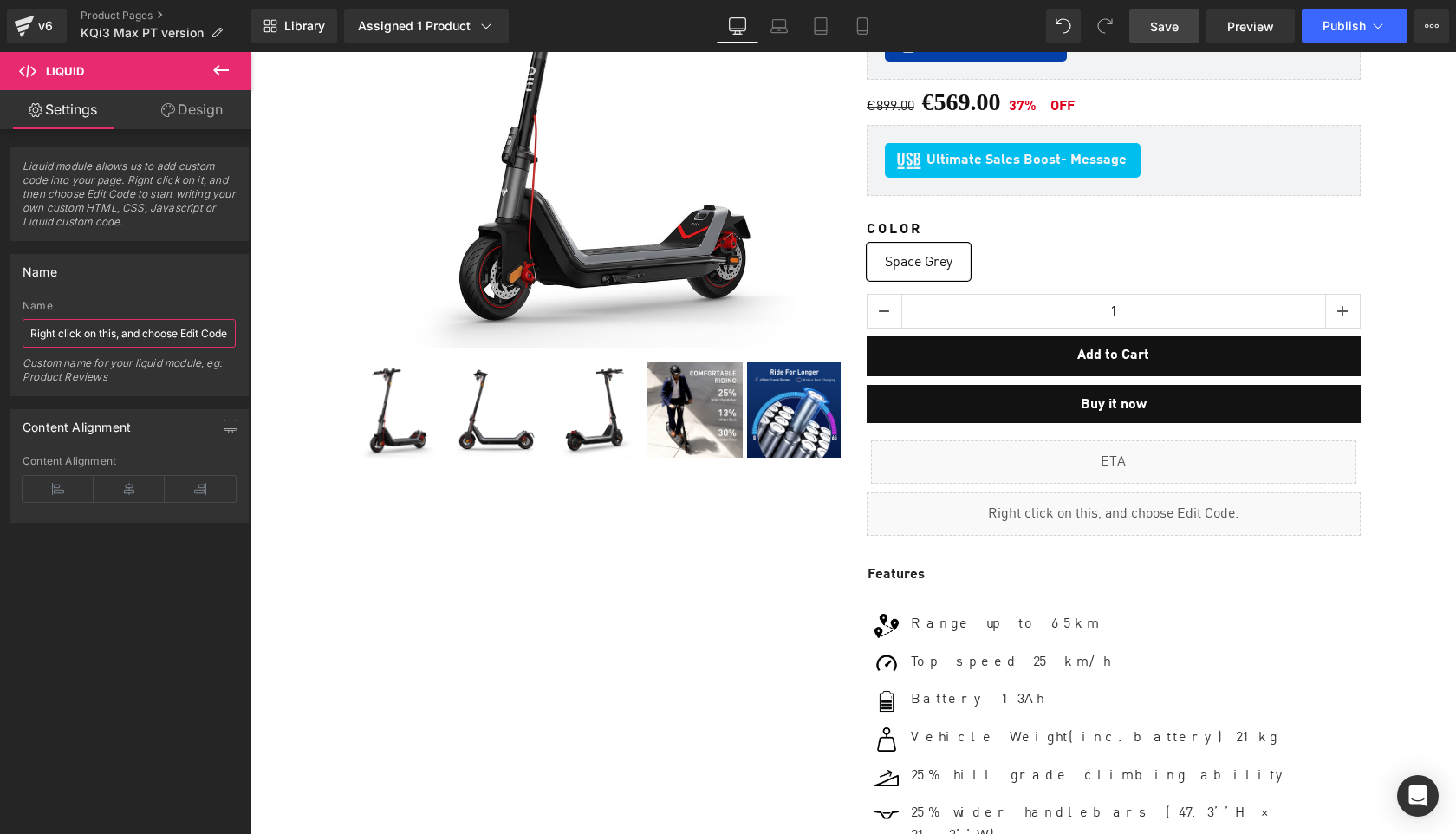
paste input "Sell Easy KQi3 Max"
type input "Sell Easy KQi3 Max"
click at [1164, 31] on span "Save" at bounding box center [1164, 26] width 29 height 18
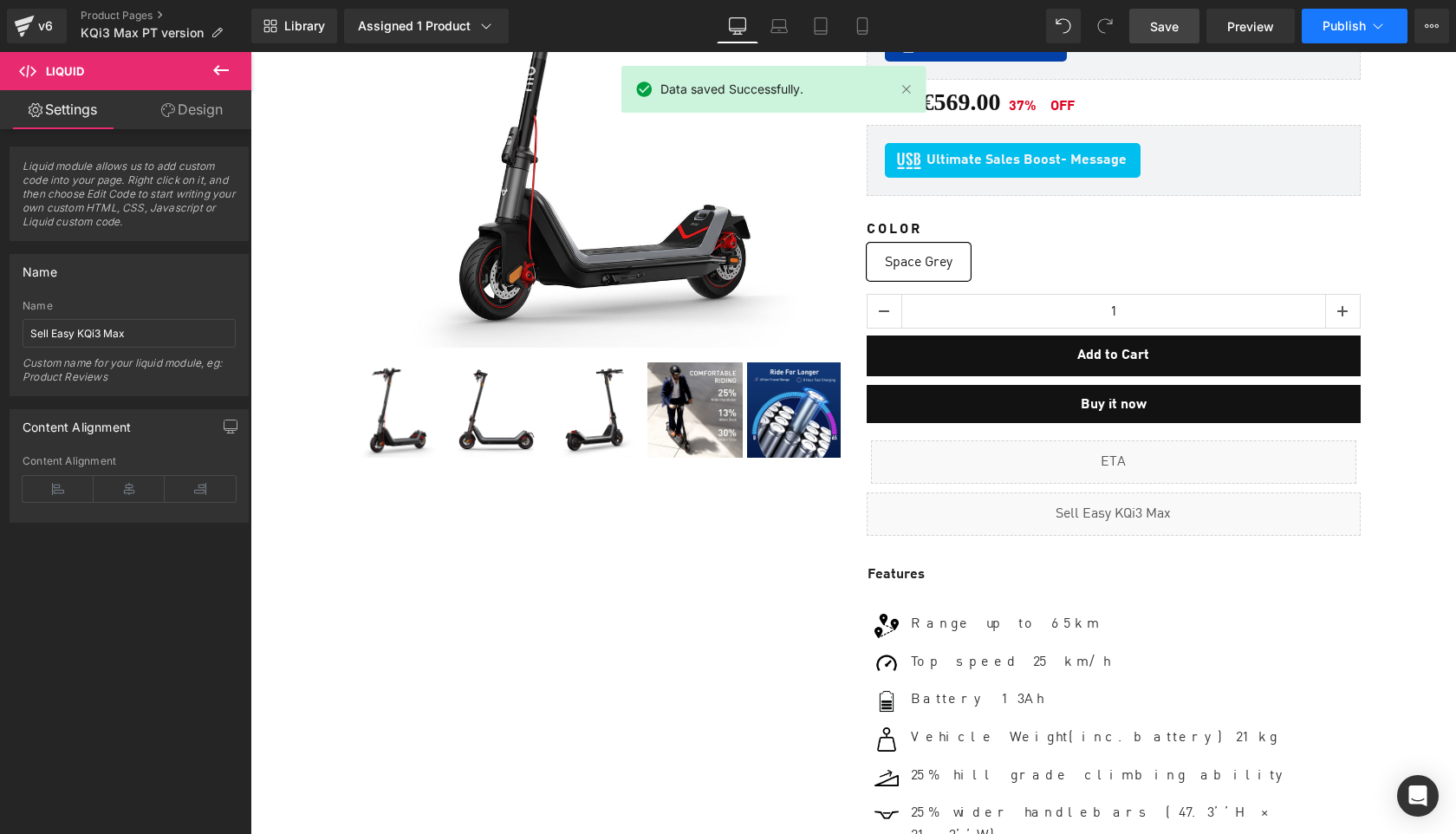
click at [1344, 35] on button "Publish" at bounding box center [1355, 26] width 106 height 34
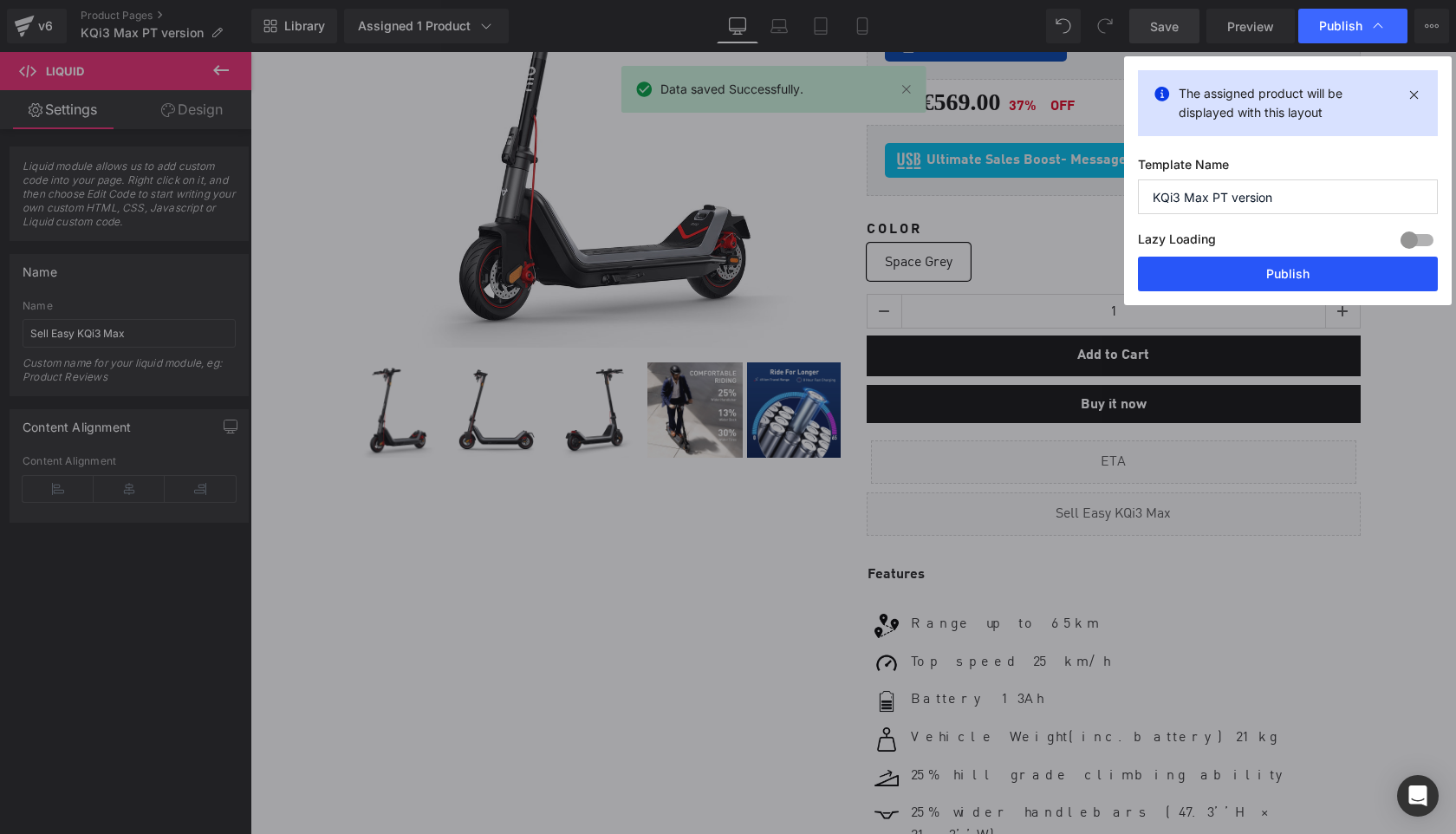
click at [1325, 277] on button "Publish" at bounding box center [1288, 273] width 300 height 34
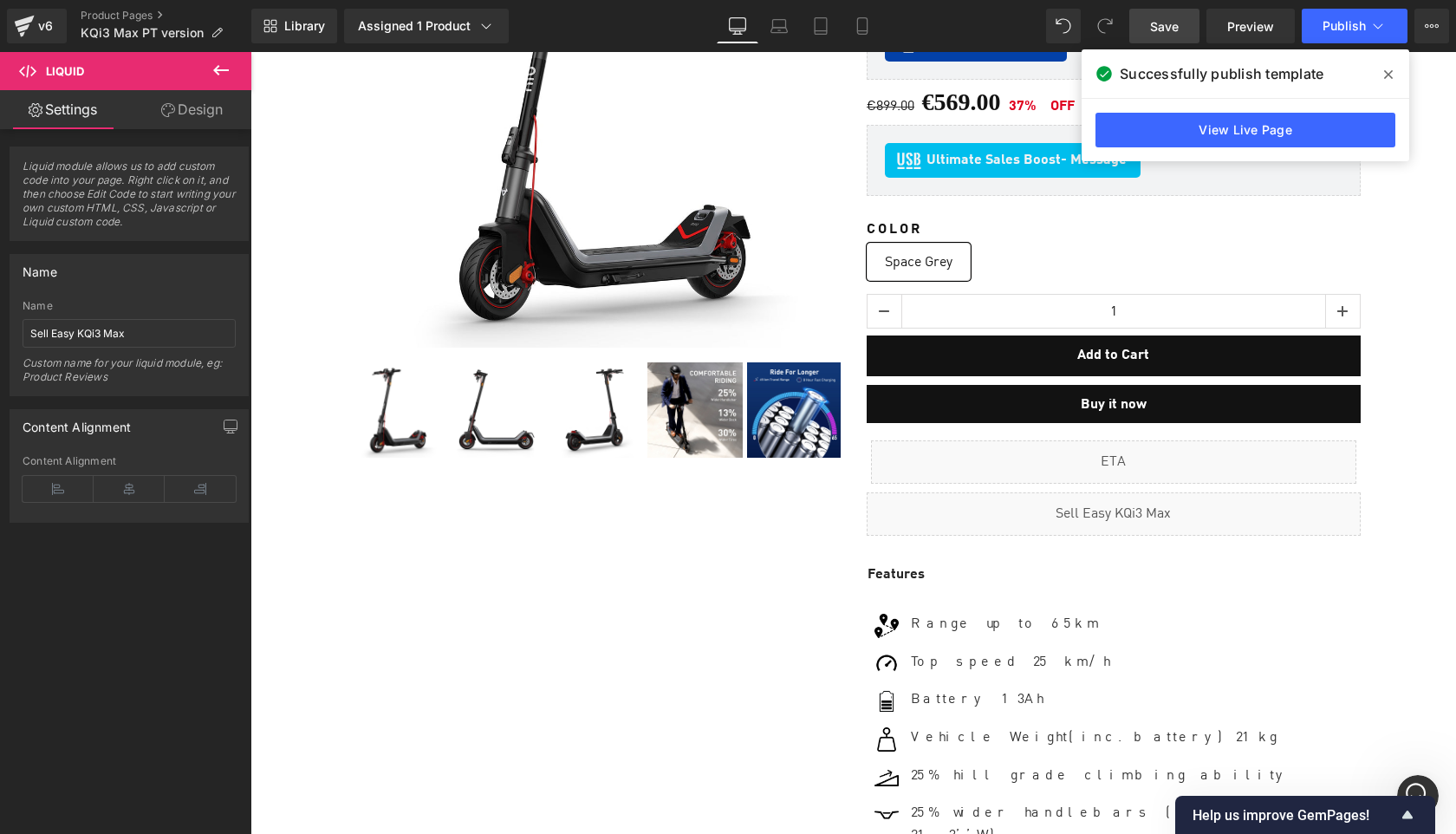
scroll to position [0, 0]
click at [1252, 126] on link "View Live Page" at bounding box center [1245, 129] width 300 height 34
